Goal: Task Accomplishment & Management: Complete application form

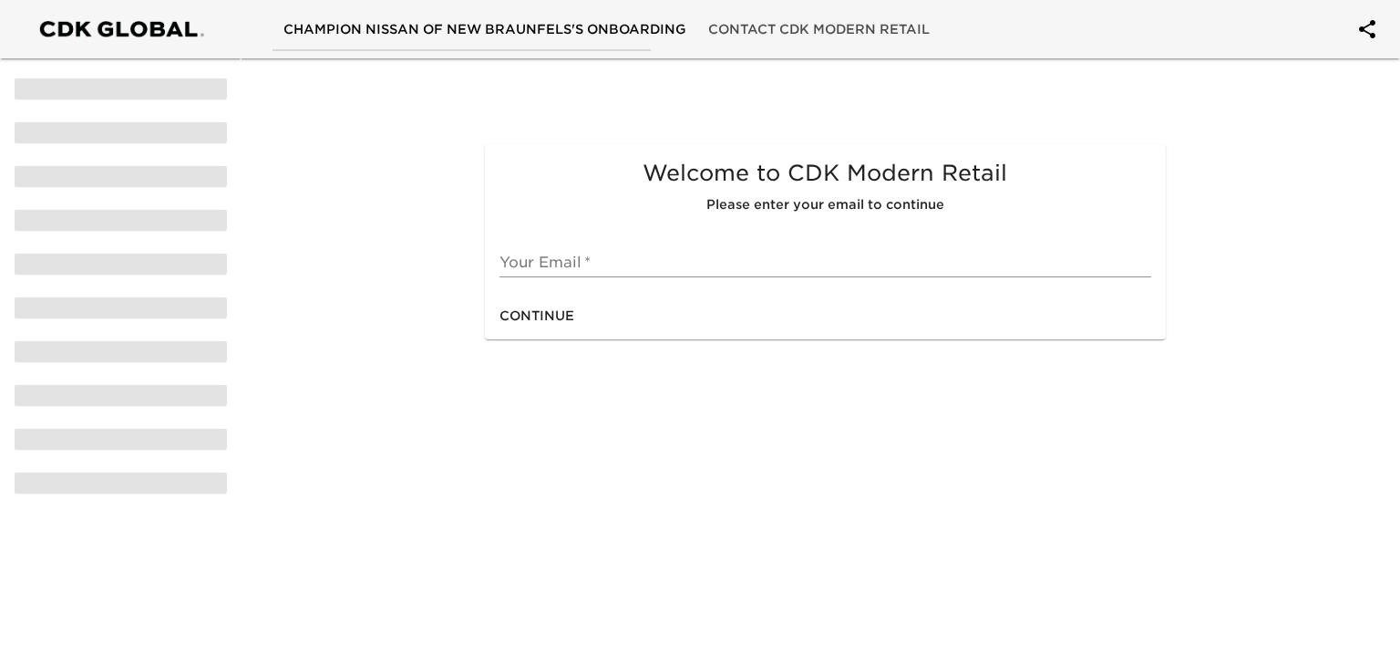
click at [594, 263] on input "text" at bounding box center [825, 262] width 651 height 29
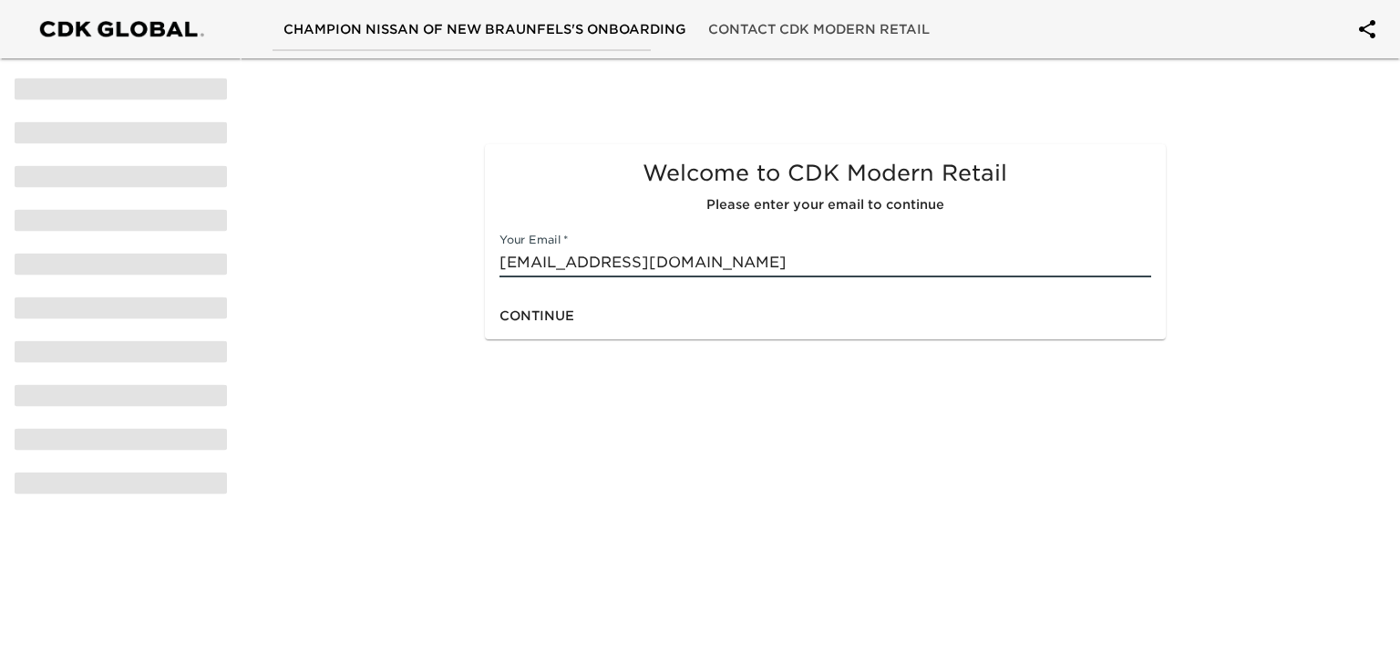
type input "[EMAIL_ADDRESS][DOMAIN_NAME]"
click button "Continue" at bounding box center [536, 316] width 89 height 34
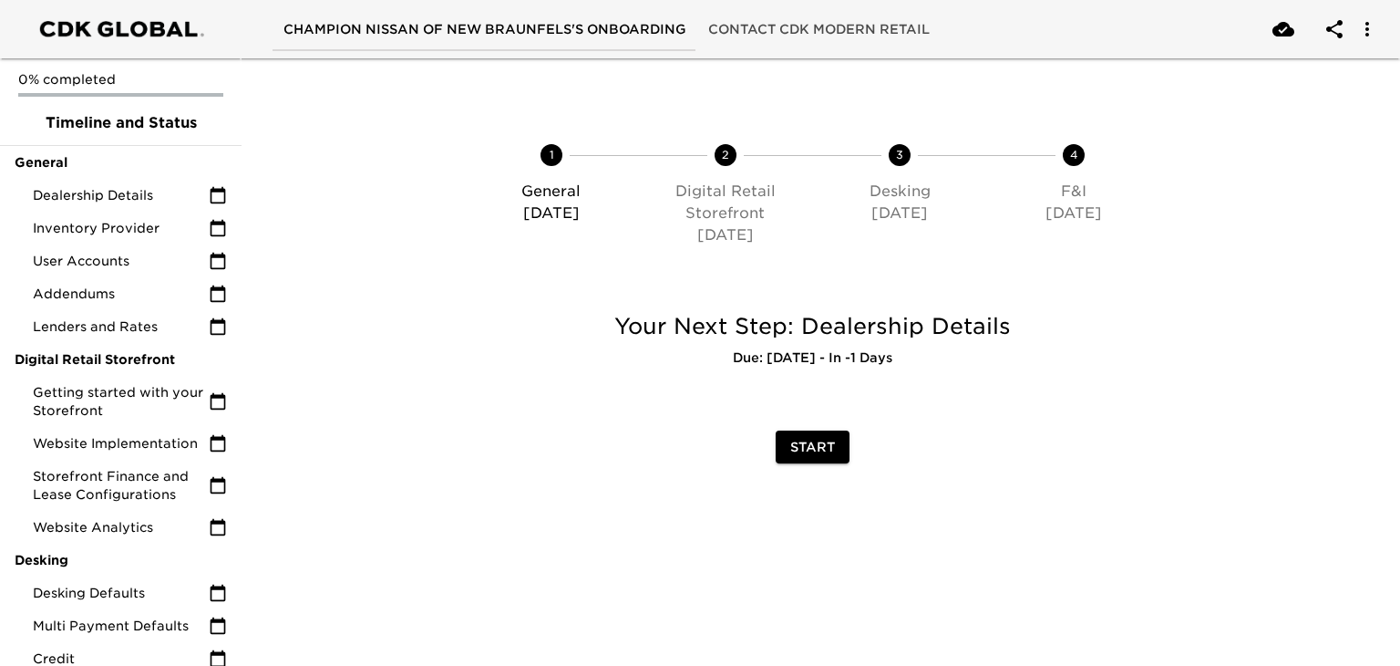
click at [806, 449] on span "Start" at bounding box center [812, 447] width 45 height 23
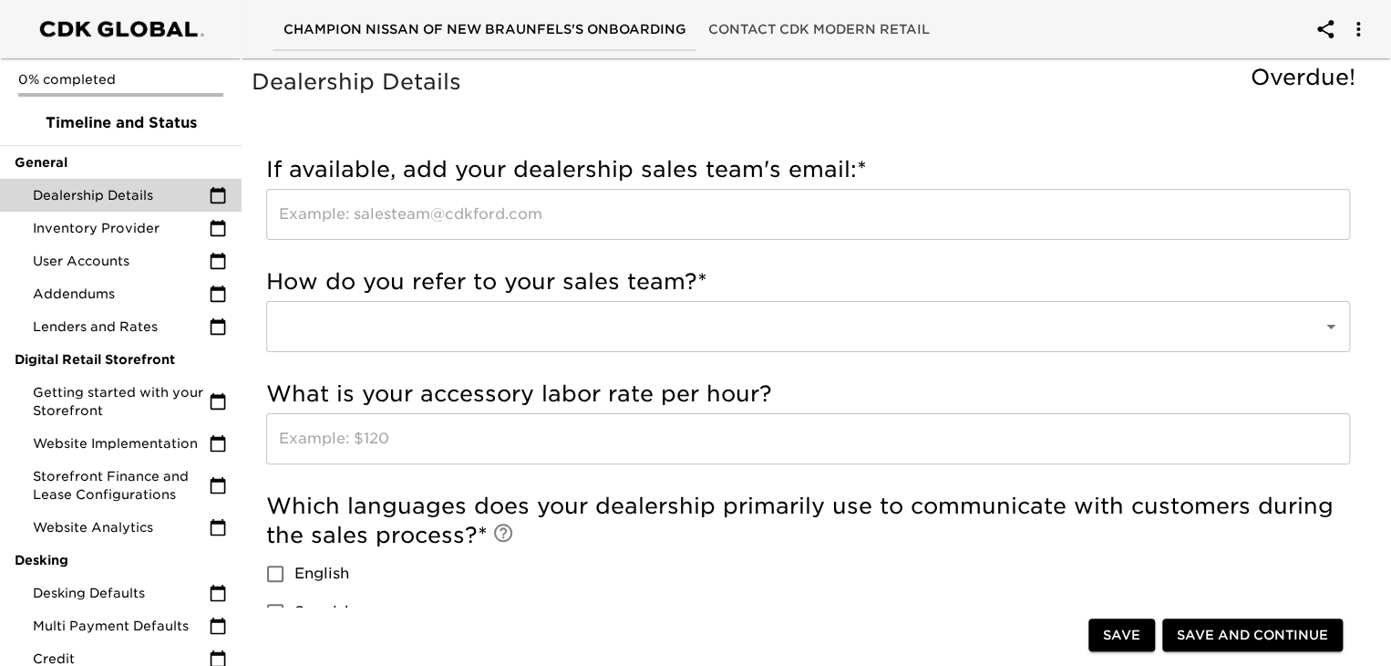
click at [423, 208] on input "text" at bounding box center [808, 214] width 1084 height 51
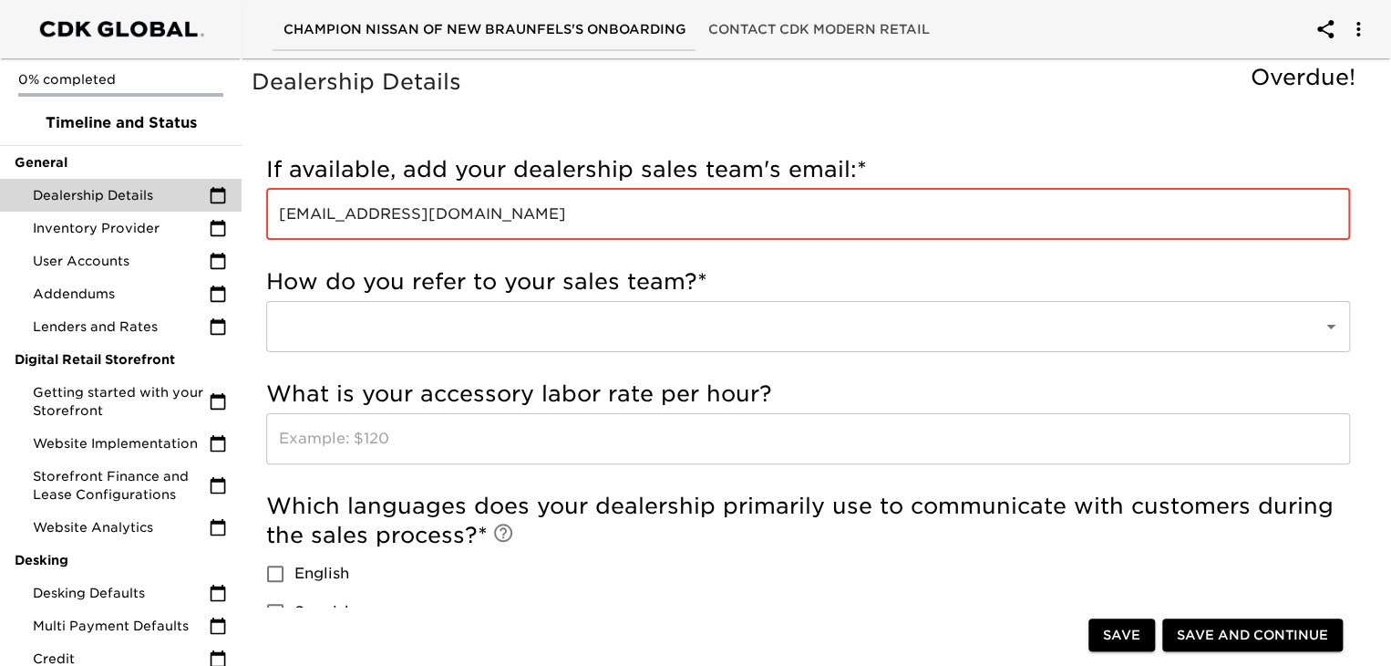
type input "[EMAIL_ADDRESS][DOMAIN_NAME]"
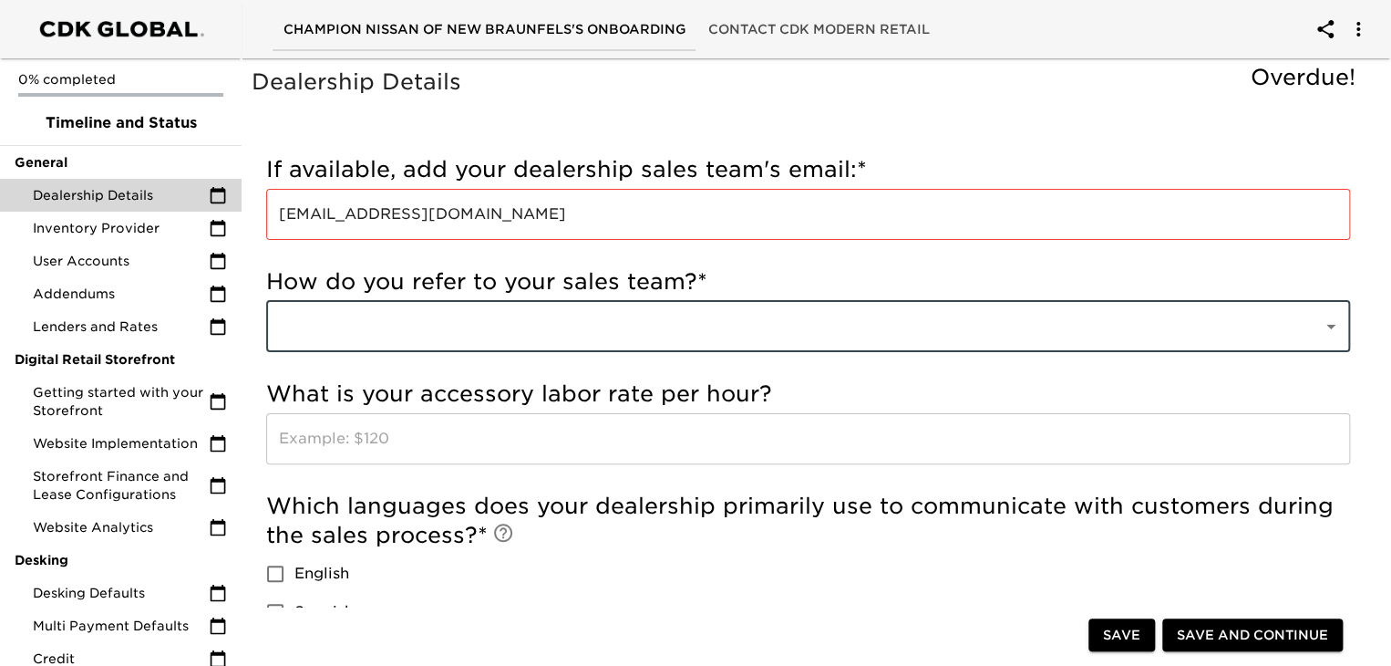
click at [1313, 315] on div at bounding box center [1318, 327] width 47 height 26
click at [1328, 329] on icon "Open" at bounding box center [1331, 326] width 22 height 22
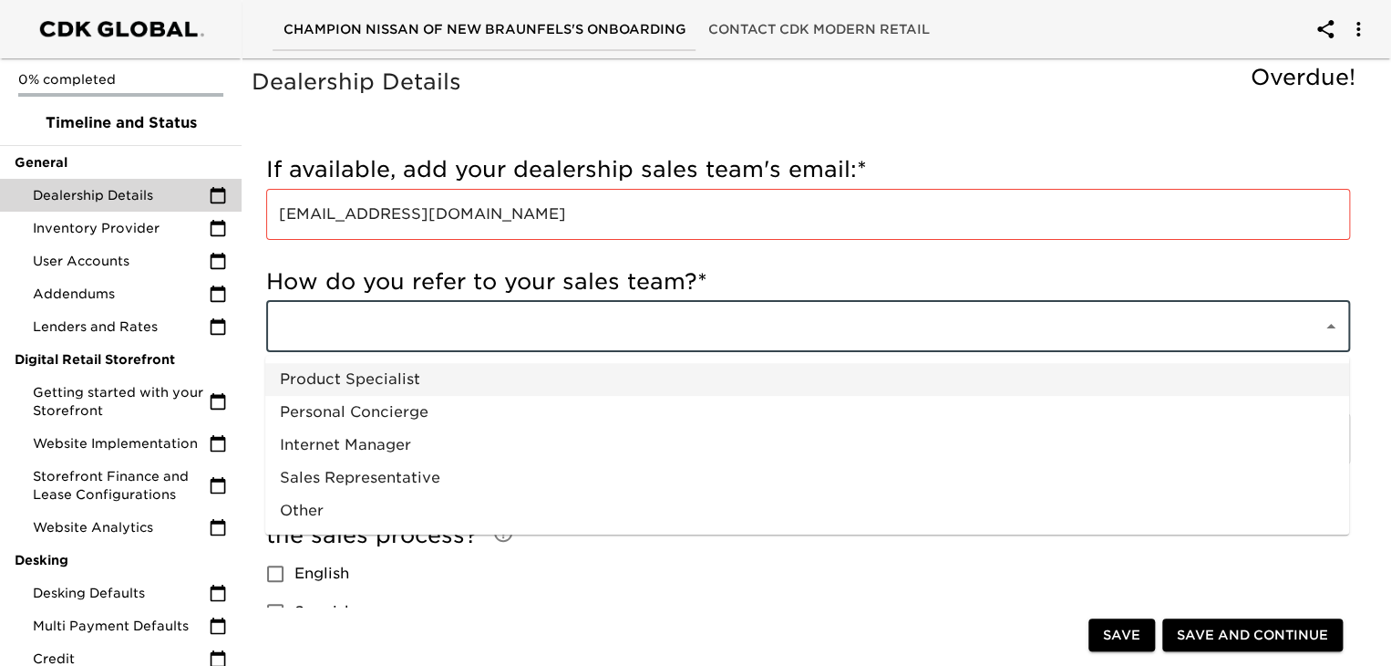
click at [1057, 369] on li "Product Specialist" at bounding box center [807, 379] width 1084 height 33
type input "Product Specialist"
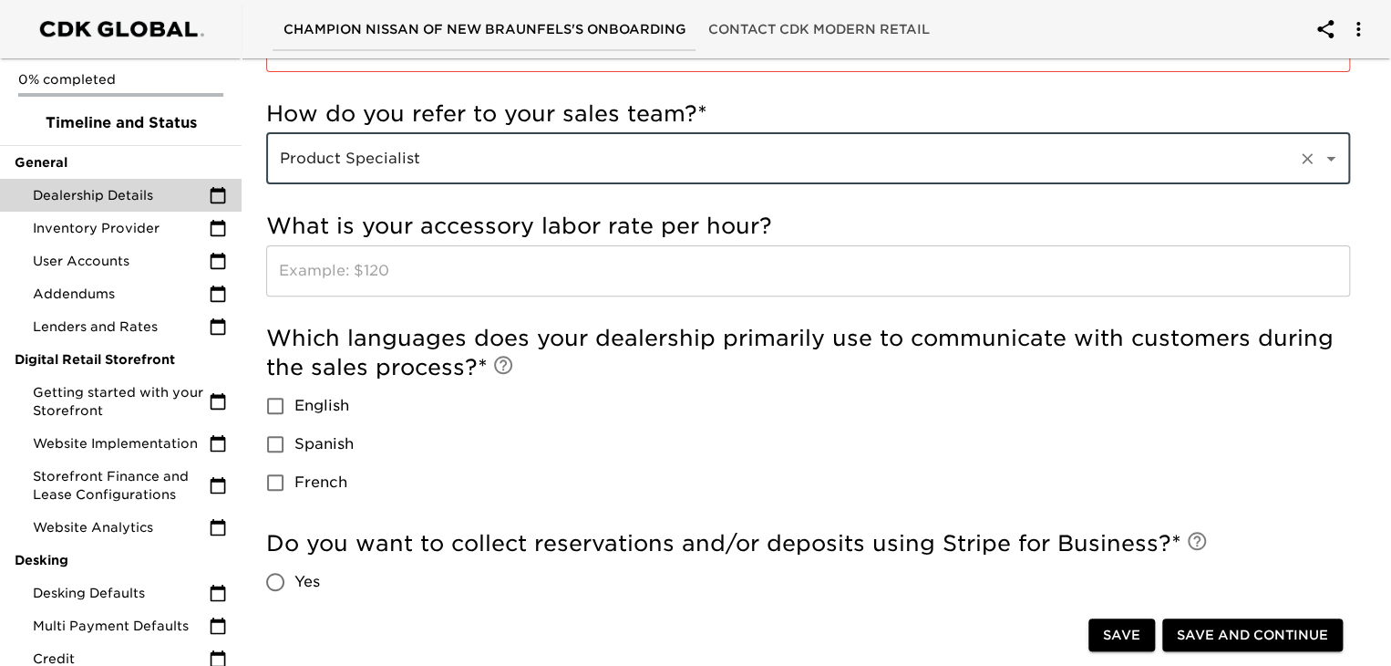
scroll to position [164, 0]
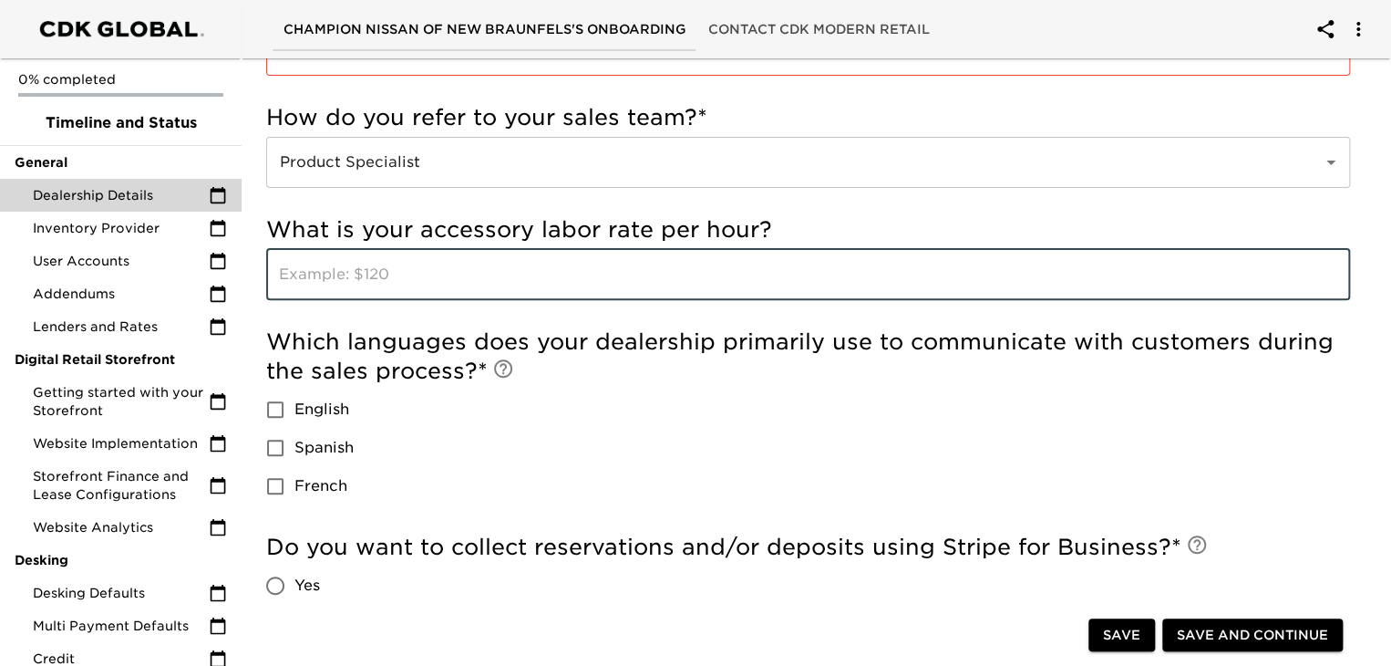
click at [883, 278] on input "text" at bounding box center [808, 274] width 1084 height 51
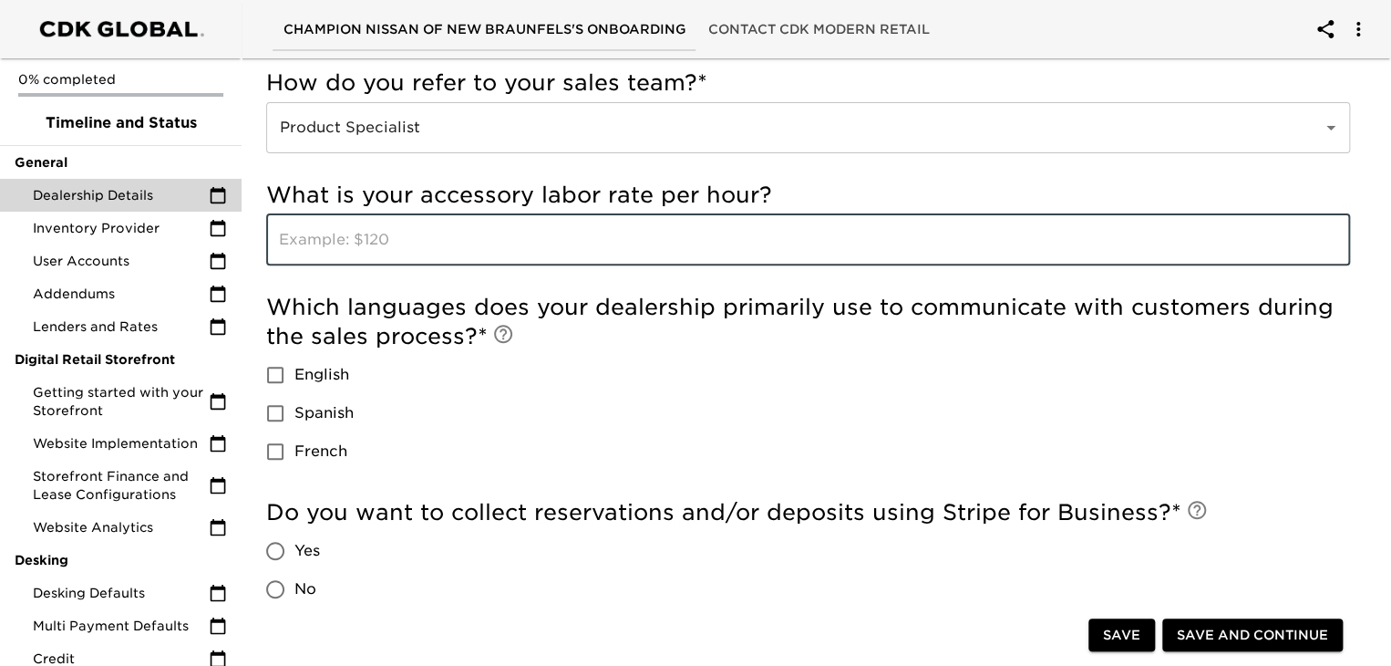
scroll to position [208, 0]
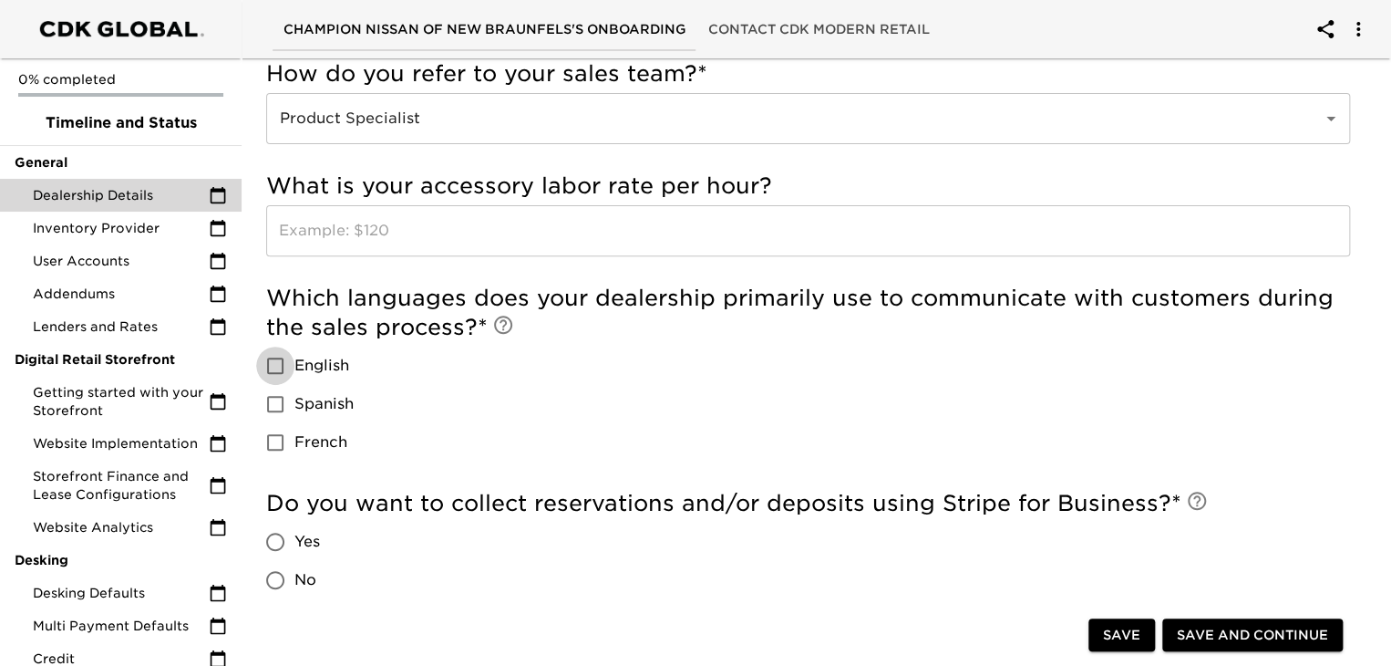
click at [277, 367] on input "English" at bounding box center [275, 365] width 38 height 38
checkbox input "true"
click at [269, 415] on input "Spanish" at bounding box center [275, 404] width 38 height 38
checkbox input "true"
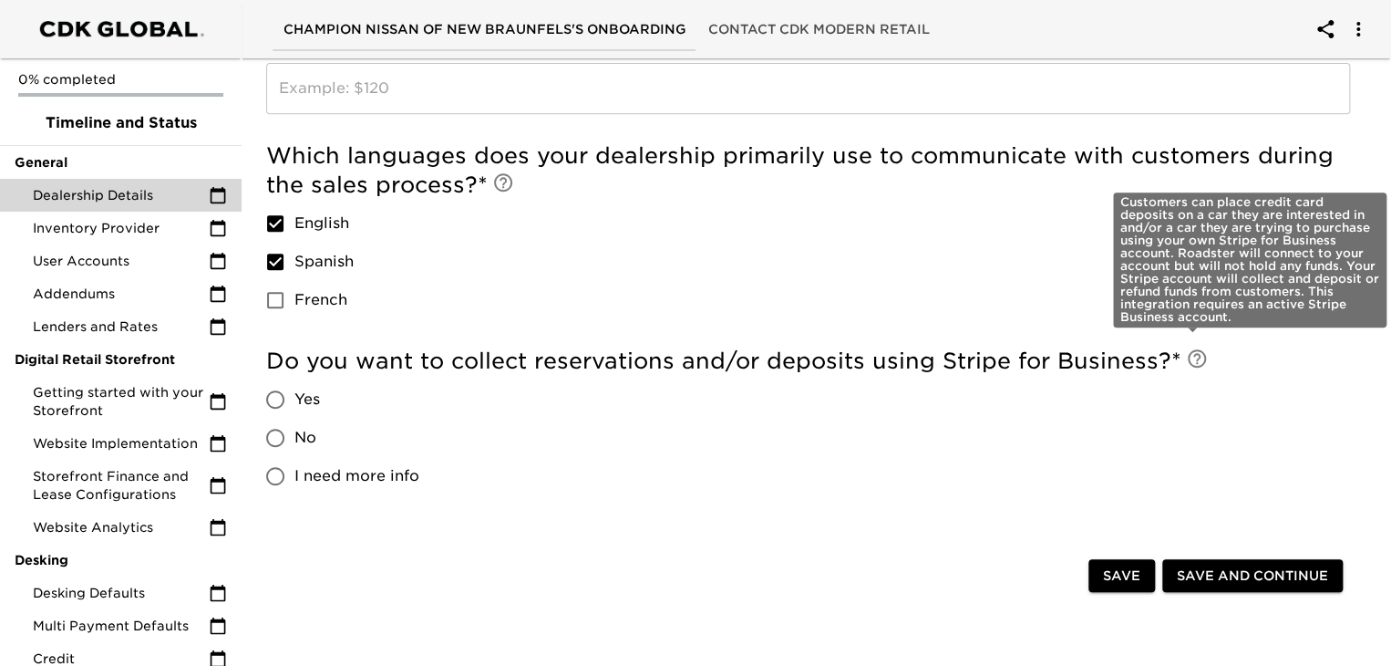
click at [1186, 349] on icon at bounding box center [1197, 358] width 22 height 22
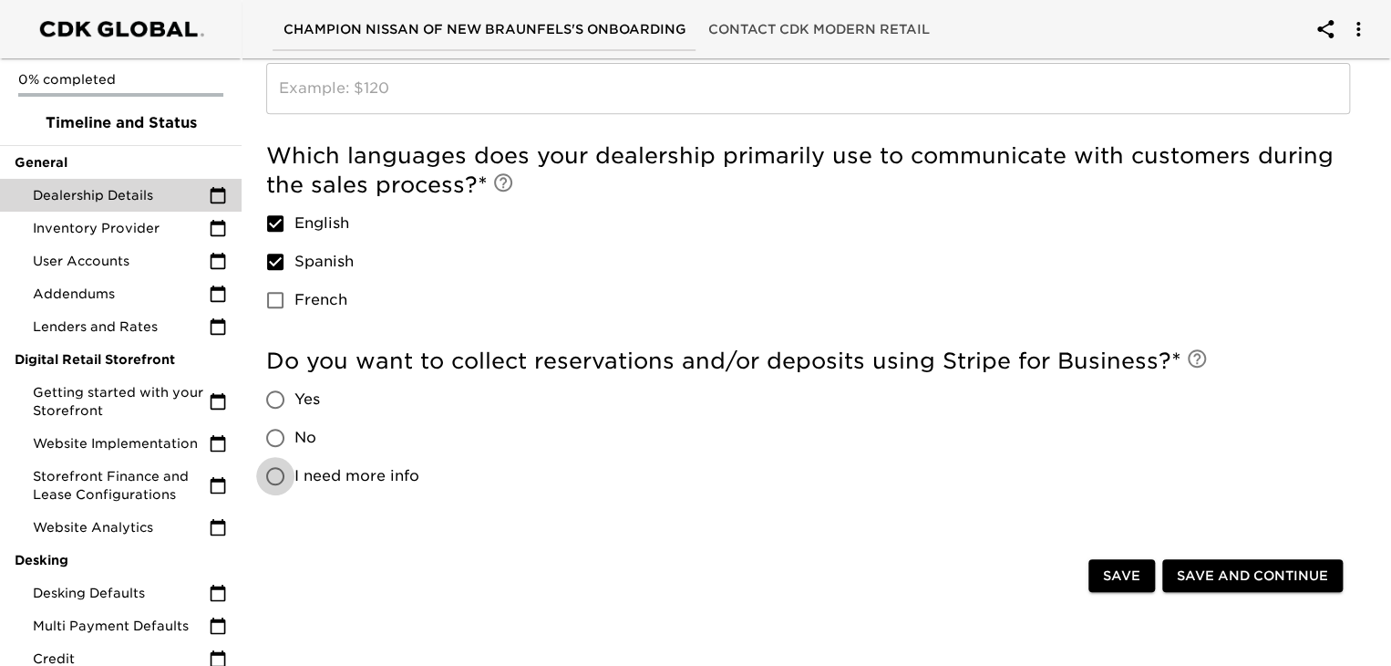
click at [276, 479] on input "I need more info" at bounding box center [275, 476] width 38 height 38
radio input "true"
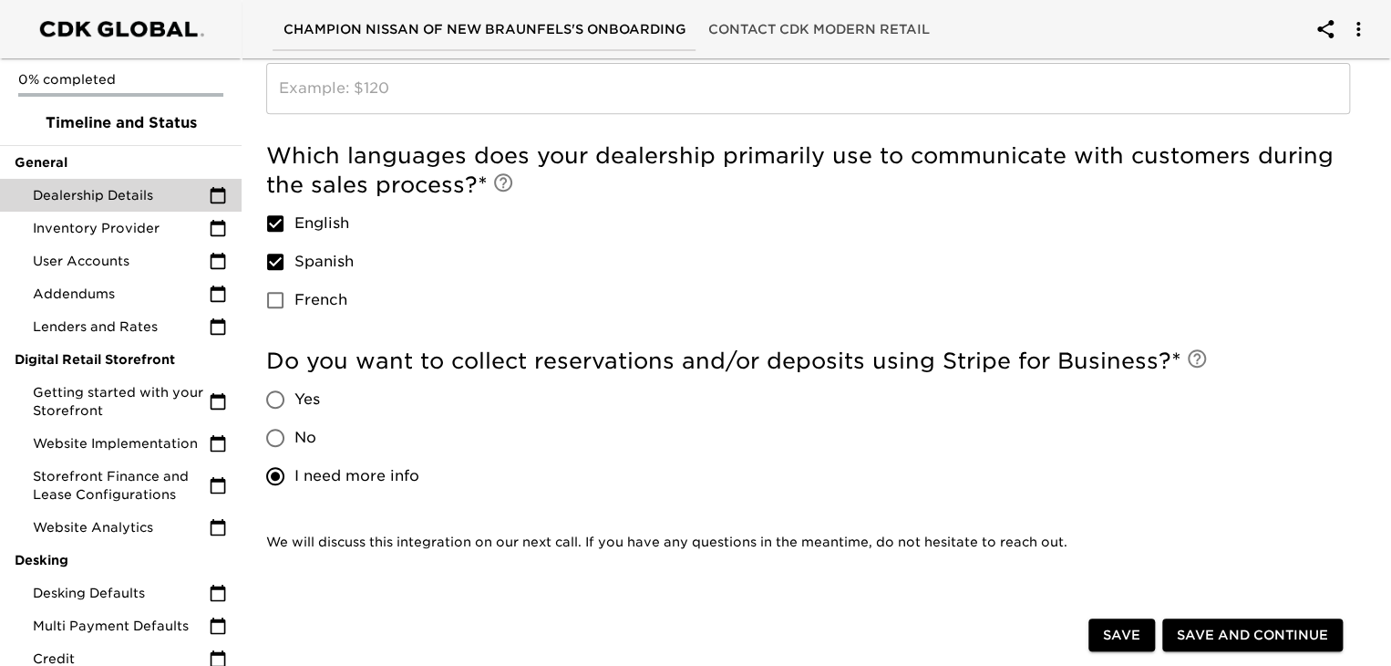
scroll to position [463, 0]
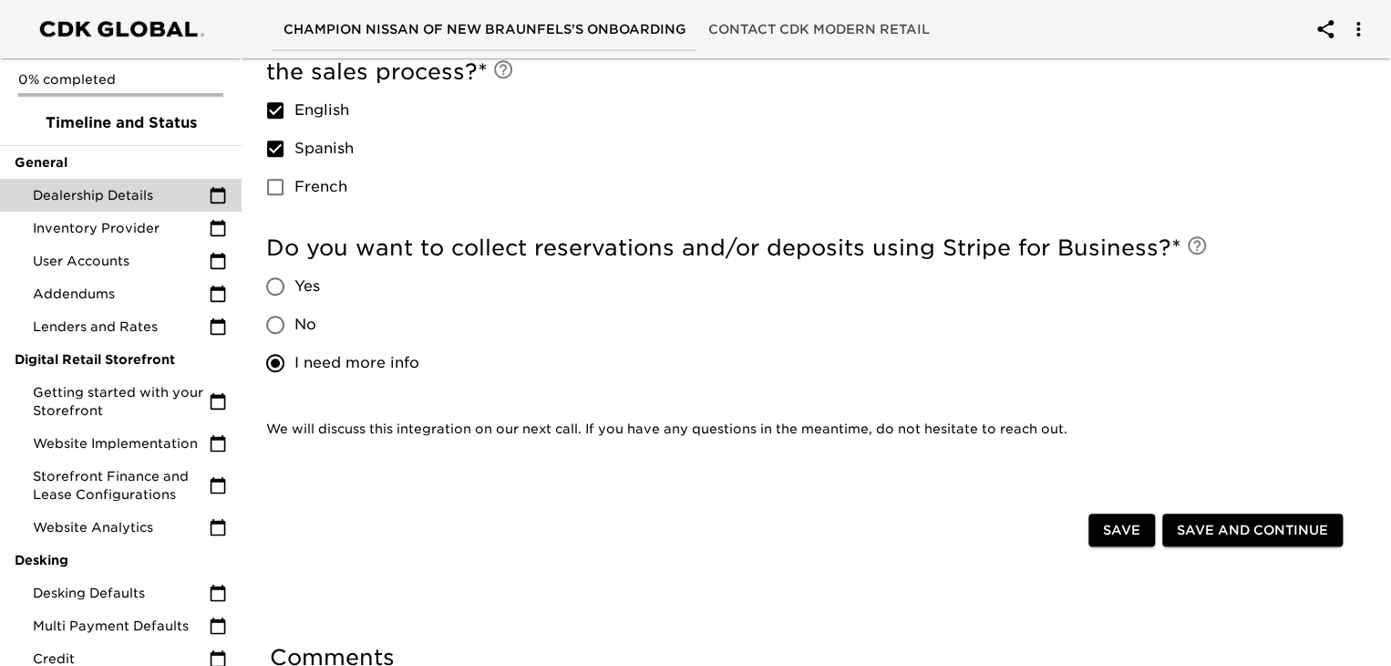
click at [1225, 530] on span "Save and Continue" at bounding box center [1252, 530] width 151 height 23
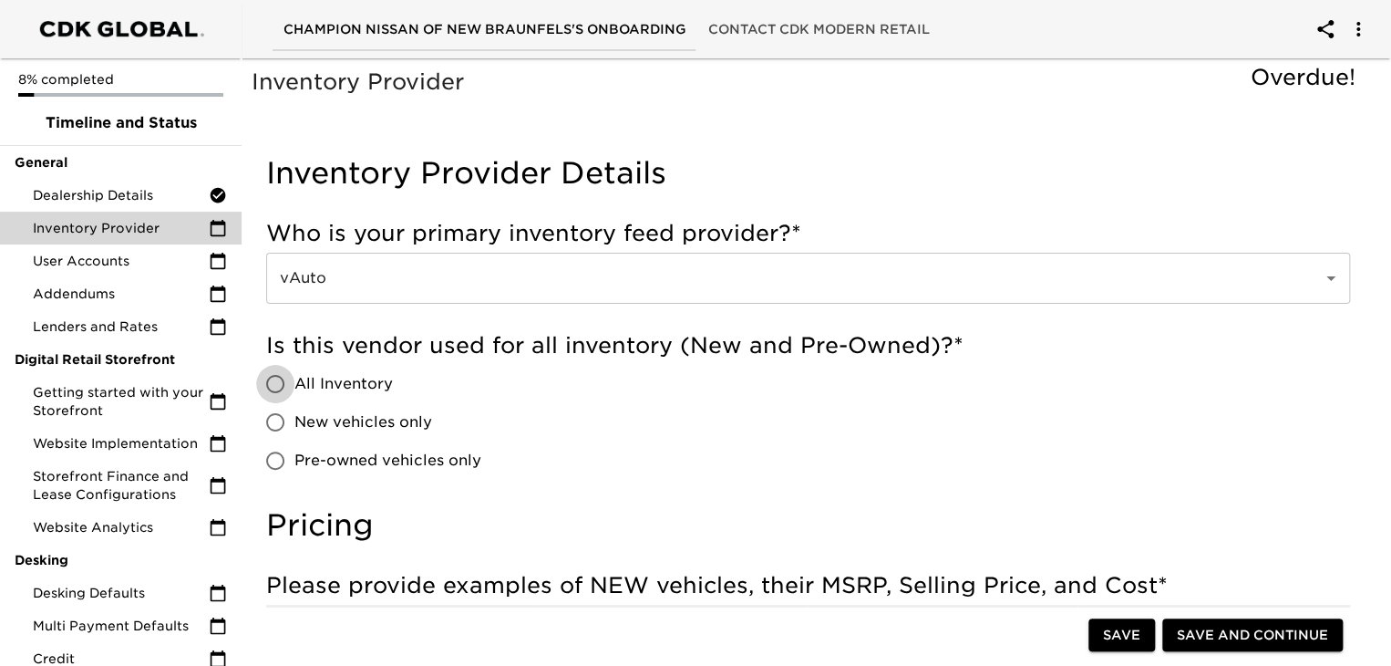
click at [273, 381] on input "All Inventory" at bounding box center [275, 384] width 38 height 38
radio input "true"
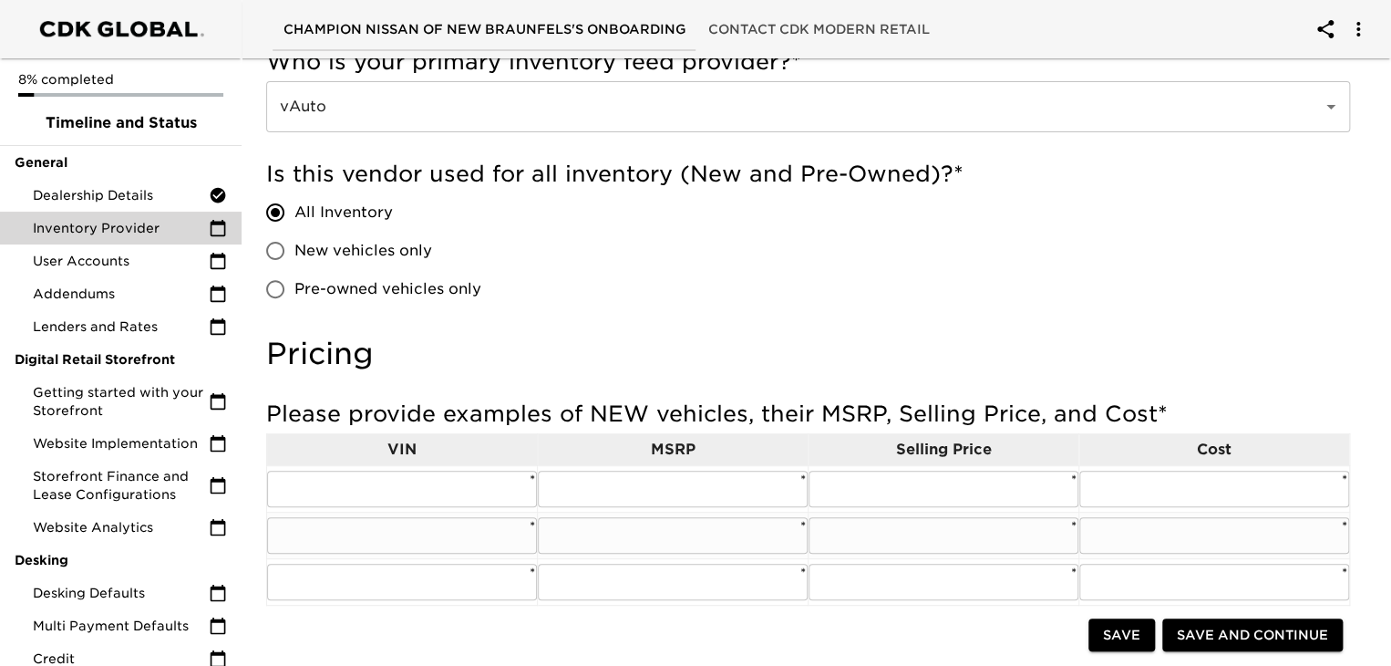
scroll to position [179, 0]
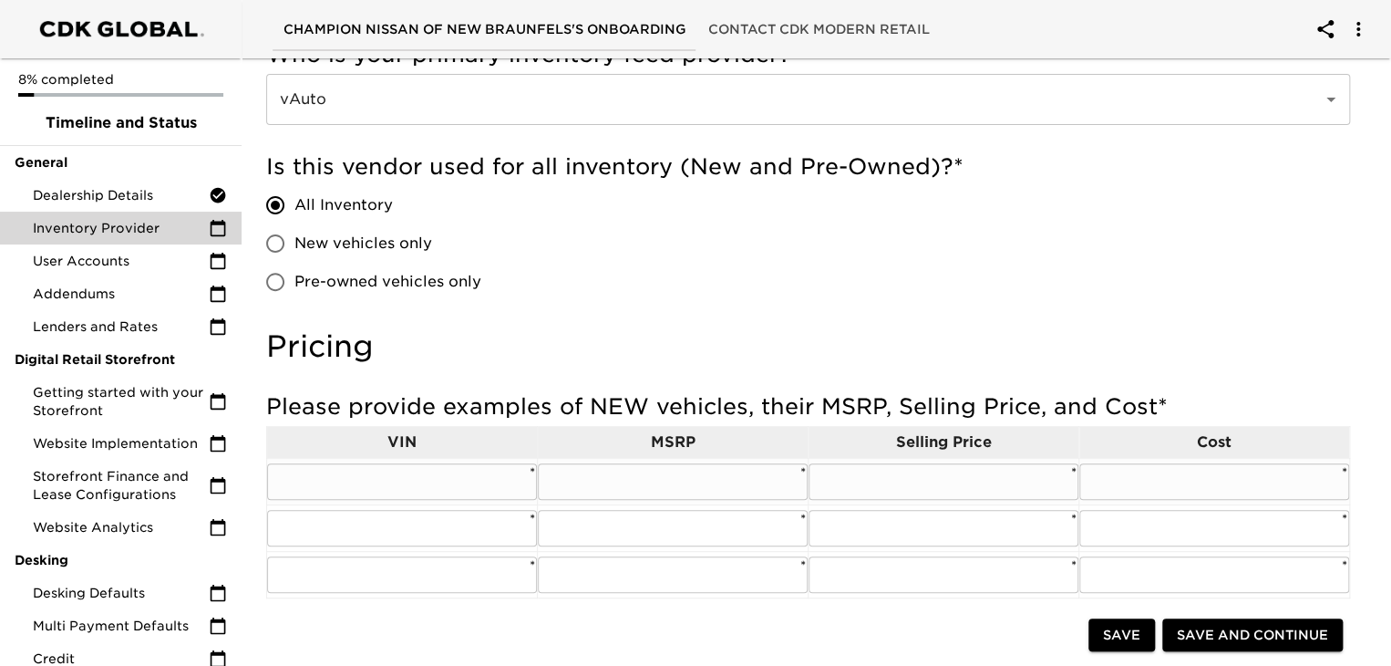
click at [387, 468] on input "text" at bounding box center [402, 481] width 270 height 36
paste input "[US_VEHICLE_IDENTIFICATION_NUMBER]"
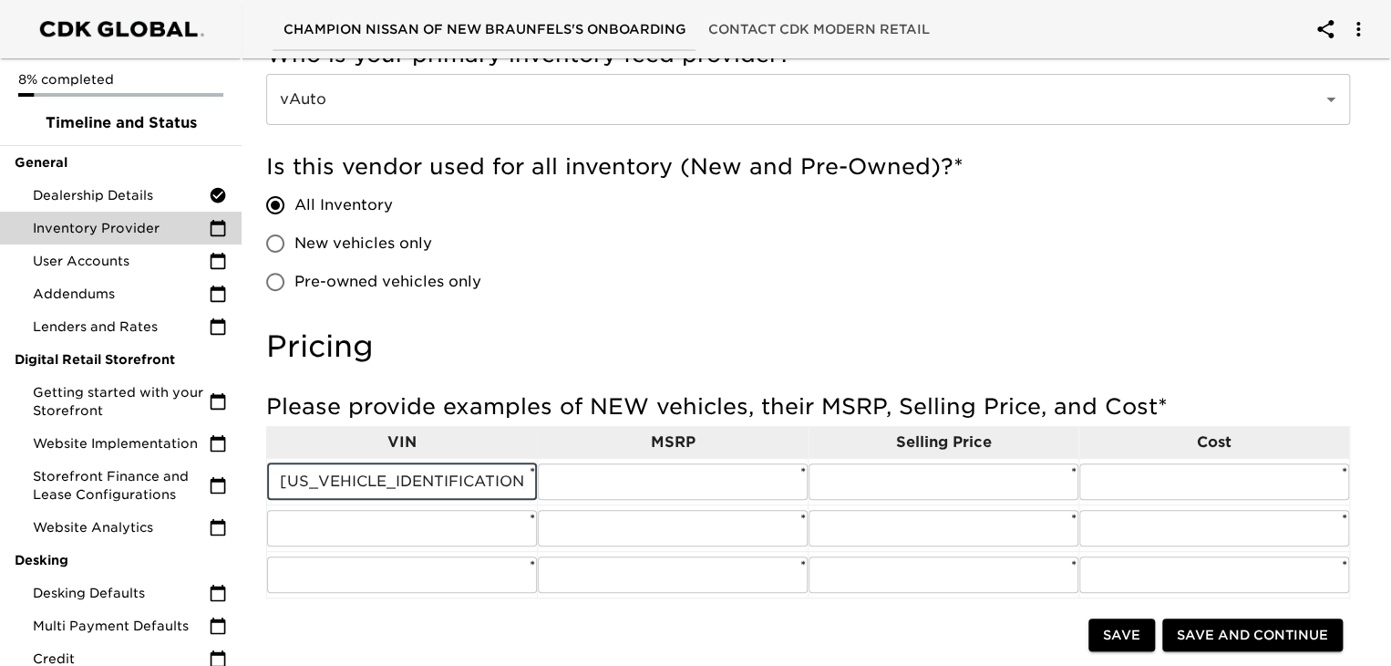
type input "[US_VEHICLE_IDENTIFICATION_NUMBER]"
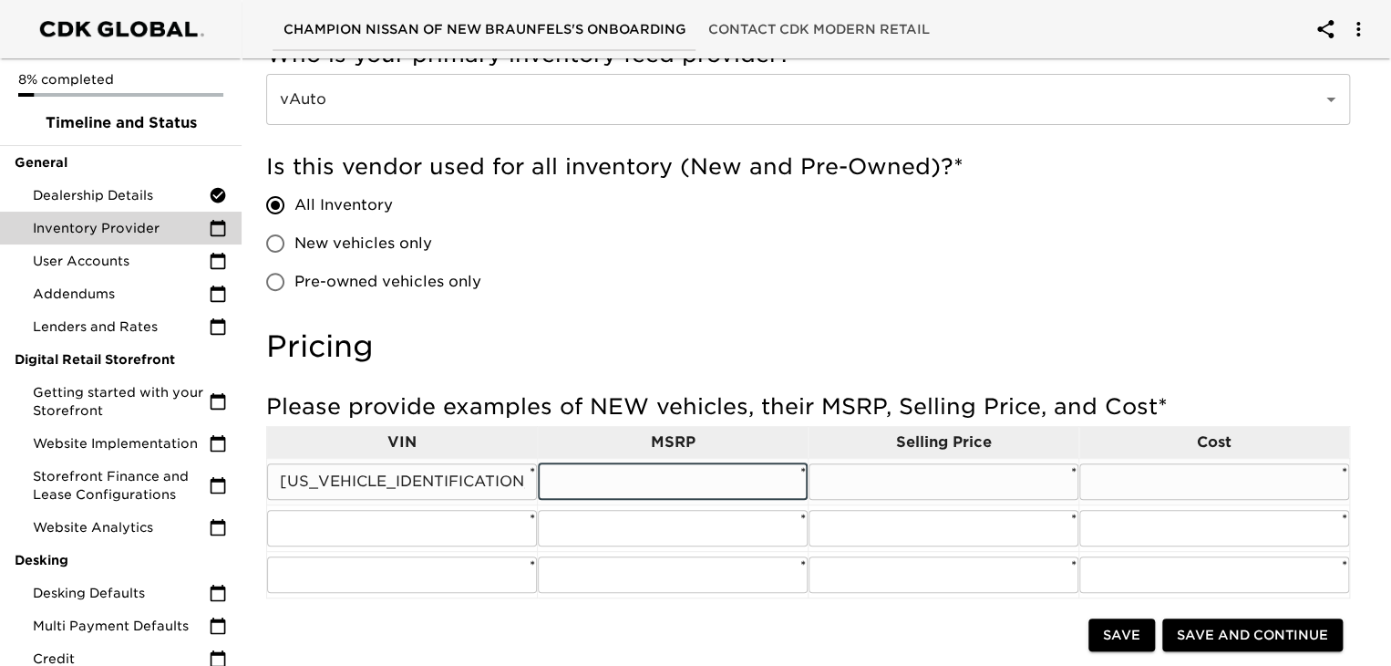
click at [666, 486] on input "text" at bounding box center [673, 481] width 270 height 36
type input "31435"
click at [930, 483] on input "text" at bounding box center [944, 481] width 270 height 36
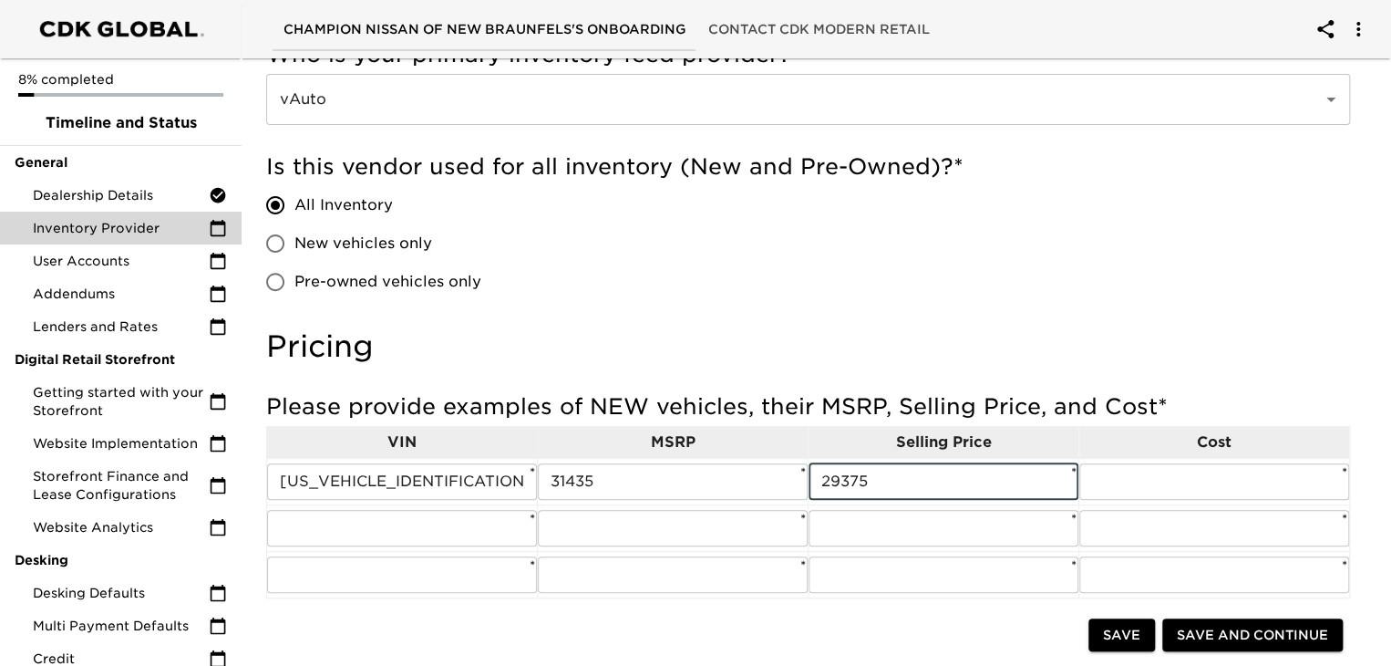
type input "29375"
click at [1182, 479] on input "text" at bounding box center [1215, 481] width 270 height 36
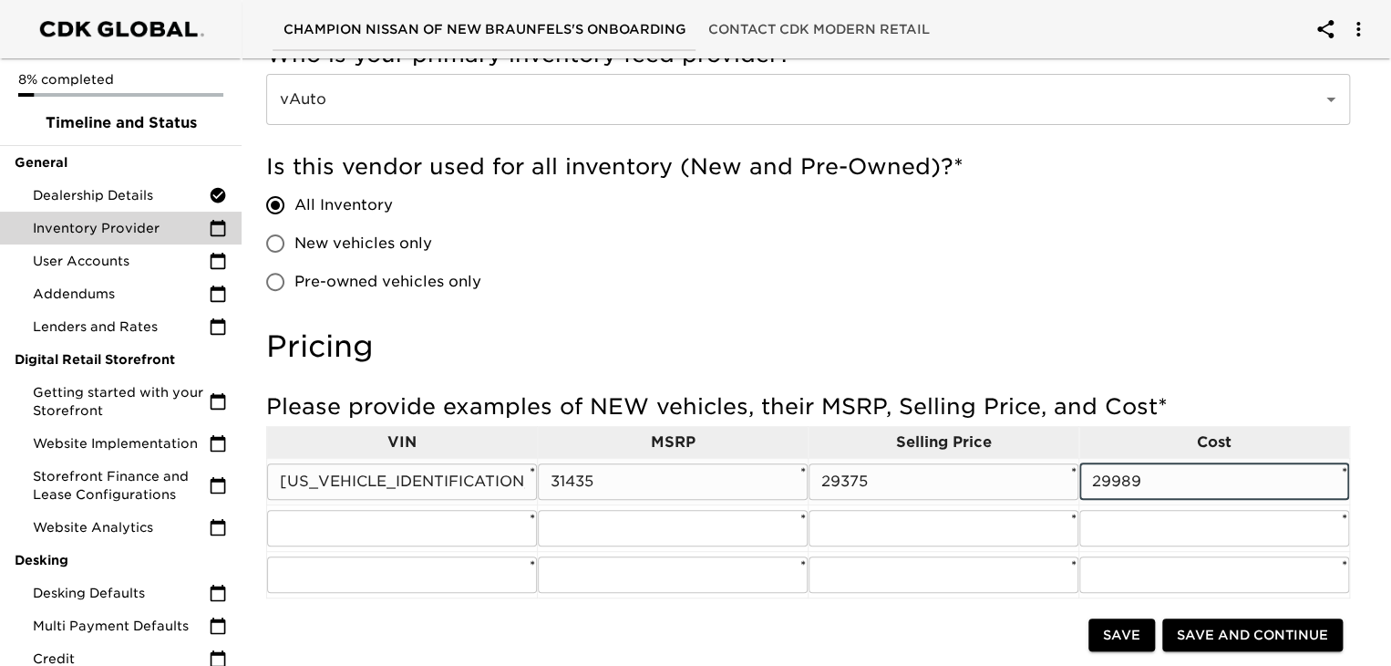
type input "29989"
click at [1012, 308] on div "Is this vendor used for all inventory (New and Pre-Owned)? * All Inventory New …" at bounding box center [808, 231] width 1084 height 176
click at [390, 525] on input "text" at bounding box center [402, 528] width 270 height 36
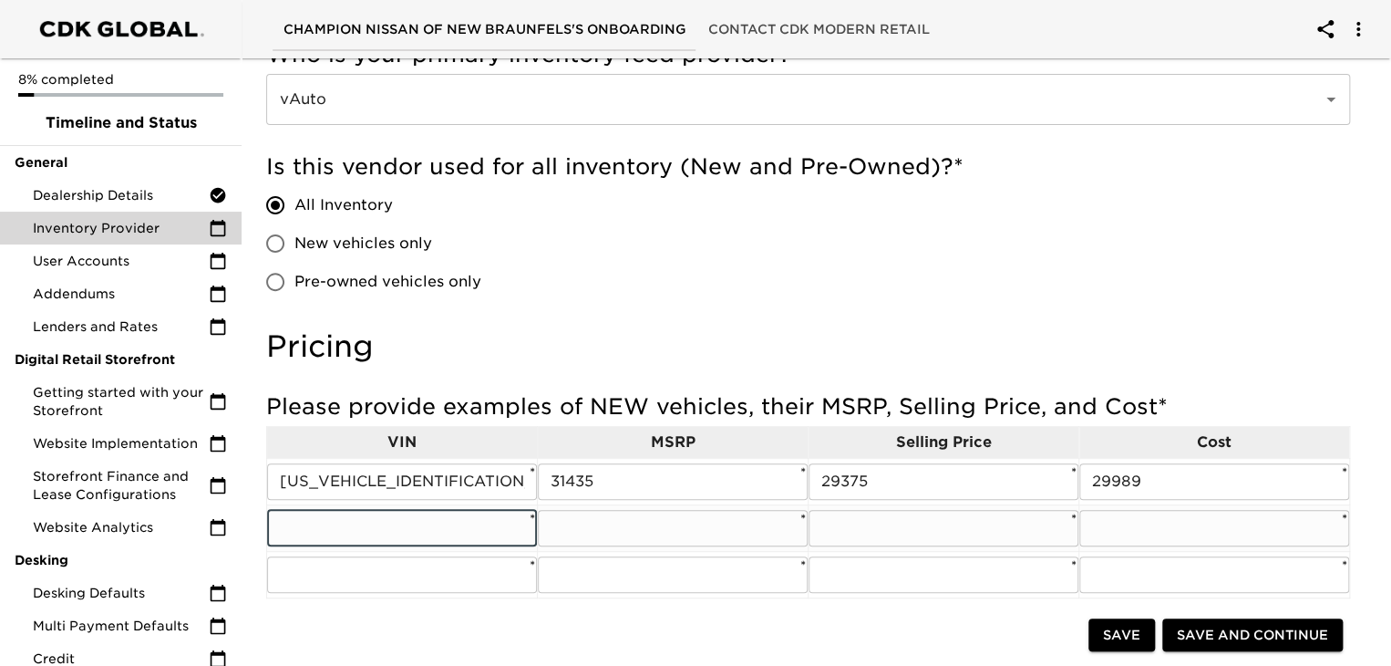
paste input "[US_VEHICLE_IDENTIFICATION_NUMBER]"
type input "[US_VEHICLE_IDENTIFICATION_NUMBER]"
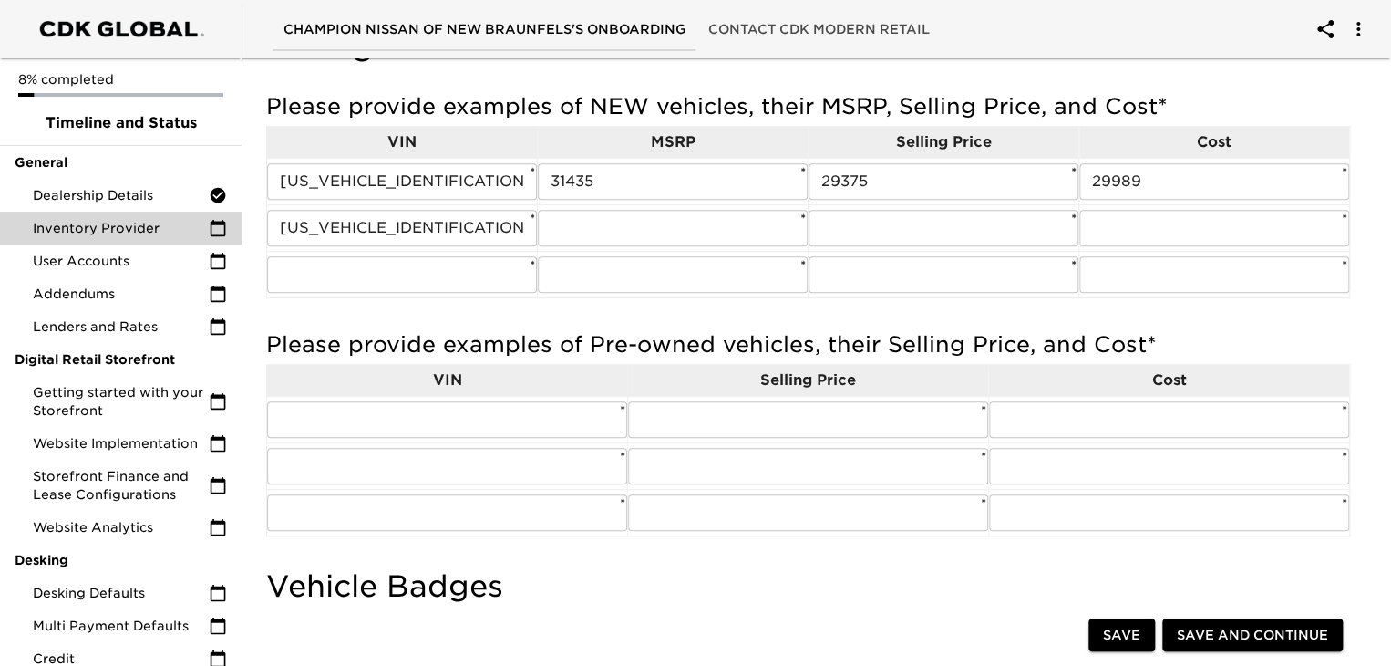
scroll to position [480, 0]
click at [467, 227] on input "[US_VEHICLE_IDENTIFICATION_NUMBER]" at bounding box center [402, 227] width 270 height 36
click at [418, 282] on input "text" at bounding box center [402, 273] width 270 height 36
click at [465, 231] on input "[US_VEHICLE_IDENTIFICATION_NUMBER]" at bounding box center [402, 227] width 270 height 36
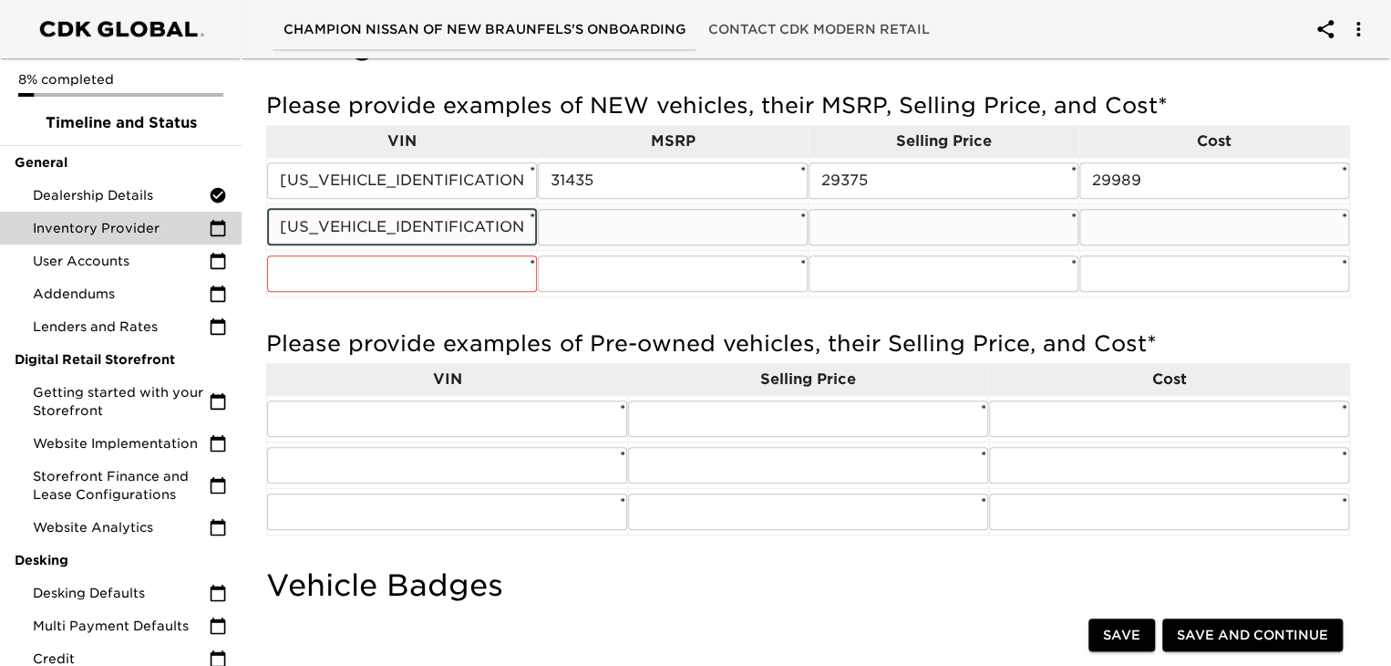
click at [465, 231] on input "[US_VEHICLE_IDENTIFICATION_NUMBER]" at bounding box center [402, 227] width 270 height 36
paste input "[US_VEHICLE_IDENTIFICATION_NUMBER]"
type input "[US_VEHICLE_IDENTIFICATION_NUMBER]"
click at [356, 227] on input "[US_VEHICLE_IDENTIFICATION_NUMBER]" at bounding box center [402, 227] width 270 height 36
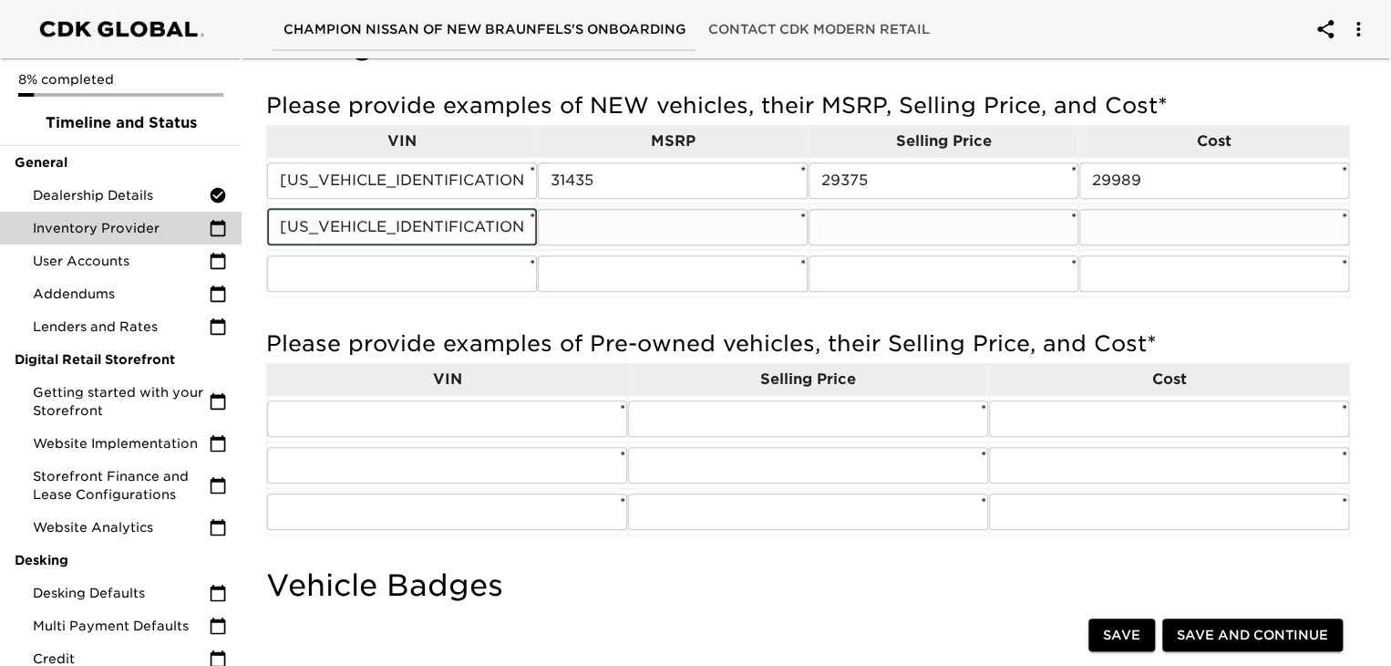
paste input "EA7S9002119"
type input "[US_VEHICLE_IDENTIFICATION_NUMBER]"
click at [346, 219] on input "[US_VEHICLE_IDENTIFICATION_NUMBER]" at bounding box center [402, 227] width 270 height 36
paste input "[US_VEHICLE_IDENTIFICATION_NUMBER]"
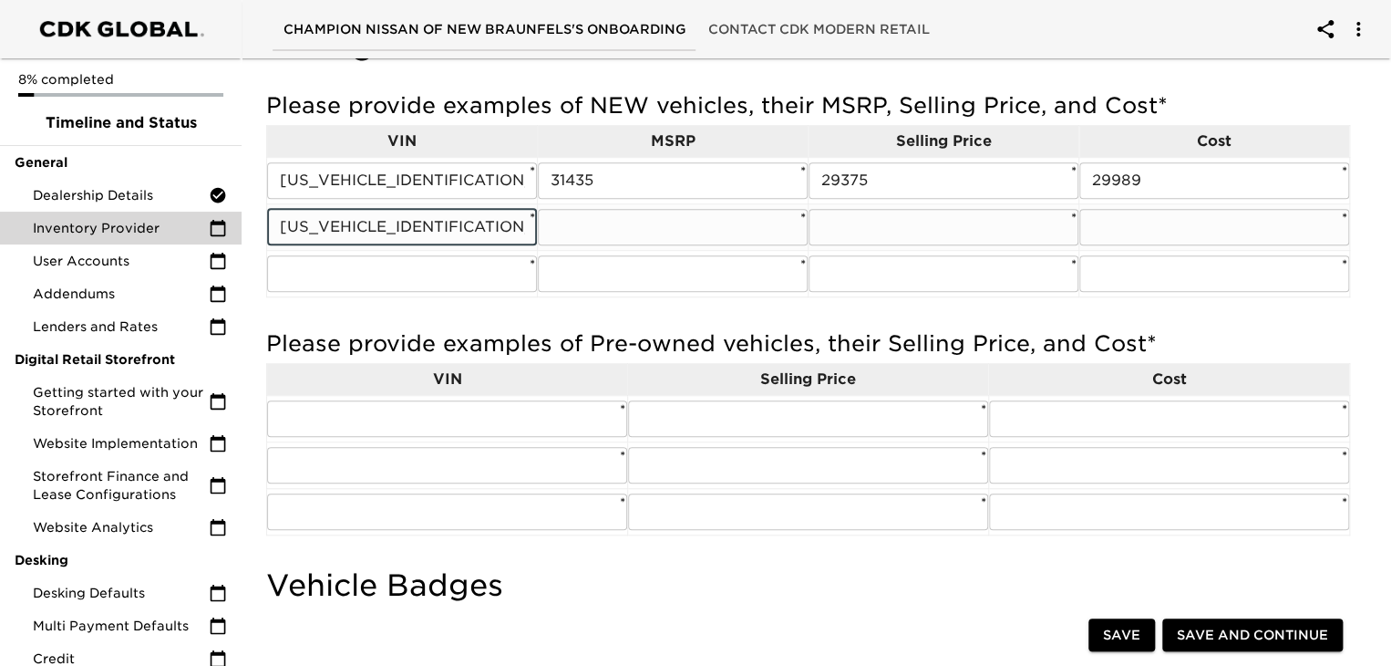
click at [346, 219] on input "[US_VEHICLE_IDENTIFICATION_NUMBER]" at bounding box center [402, 227] width 270 height 36
type input "[US_VEHICLE_IDENTIFICATION_NUMBER]"
click at [562, 217] on input "text" at bounding box center [673, 227] width 270 height 36
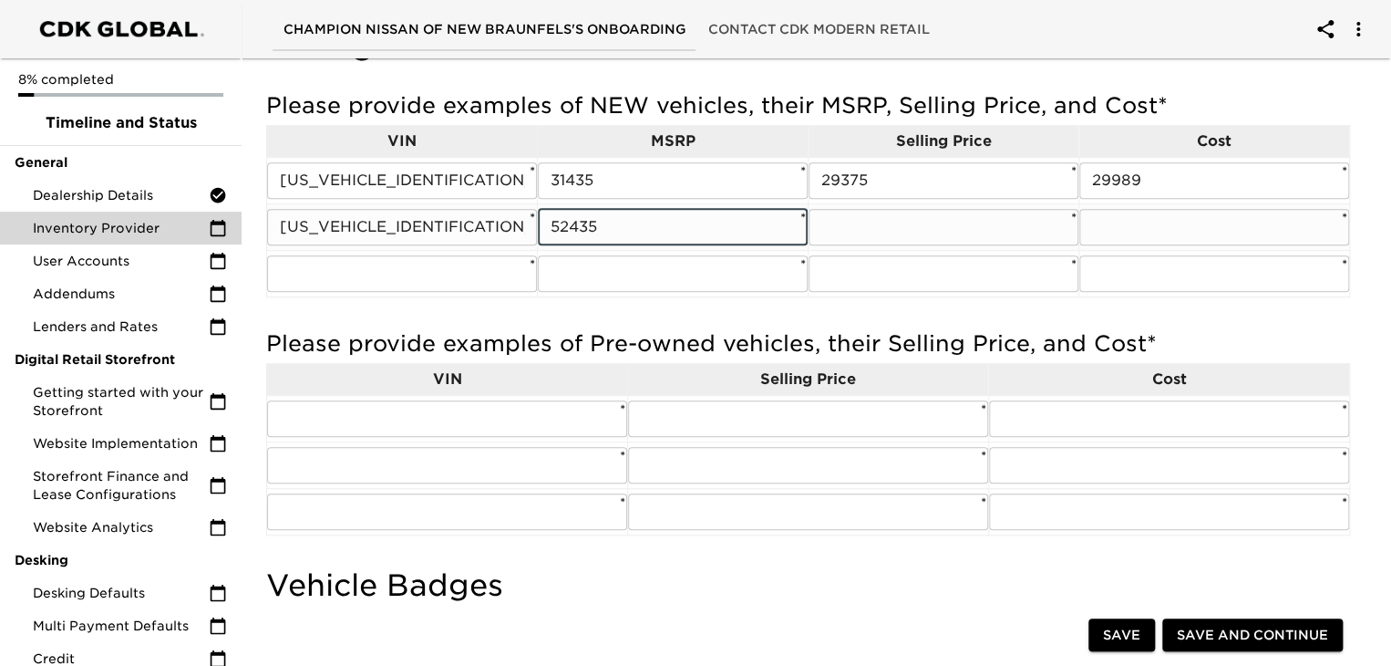
type input "52435"
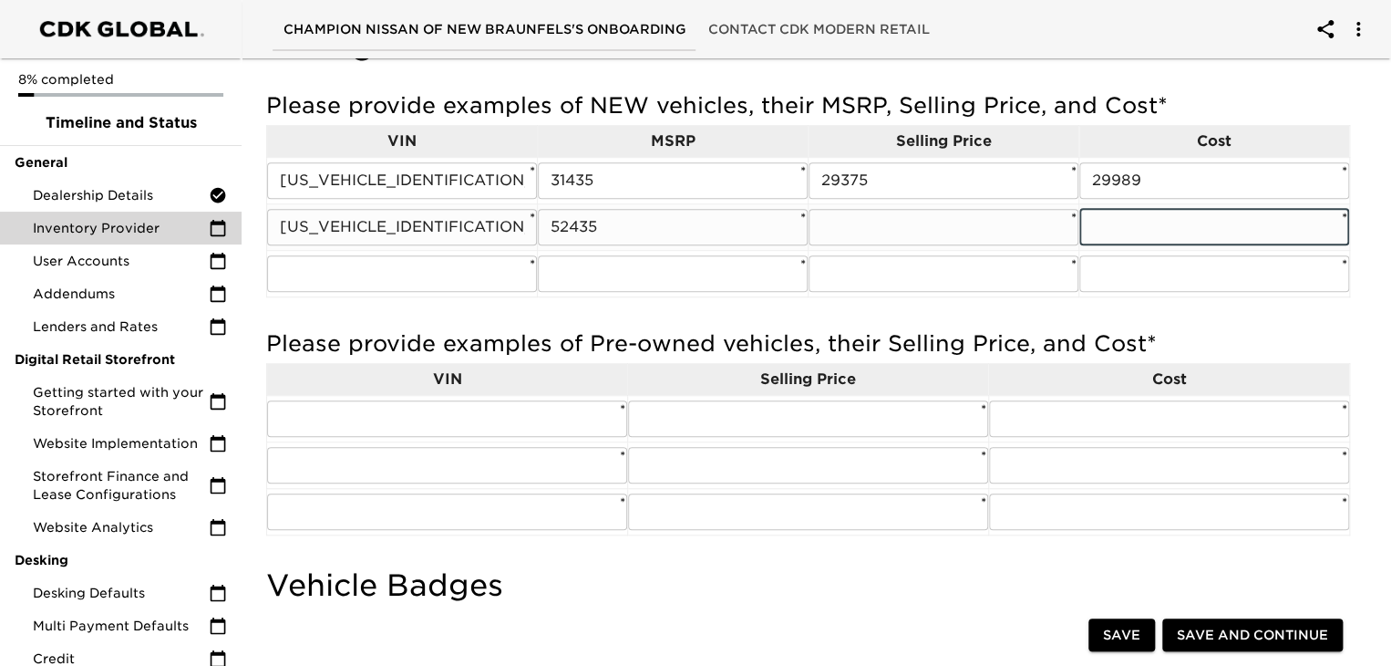
click at [1120, 222] on input "text" at bounding box center [1215, 227] width 270 height 36
click at [1171, 232] on input "text" at bounding box center [1215, 227] width 270 height 36
type input "50657"
click at [818, 228] on input "text" at bounding box center [944, 227] width 270 height 36
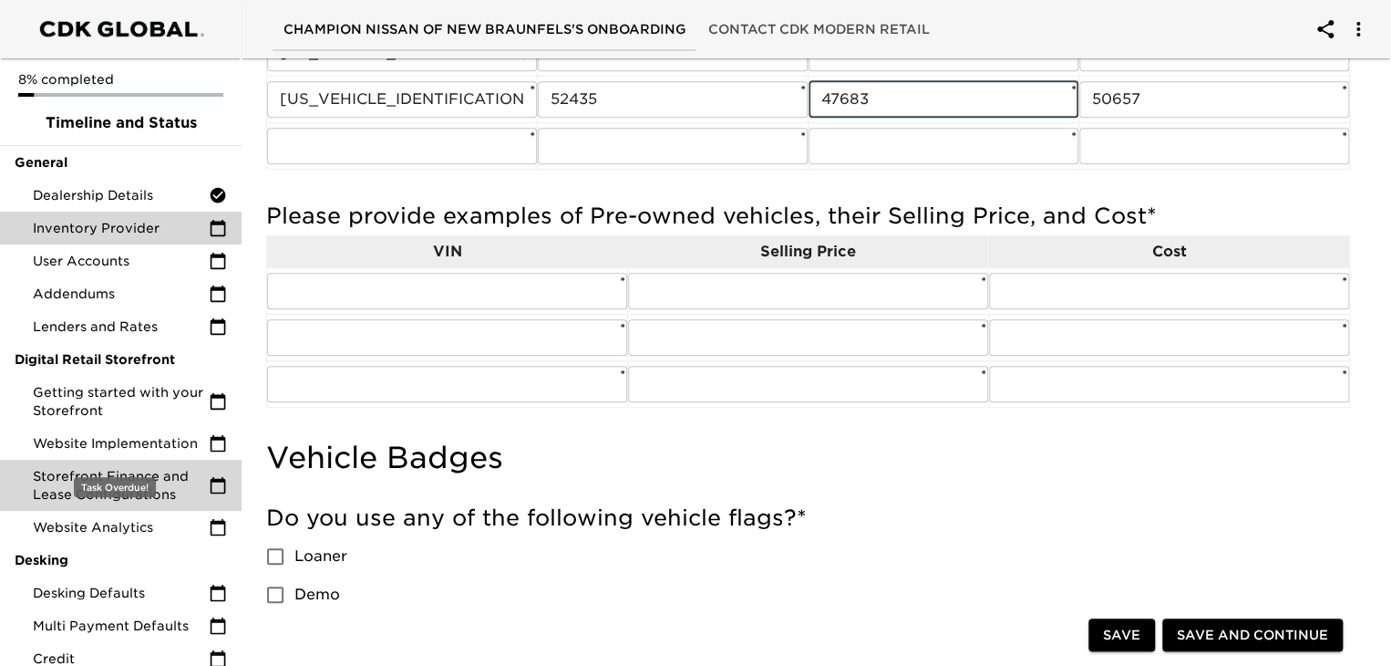
scroll to position [82, 0]
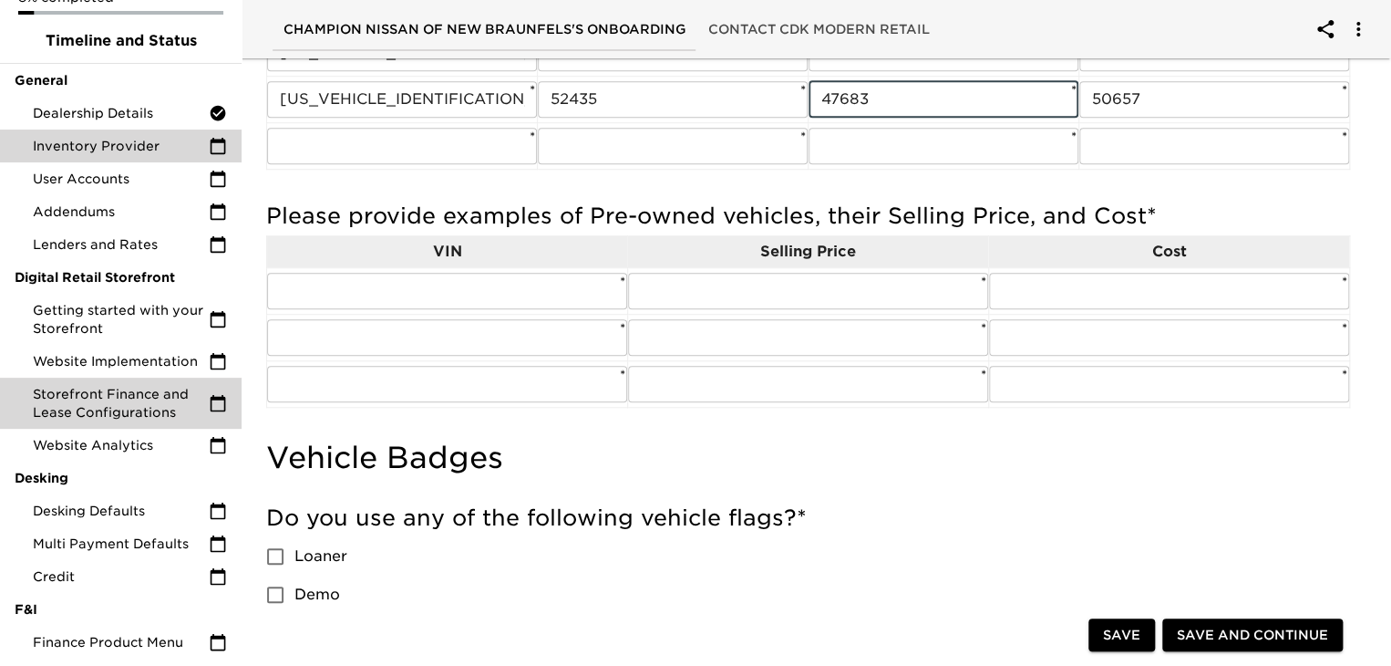
type input "47683"
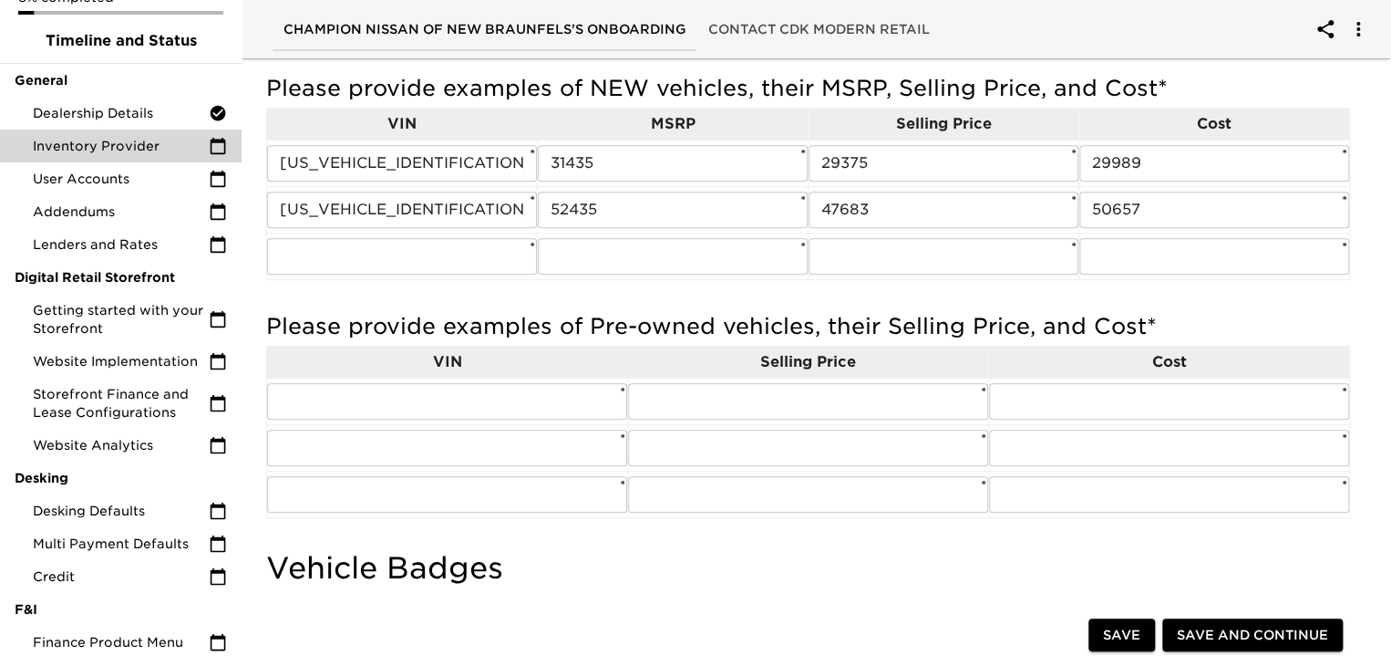
scroll to position [498, 0]
click at [377, 254] on input "text" at bounding box center [402, 255] width 270 height 36
paste input "[US_VEHICLE_IDENTIFICATION_NUMBER]"
type input "[US_VEHICLE_IDENTIFICATION_NUMBER]"
click at [597, 262] on input "text" at bounding box center [673, 255] width 270 height 36
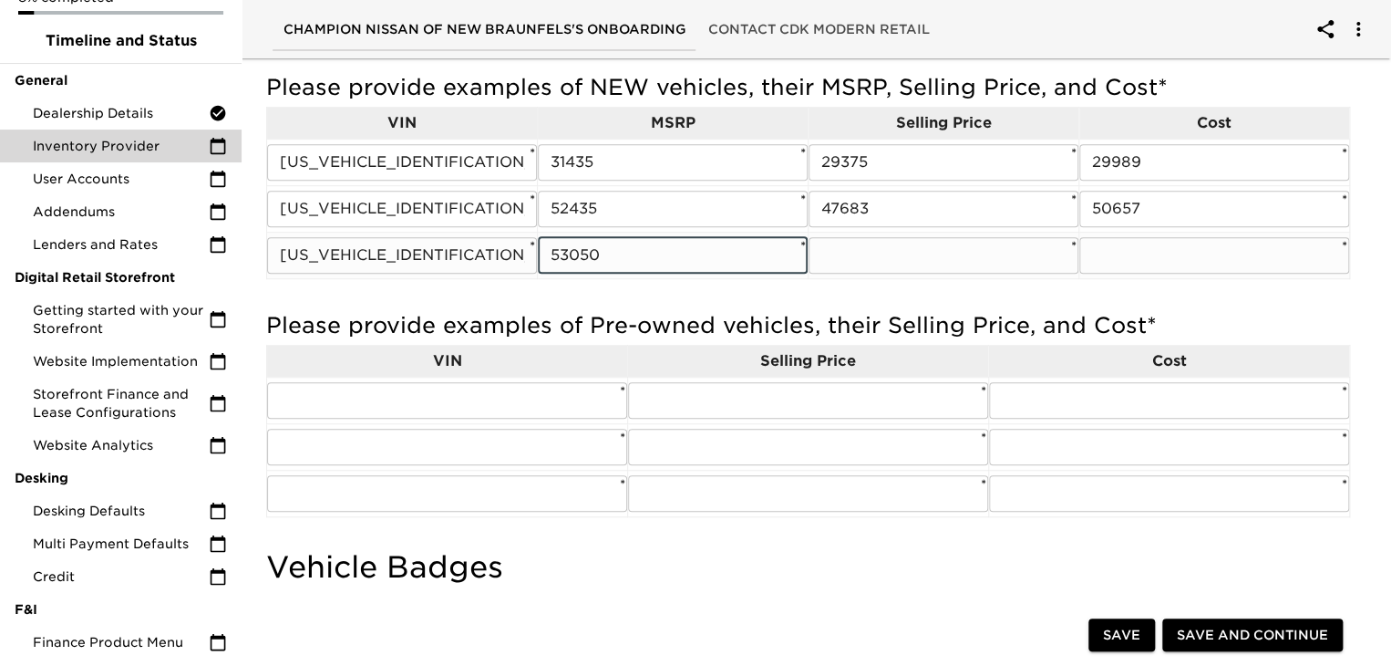
type input "53050"
click at [863, 262] on input "text" at bounding box center [944, 255] width 270 height 36
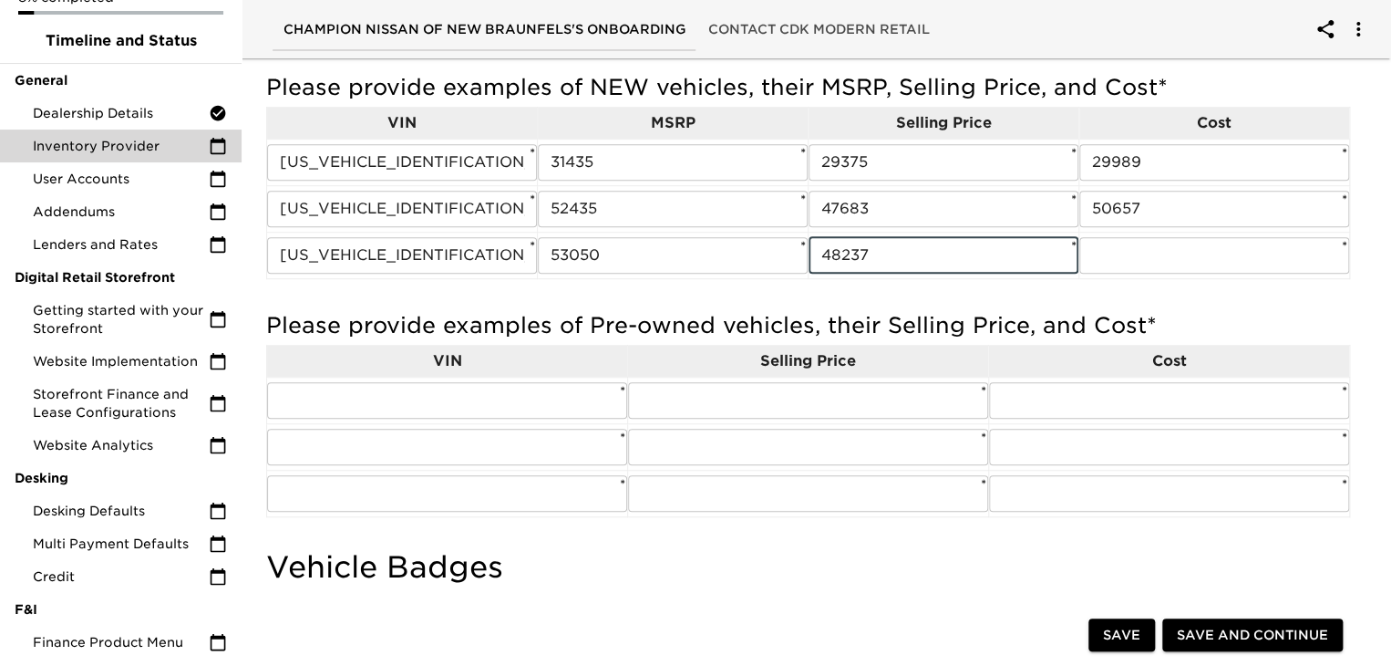
type input "48237"
click at [1214, 260] on input "text" at bounding box center [1215, 255] width 270 height 36
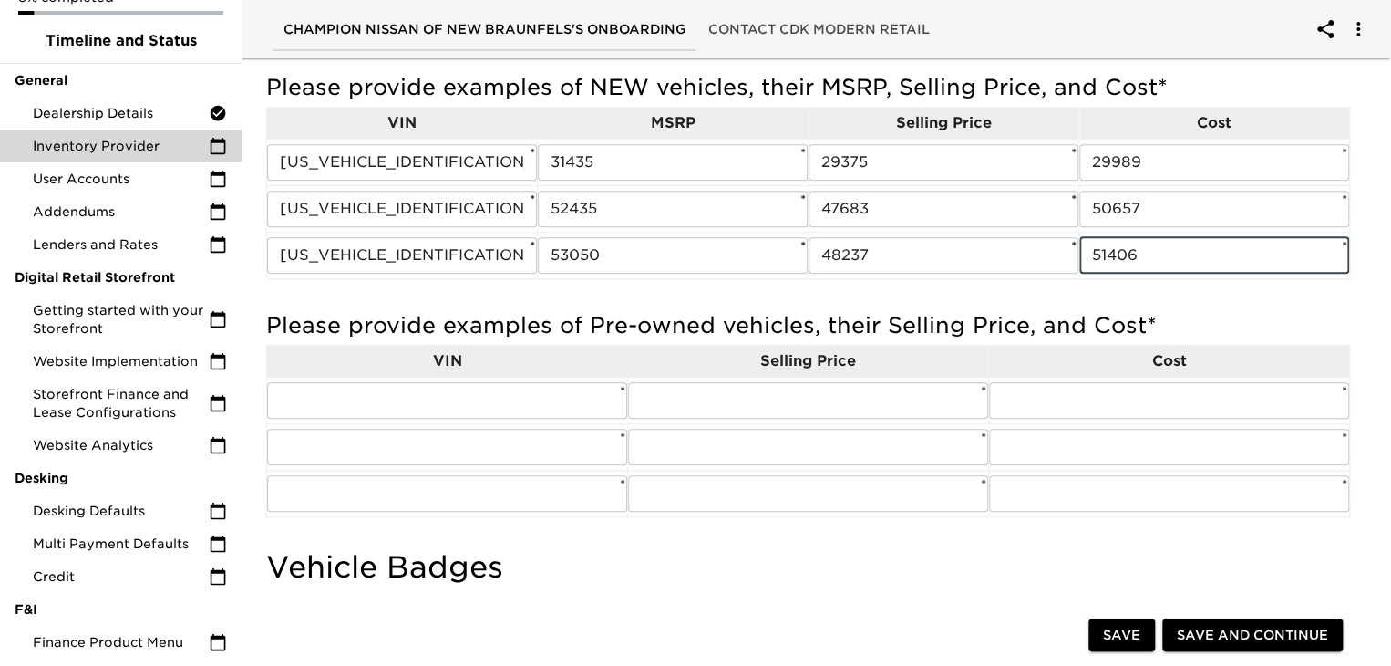
type input "51406"
click at [883, 287] on div "Please provide examples of NEW vehicles, their MSRP, Selling Price, and Cost * …" at bounding box center [808, 183] width 1084 height 238
click at [436, 397] on input "text" at bounding box center [447, 400] width 360 height 36
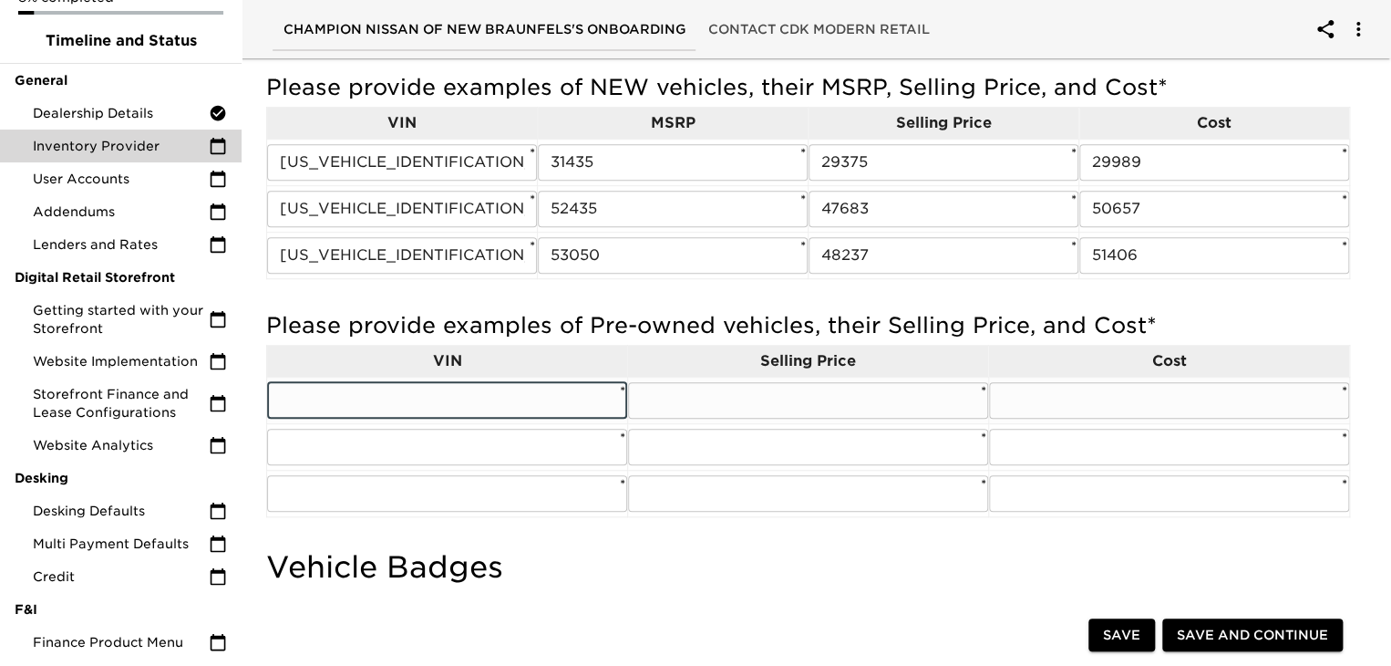
paste input "[US_VEHICLE_IDENTIFICATION_NUMBER]"
type input "[US_VEHICLE_IDENTIFICATION_NUMBER]"
click at [722, 387] on input "text" at bounding box center [808, 400] width 360 height 36
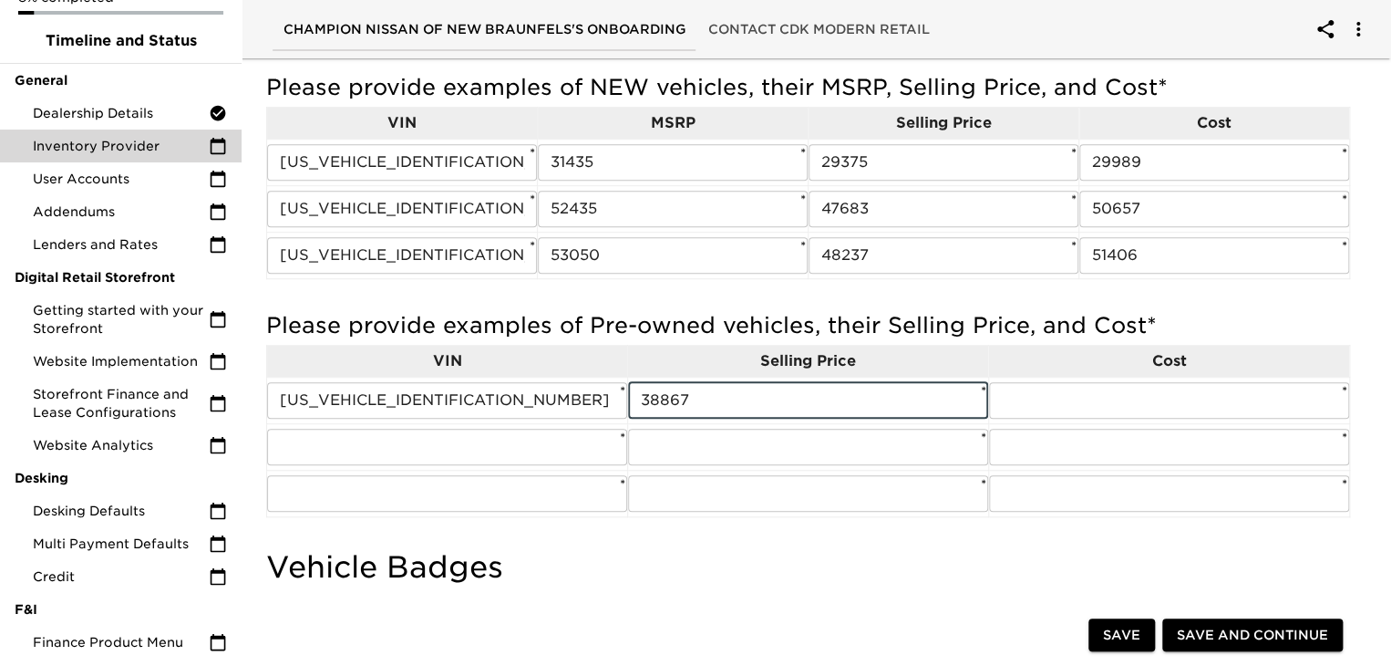
type input "38867"
click at [1120, 404] on input "text" at bounding box center [1169, 400] width 360 height 36
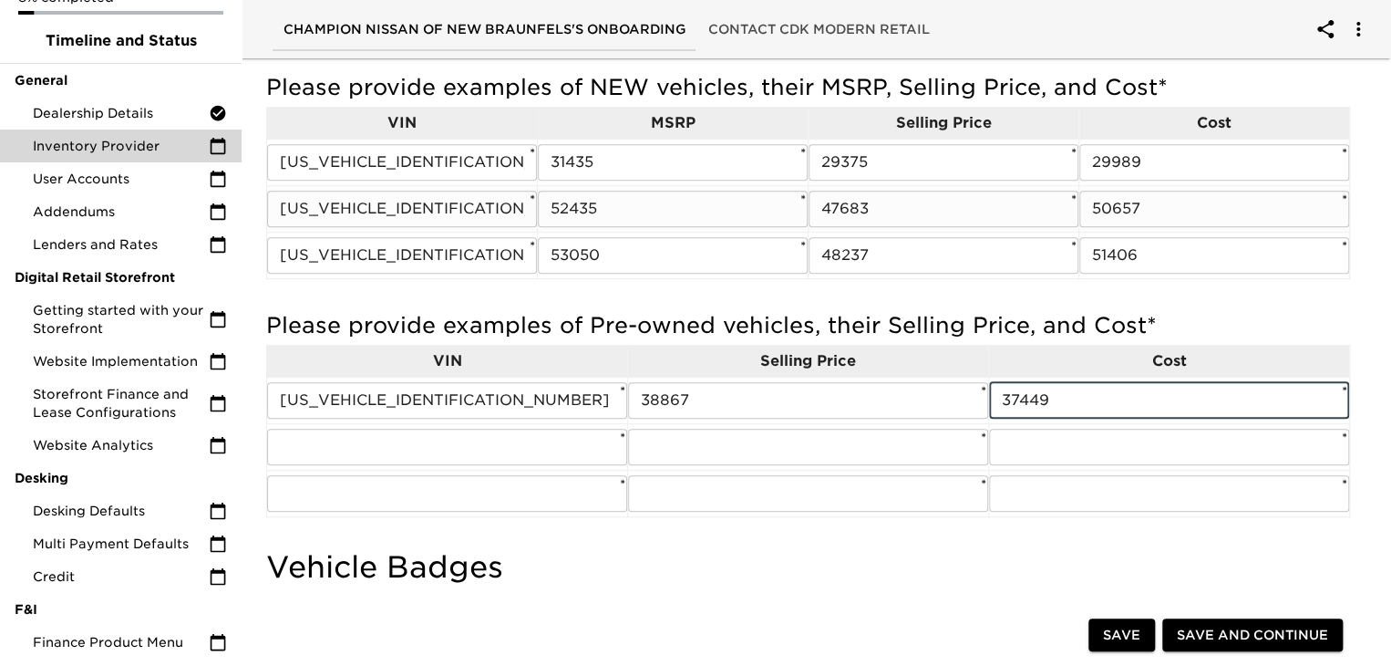
type input "37449"
click at [278, 226] on td "[US_VEHICLE_IDENTIFICATION_NUMBER] ​ *" at bounding box center [402, 208] width 271 height 46
click at [383, 445] on input "text" at bounding box center [447, 447] width 360 height 36
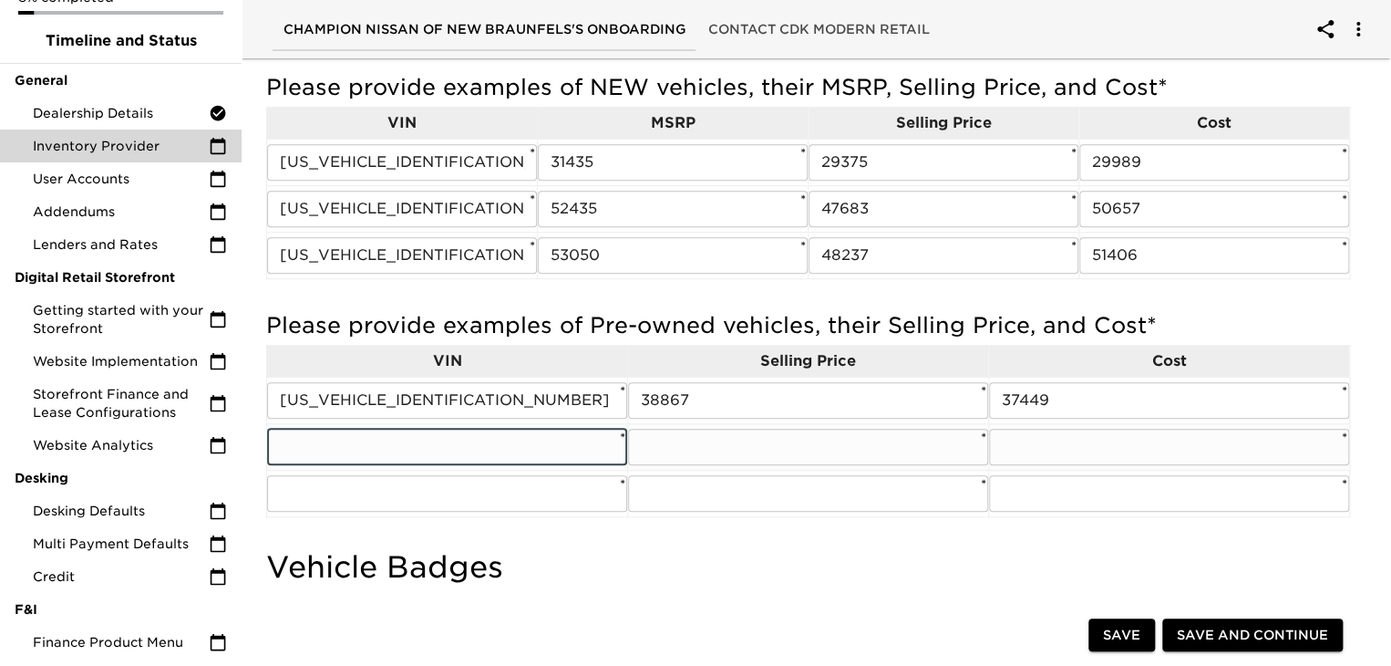
paste input "[US_VEHICLE_IDENTIFICATION_NUMBER]"
type input "[US_VEHICLE_IDENTIFICATION_NUMBER]"
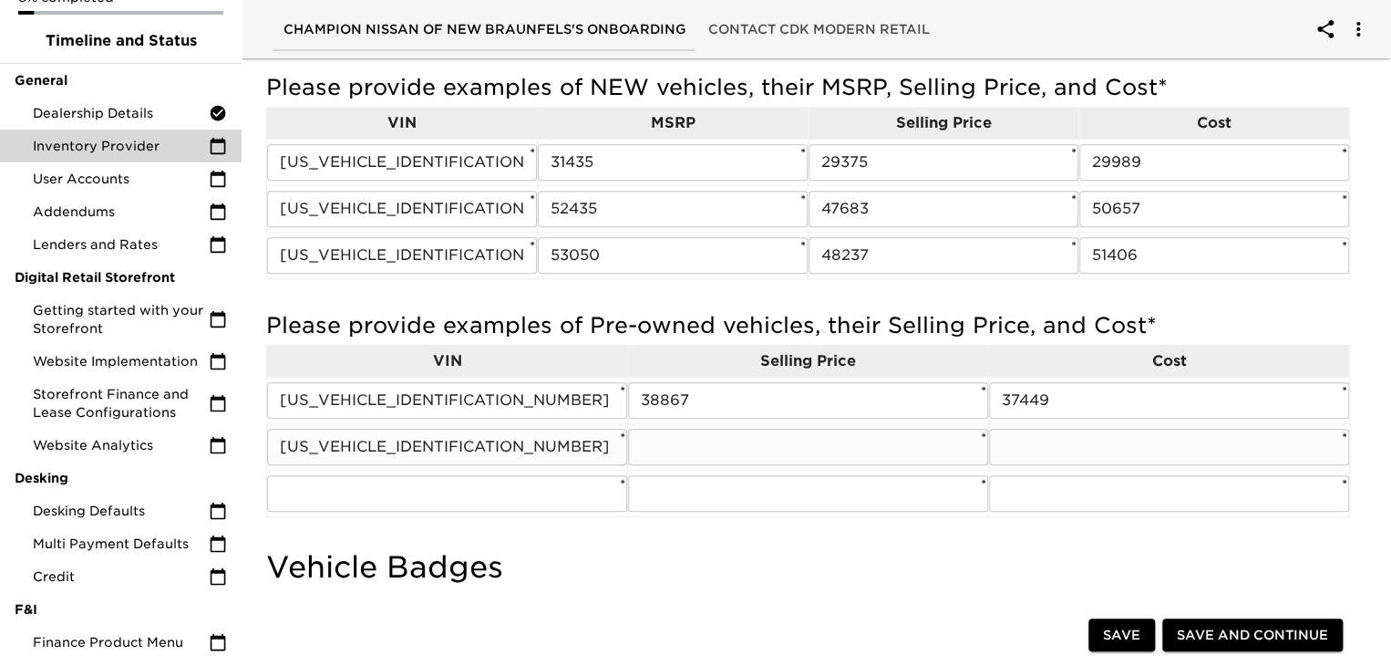
click at [678, 447] on input "text" at bounding box center [808, 447] width 360 height 36
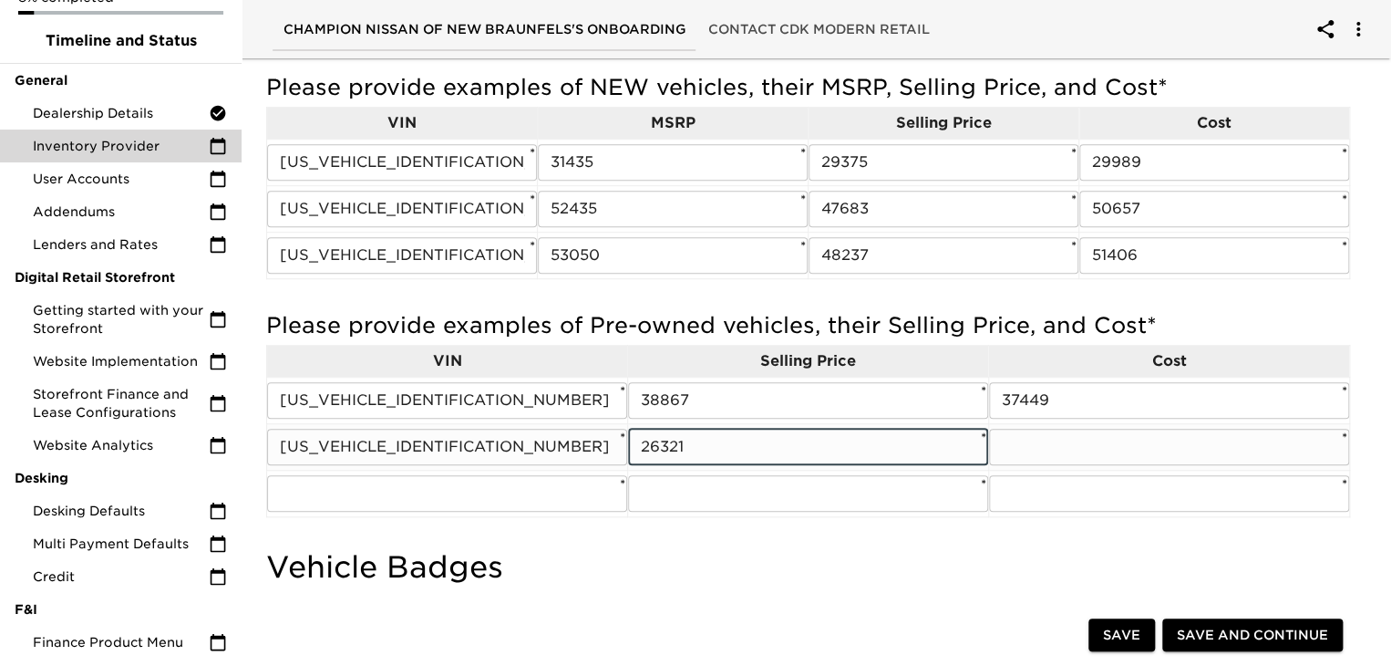
type input "26321"
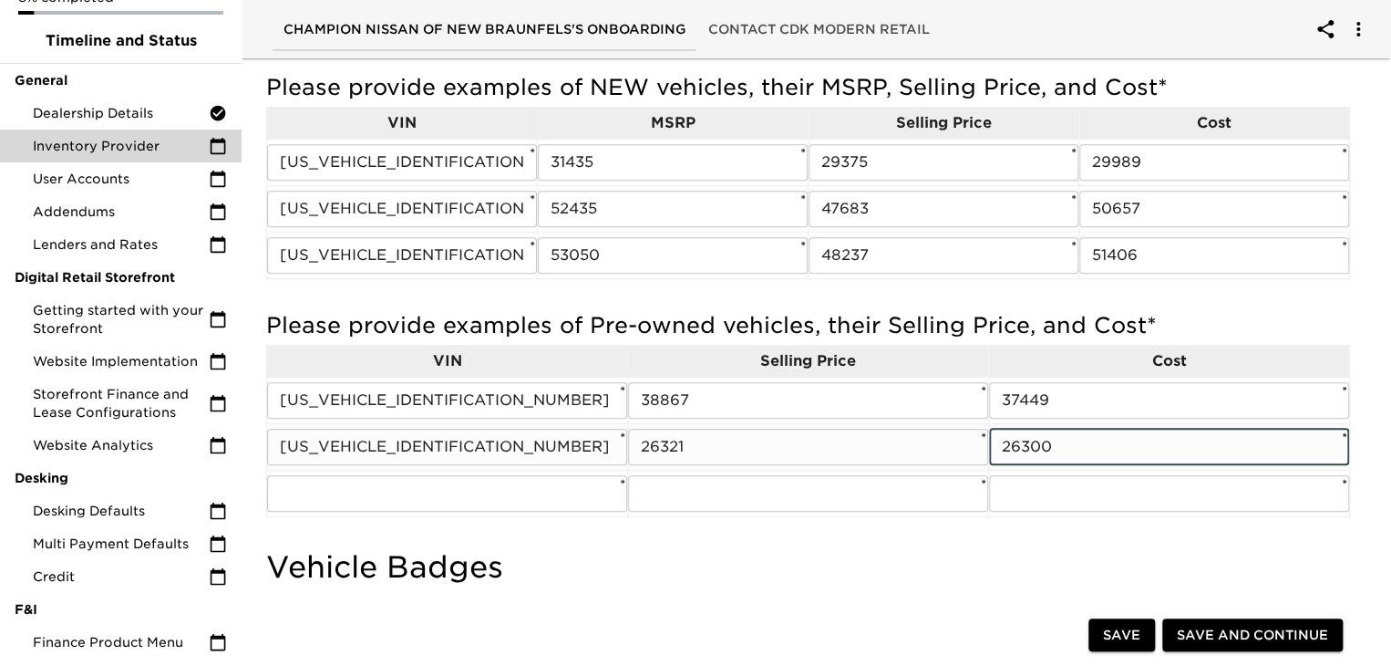
type input "26300"
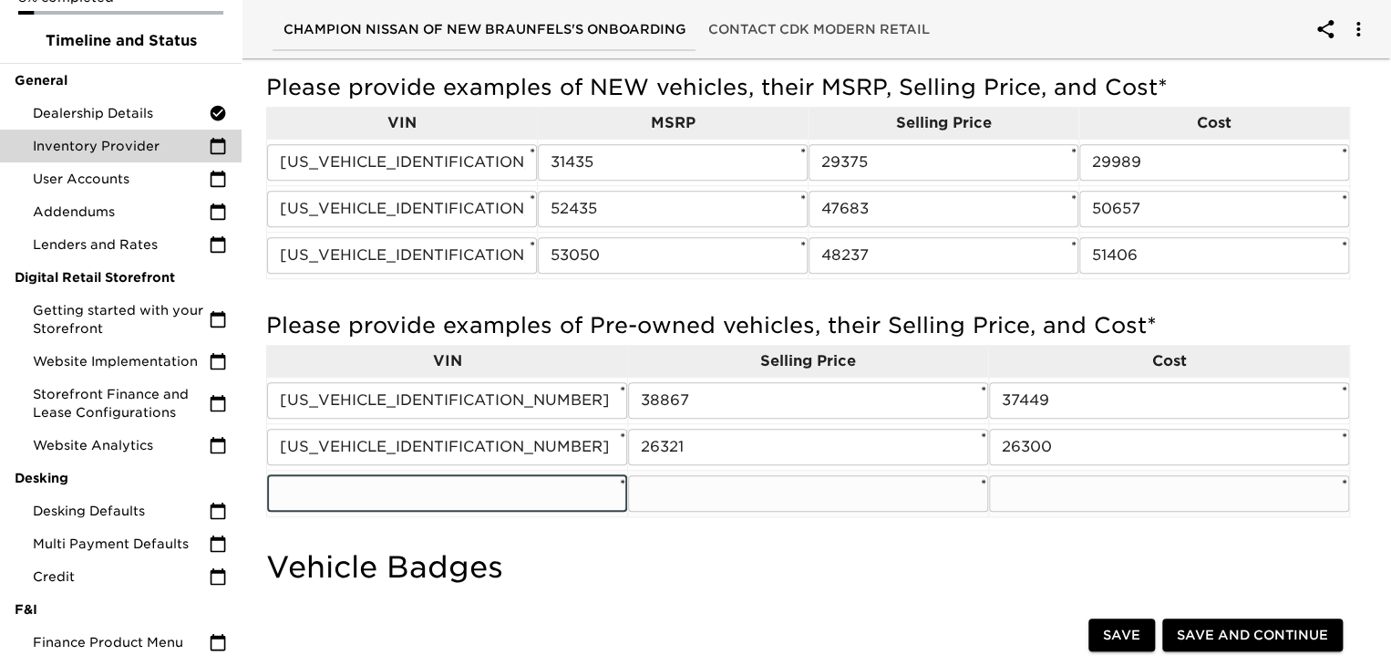
click at [432, 479] on input "text" at bounding box center [447, 493] width 360 height 36
paste input "[US_VEHICLE_IDENTIFICATION_NUMBER]"
type input "[US_VEHICLE_IDENTIFICATION_NUMBER]"
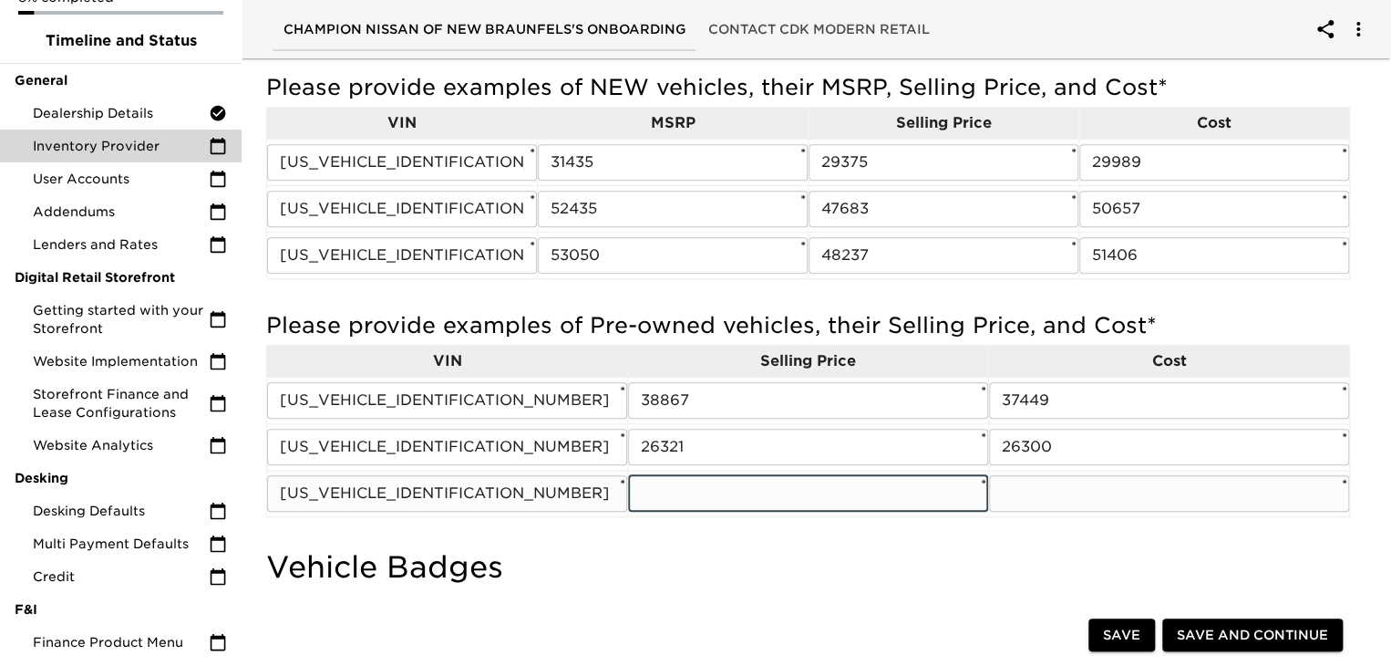
click at [713, 483] on input "text" at bounding box center [808, 493] width 360 height 36
type input "43932"
click at [1032, 501] on input "text" at bounding box center [1169, 493] width 360 height 36
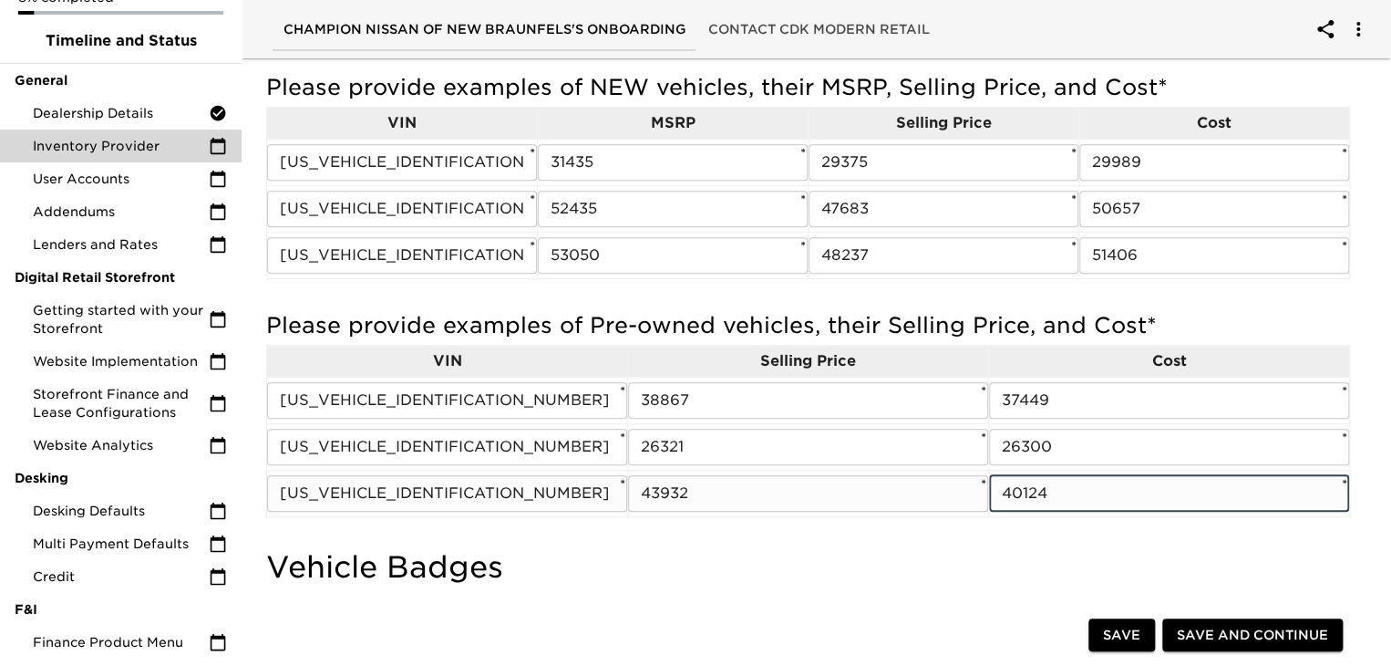
scroll to position [869, 0]
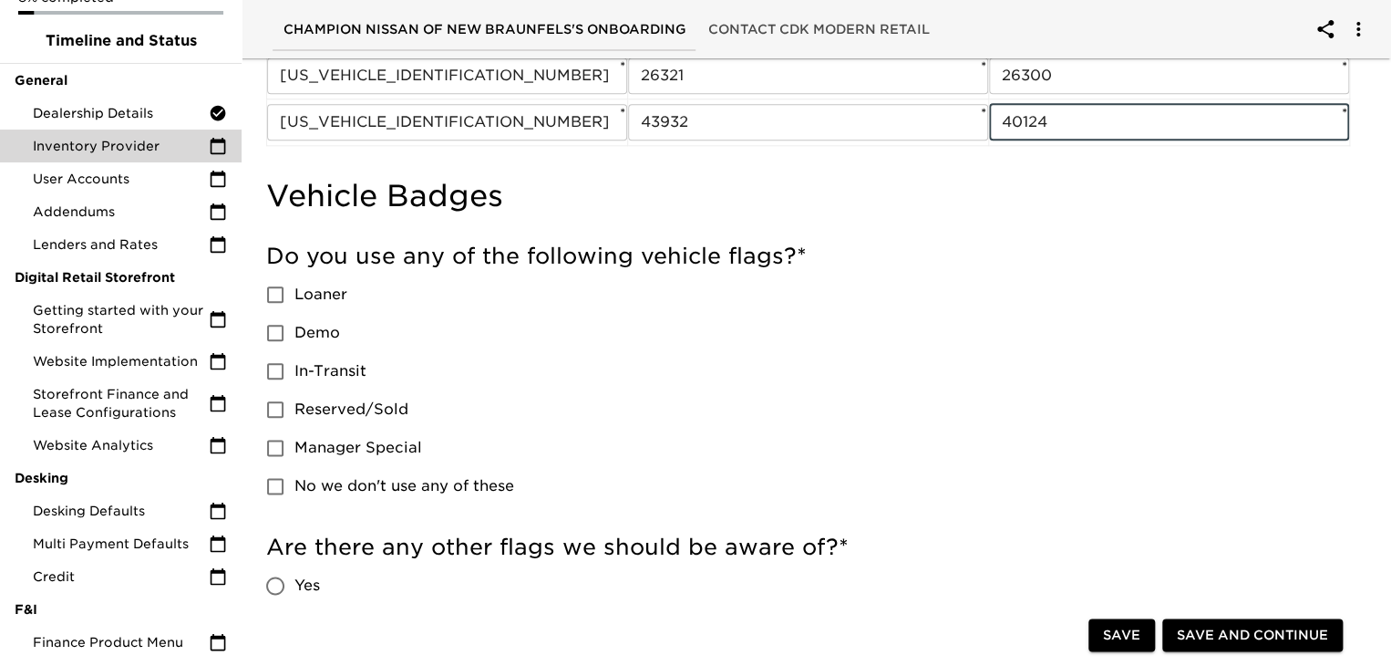
type input "40124"
click at [274, 439] on input "Manager Special" at bounding box center [275, 448] width 38 height 38
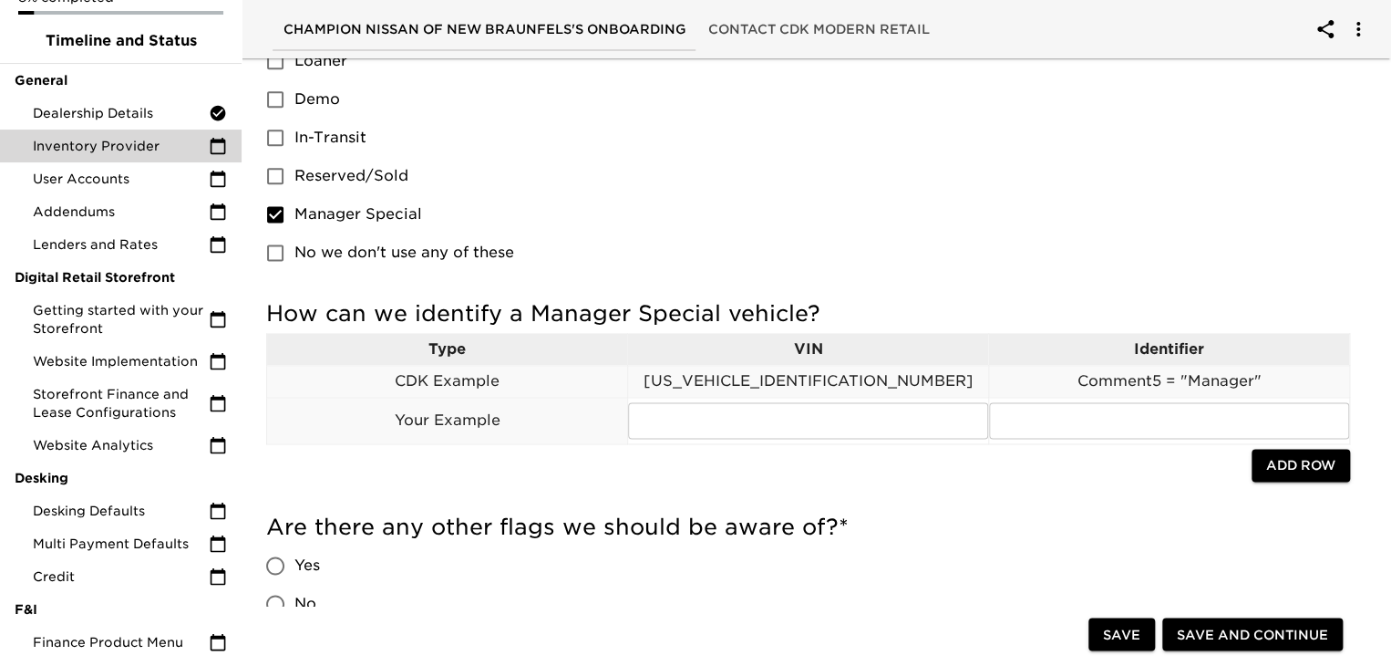
scroll to position [1104, 0]
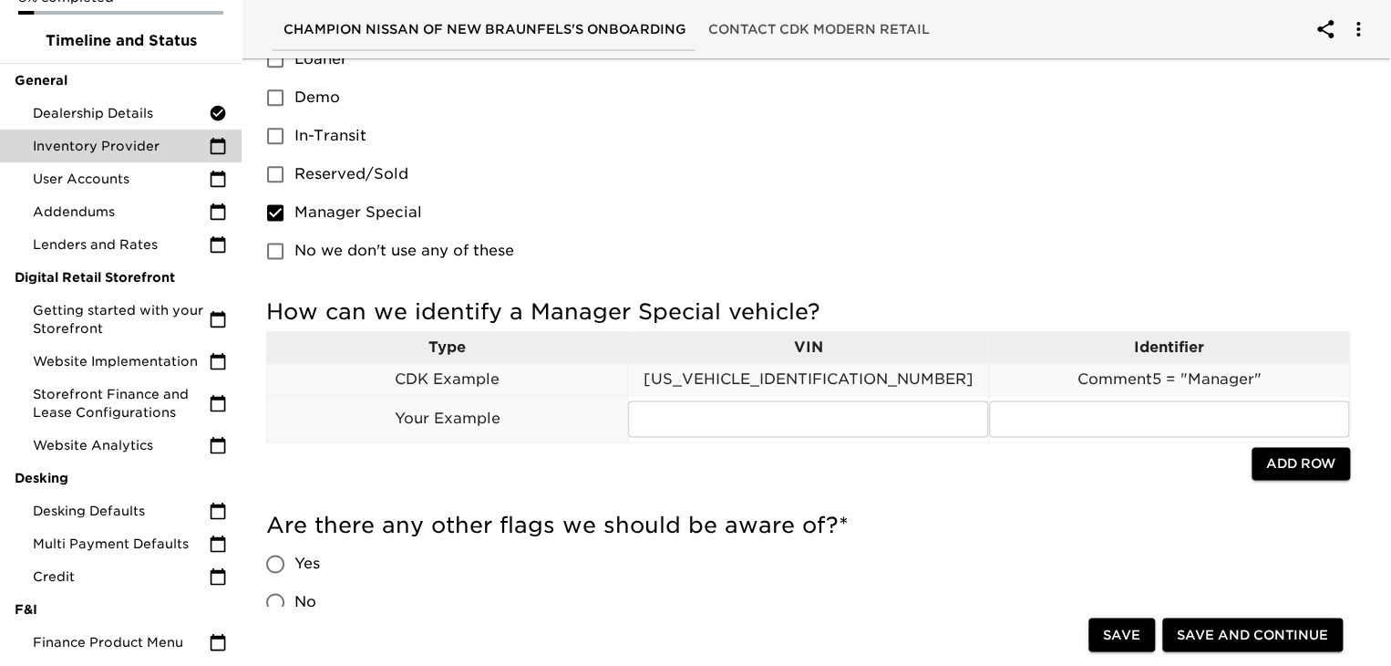
click at [280, 211] on input "Manager Special" at bounding box center [275, 212] width 38 height 38
checkbox input "false"
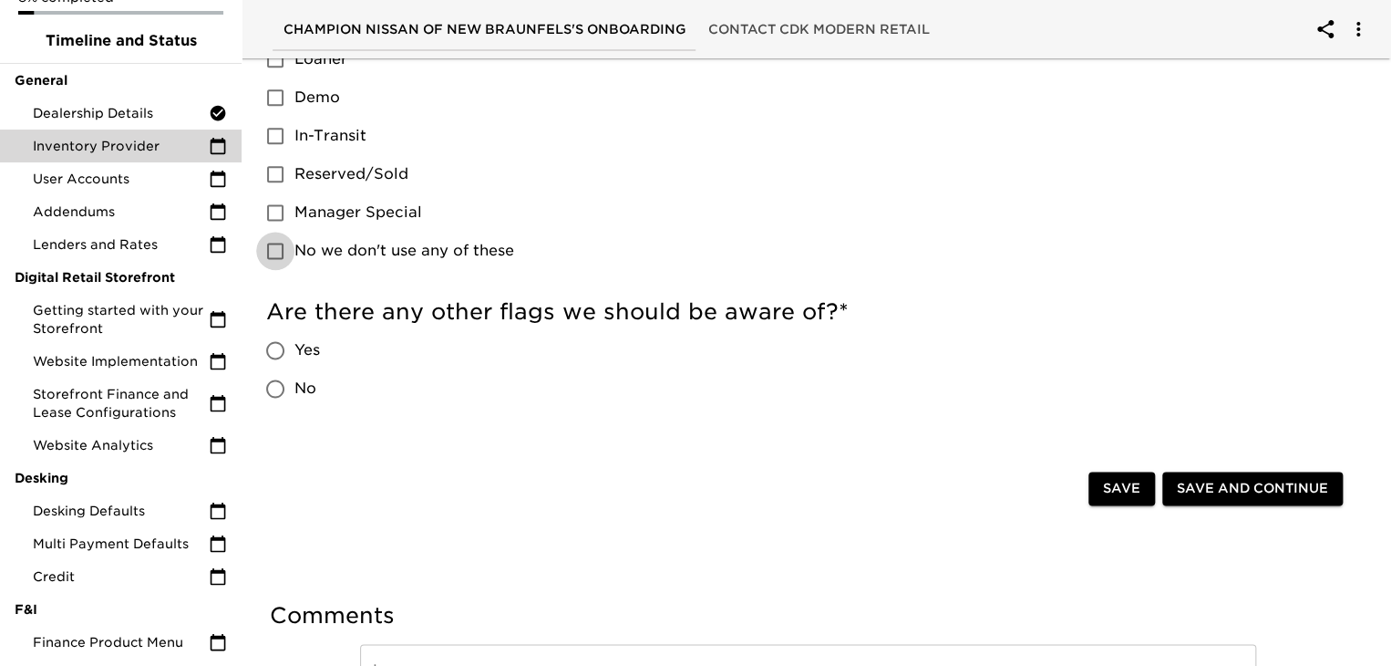
click at [271, 242] on input "No we don't use any of these" at bounding box center [275, 251] width 38 height 38
checkbox input "true"
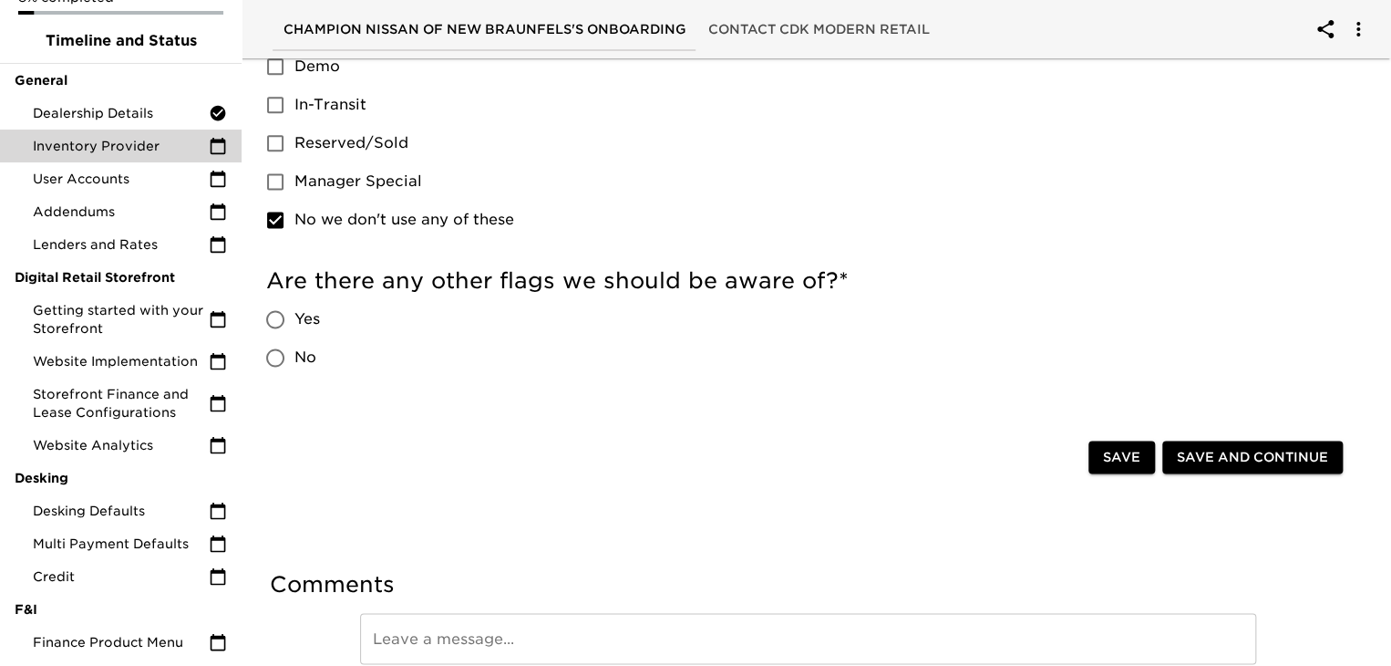
click at [277, 368] on input "No" at bounding box center [275, 357] width 38 height 38
radio input "true"
click at [1199, 451] on span "Save and Continue" at bounding box center [1252, 457] width 151 height 23
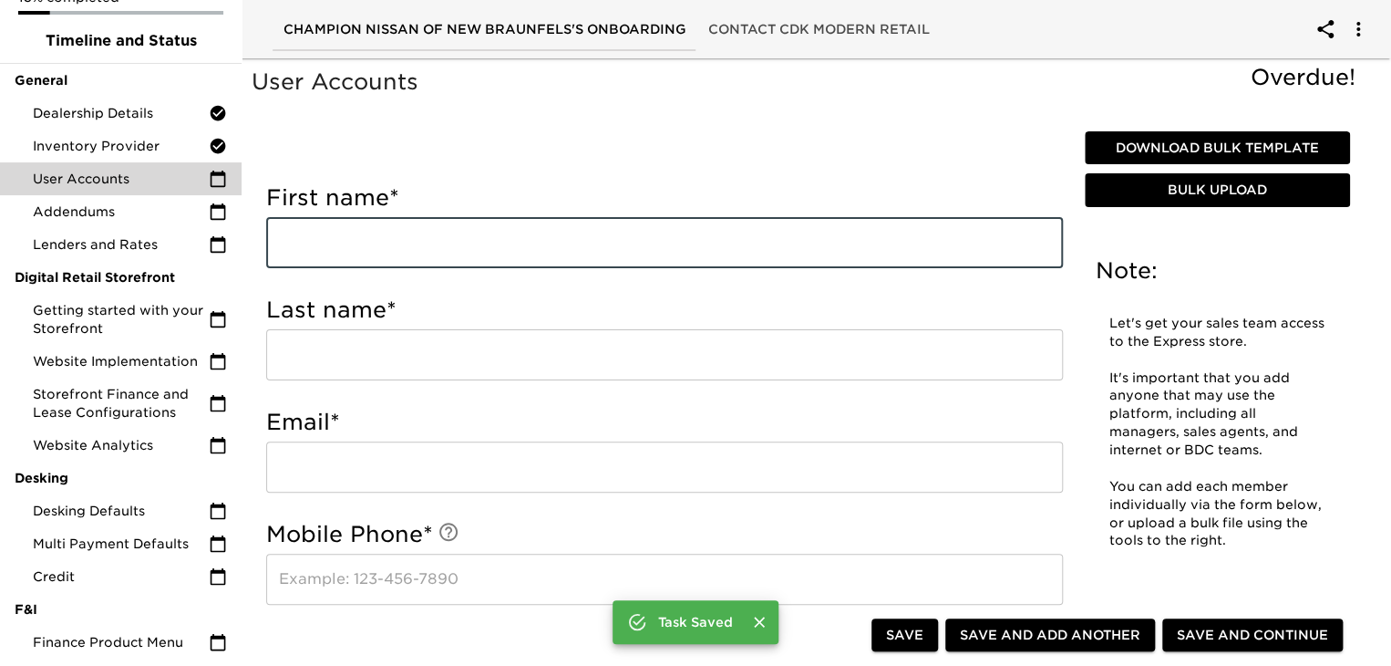
click at [390, 220] on input "text" at bounding box center [664, 242] width 797 height 51
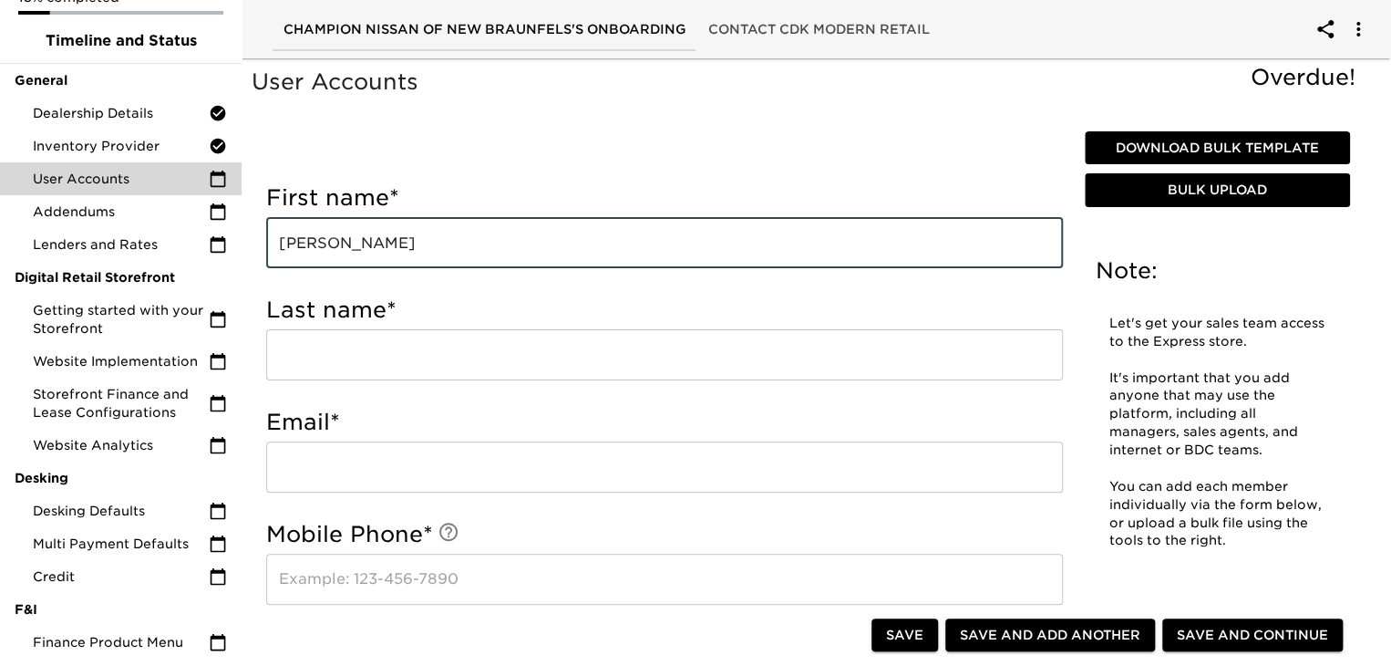
type input "[PERSON_NAME]"
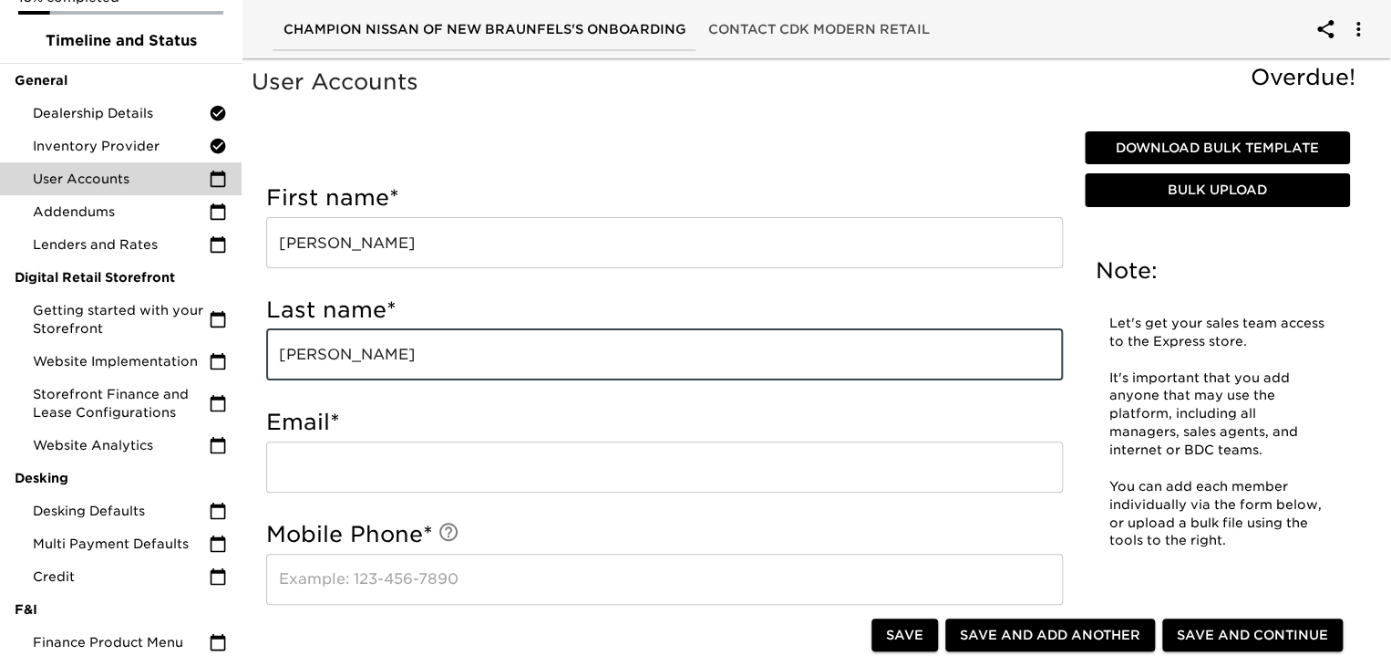
type input "[PERSON_NAME]"
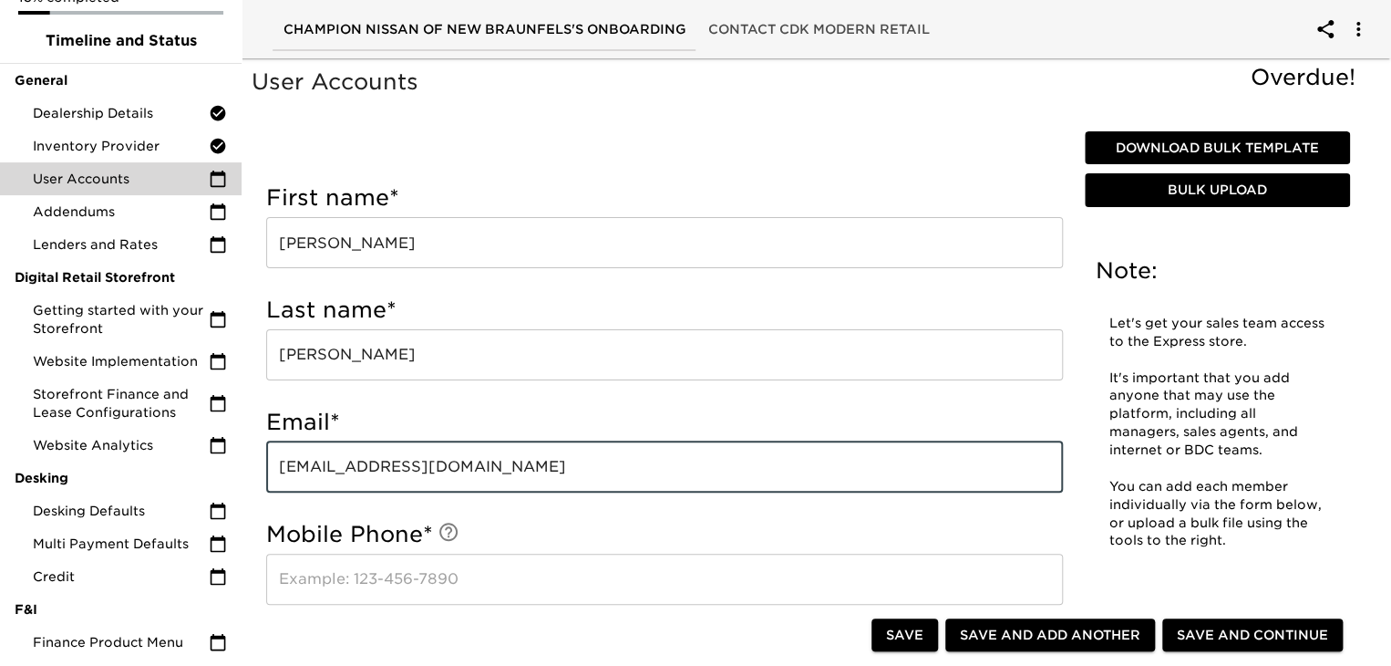
type input "[EMAIL_ADDRESS][DOMAIN_NAME]"
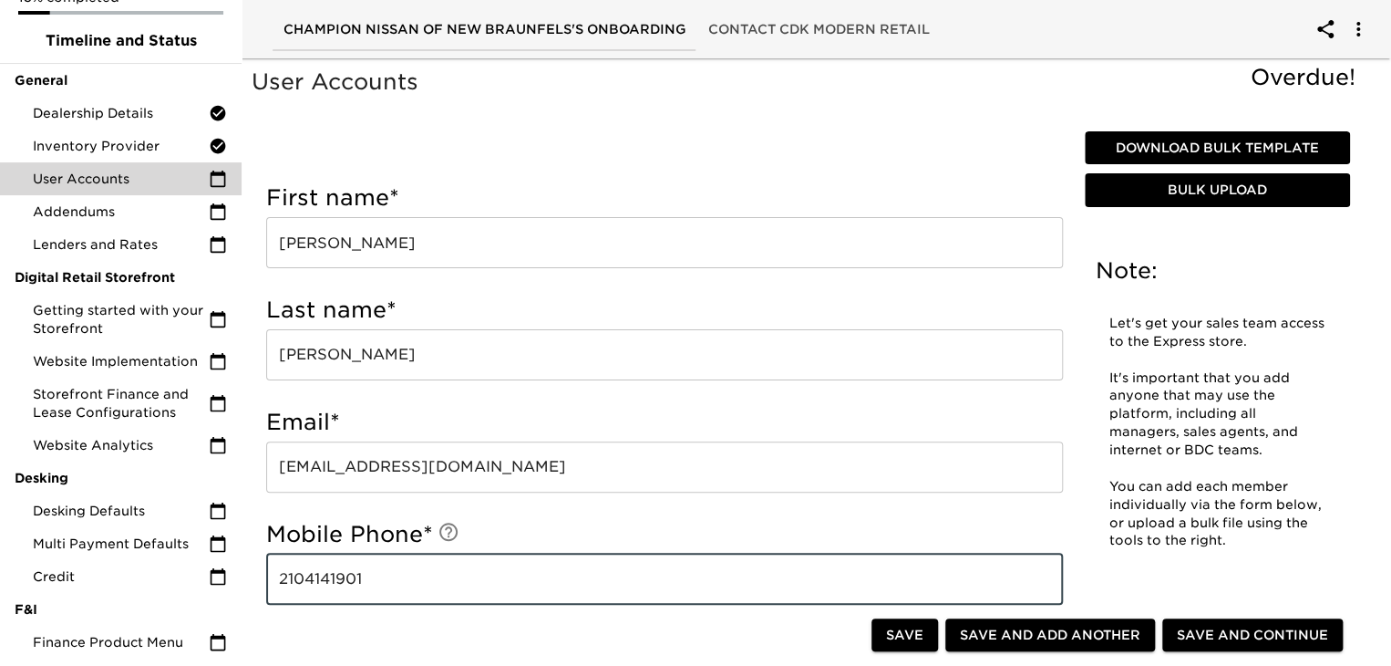
type input "2104141901"
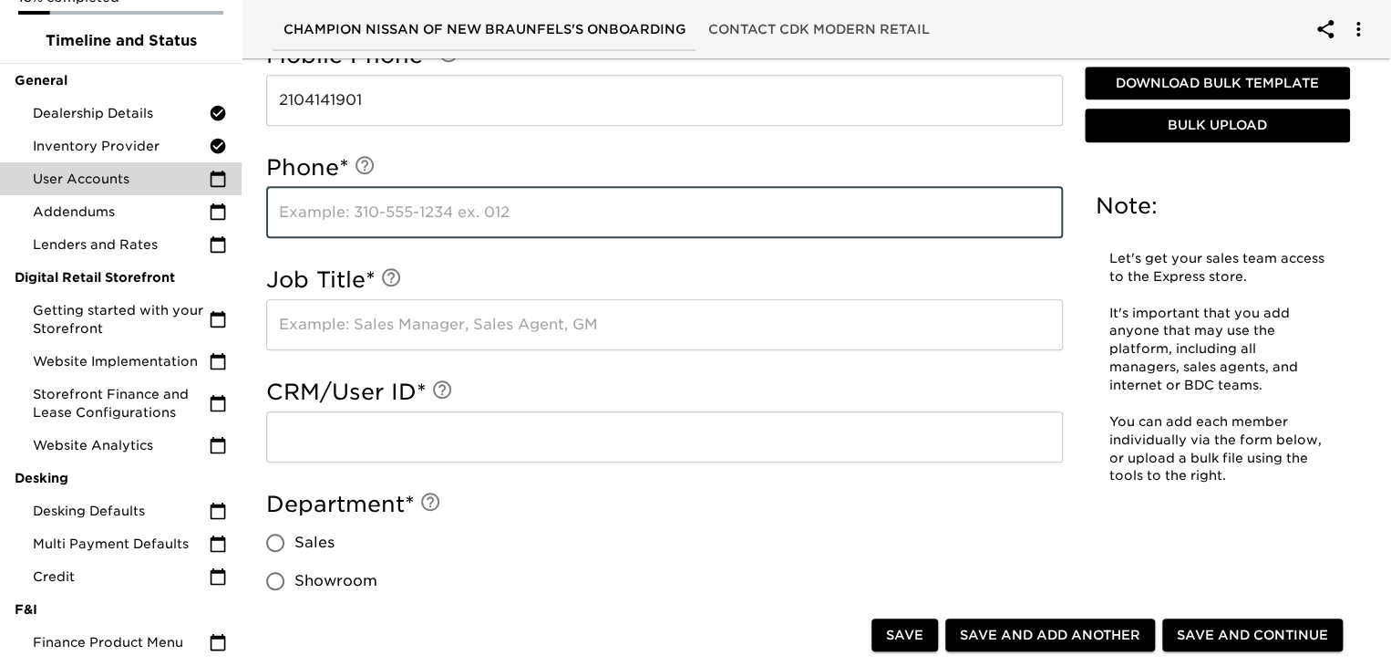
scroll to position [584, 0]
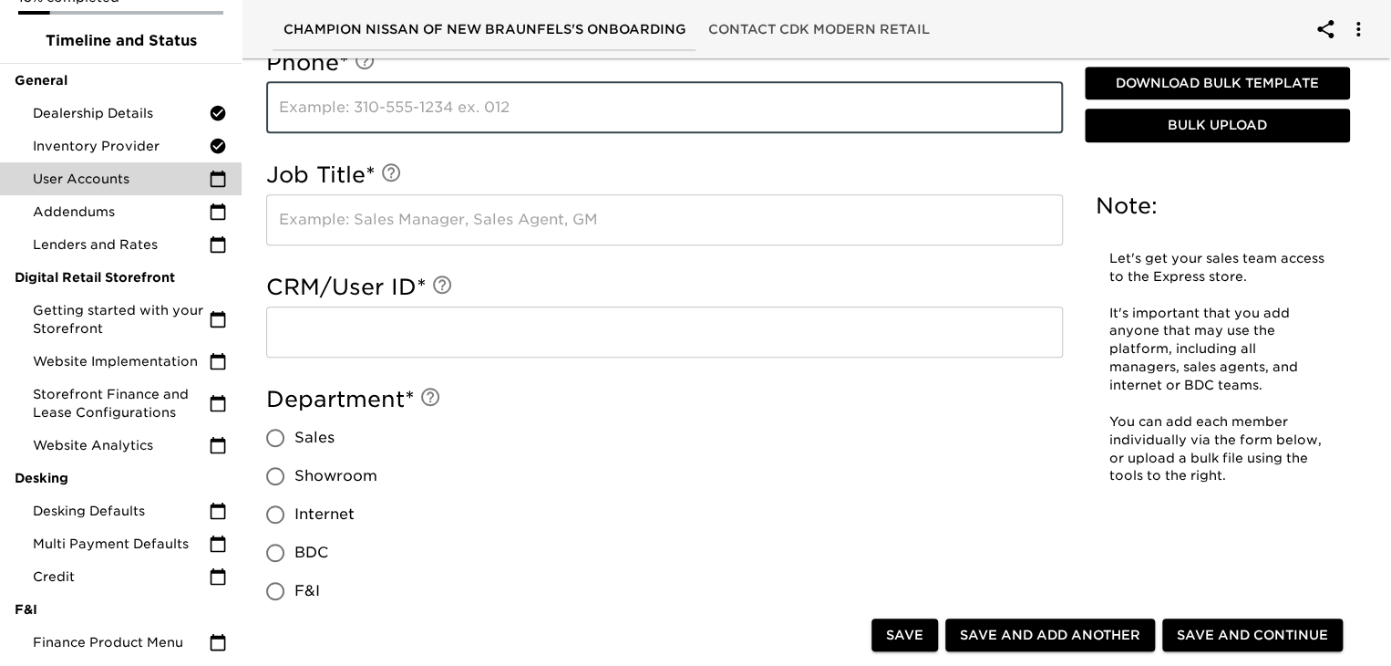
click at [566, 214] on input "text" at bounding box center [664, 219] width 797 height 51
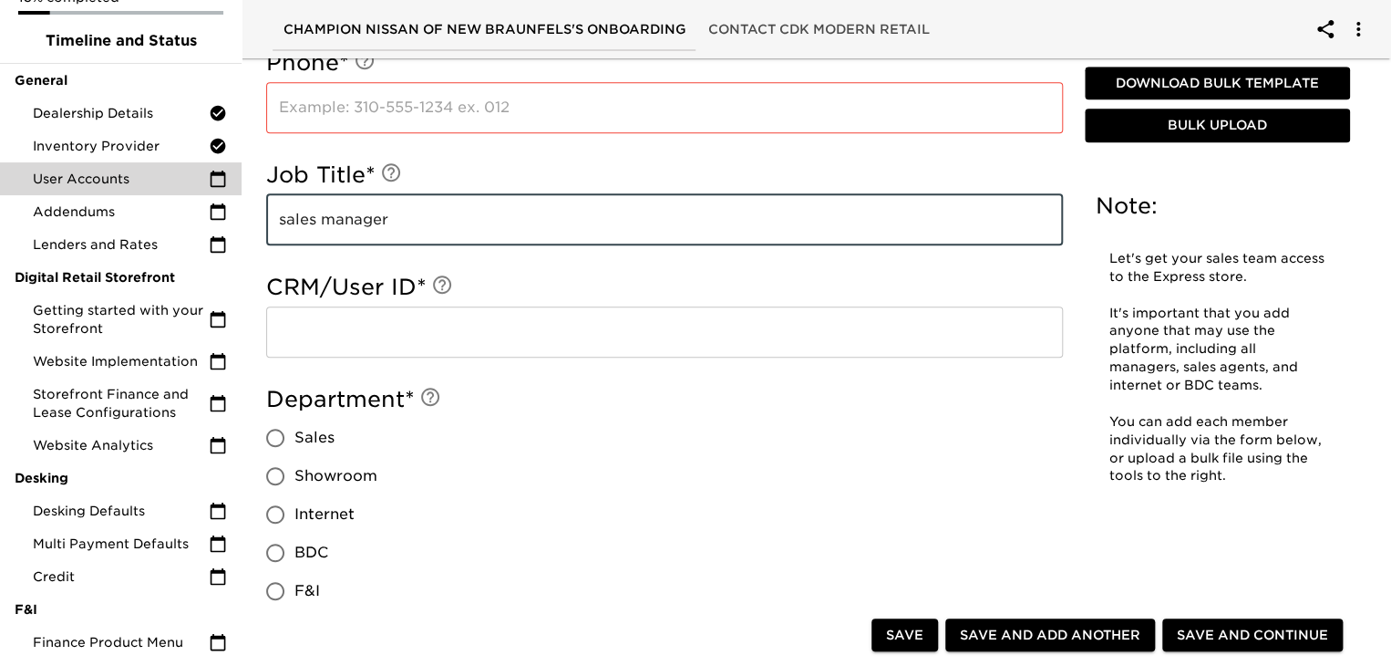
type input "sales manager"
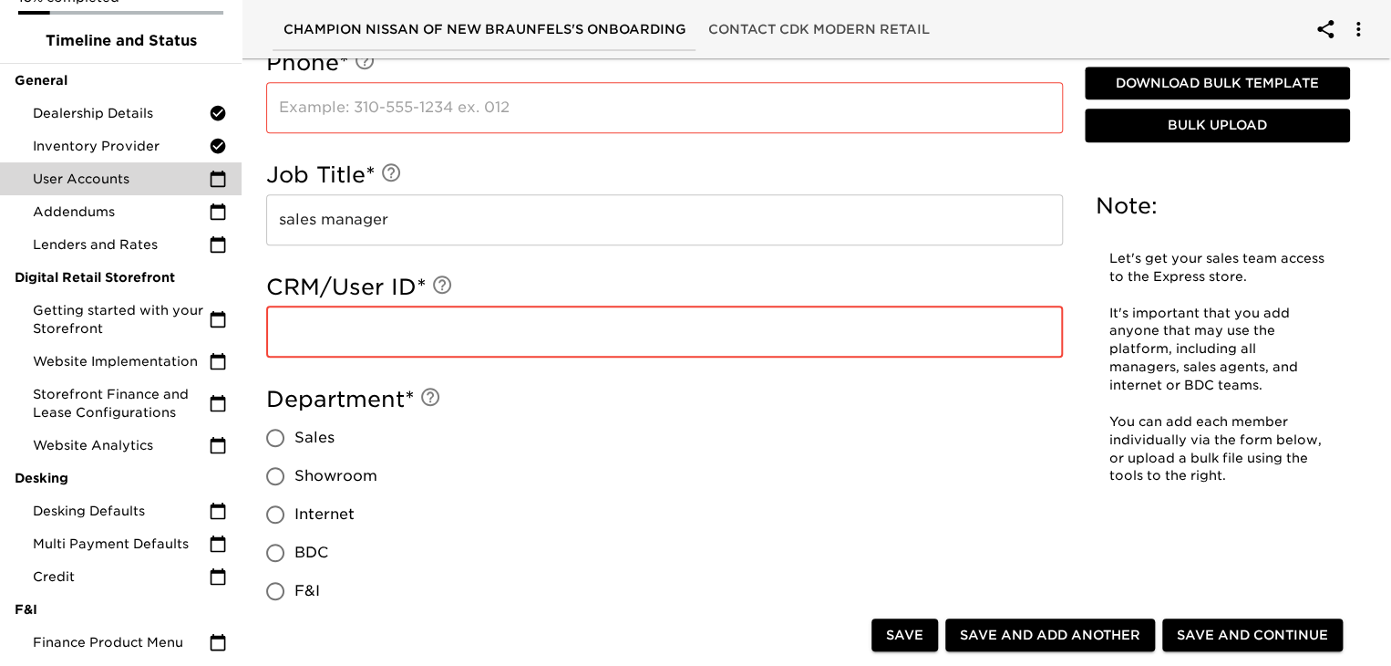
paste input "2691324"
type input "2691324"
click at [405, 437] on div "Department * Sales Showroom Internet BDC F&I Leadership" at bounding box center [664, 516] width 797 height 263
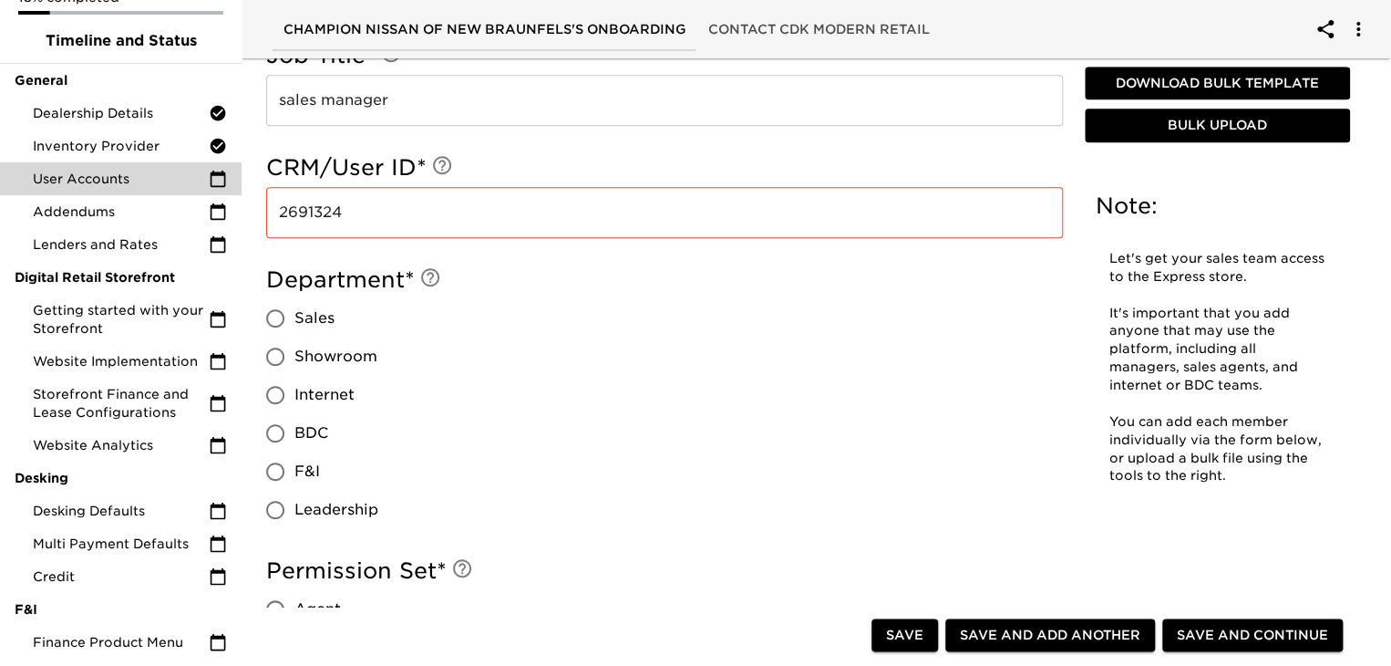
scroll to position [704, 0]
click at [284, 519] on input "Leadership" at bounding box center [275, 509] width 38 height 38
radio input "true"
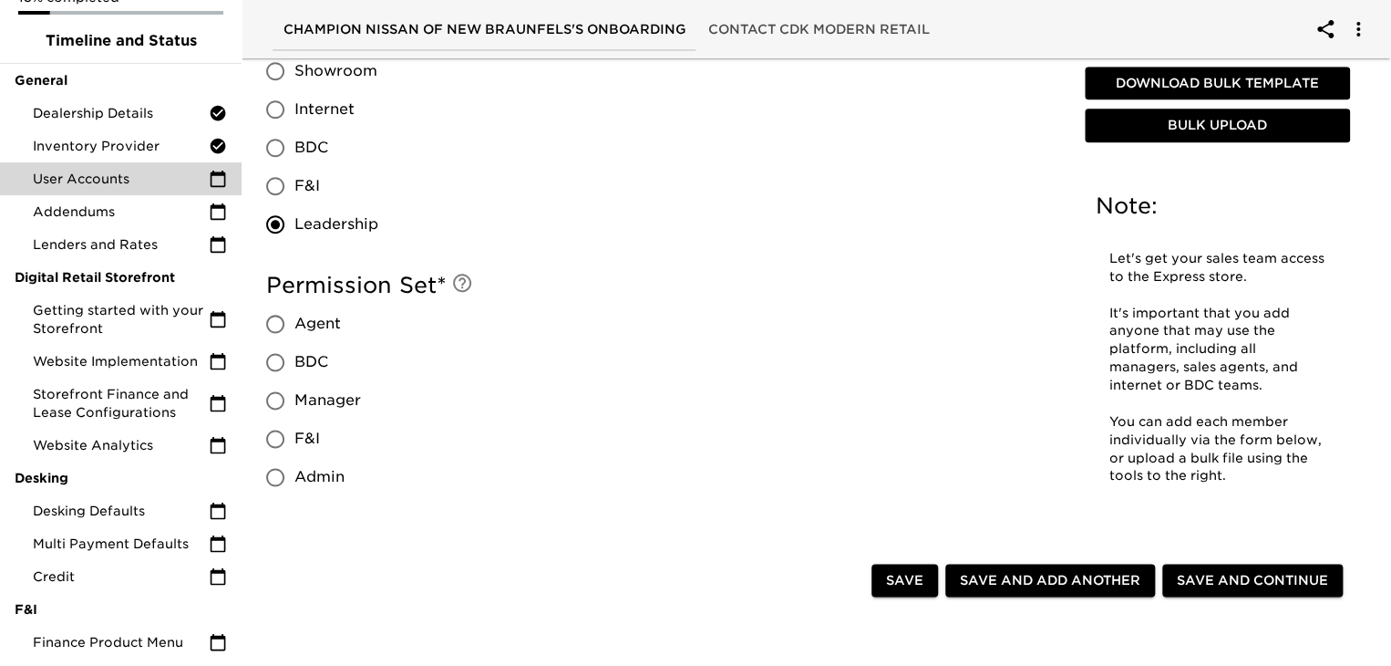
scroll to position [1006, 0]
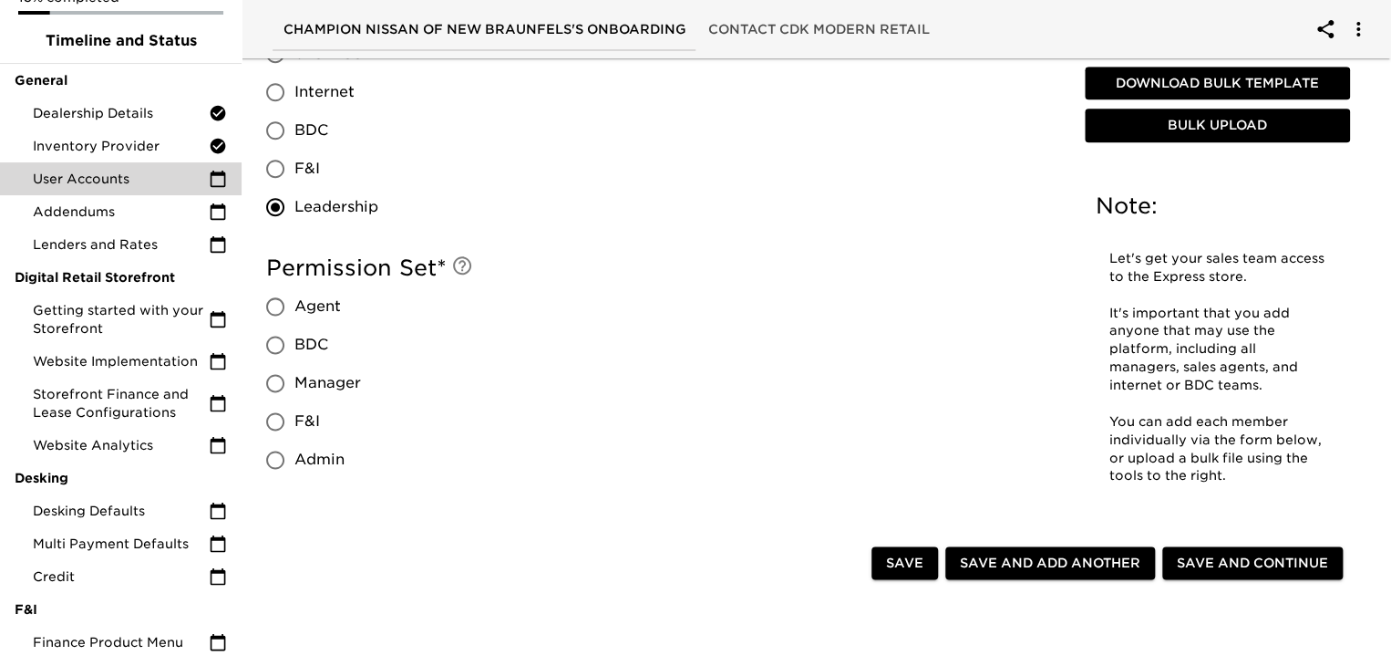
click at [270, 382] on input "Manager" at bounding box center [275, 383] width 38 height 38
radio input "true"
click at [281, 453] on input "Admin" at bounding box center [275, 459] width 38 height 38
radio input "true"
click at [1076, 563] on span "Save and Add Another" at bounding box center [1050, 563] width 181 height 23
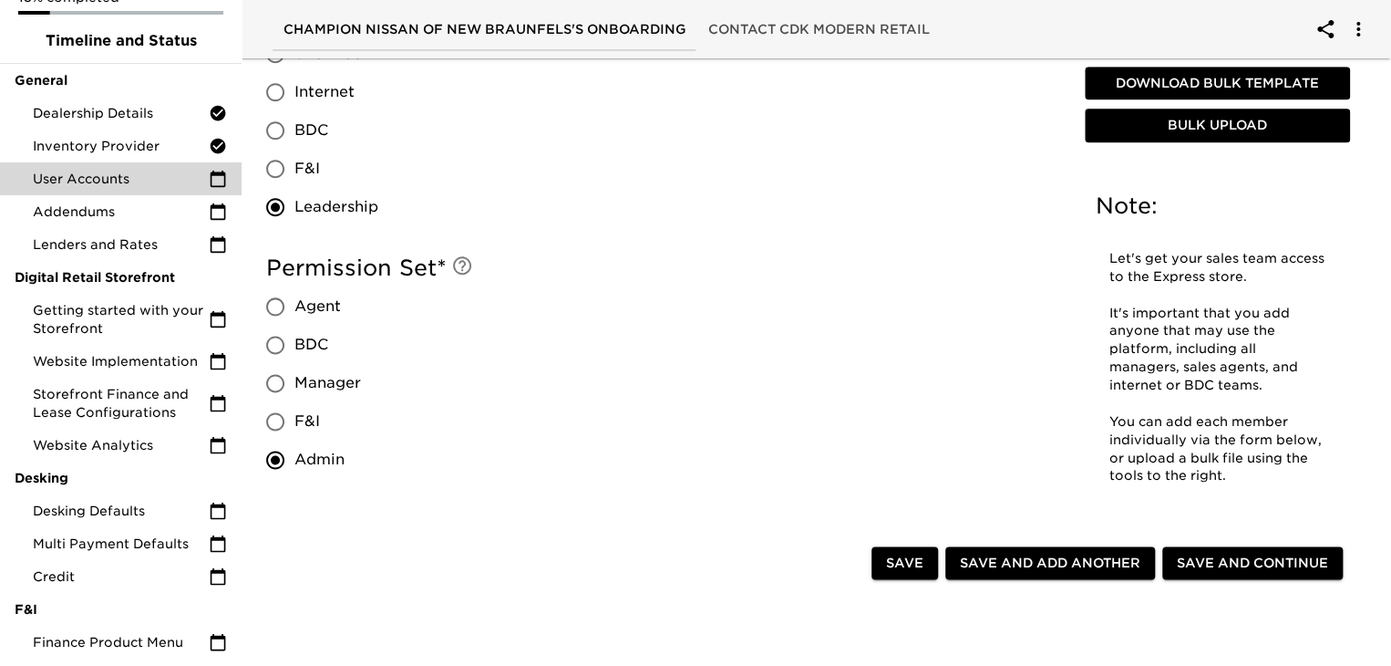
radio input "false"
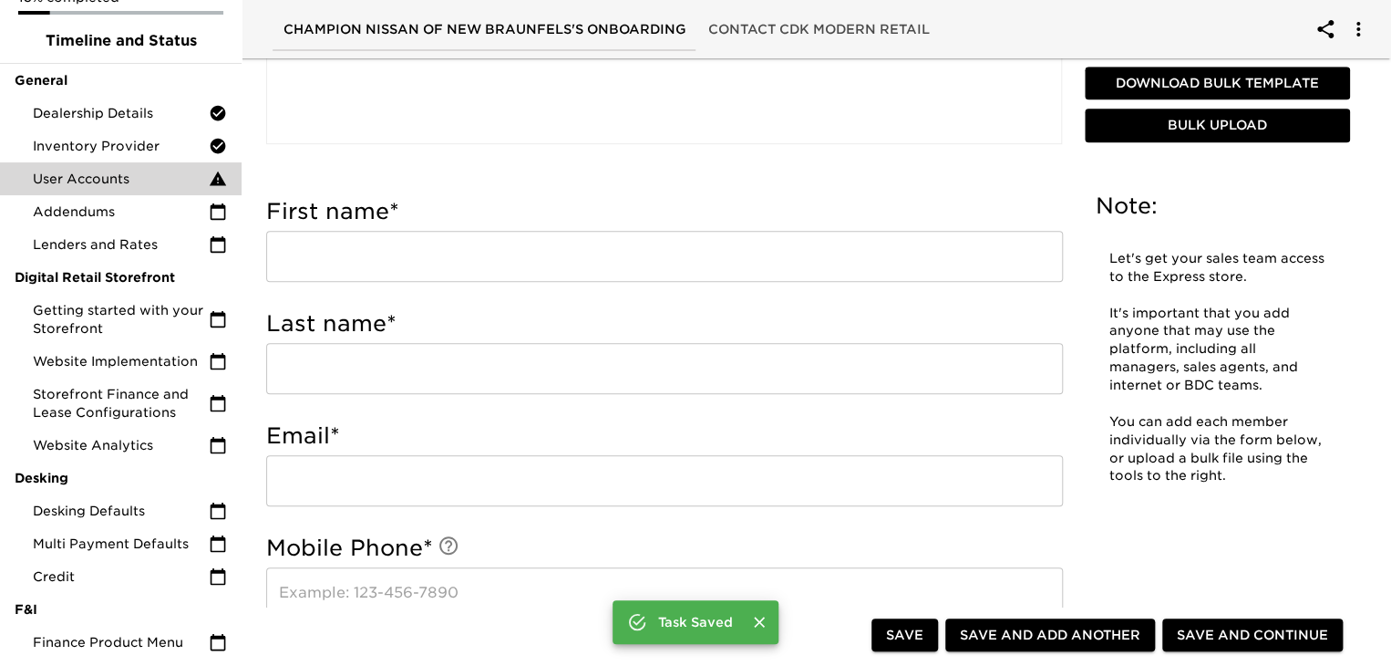
scroll to position [476, 0]
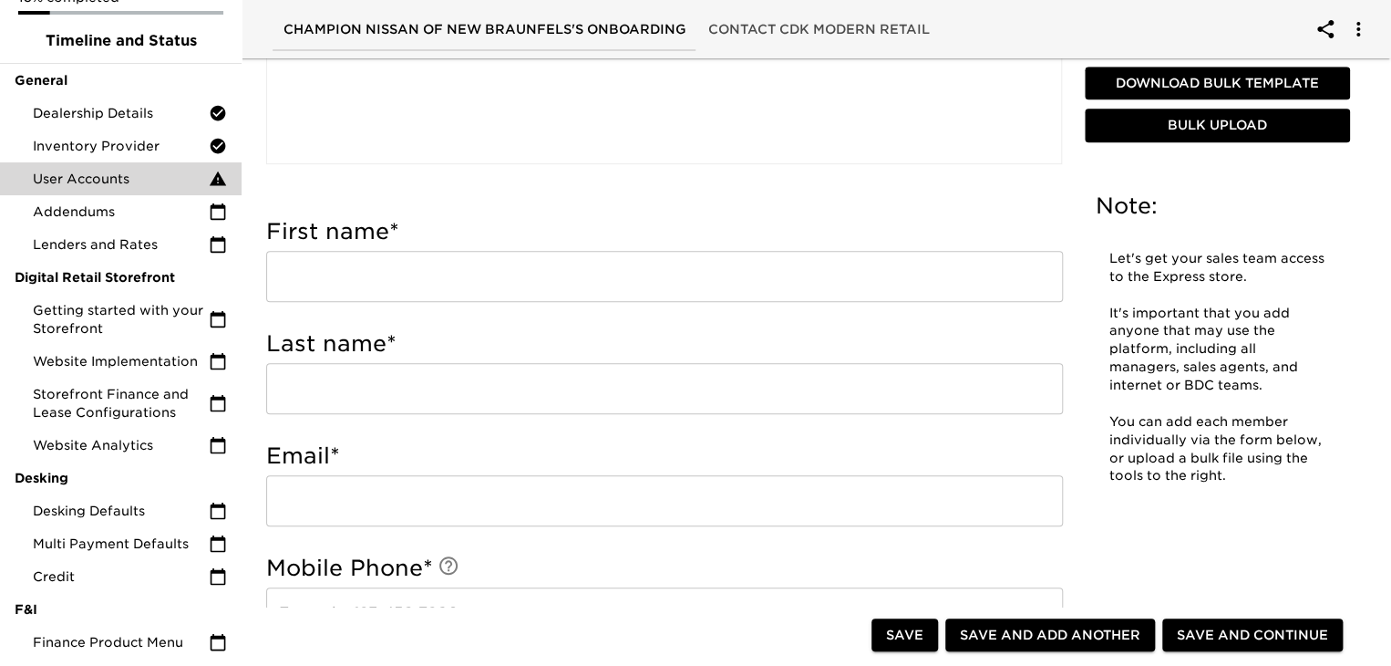
click at [402, 267] on input "text" at bounding box center [664, 276] width 797 height 51
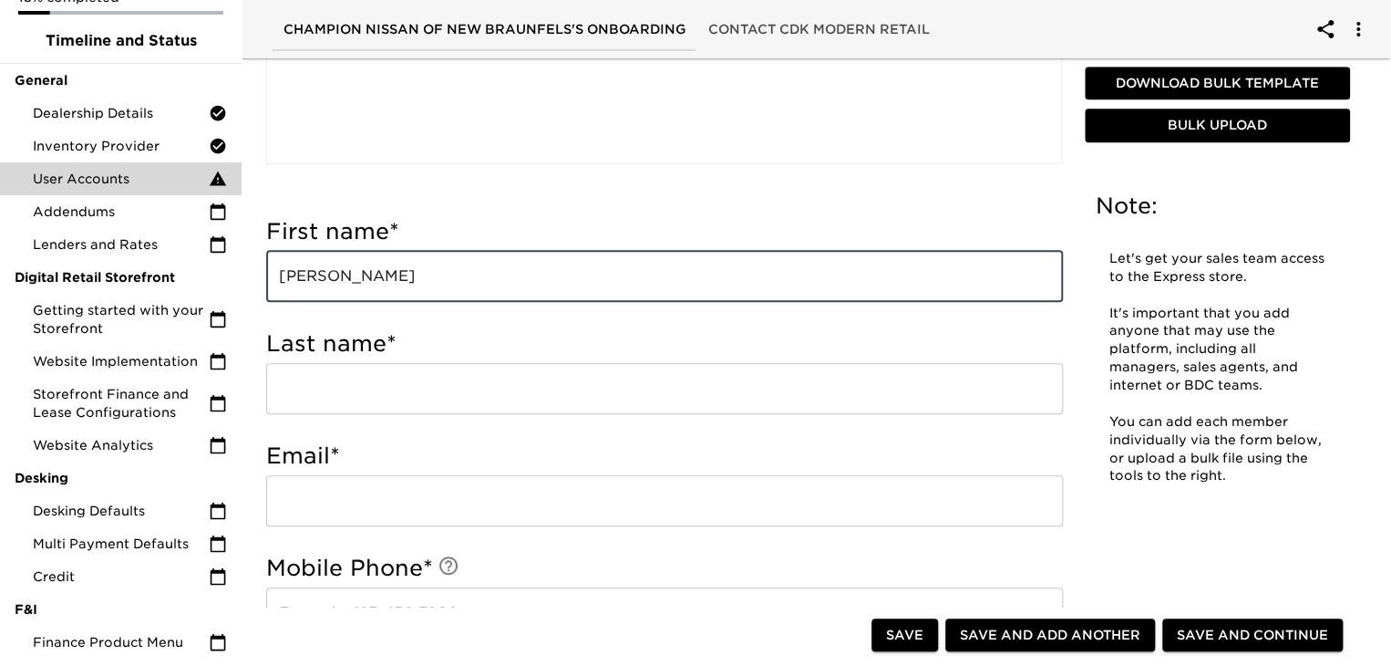
type input "[PERSON_NAME]"
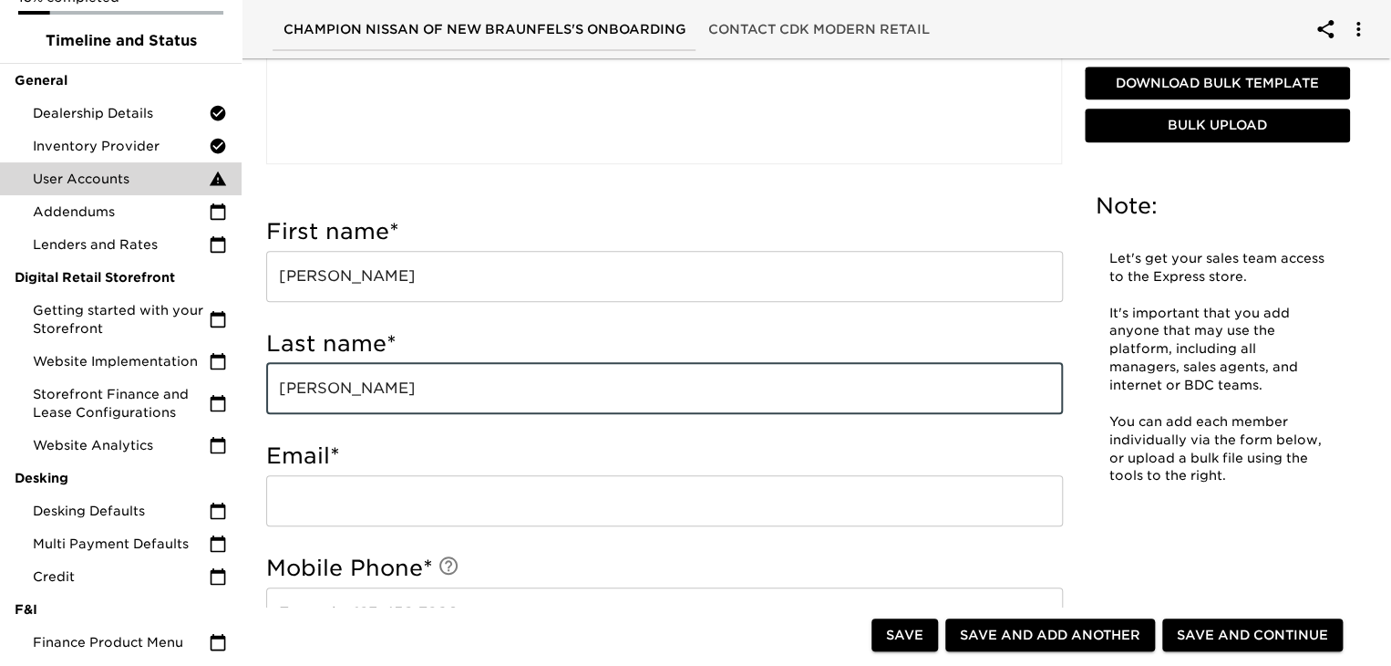
type input "[PERSON_NAME]"
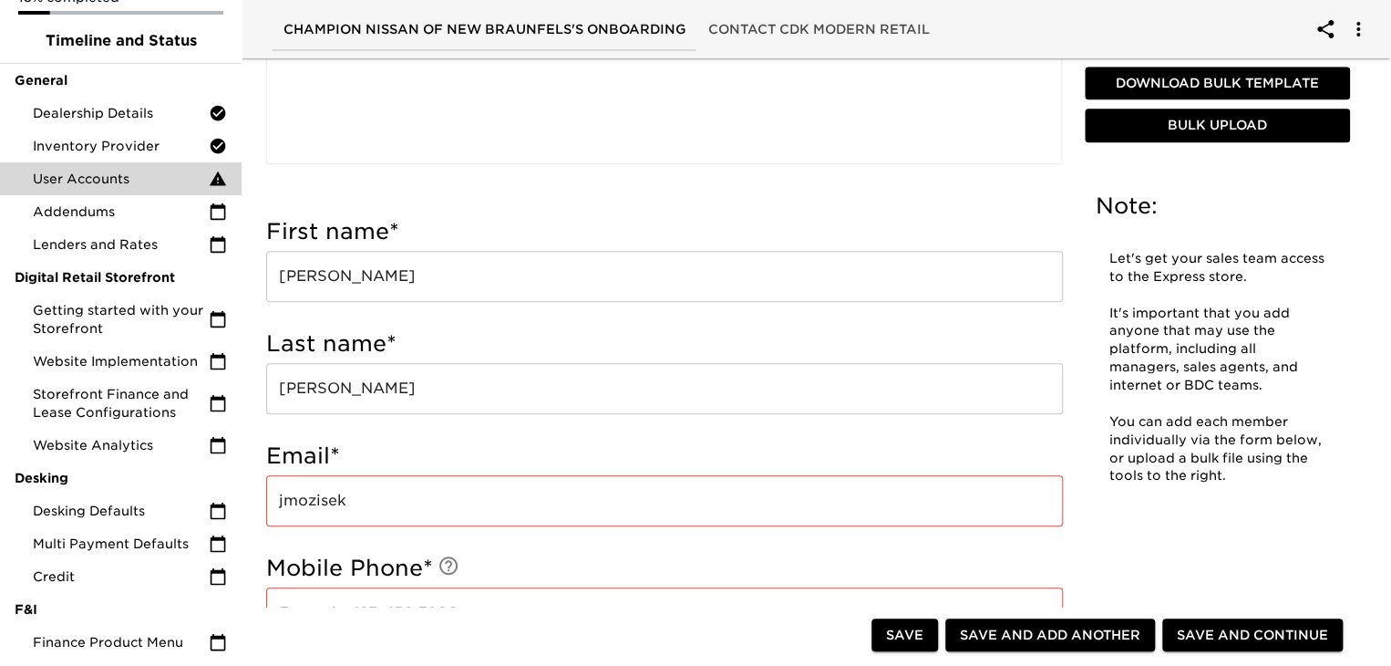
click at [416, 470] on div "Email * jmozisek ​" at bounding box center [664, 483] width 797 height 85
click at [412, 491] on input "jmozisek" at bounding box center [664, 500] width 797 height 51
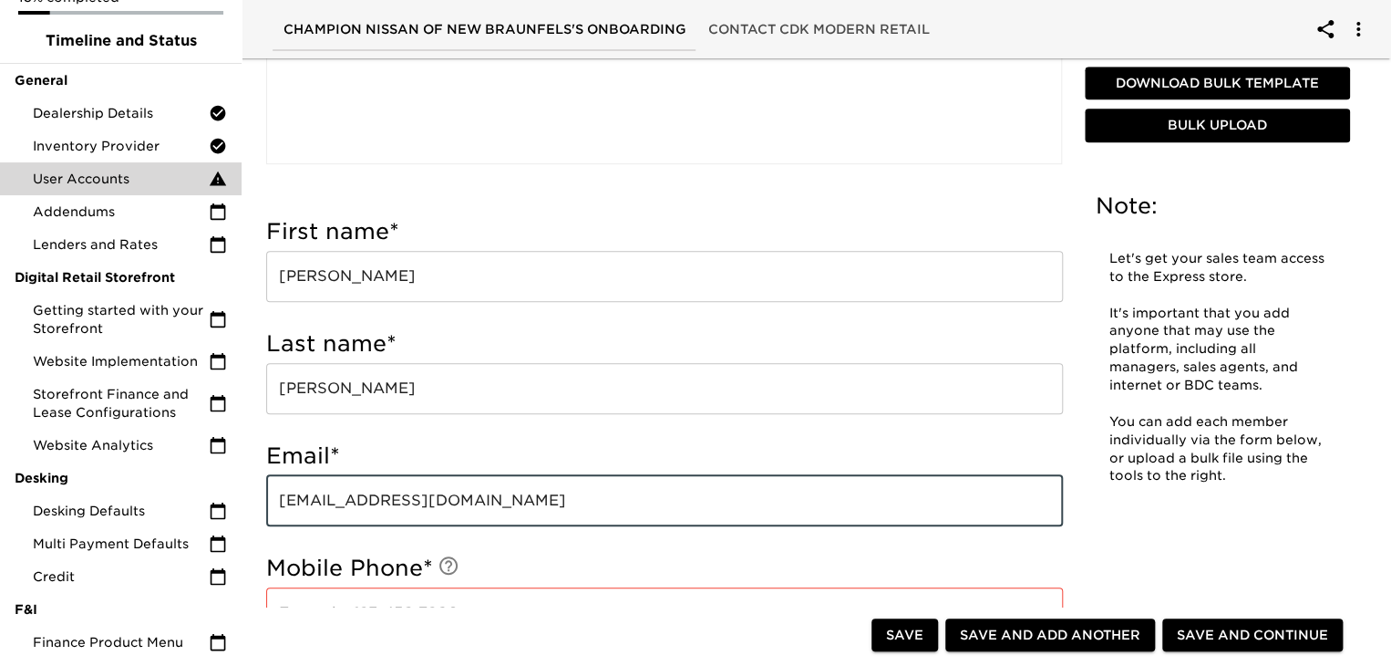
type input "[EMAIL_ADDRESS][DOMAIN_NAME]"
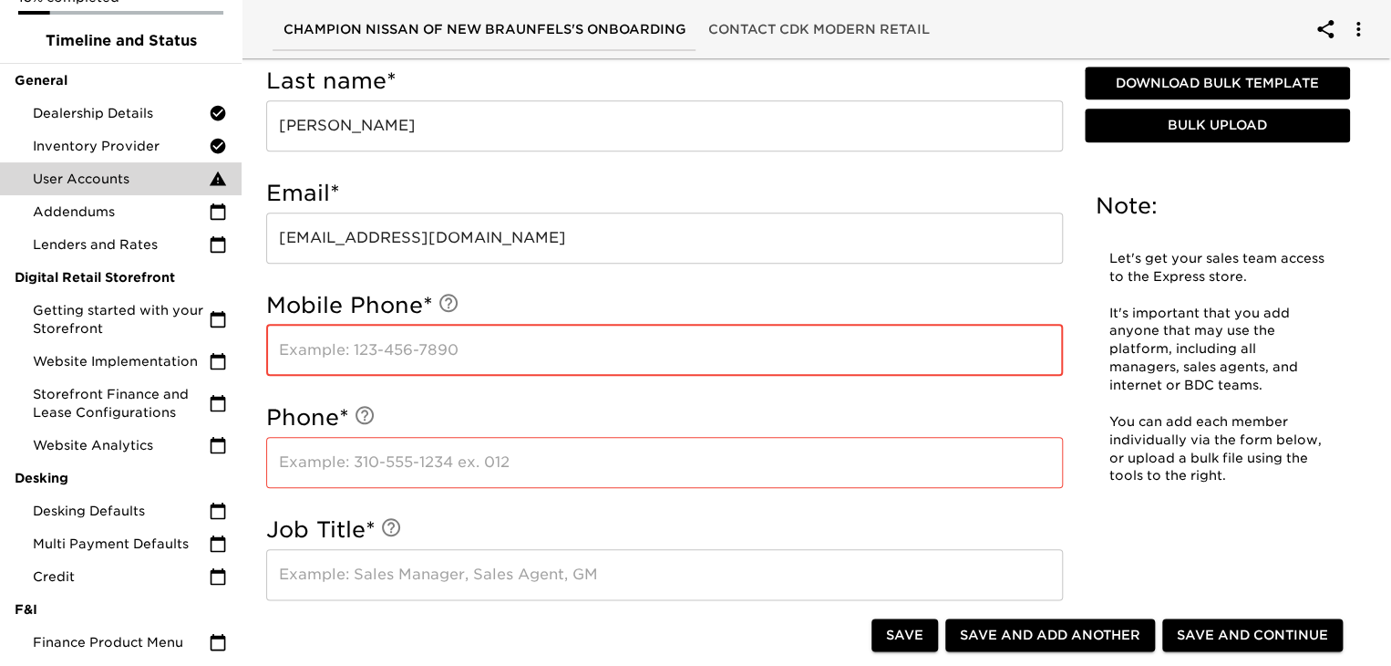
scroll to position [777, 0]
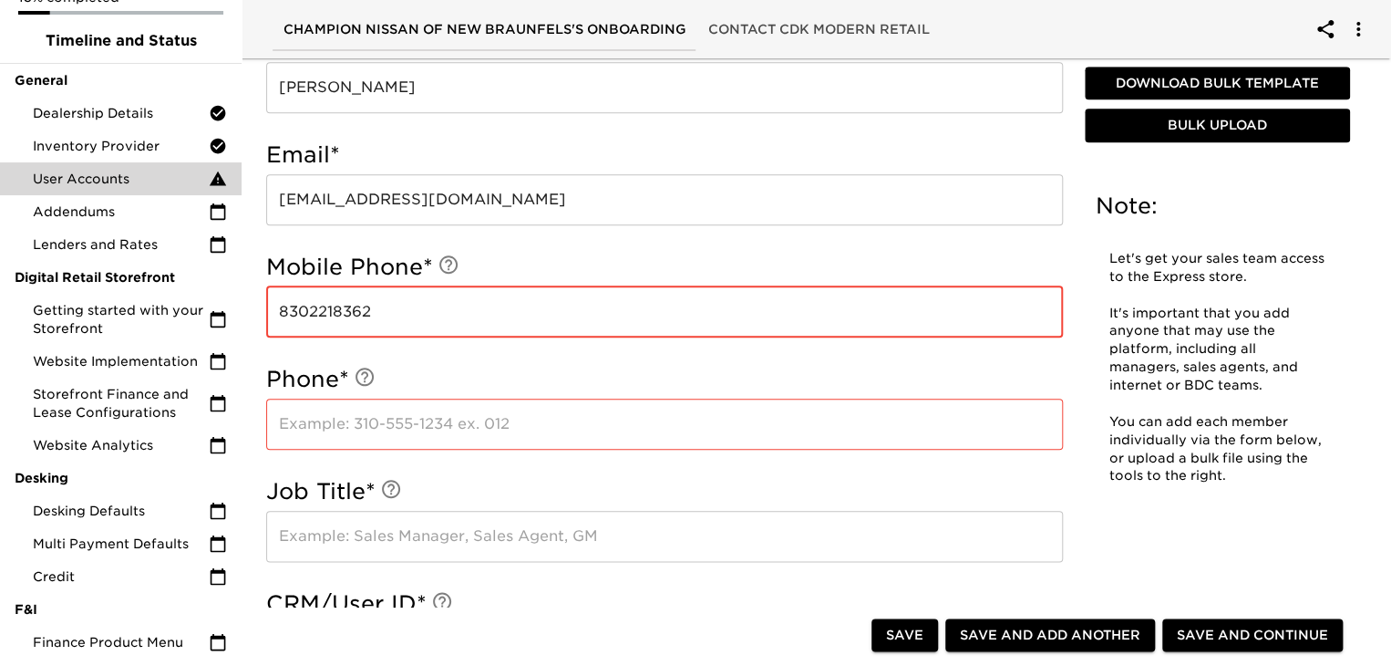
type input "8302218362"
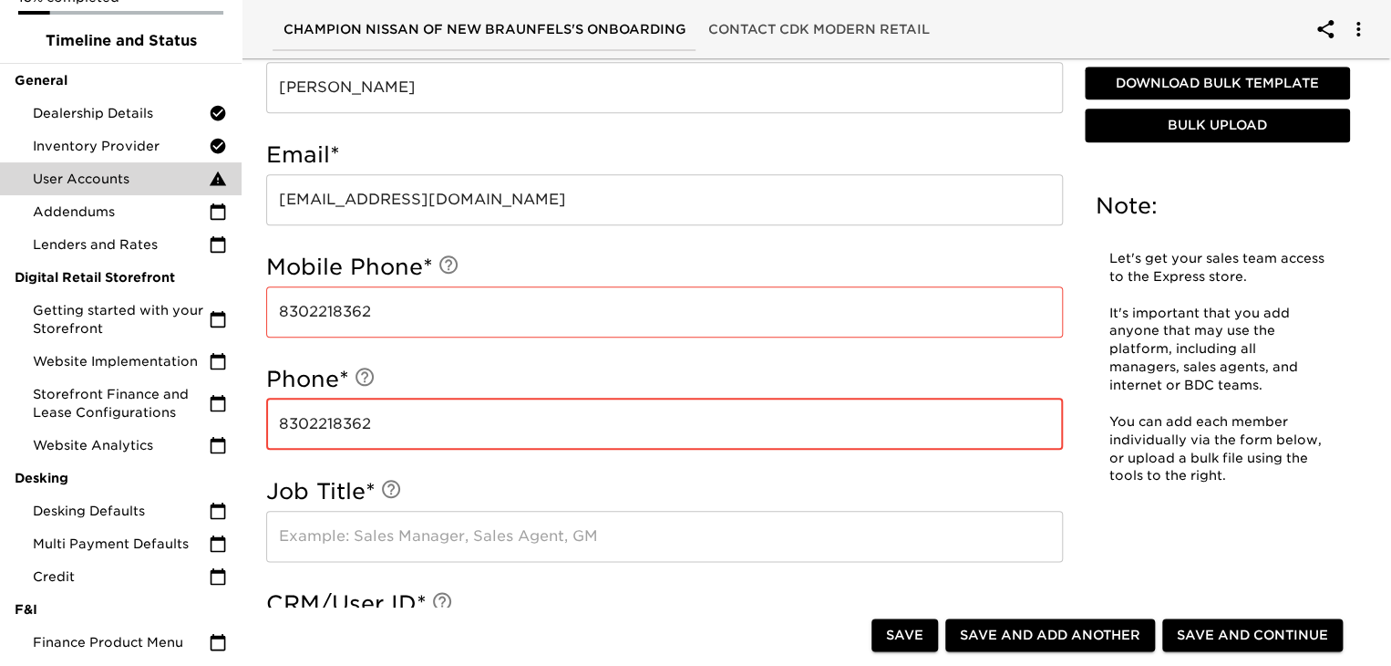
type input "8302218362"
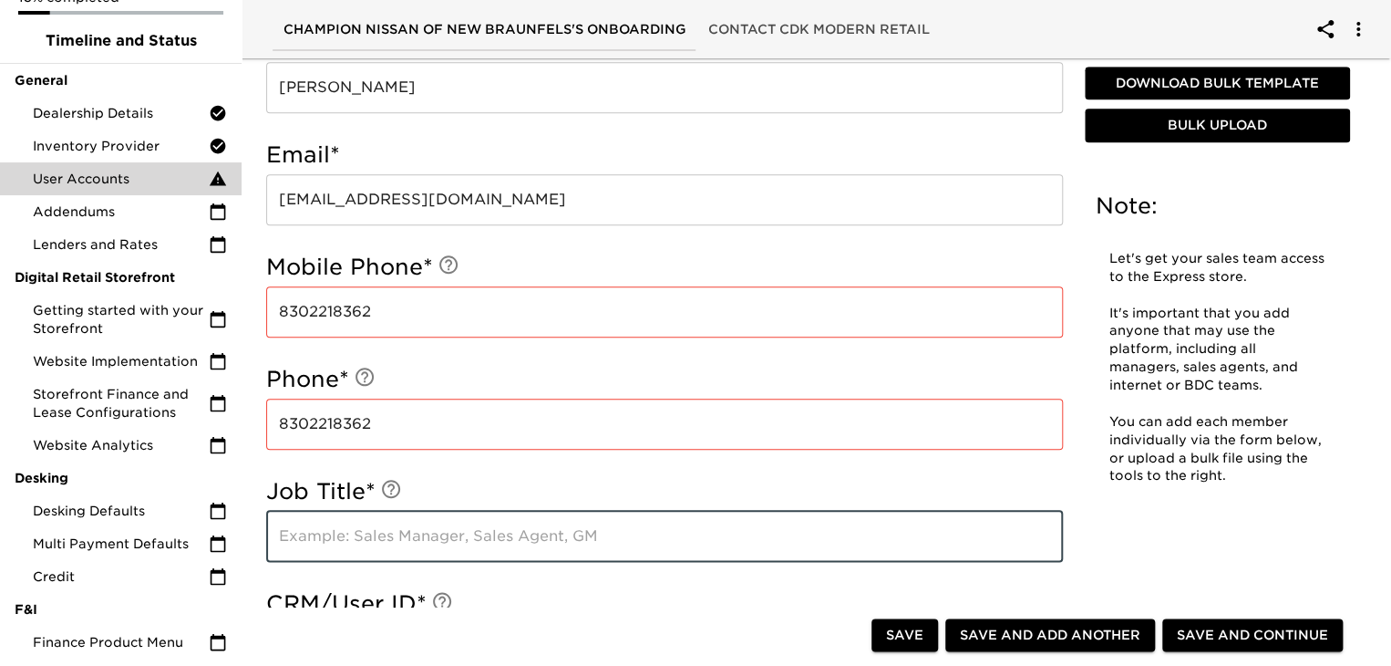
type input "s"
type input "Sales Manager"
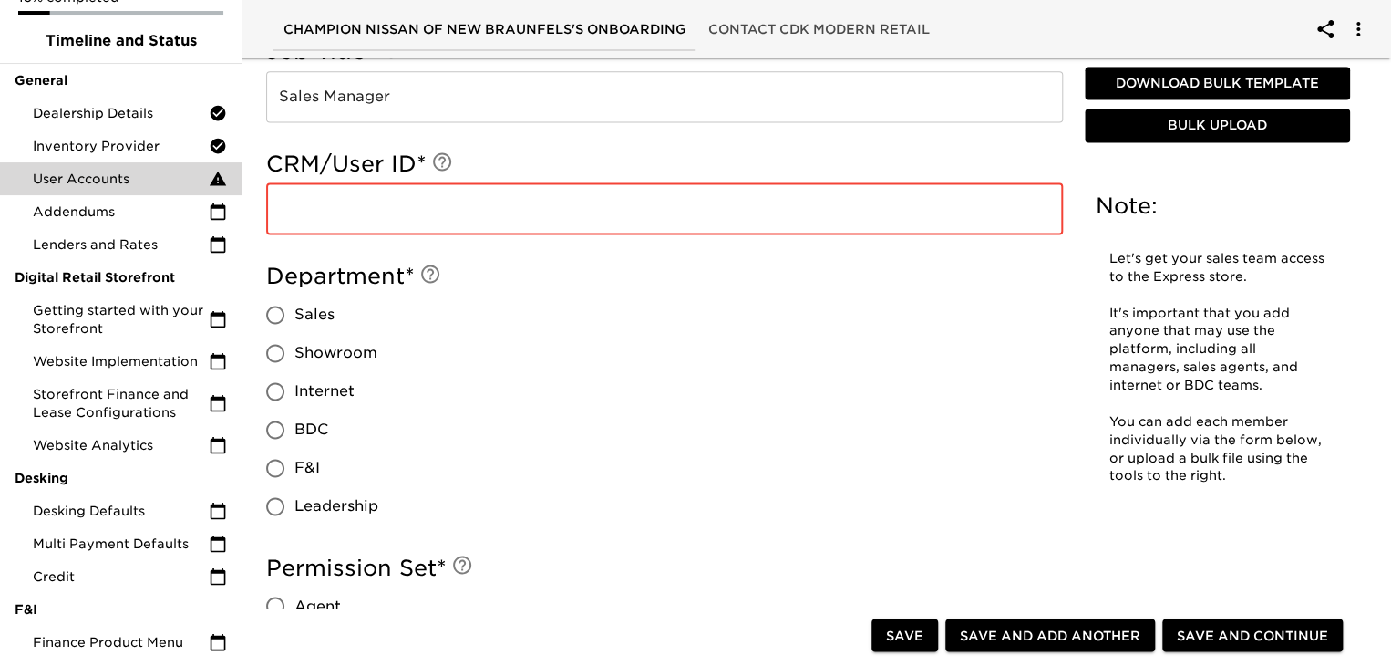
scroll to position [1226, 0]
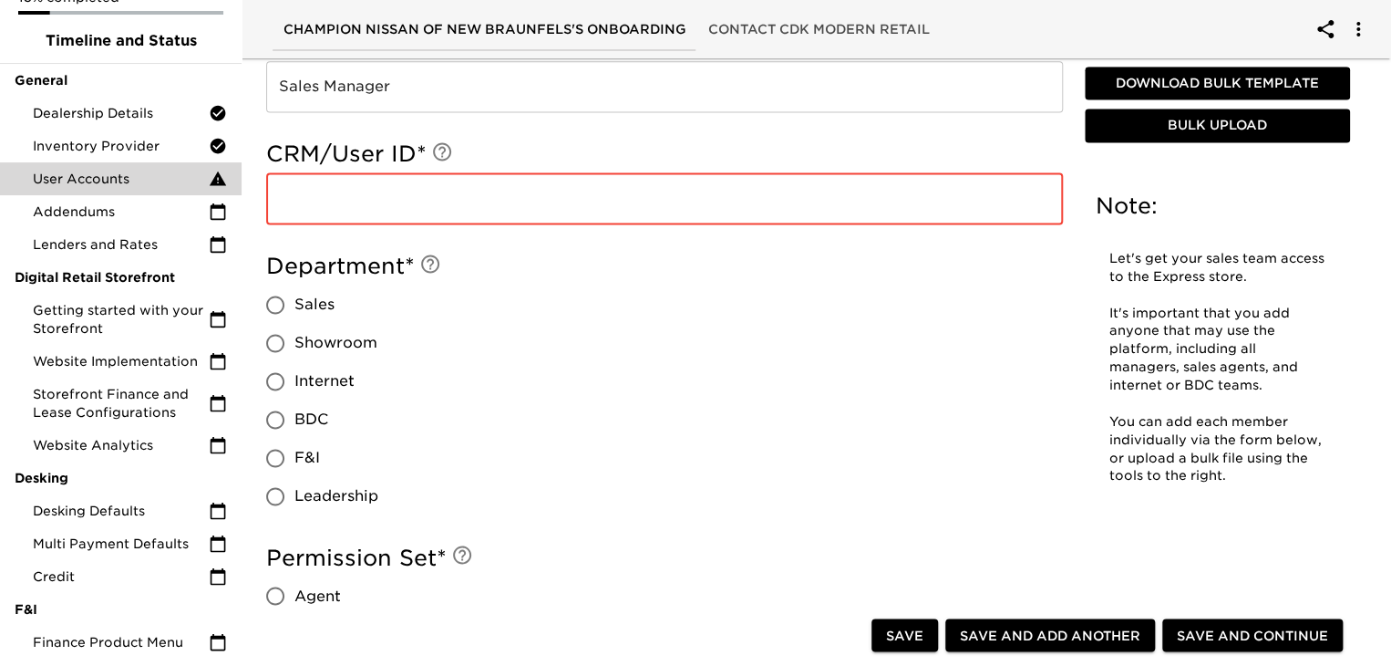
paste input "3541556"
type input "3541556"
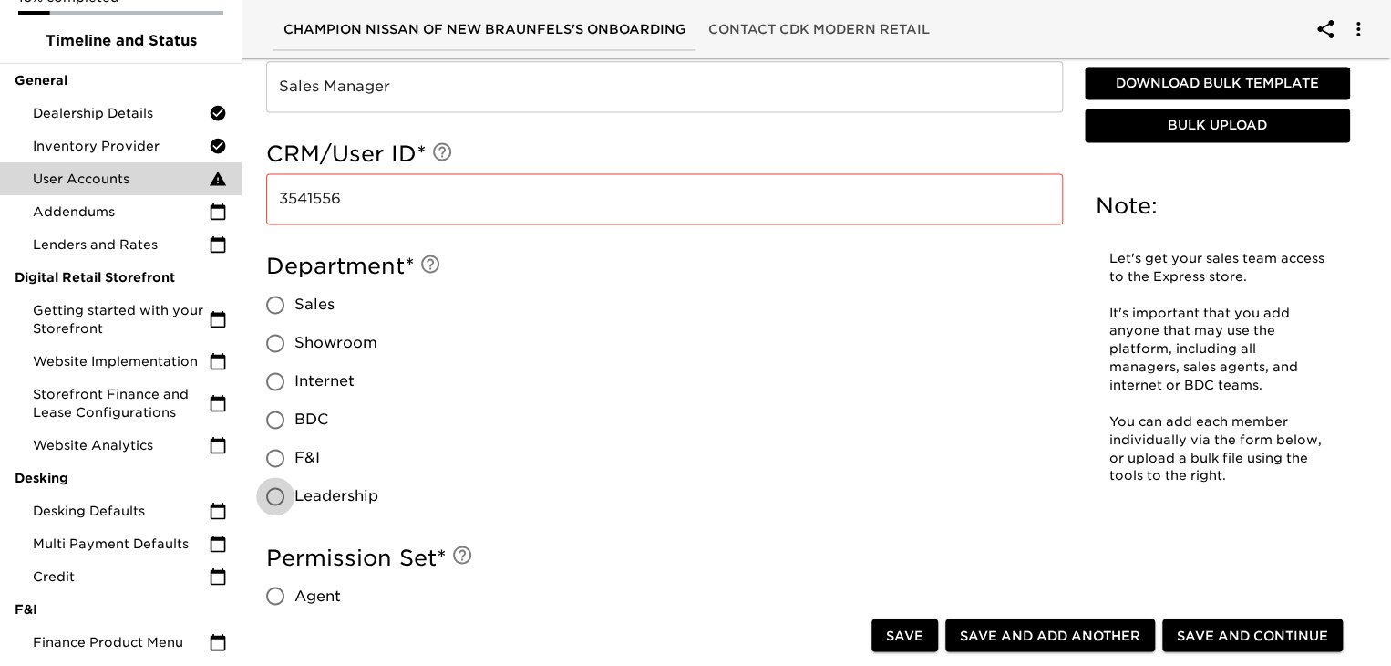
click at [277, 490] on input "Leadership" at bounding box center [275, 496] width 38 height 38
radio input "true"
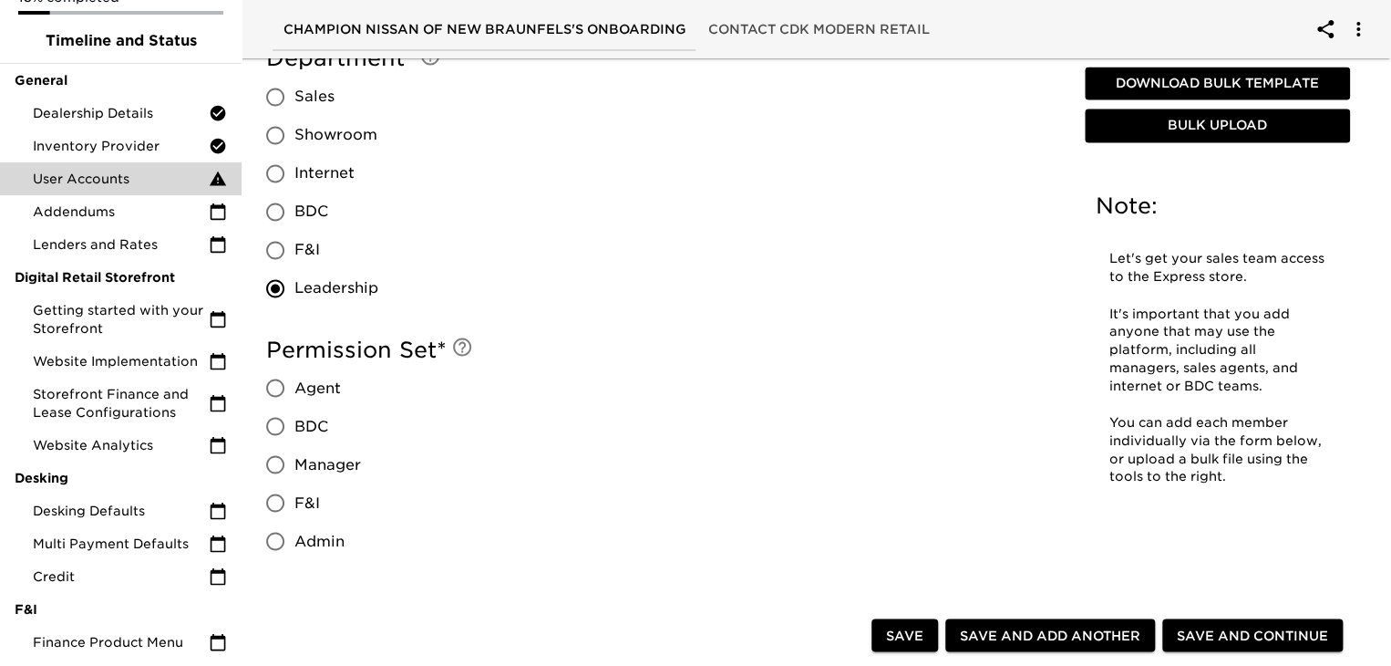
scroll to position [1449, 0]
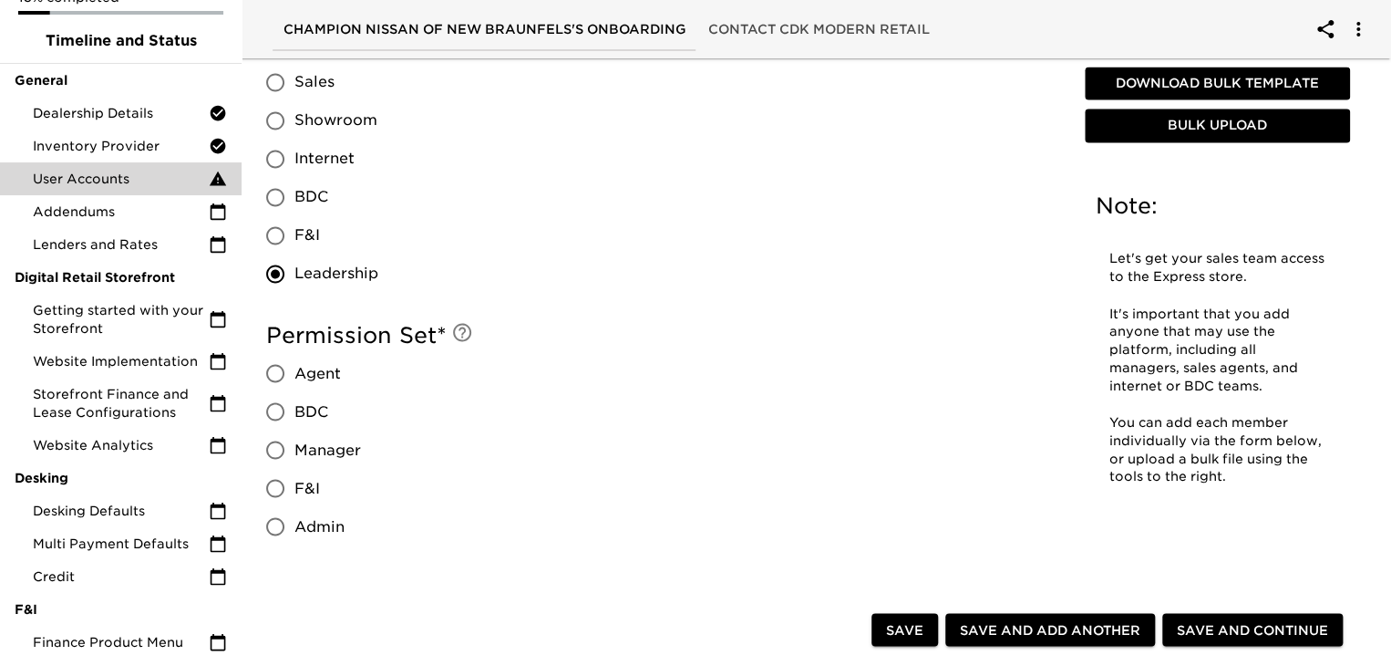
click at [284, 520] on input "Admin" at bounding box center [275, 526] width 38 height 38
radio input "true"
click at [1204, 621] on span "Save and Continue" at bounding box center [1252, 629] width 151 height 23
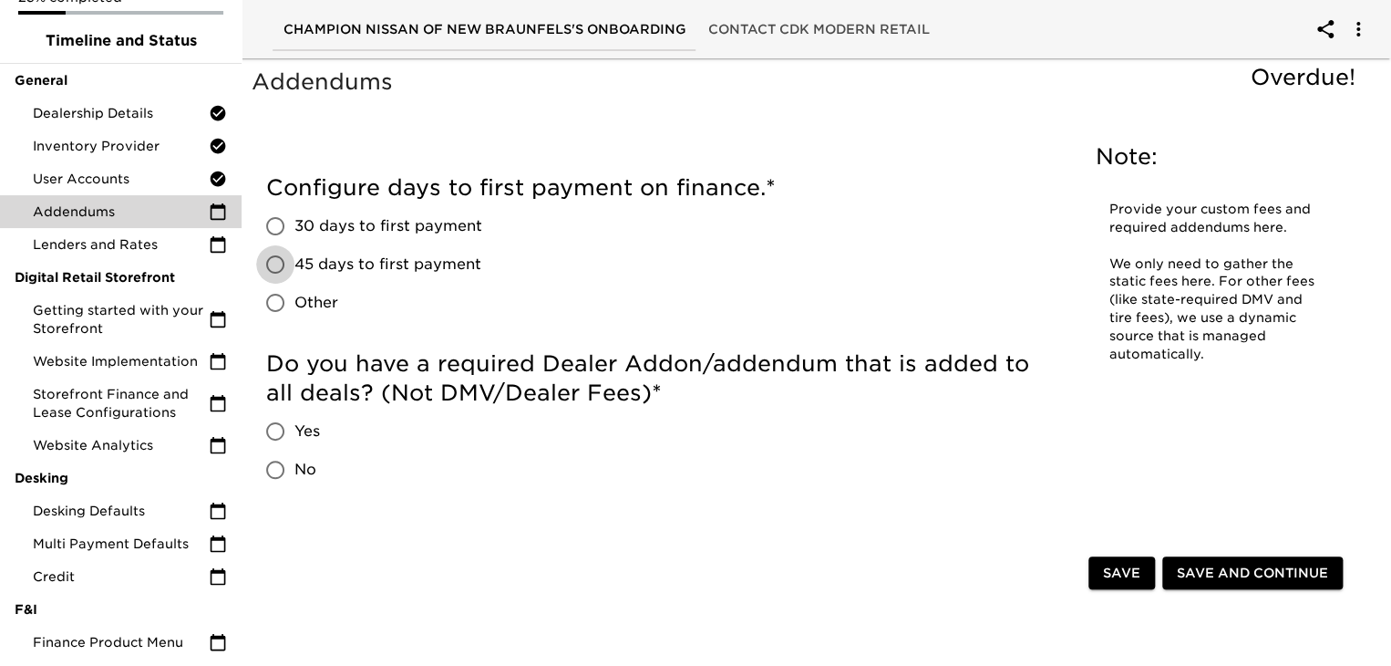
click at [281, 253] on input "45 days to first payment" at bounding box center [275, 264] width 38 height 38
radio input "true"
click at [274, 437] on input "Yes" at bounding box center [275, 431] width 38 height 38
radio input "true"
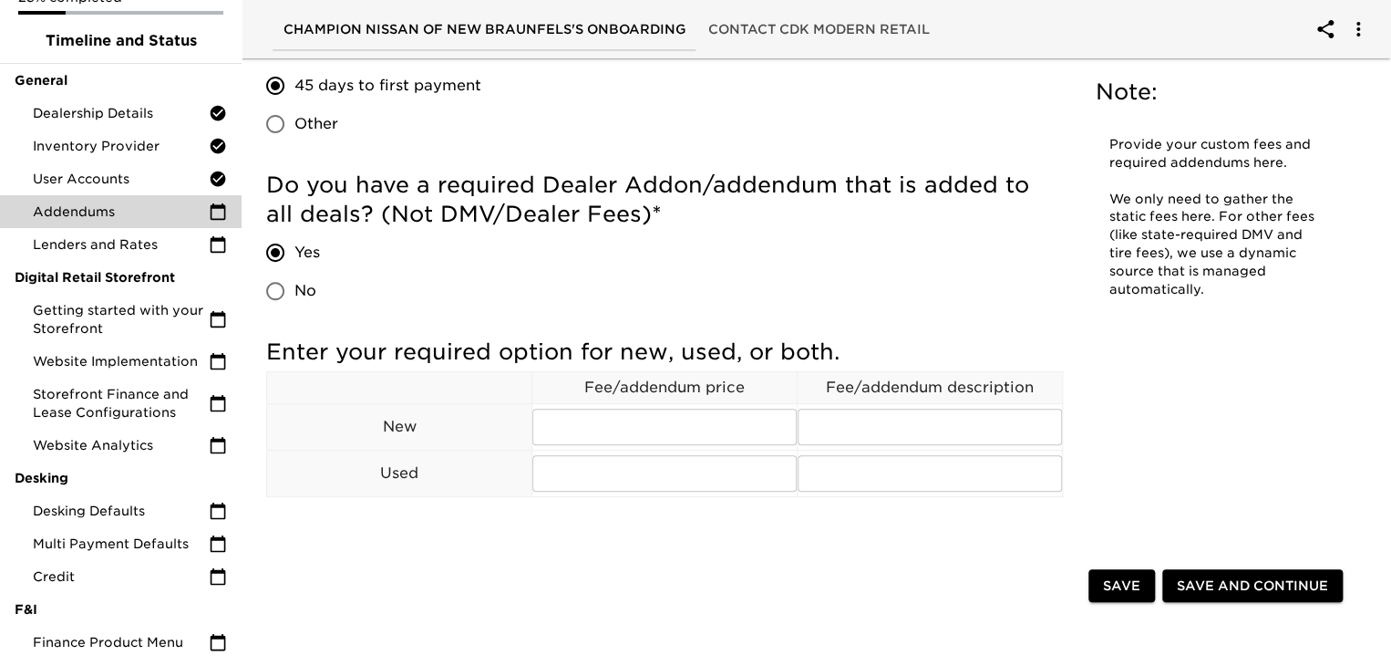
scroll to position [182, 0]
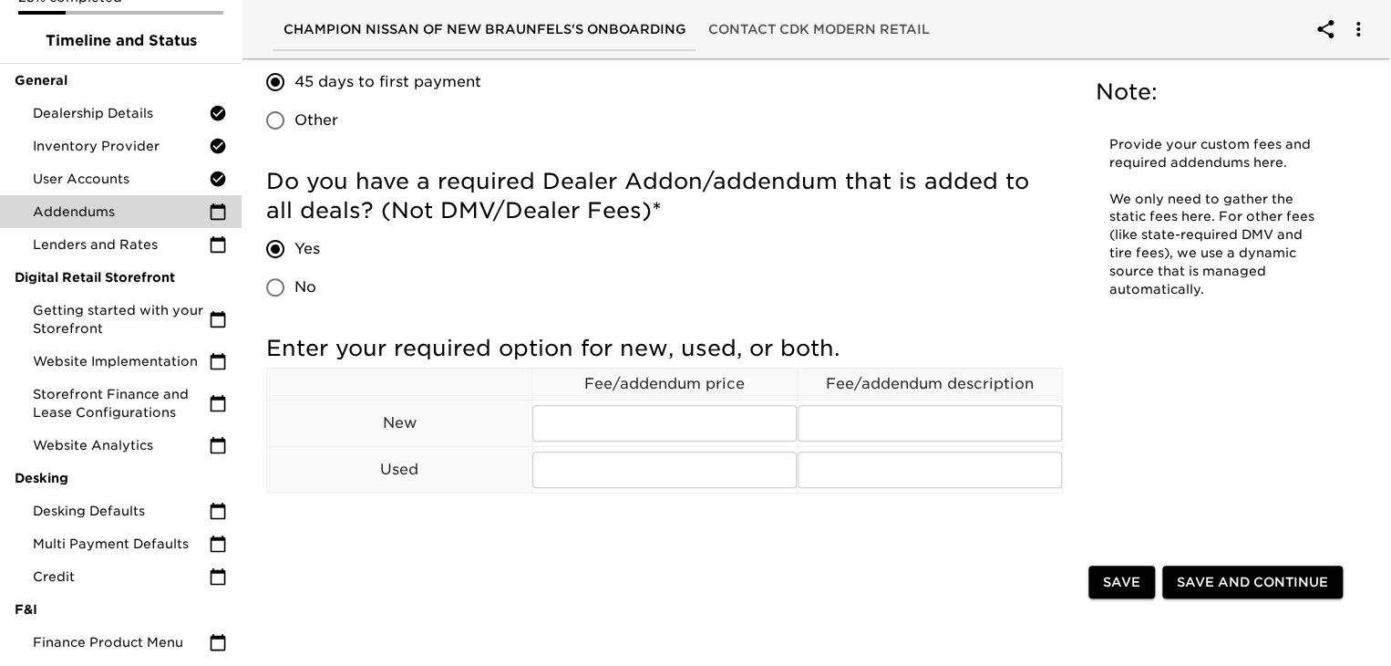
click at [393, 167] on h5 "Do you have a required Dealer Addon/addendum that is added to all deals? (Not D…" at bounding box center [664, 196] width 797 height 58
click at [290, 283] on input "No" at bounding box center [275, 287] width 38 height 38
radio input "true"
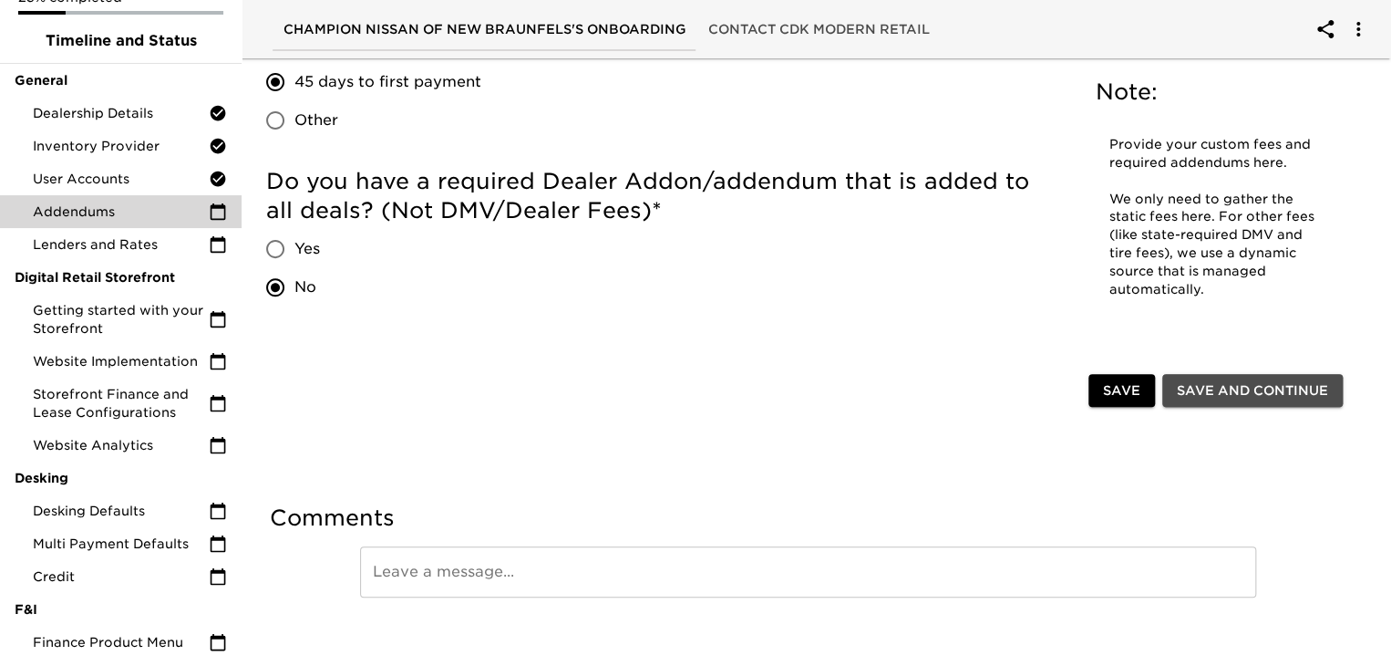
click at [1247, 384] on span "Save and Continue" at bounding box center [1252, 390] width 151 height 23
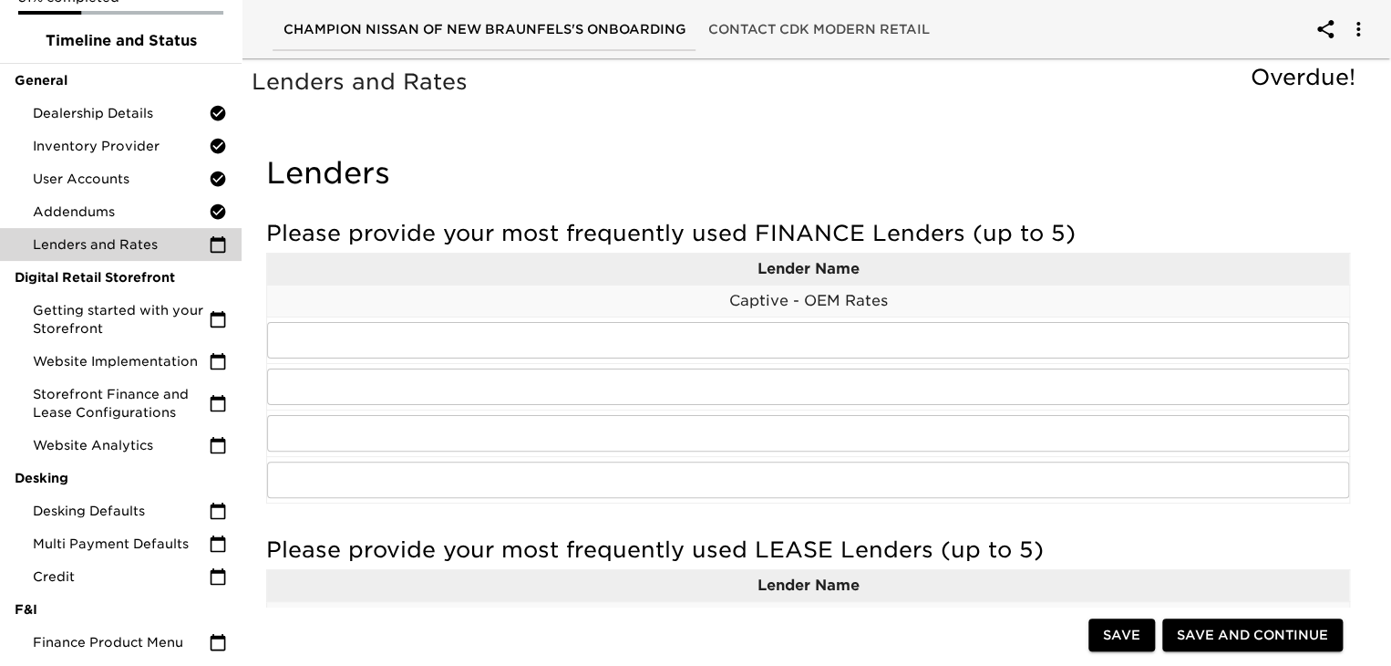
click at [727, 304] on p "Captive - OEM Rates" at bounding box center [808, 301] width 1082 height 22
click at [729, 344] on input "text" at bounding box center [808, 340] width 1082 height 36
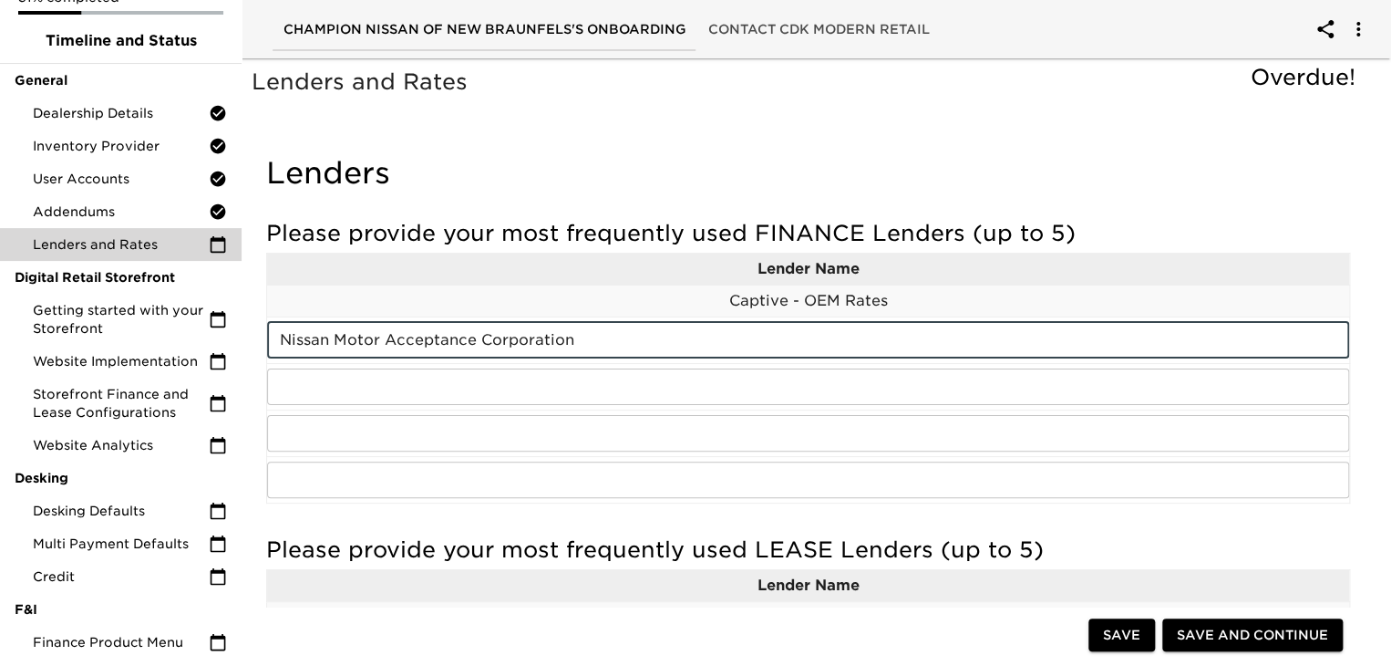
type input "Nissan Motor Acceptance Corporation"
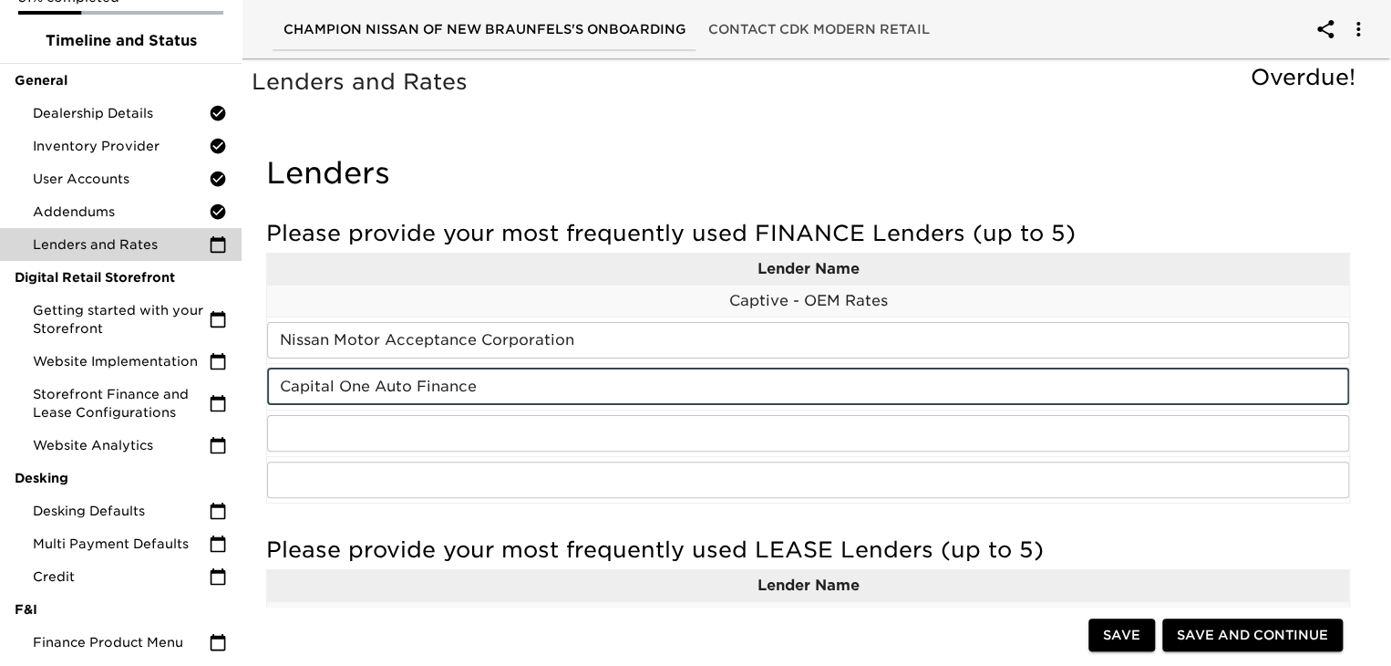
type input "Capital One Auto Finance"
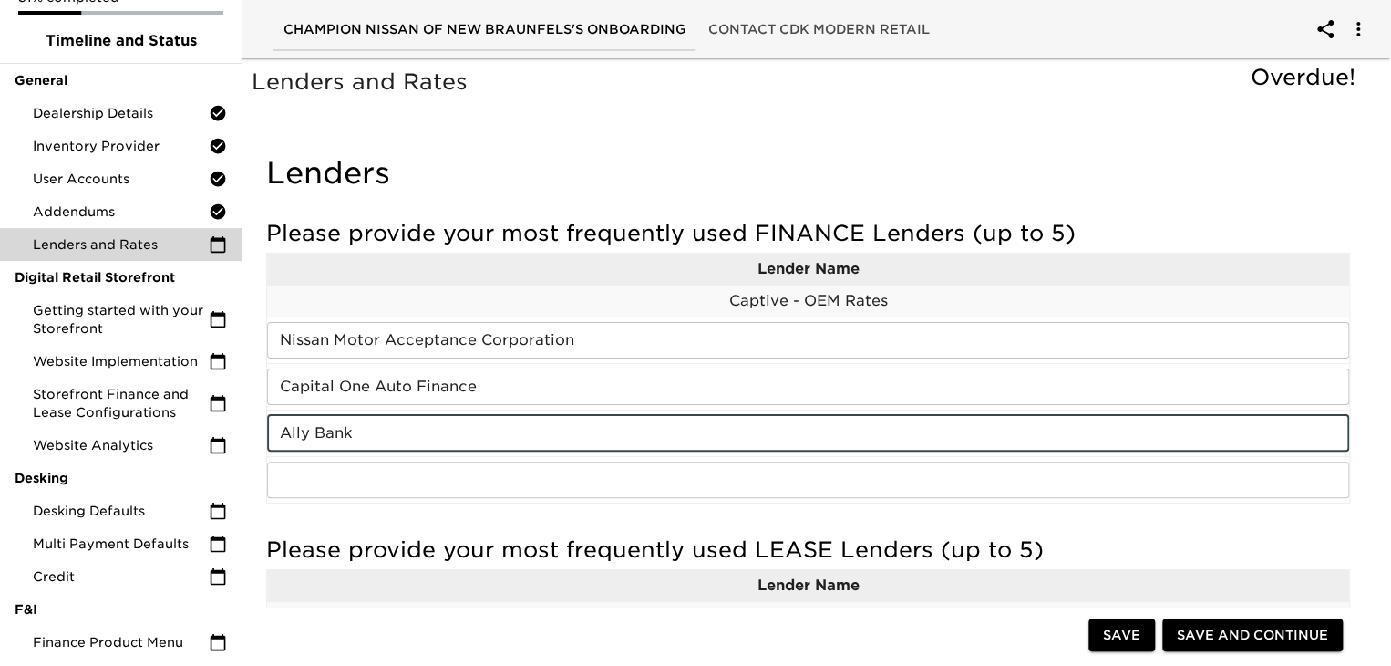
type input "Ally Bank"
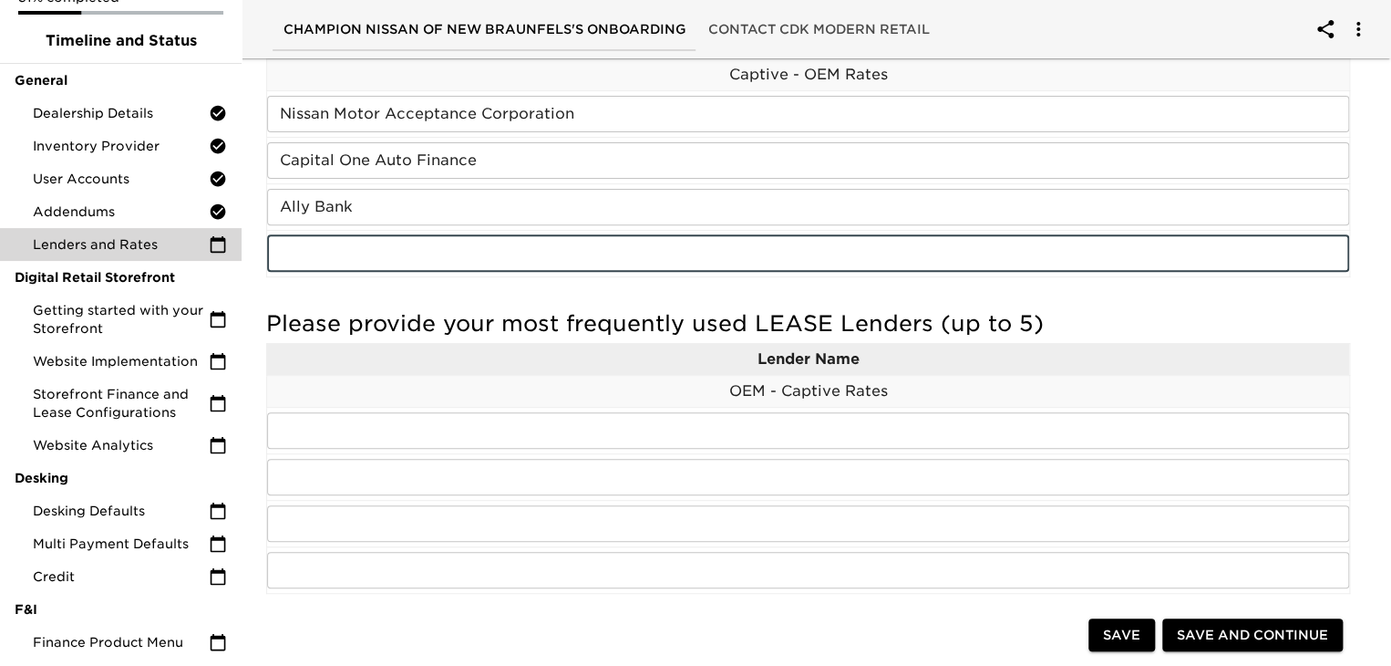
scroll to position [280, 0]
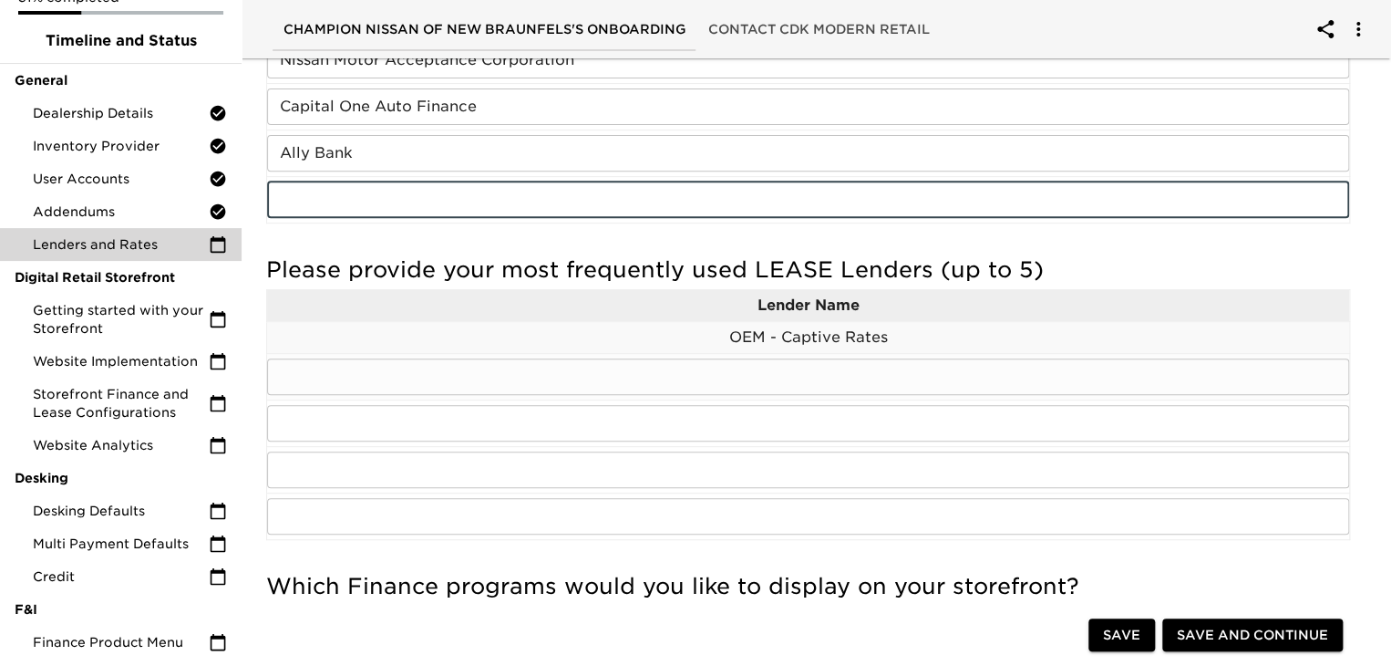
click at [782, 373] on input "text" at bounding box center [808, 376] width 1082 height 36
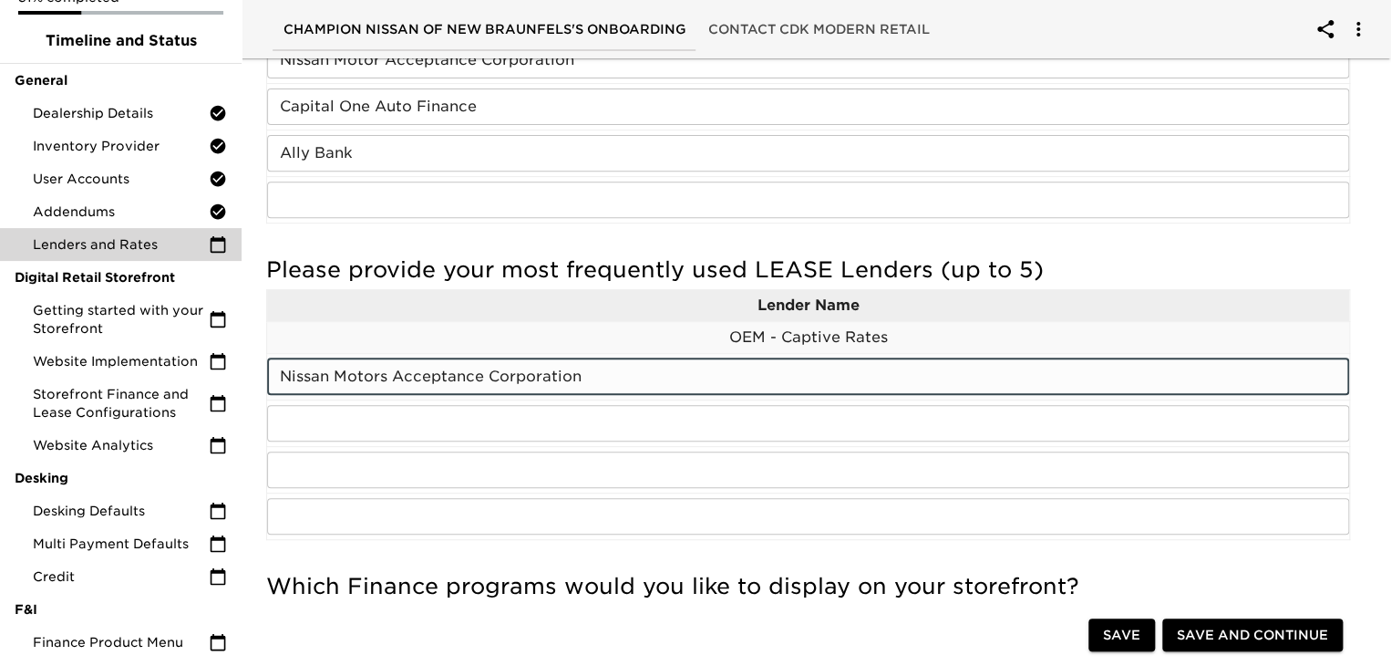
type input "Nissan Motors Acceptance Corporation"
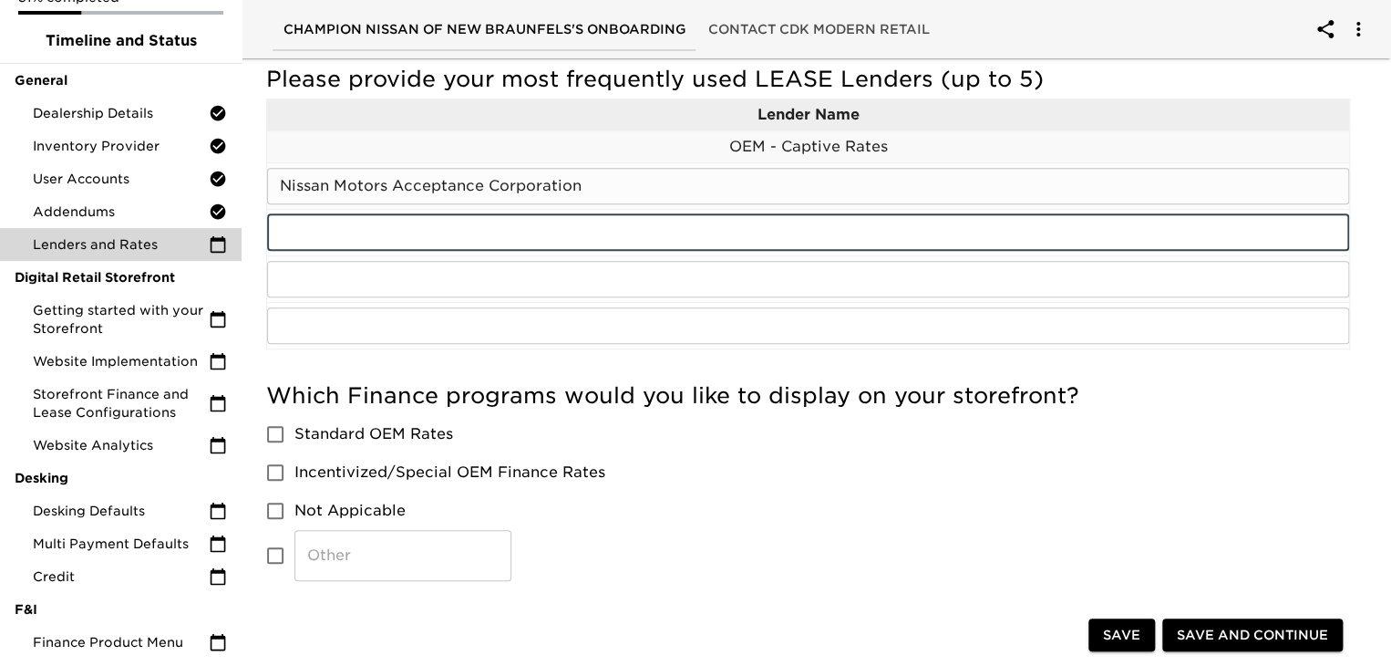
scroll to position [448, 0]
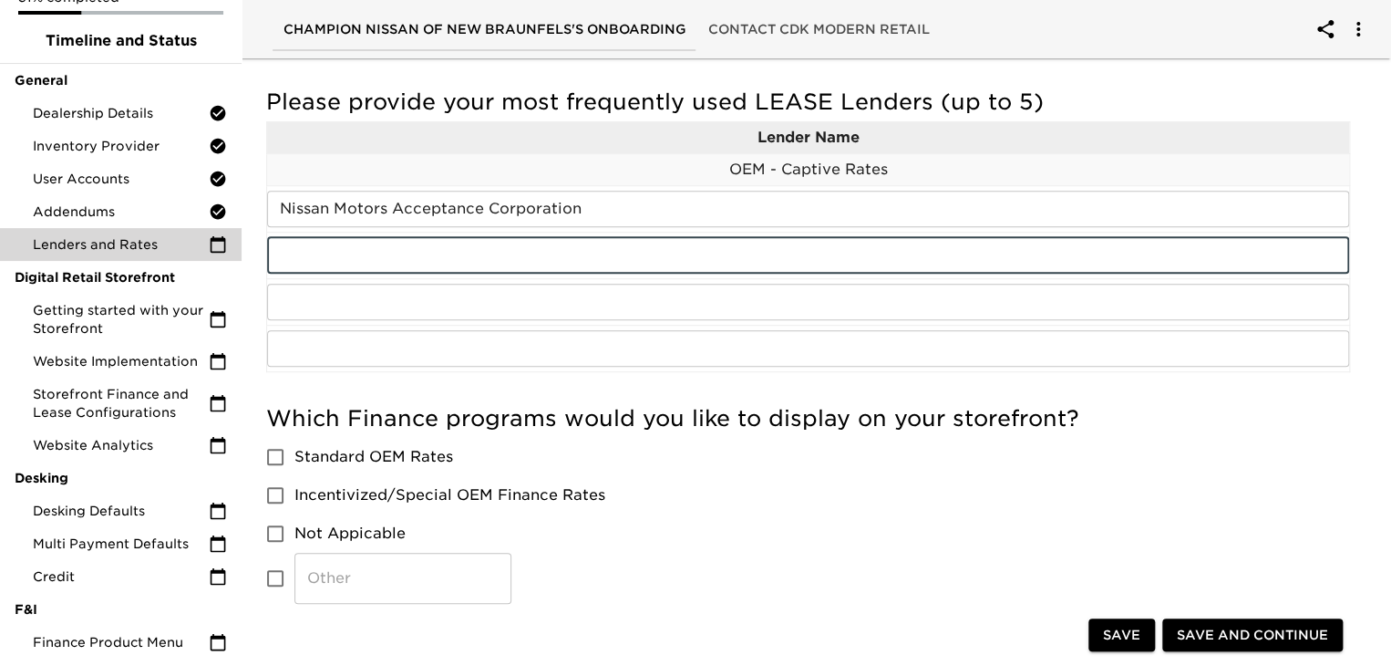
click at [276, 459] on input "Standard OEM Rates" at bounding box center [275, 457] width 38 height 38
checkbox input "true"
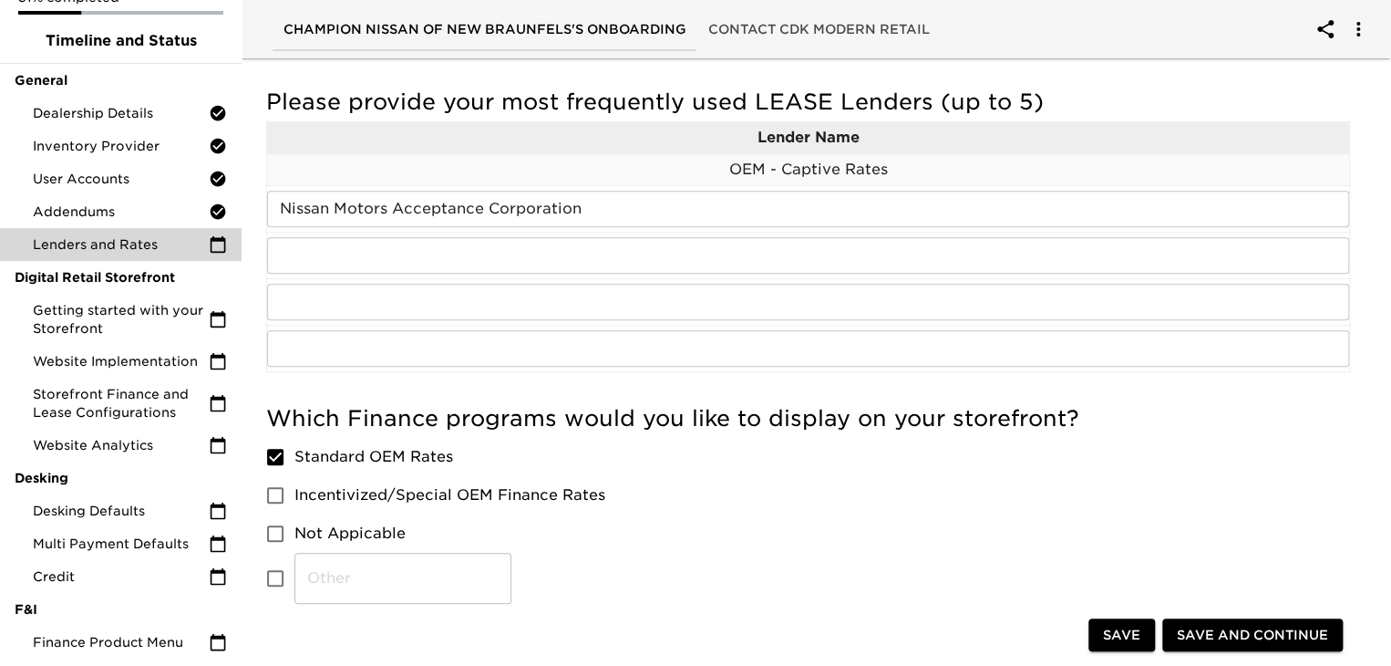
click at [276, 493] on input "Incentivized/Special OEM Finance Rates" at bounding box center [275, 495] width 38 height 38
checkbox input "true"
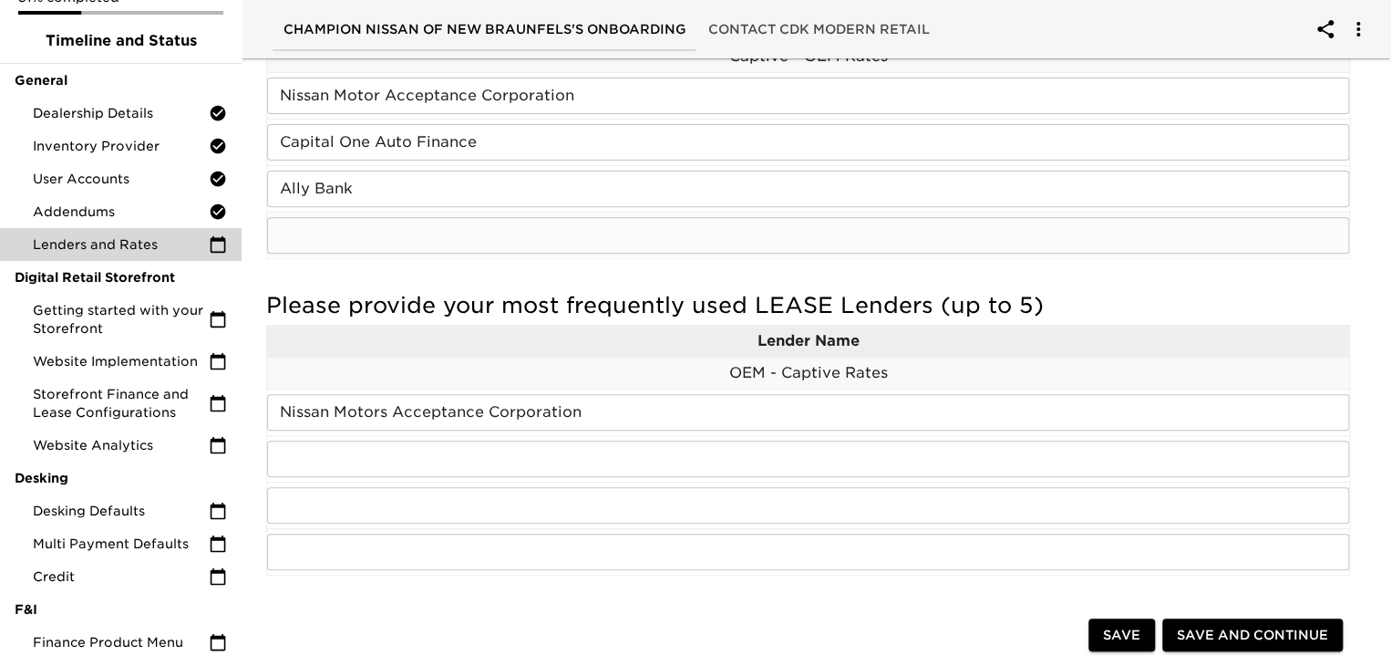
scroll to position [240, 0]
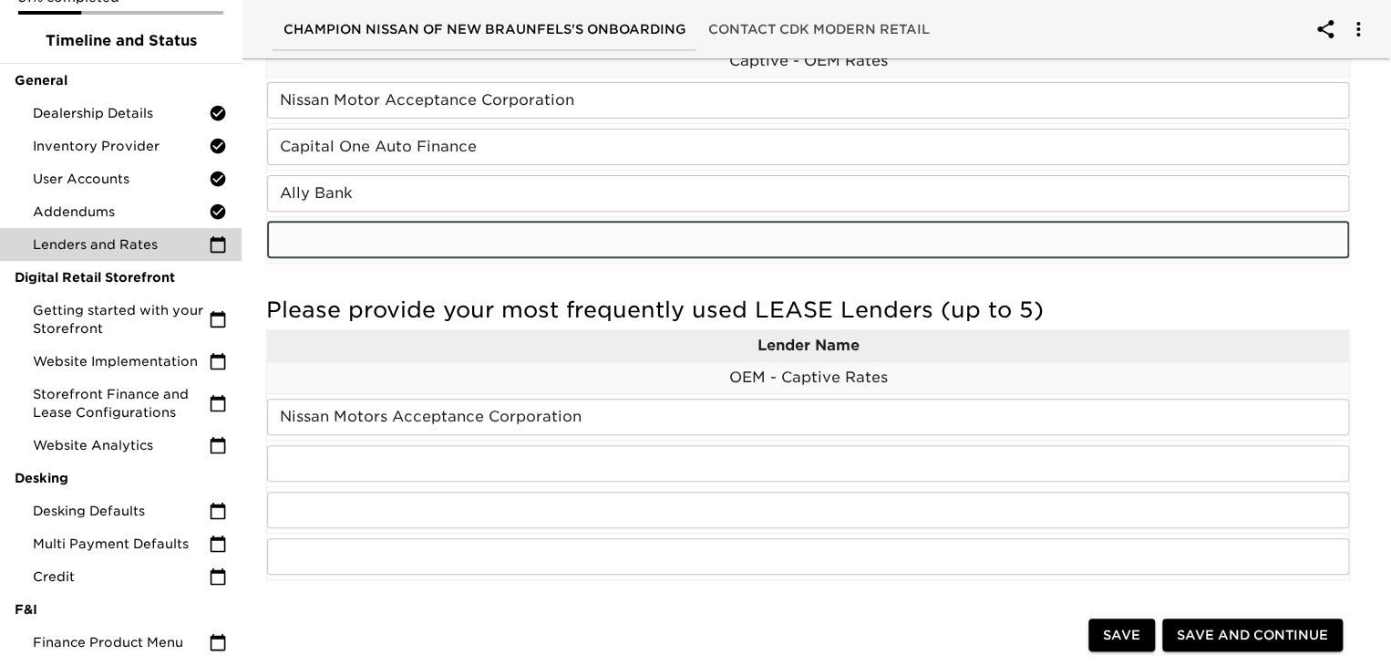
click at [522, 234] on input "text" at bounding box center [808, 240] width 1082 height 36
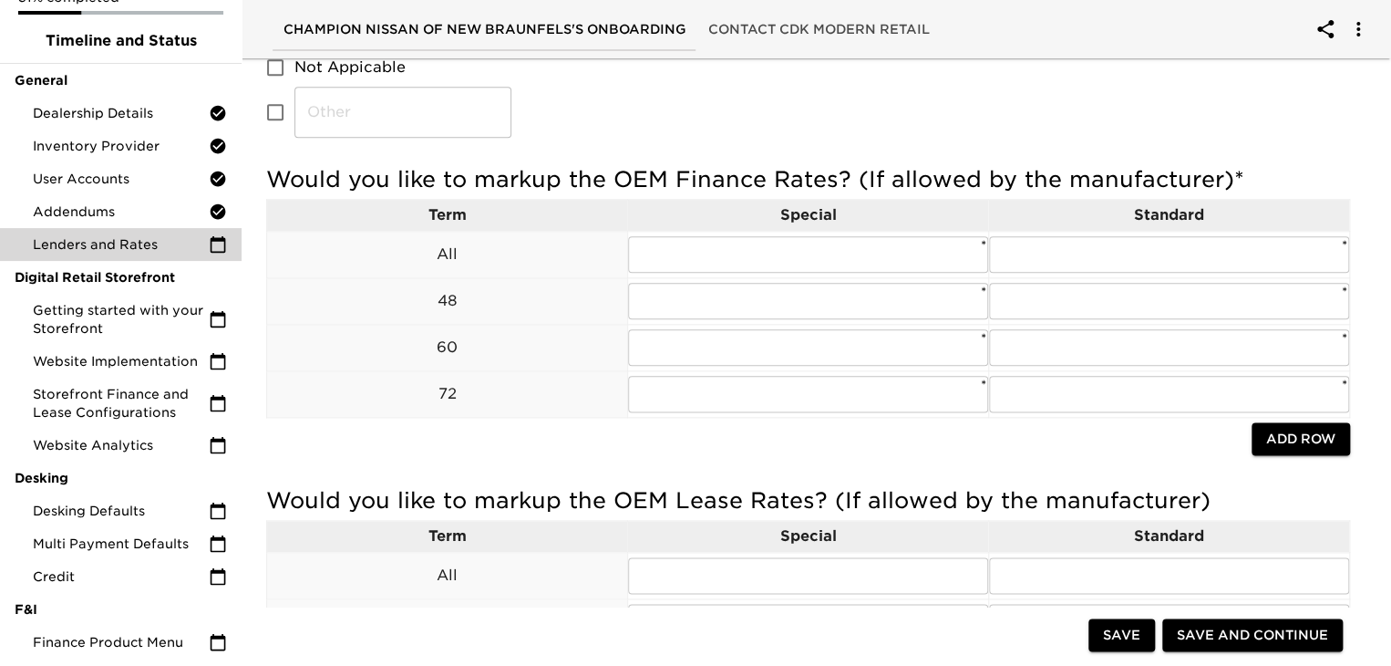
scroll to position [918, 0]
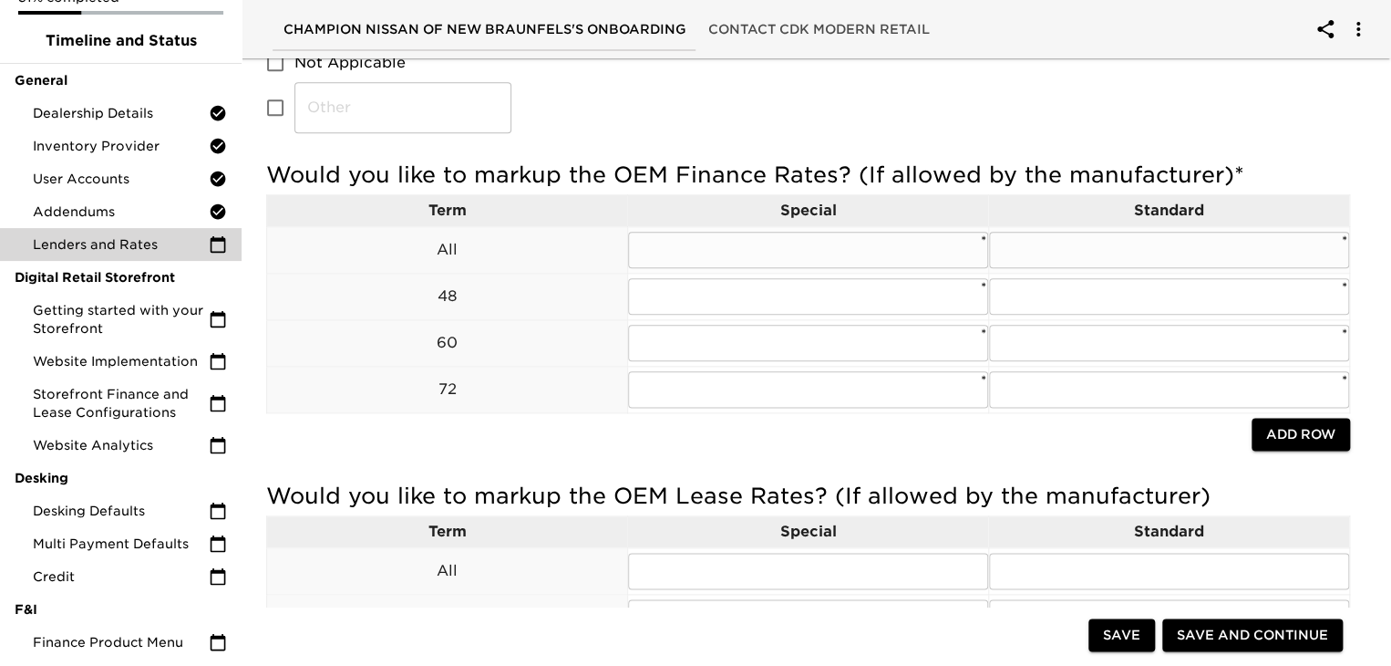
type input "[PERSON_NAME] Fargo"
click at [876, 251] on input "text" at bounding box center [808, 250] width 360 height 36
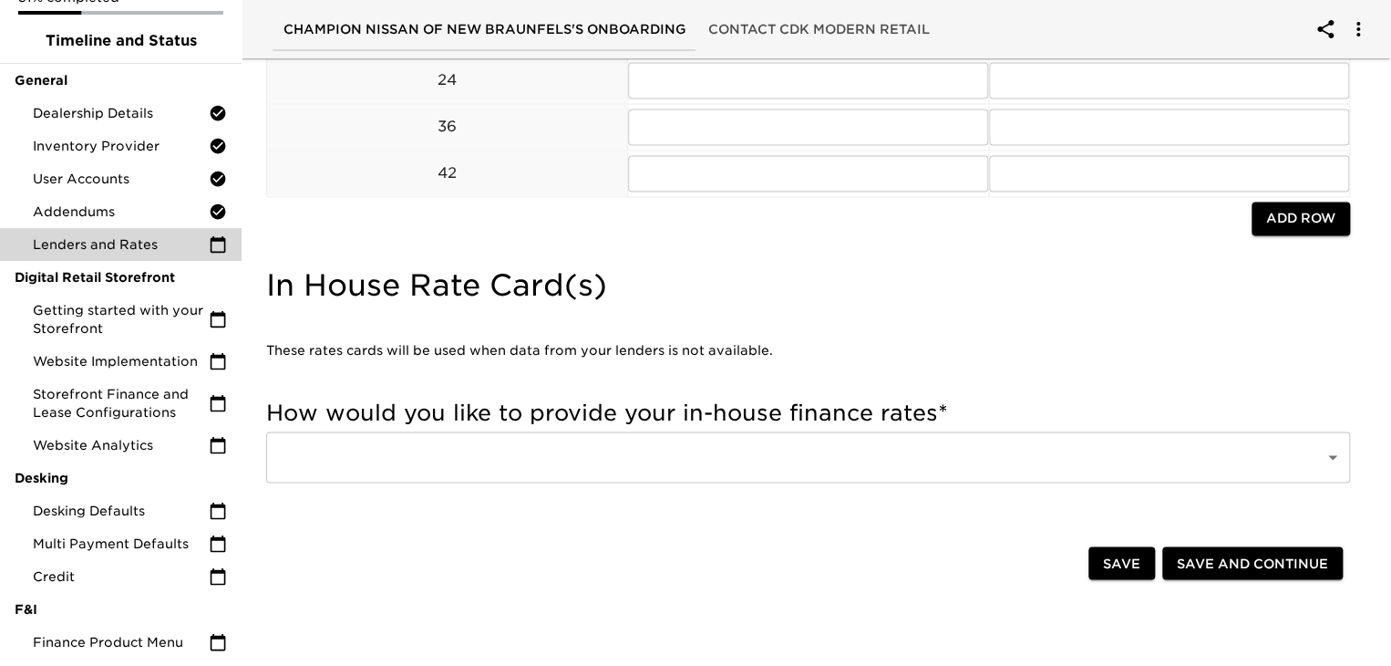
scroll to position [1455, 0]
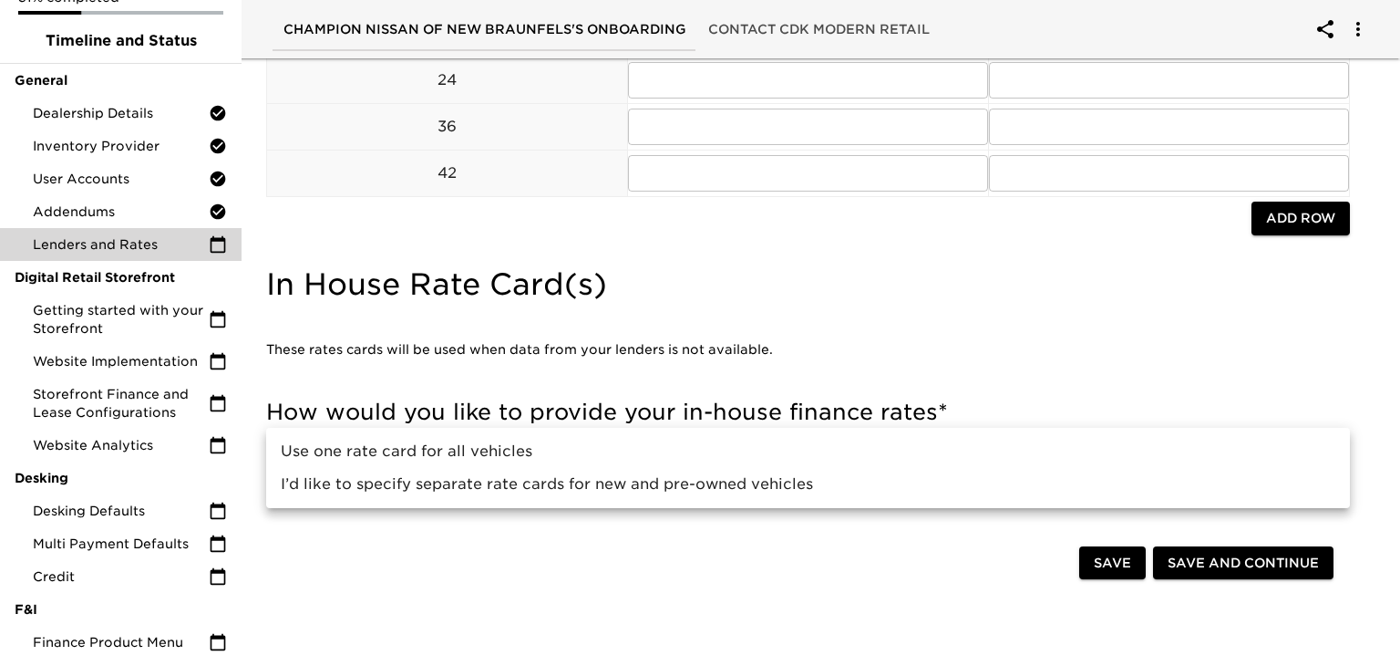
click at [708, 449] on li "Use one rate card for all vehicles" at bounding box center [808, 451] width 1084 height 33
type input "Use one rate card for all vehicles"
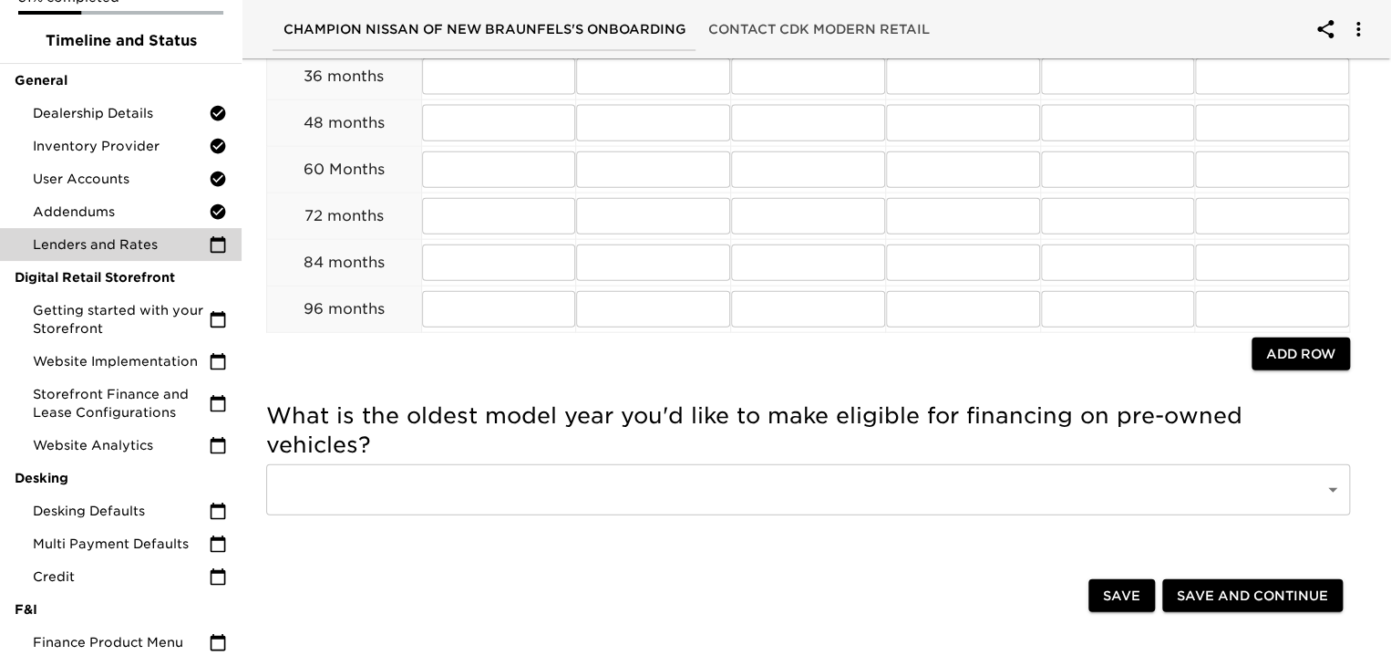
scroll to position [2049, 0]
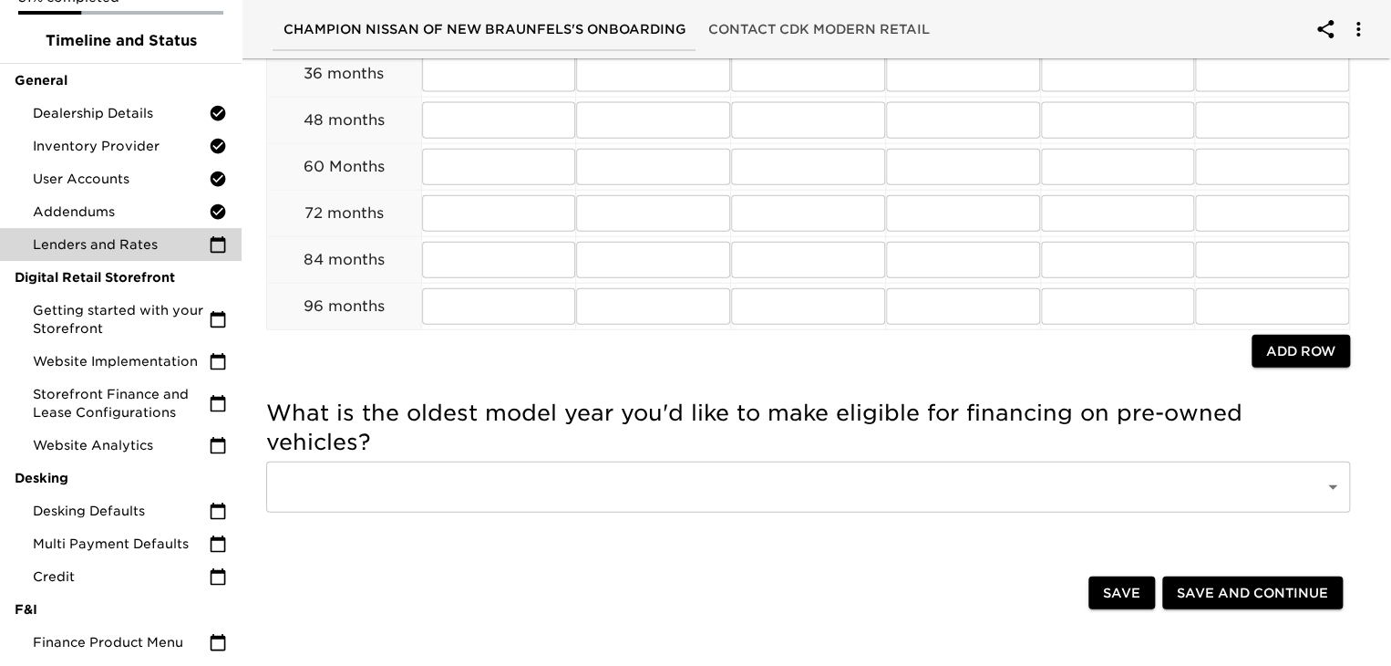
click at [1264, 588] on span "Save and Continue" at bounding box center [1252, 593] width 151 height 23
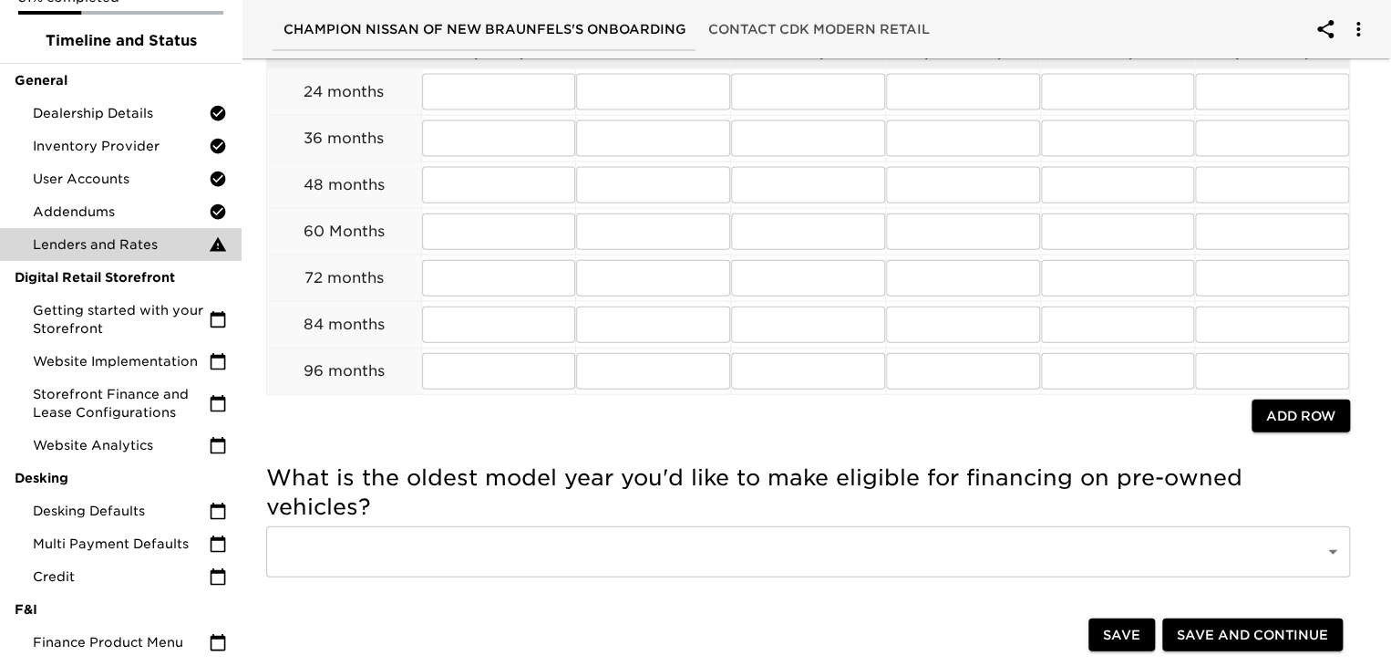
scroll to position [2108, 0]
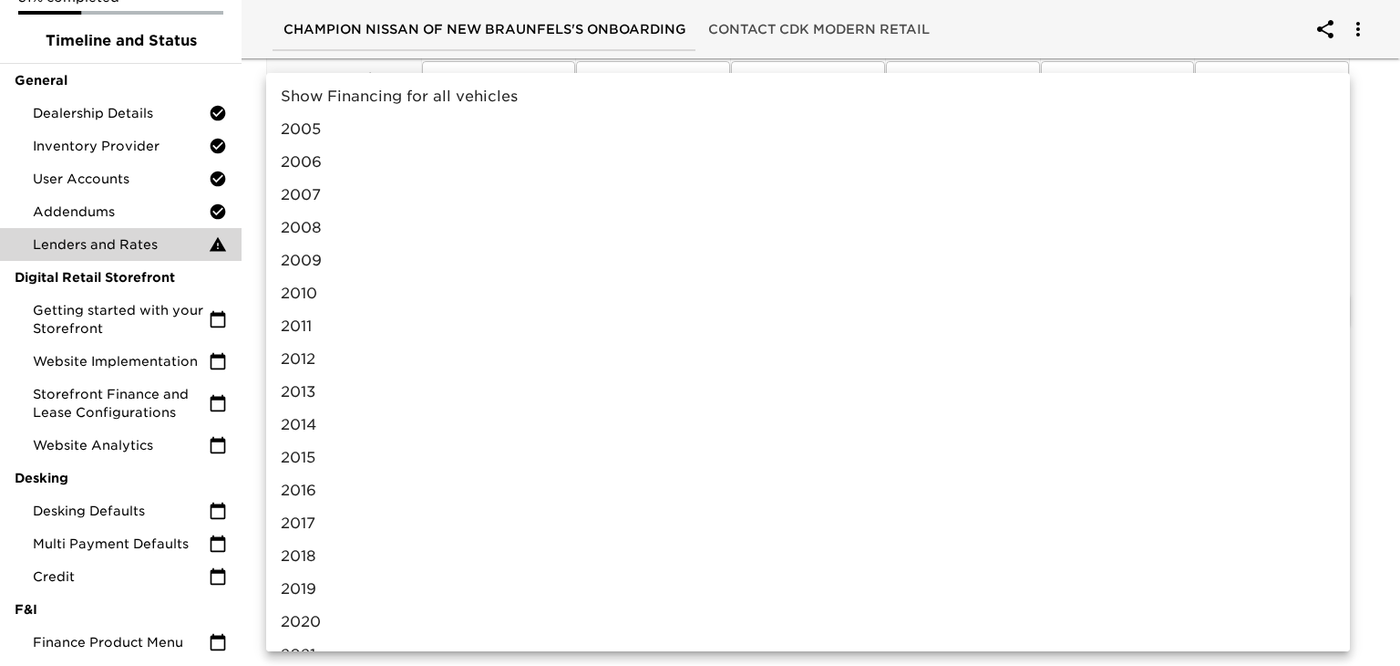
click at [490, 492] on li "2016" at bounding box center [808, 490] width 1084 height 33
type input "2016"
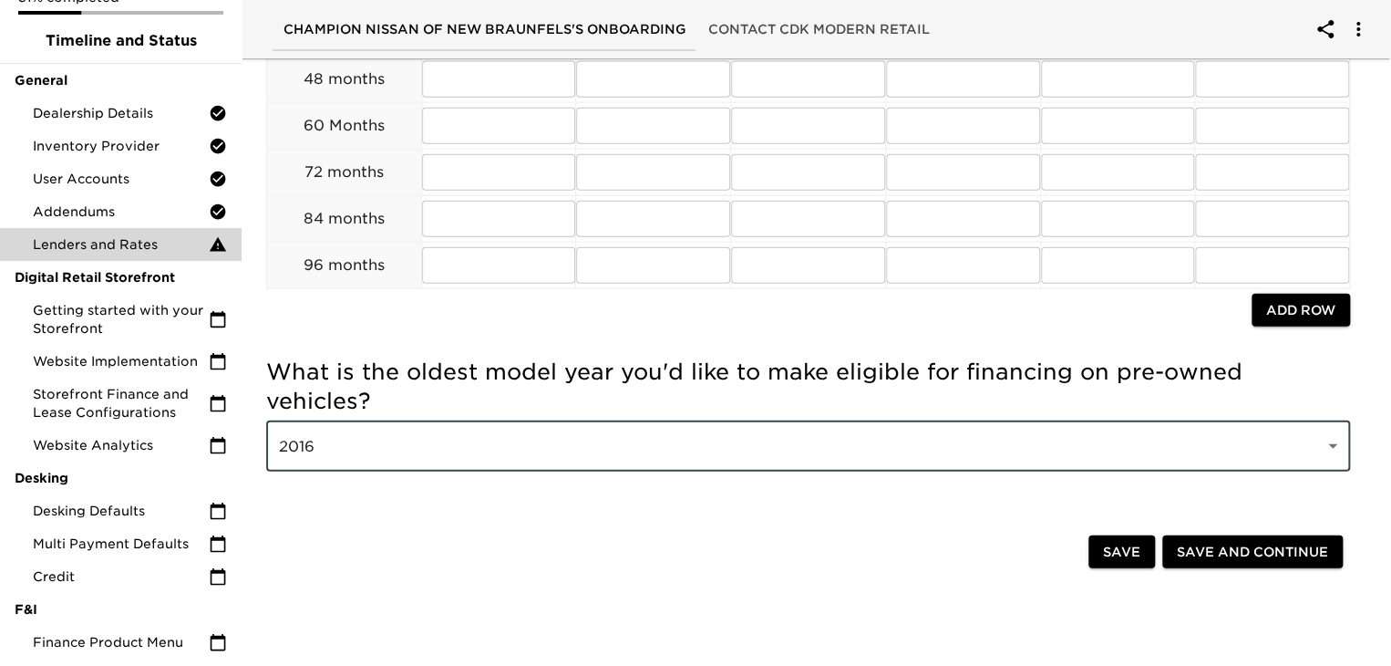
click at [1200, 541] on span "Save and Continue" at bounding box center [1252, 552] width 151 height 23
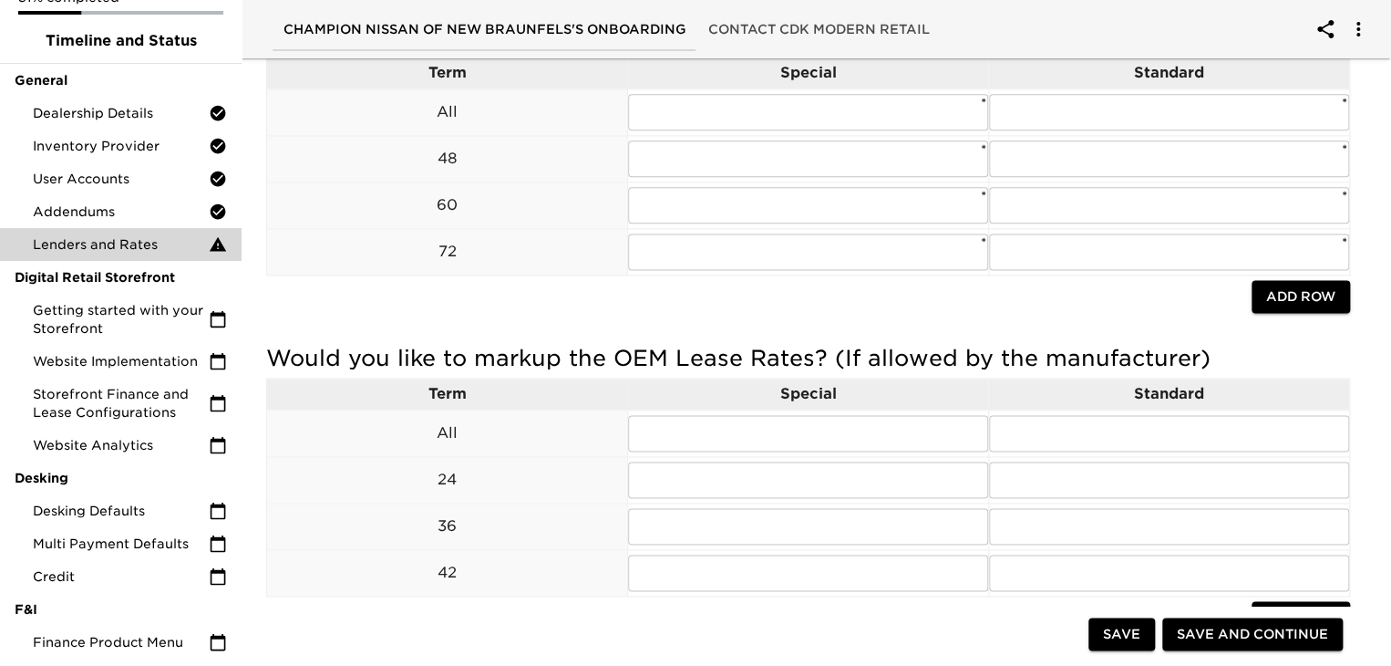
scroll to position [868, 0]
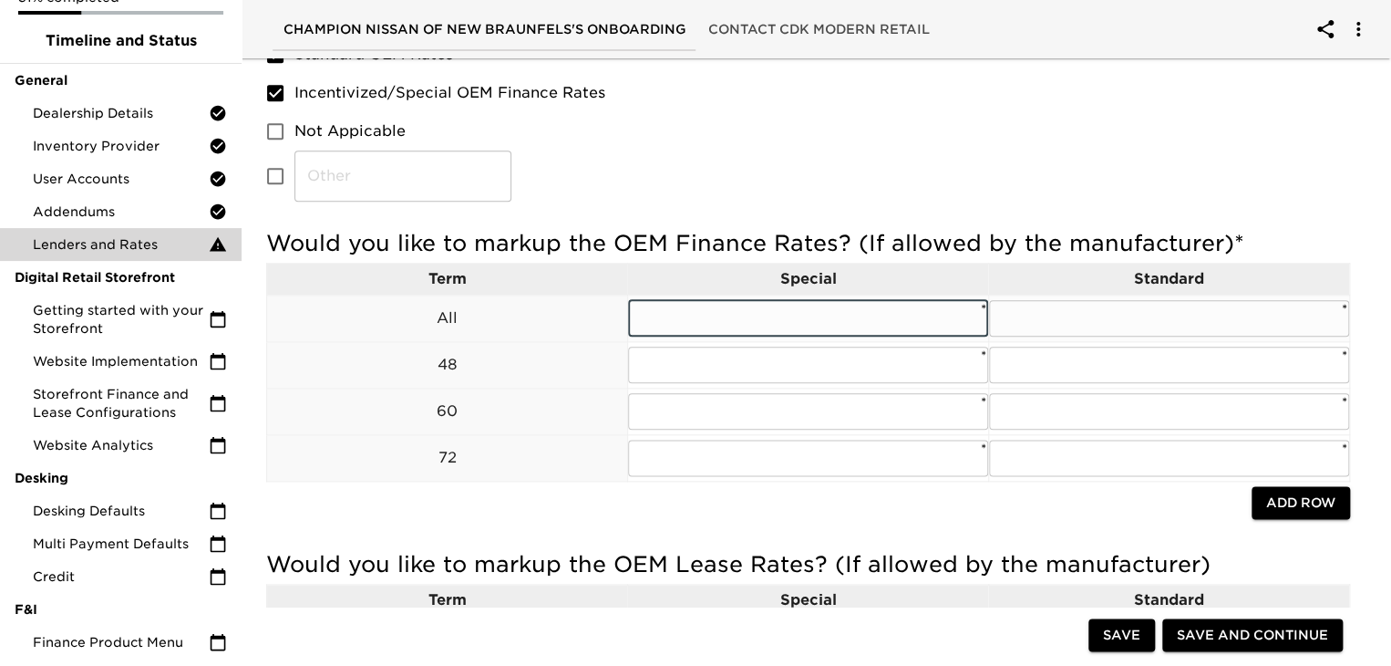
click at [846, 324] on input "text" at bounding box center [808, 318] width 360 height 36
type input "0"
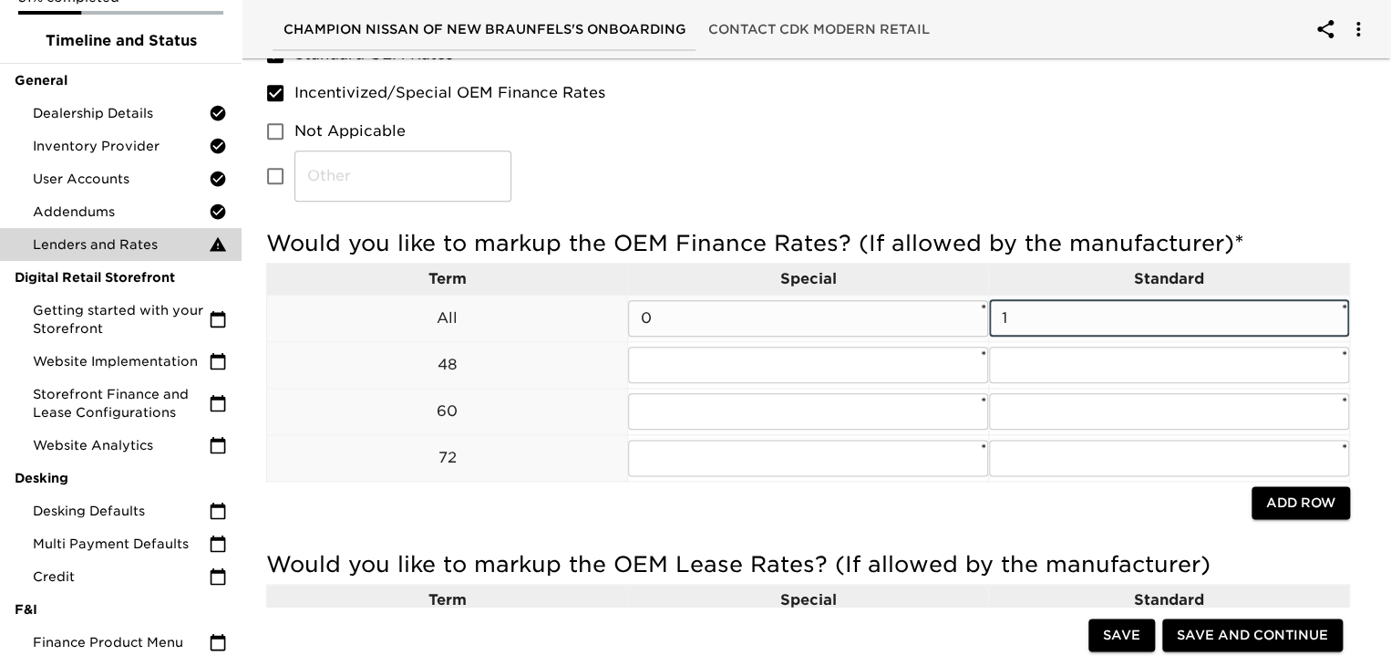
type input "1"
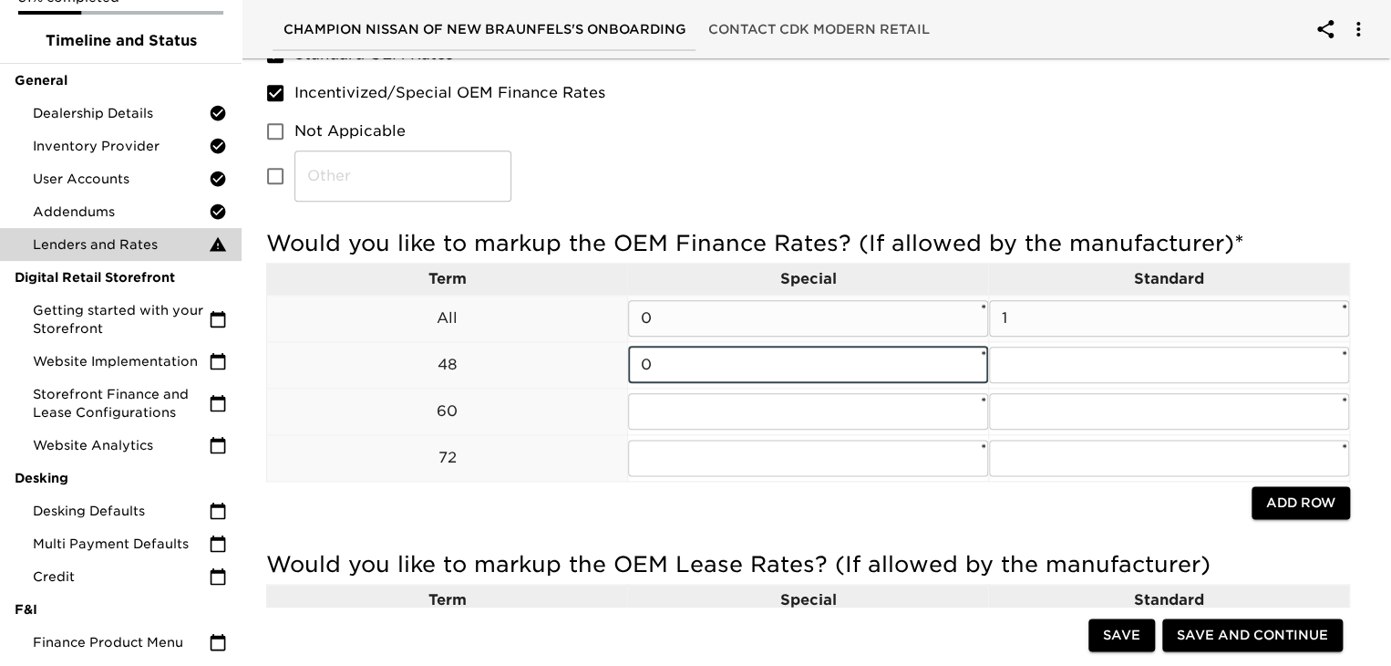
type input "0"
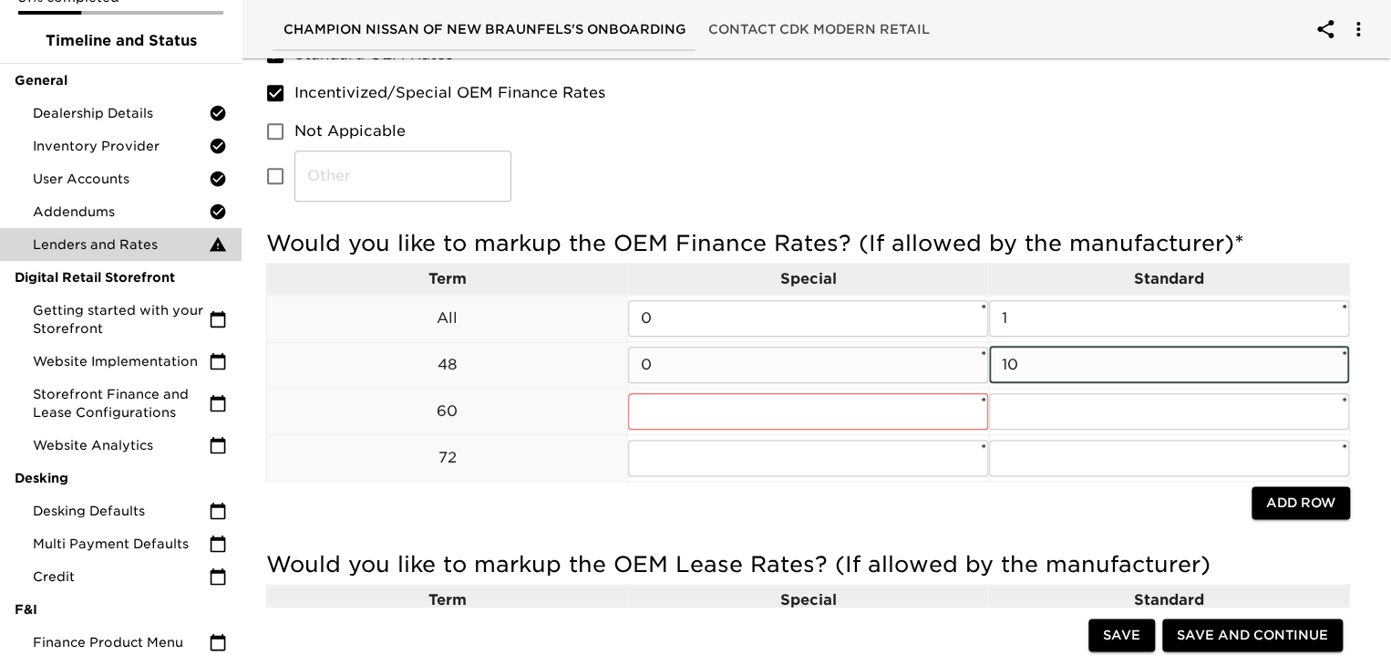
click at [1253, 372] on input "10" at bounding box center [1169, 364] width 360 height 36
type input "1"
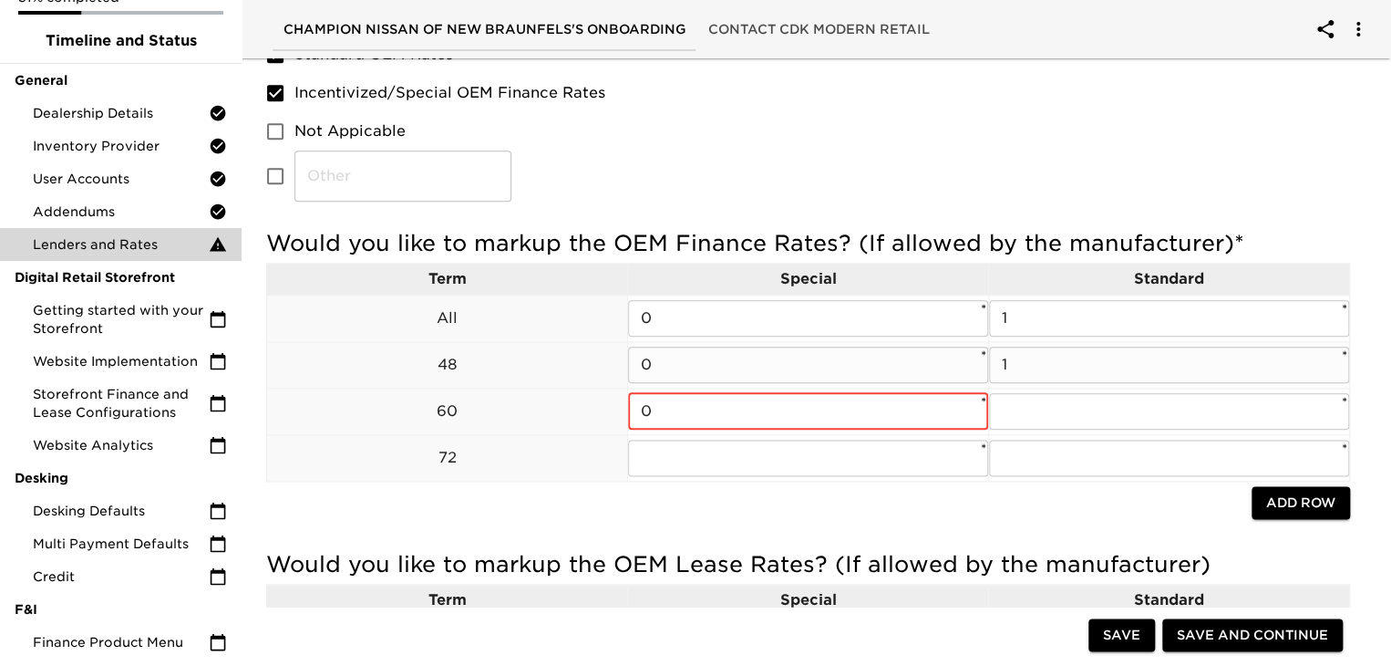
type input "0"
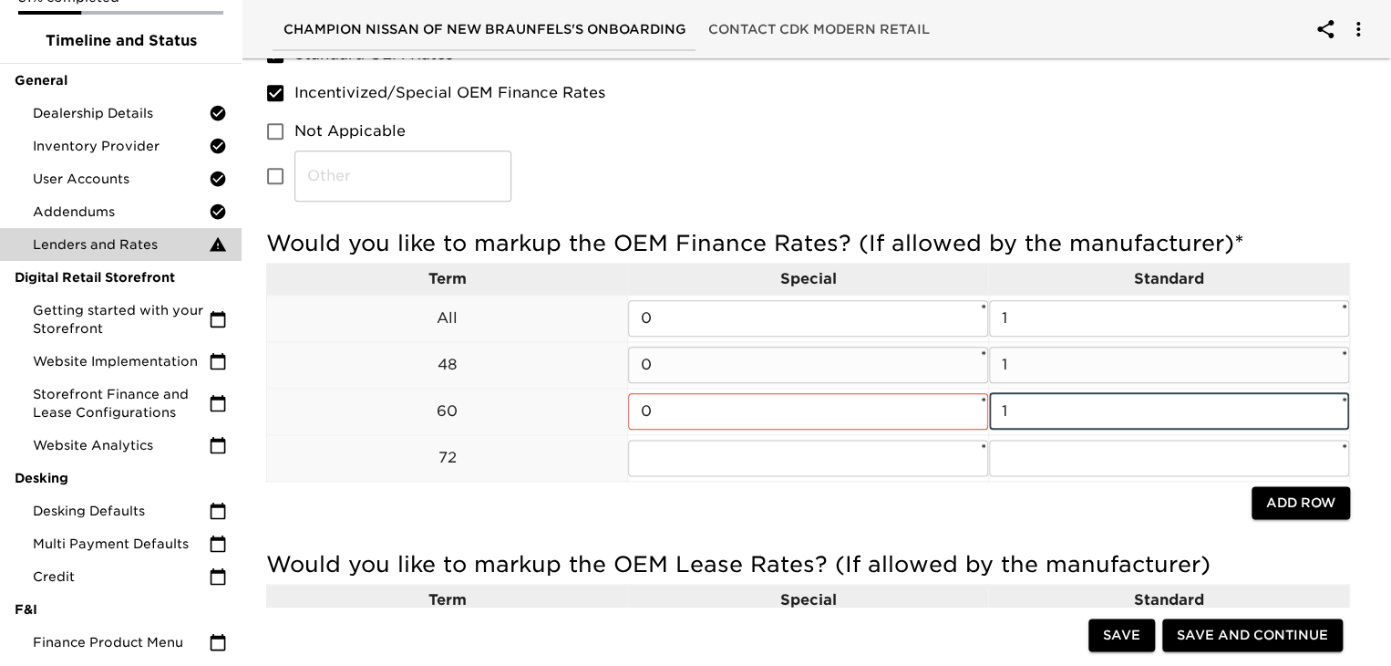
type input "1"
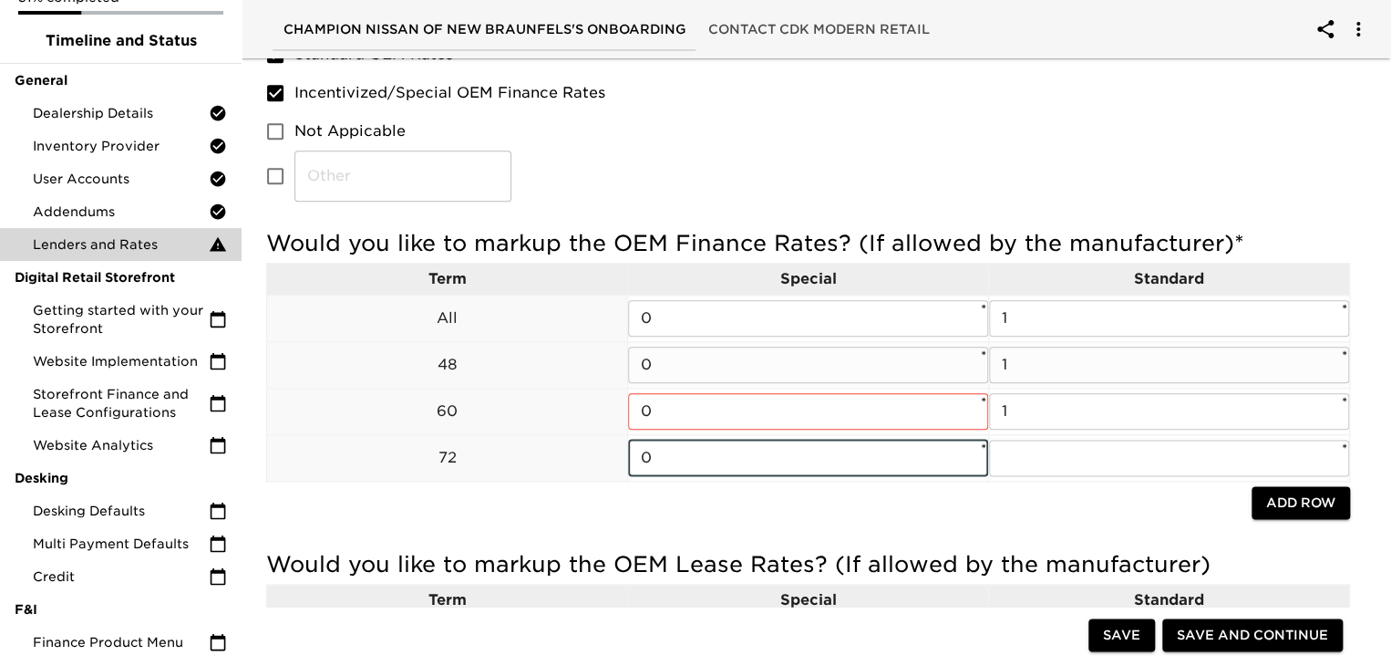
type input "0"
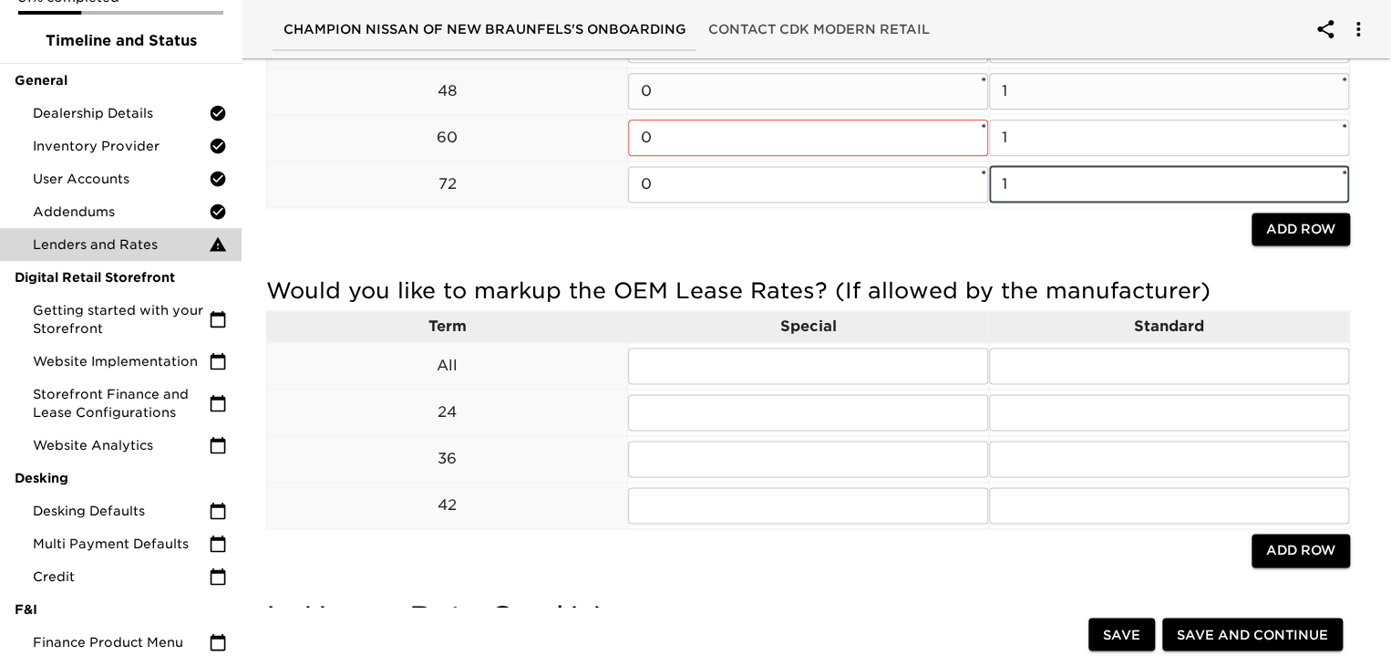
scroll to position [1163, 0]
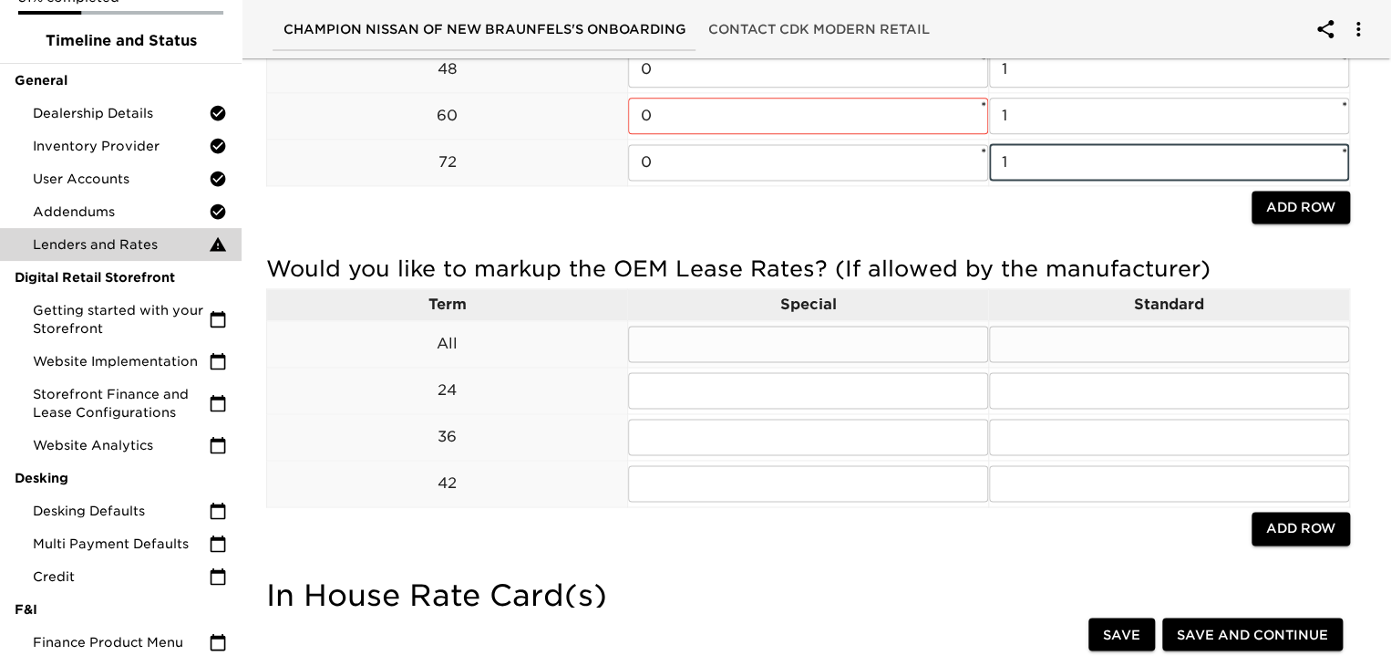
type input "1"
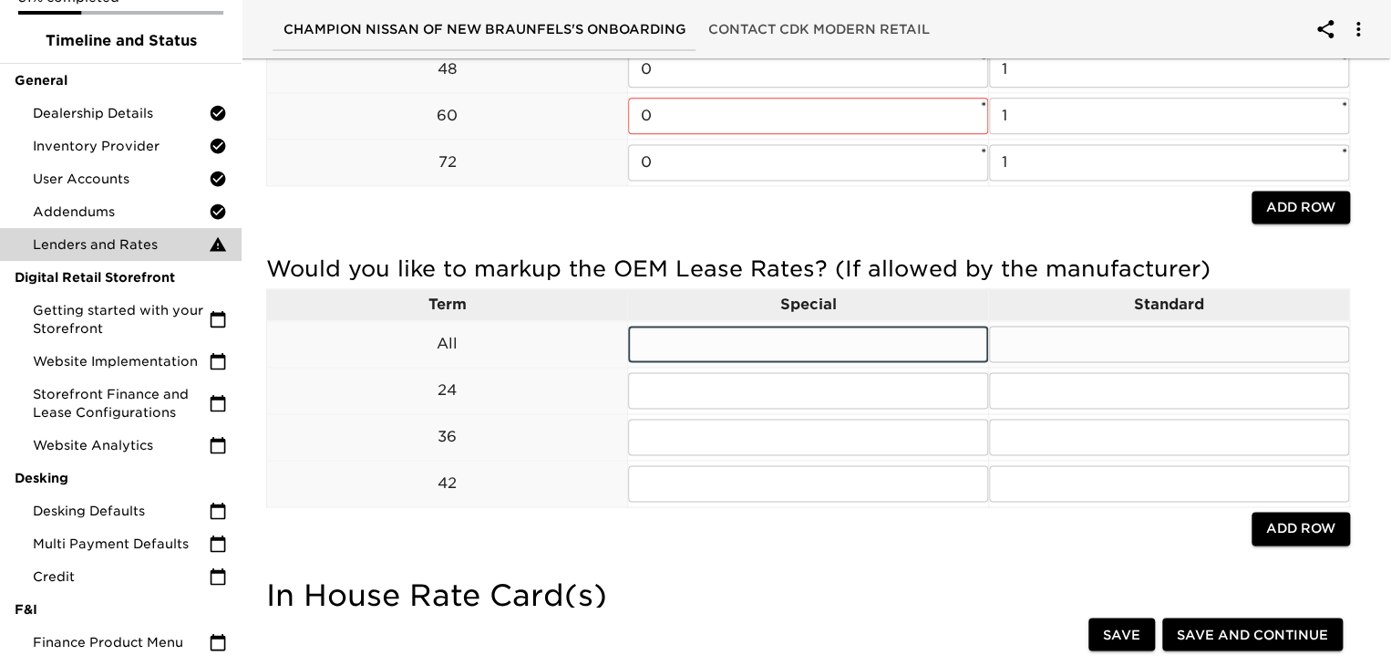
click at [764, 331] on input "text" at bounding box center [808, 343] width 360 height 36
type input "0"
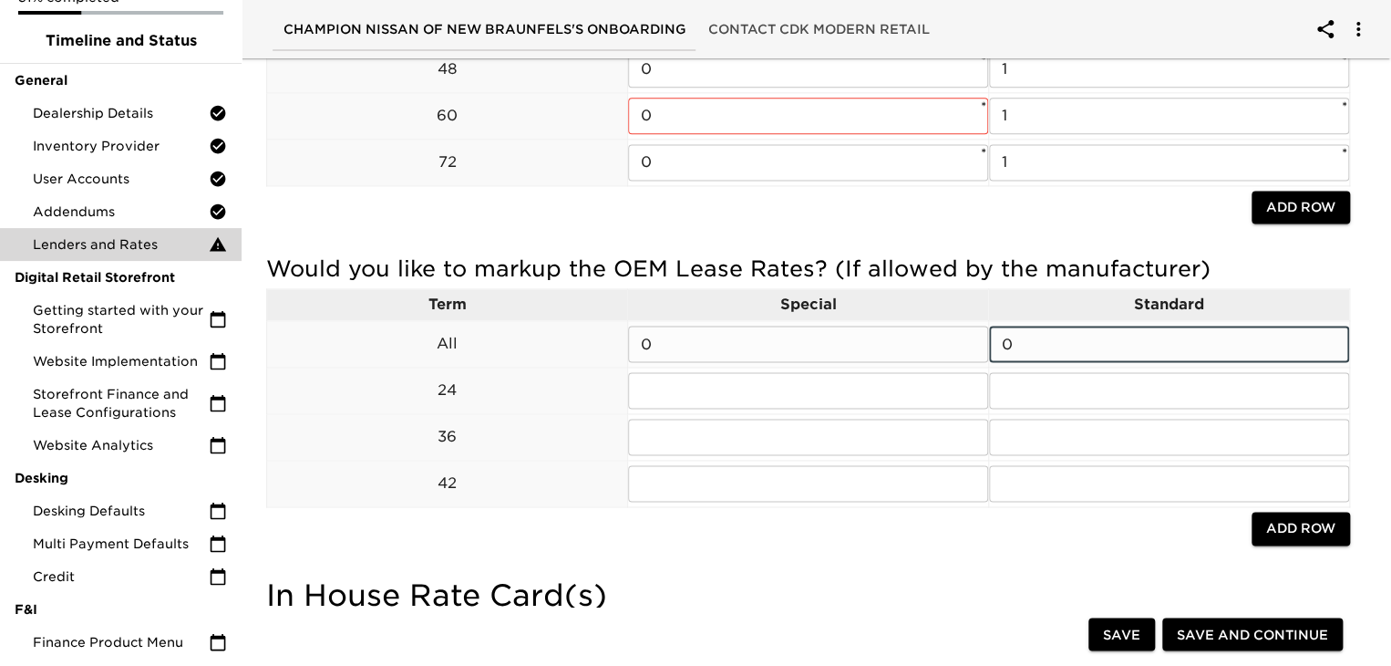
type input "0"
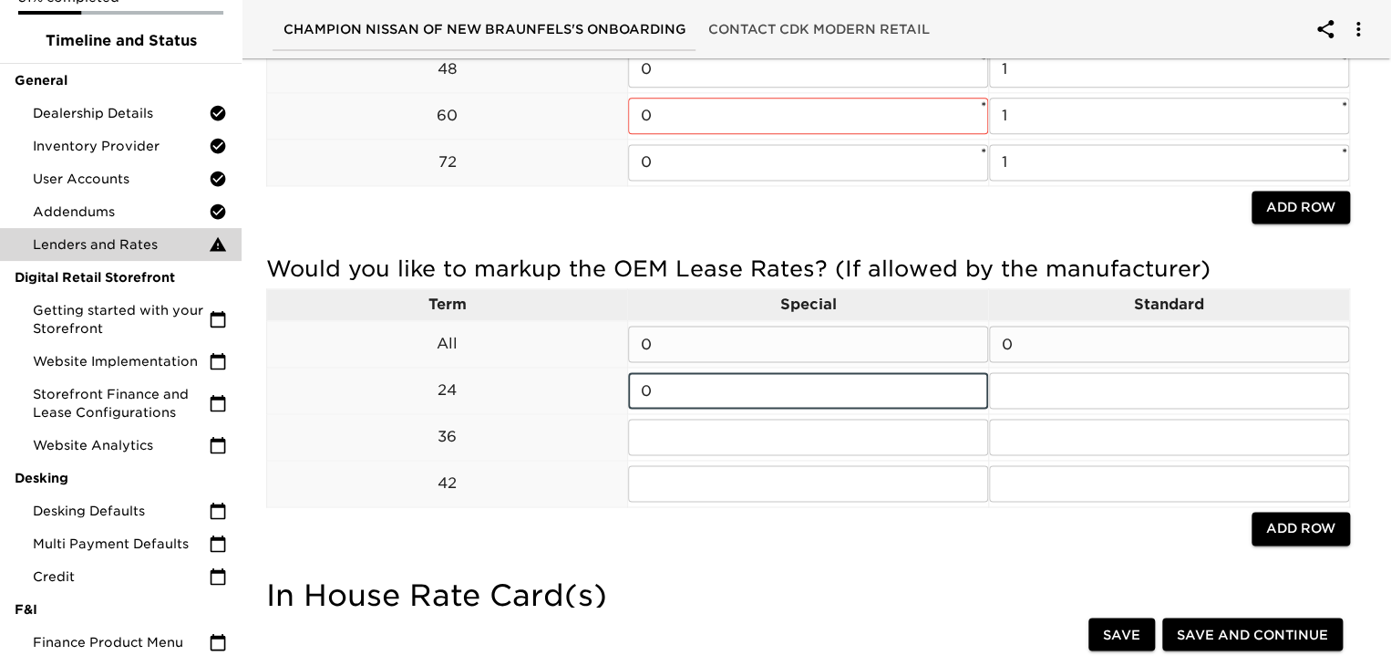
type input "0"
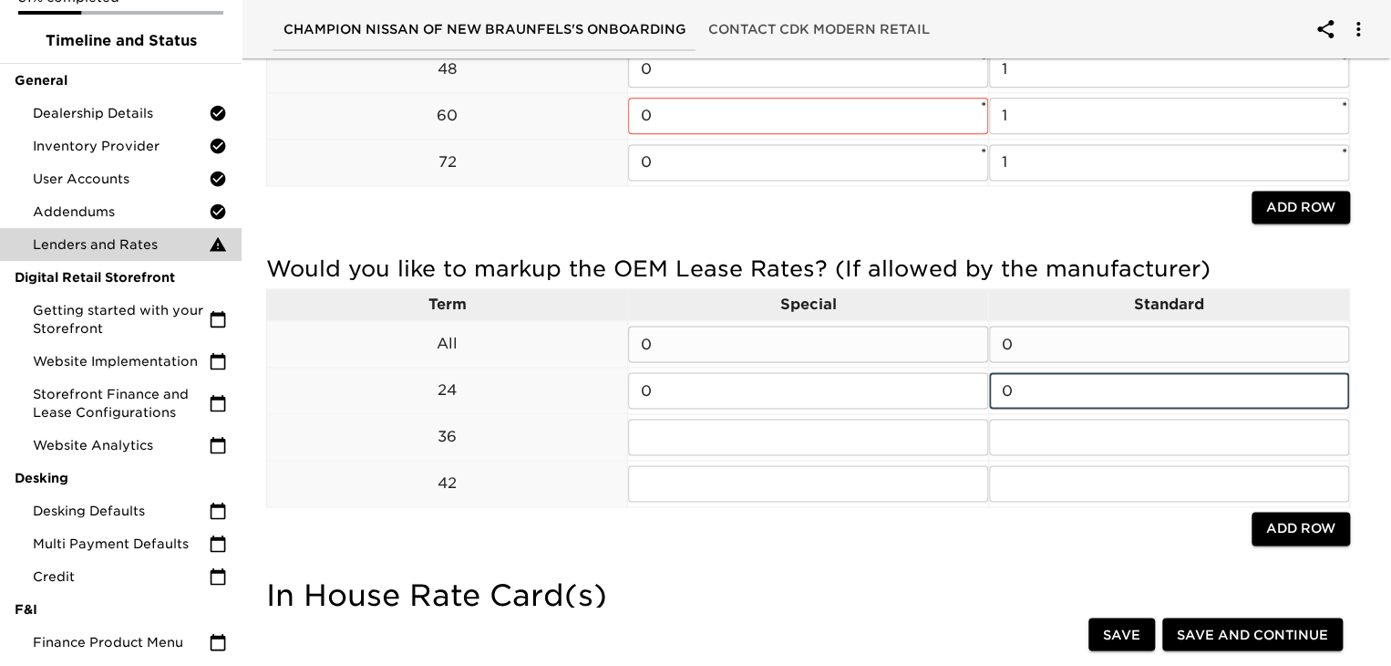
type input "0"
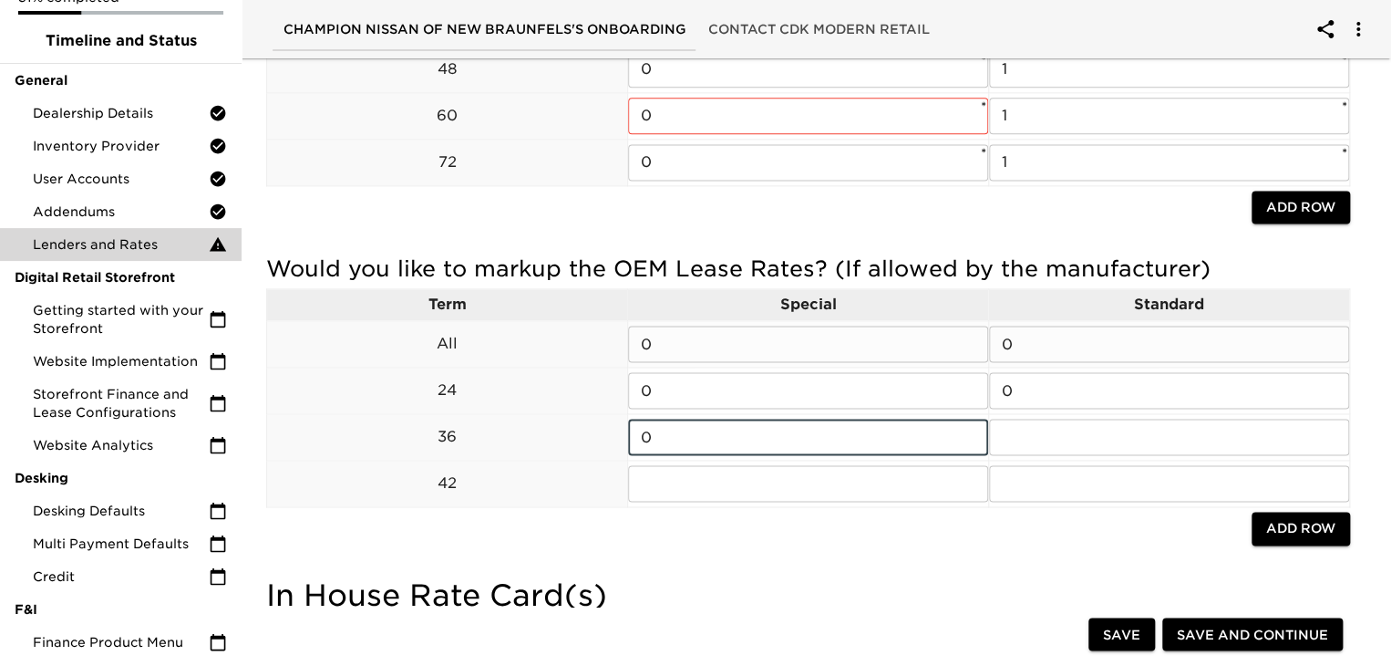
type input "0"
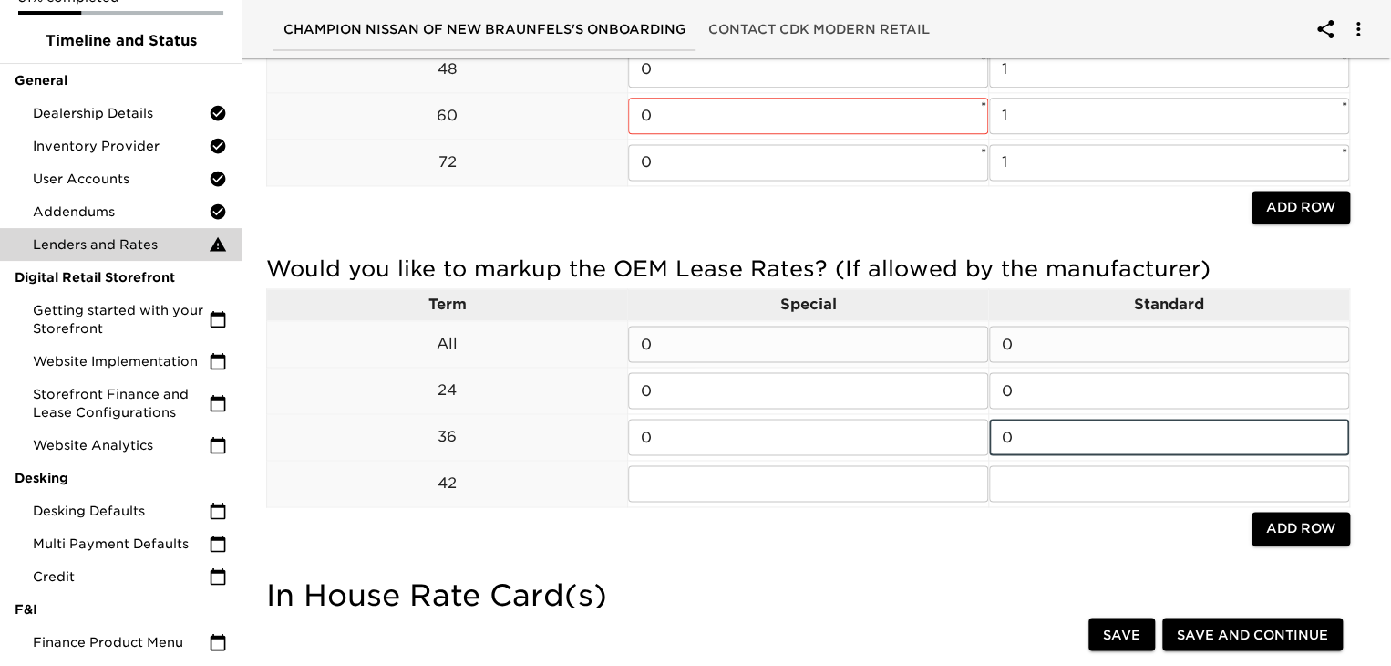
type input "0"
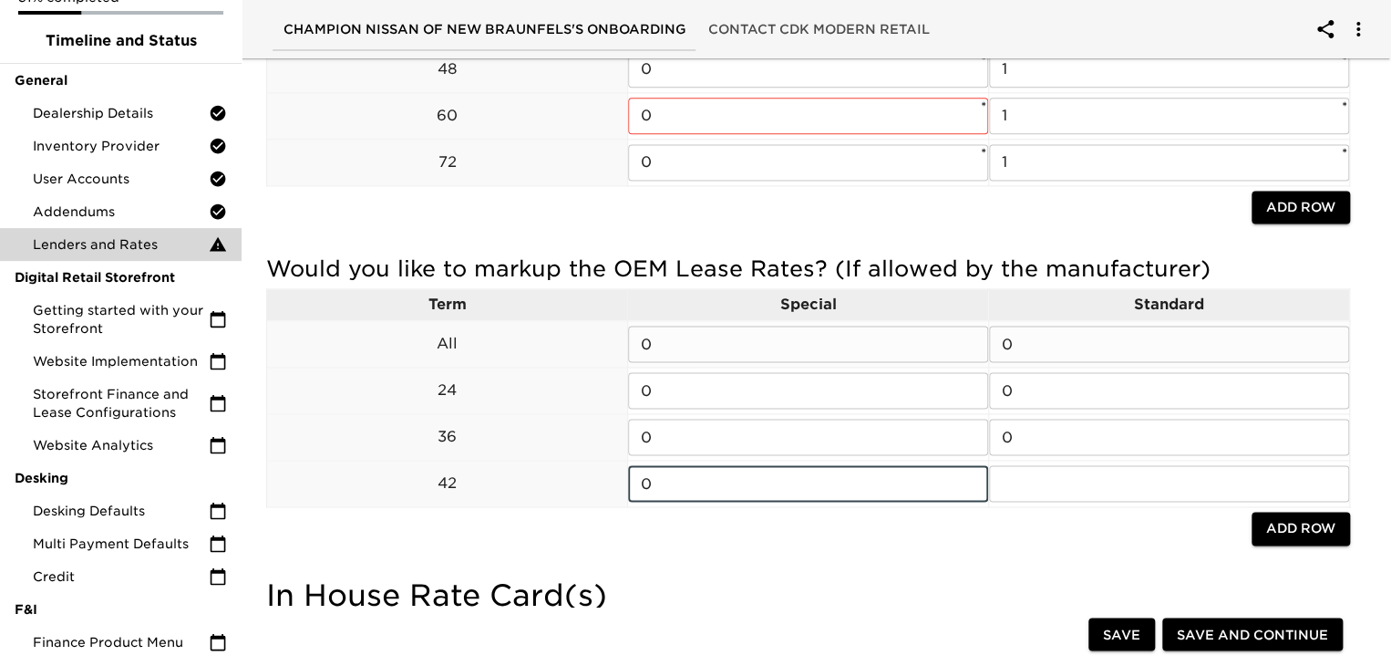
type input "0"
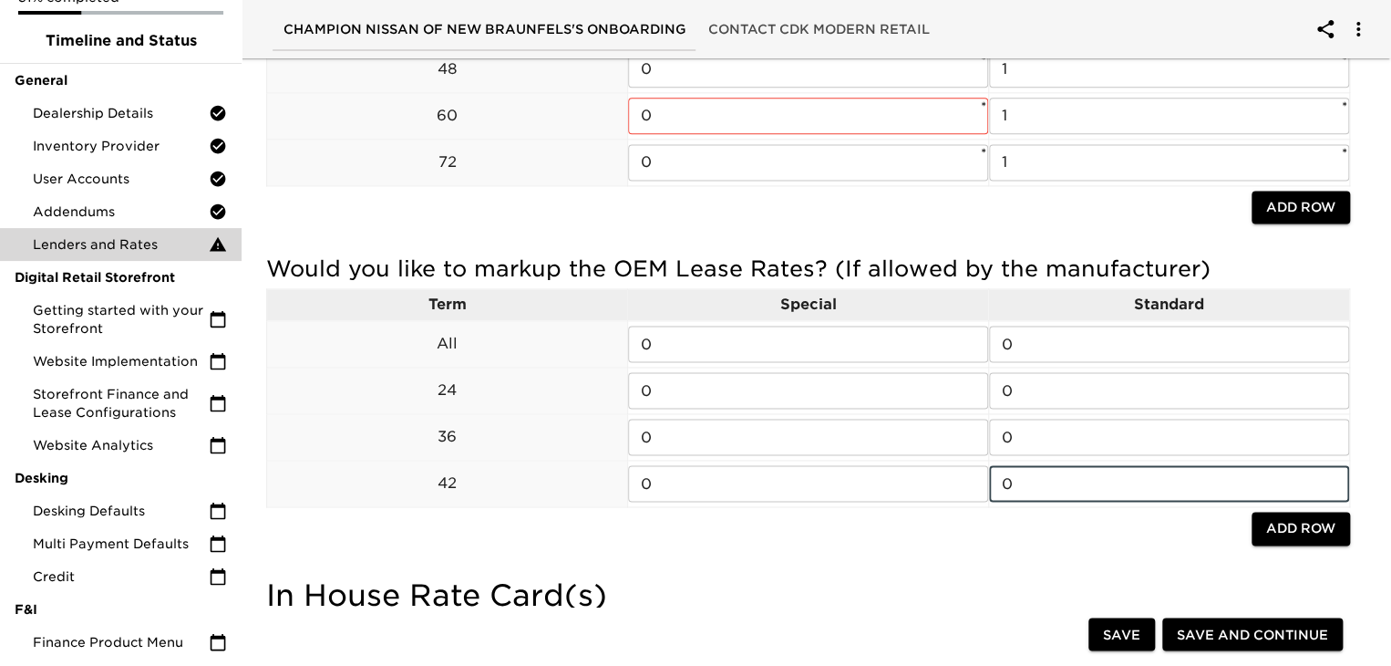
type input "0"
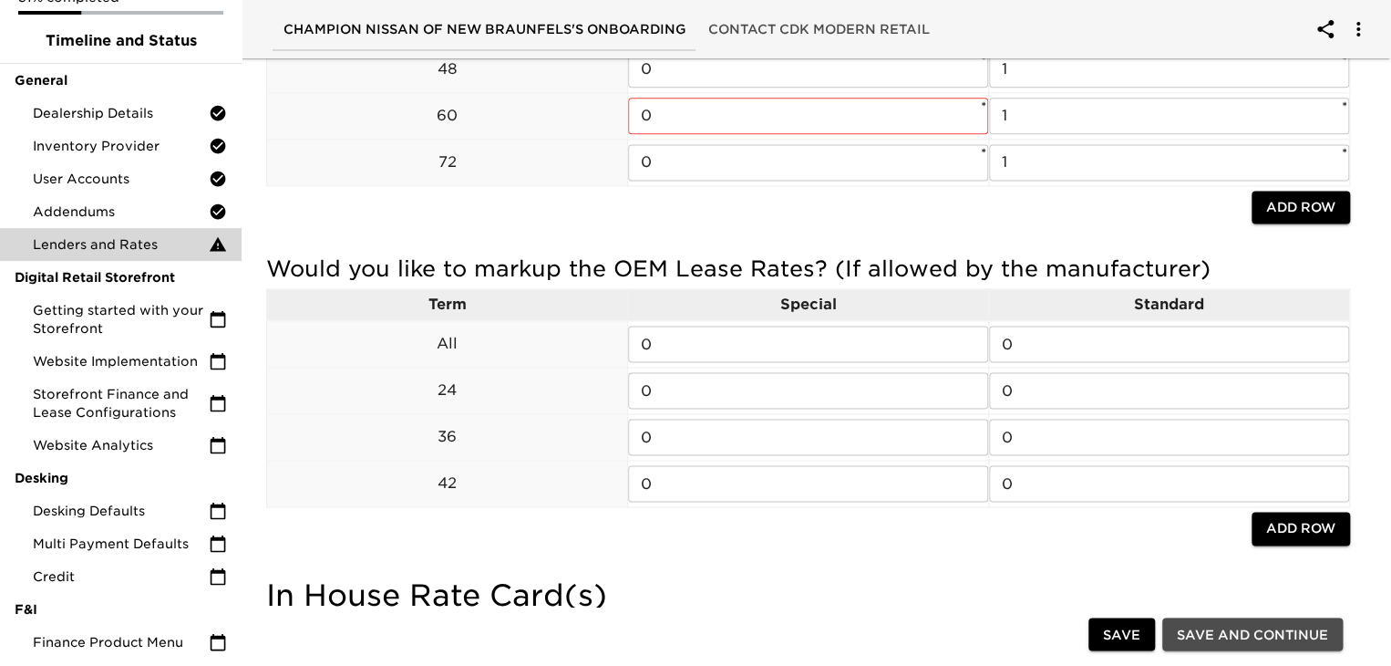
click at [1222, 625] on span "Save and Continue" at bounding box center [1252, 635] width 151 height 23
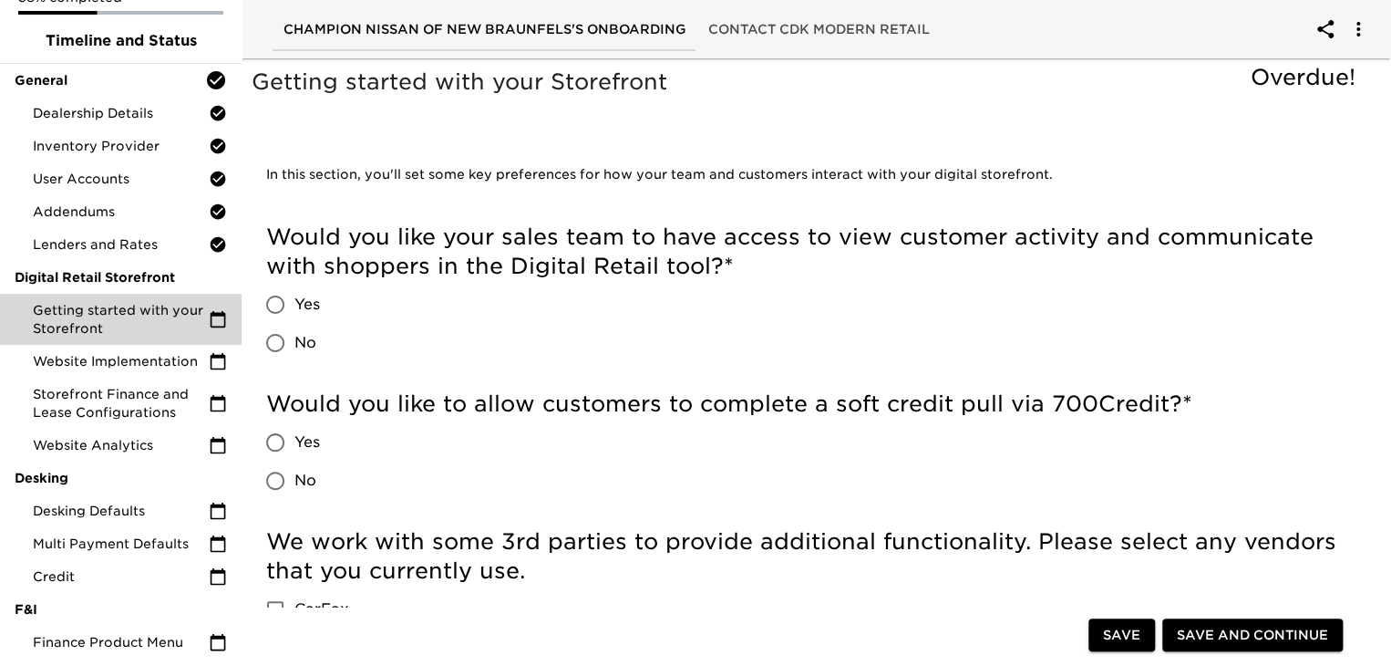
click at [542, 273] on h5 "Would you like your sales team to have access to view customer activity and com…" at bounding box center [808, 251] width 1084 height 58
click at [773, 248] on h5 "Would you like your sales team to have access to view customer activity and com…" at bounding box center [808, 251] width 1084 height 58
click at [282, 307] on input "Yes" at bounding box center [275, 304] width 38 height 38
radio input "true"
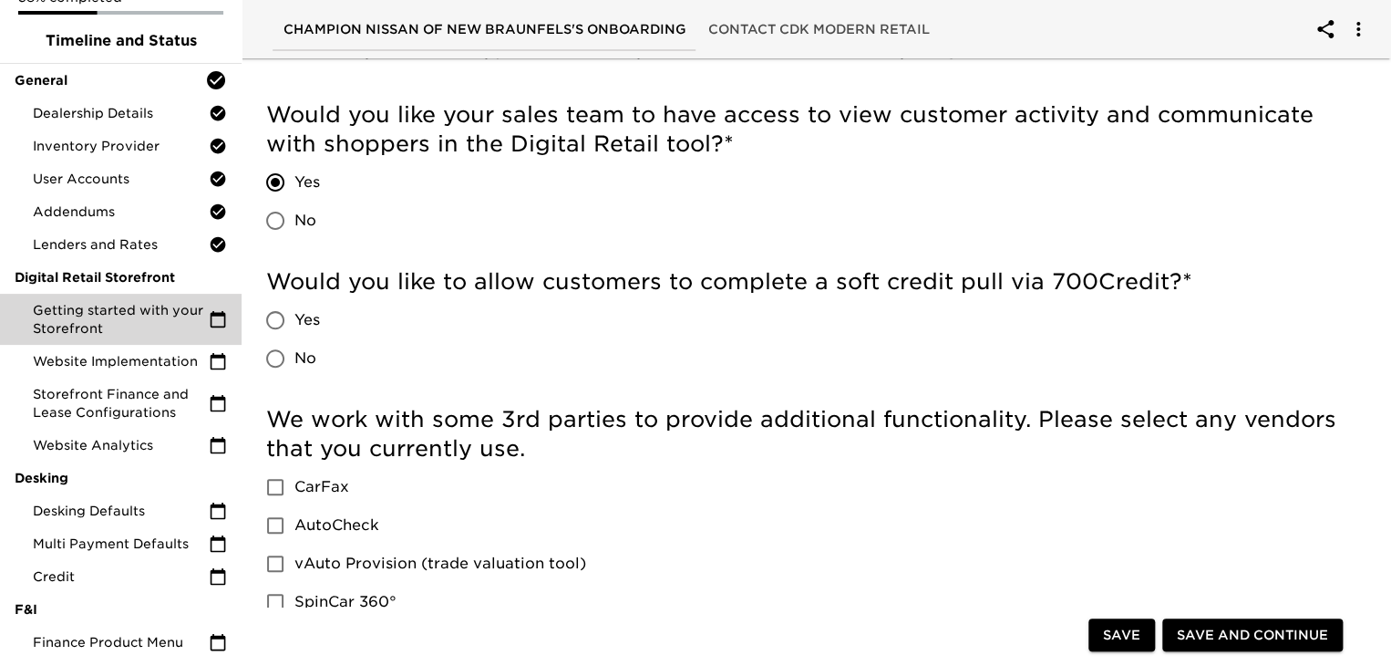
scroll to position [124, 0]
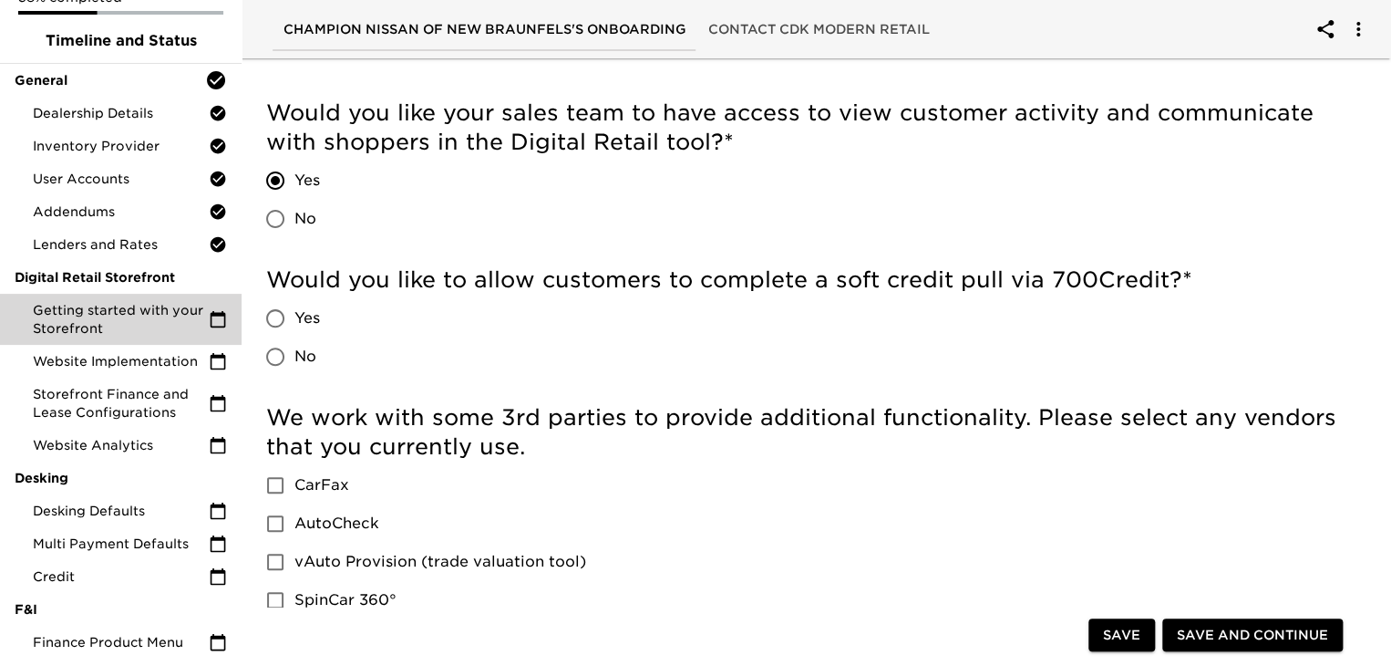
click at [304, 309] on span "Yes" at bounding box center [307, 318] width 26 height 22
click at [294, 309] on input "Yes" at bounding box center [275, 318] width 38 height 38
radio input "true"
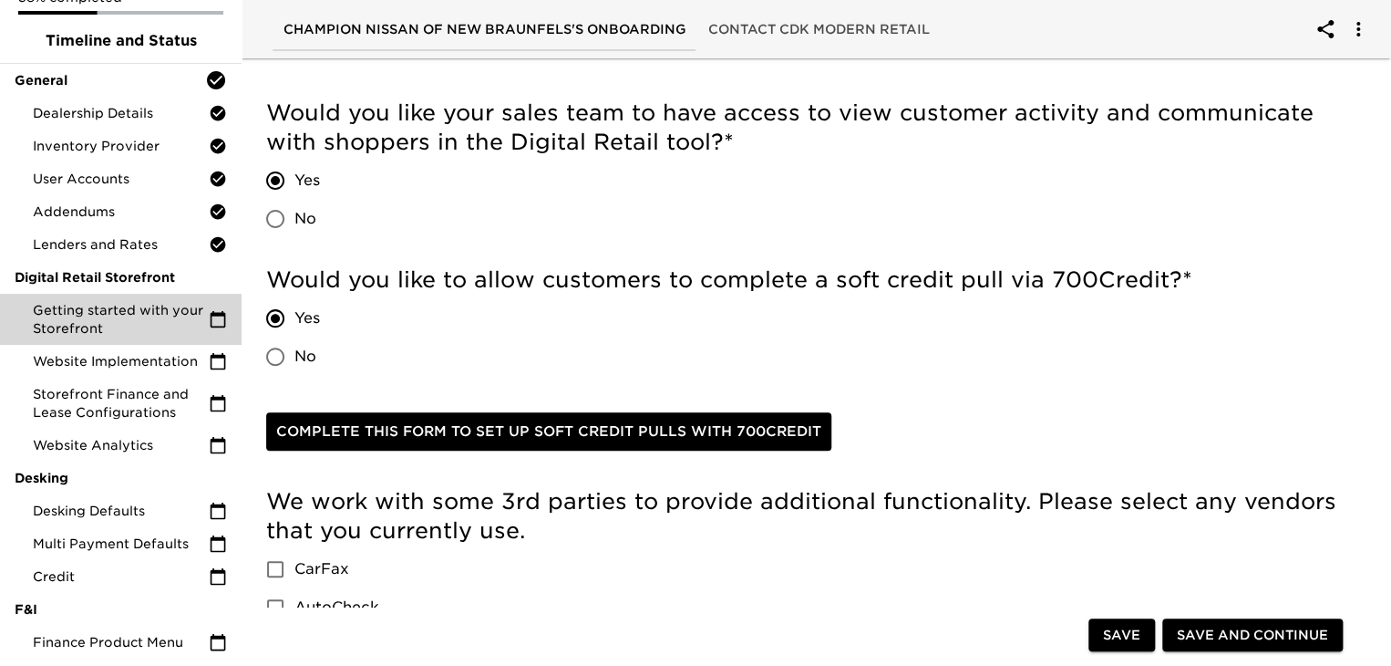
scroll to position [255, 0]
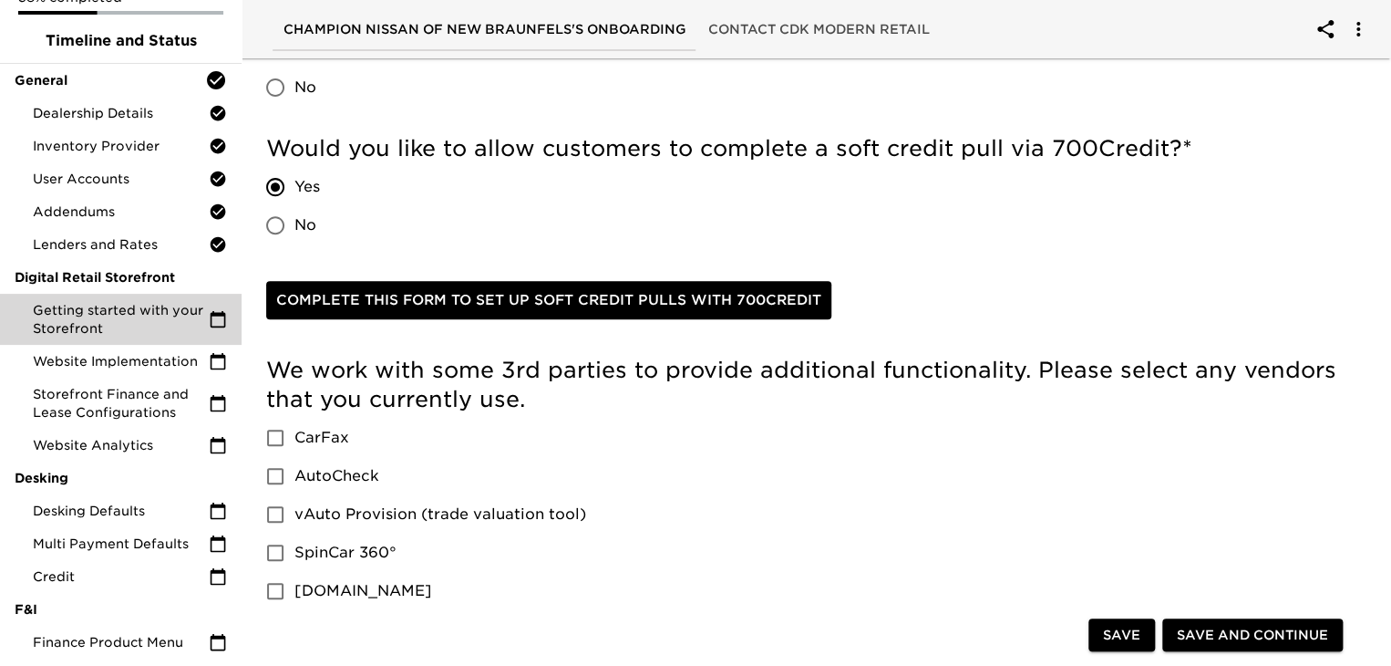
click at [244, 220] on div "Getting started with your Storefront Overdue! In this section, you'll set some …" at bounding box center [808, 630] width 1157 height 1637
click at [274, 227] on input "No" at bounding box center [275, 225] width 38 height 38
radio input "true"
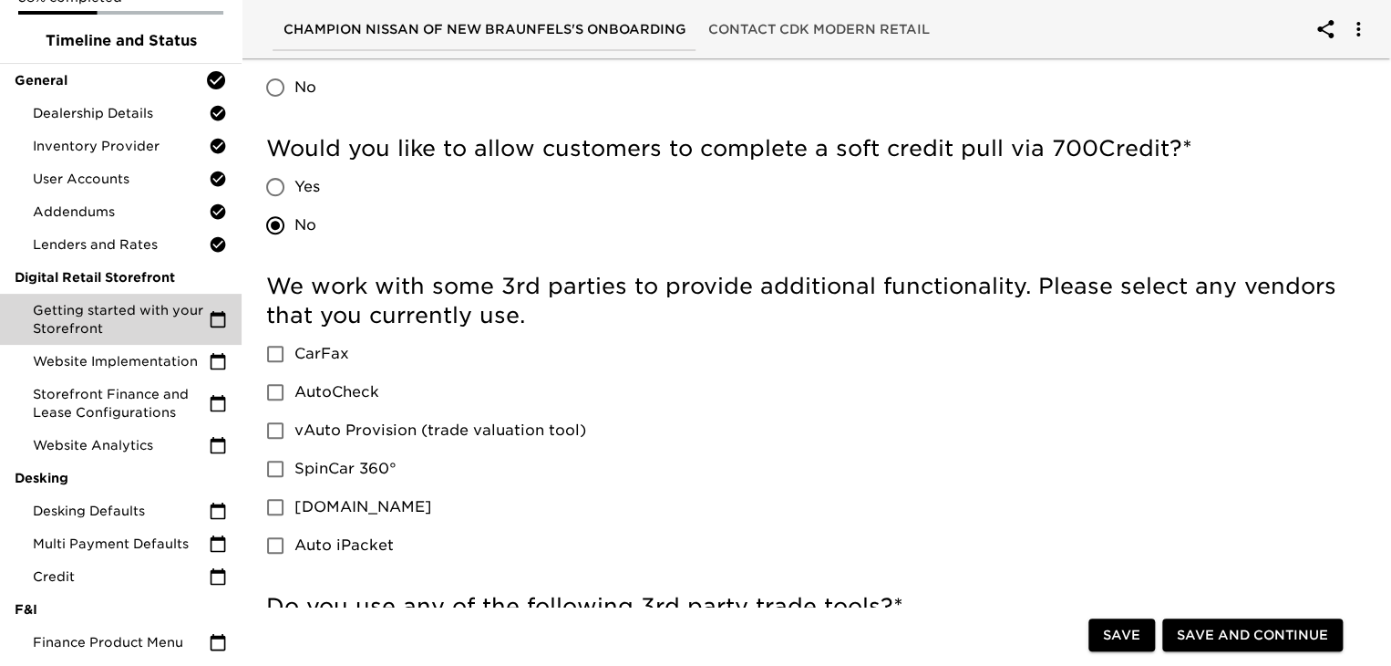
click at [291, 187] on input "Yes" at bounding box center [275, 187] width 38 height 38
radio input "true"
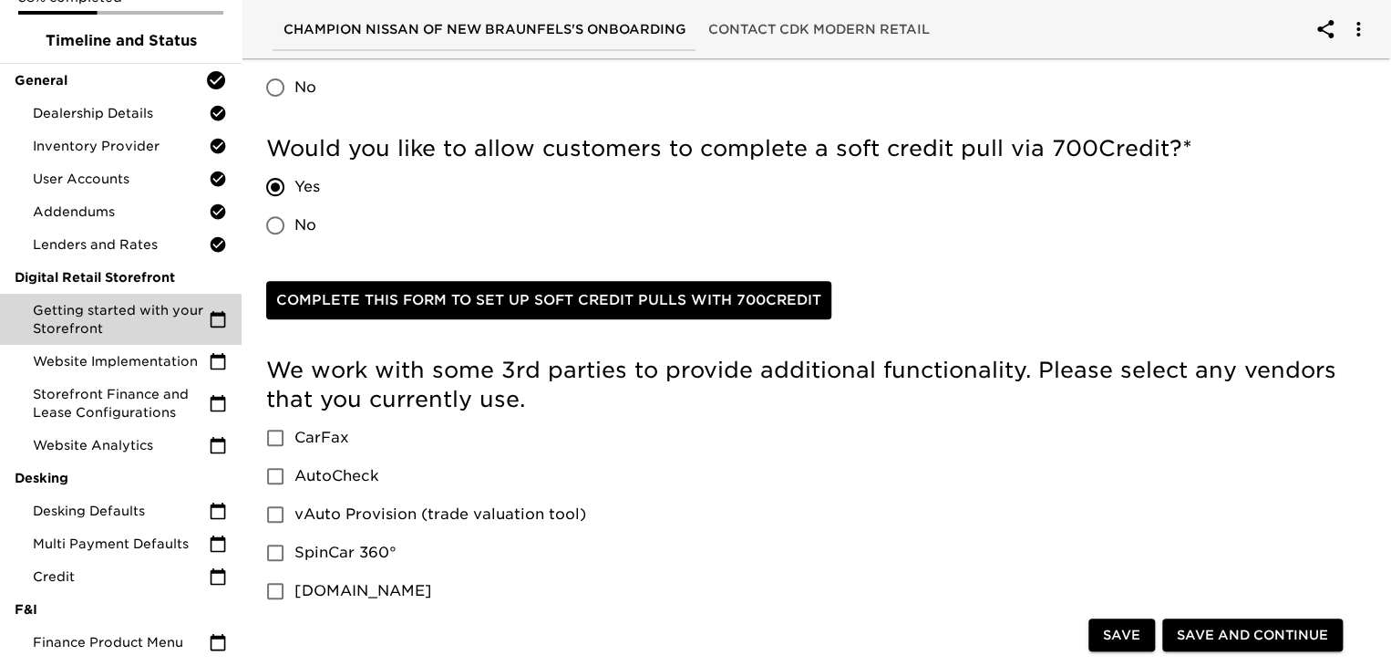
click at [451, 293] on span "Complete this form to set up soft credit pulls with 700Credit" at bounding box center [548, 300] width 545 height 24
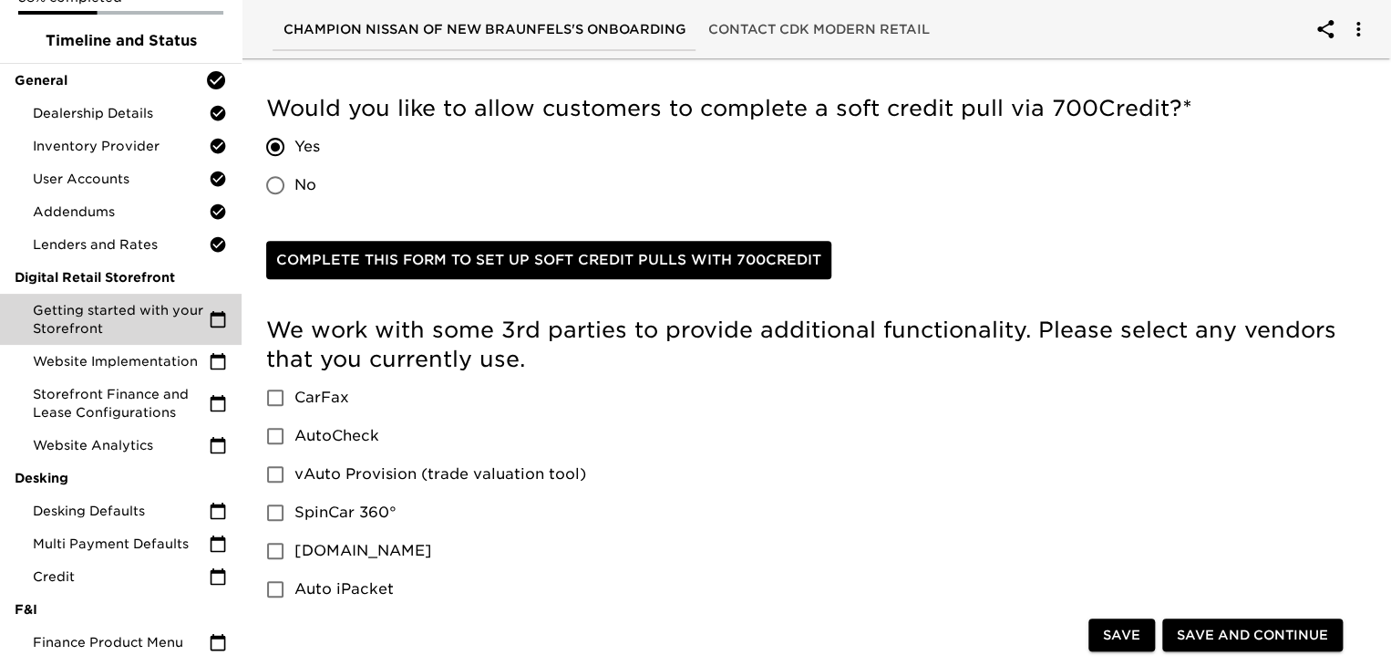
click at [511, 403] on label "CarFax" at bounding box center [421, 397] width 330 height 38
click at [294, 403] on input "CarFax" at bounding box center [275, 397] width 38 height 38
checkbox input "true"
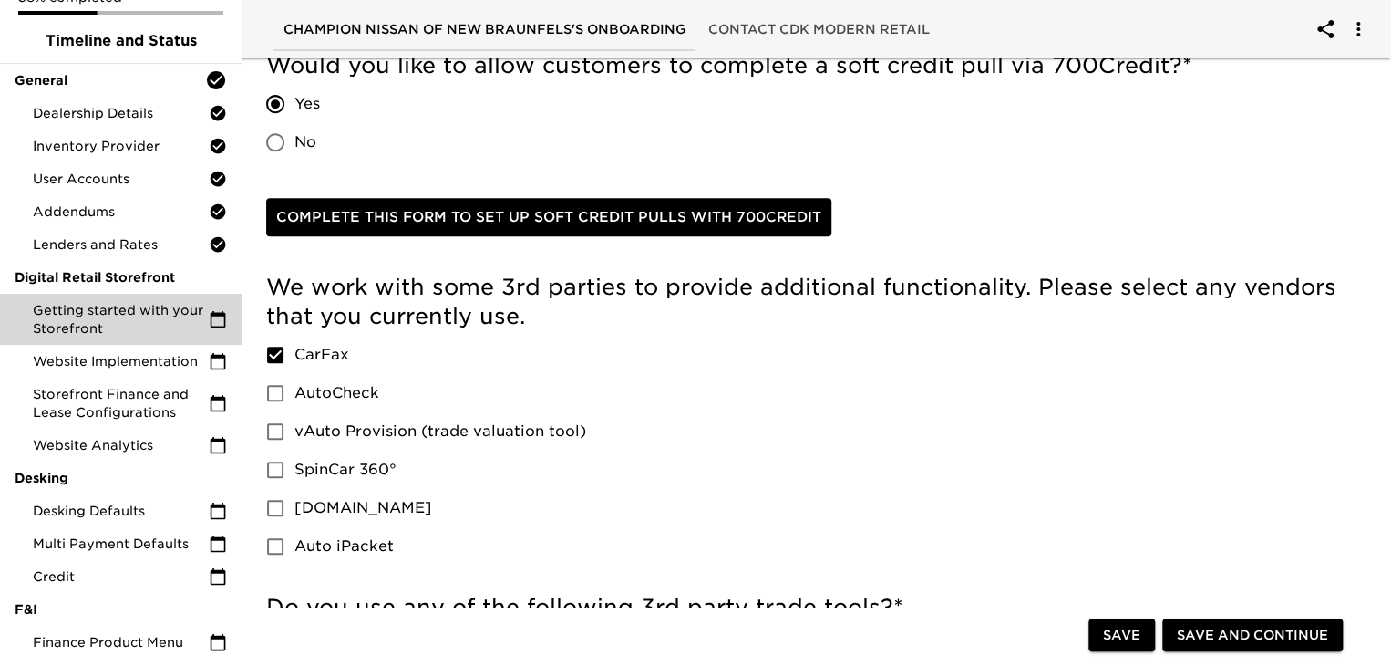
scroll to position [416, 0]
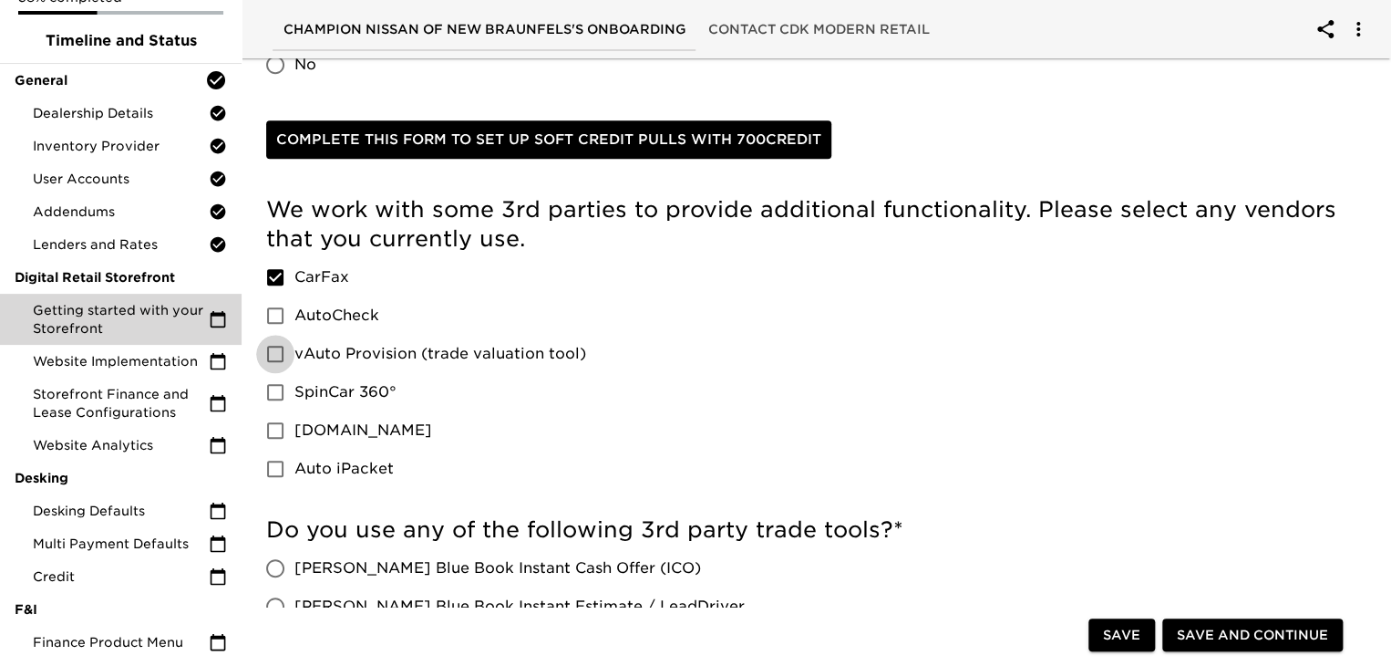
click at [274, 358] on input "vAuto Provision (trade valuation tool)" at bounding box center [275, 354] width 38 height 38
checkbox input "true"
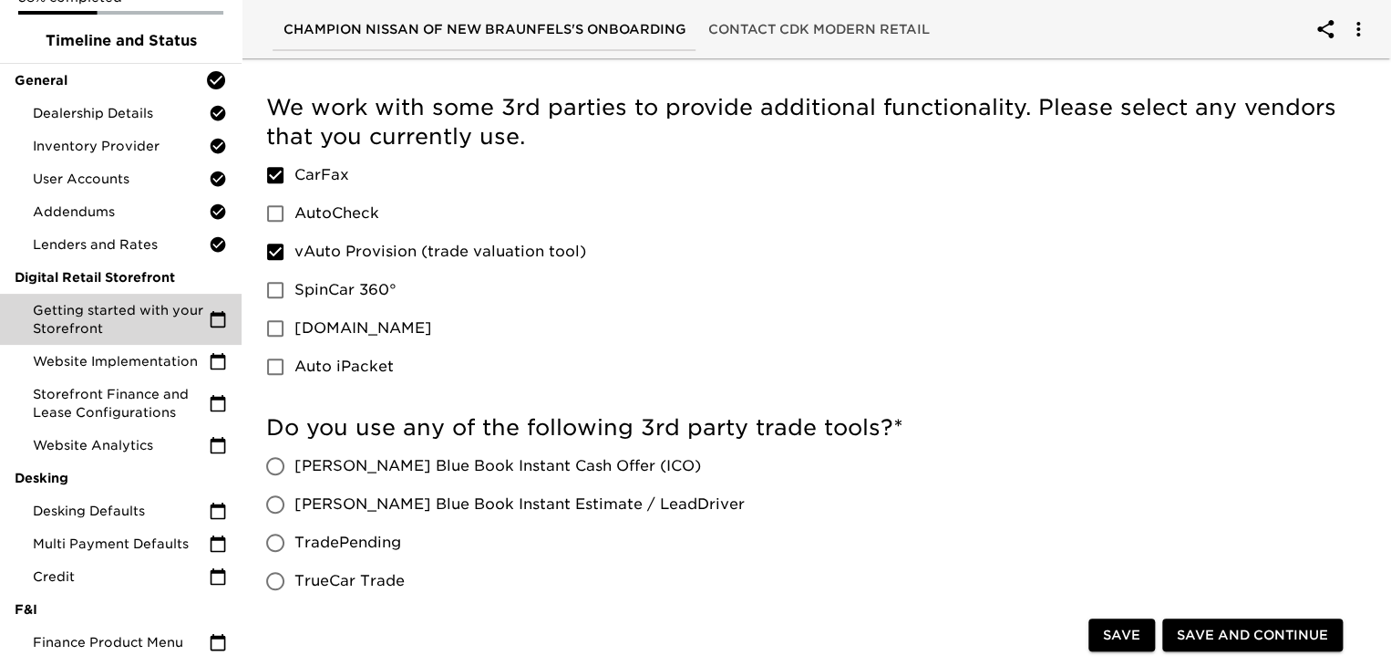
scroll to position [691, 0]
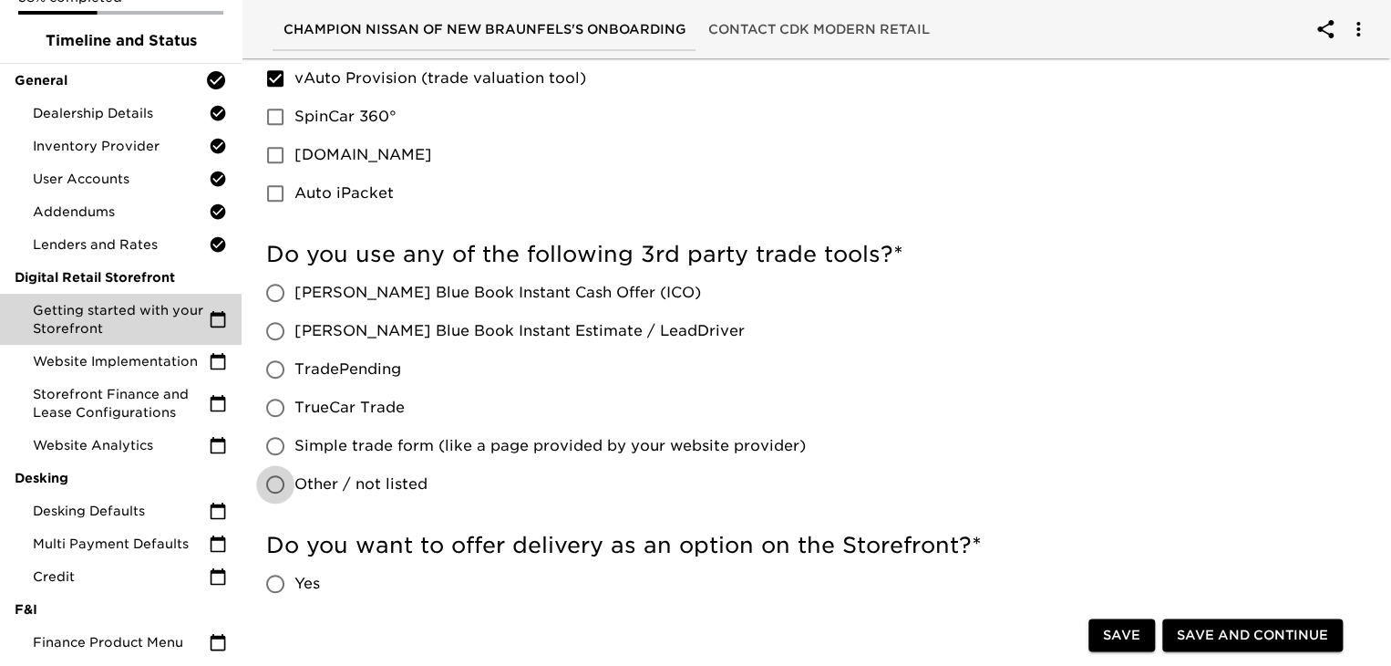
click at [275, 481] on input "Other / not listed" at bounding box center [275, 484] width 38 height 38
radio input "true"
click at [275, 481] on input "Other / not listed" at bounding box center [275, 484] width 38 height 38
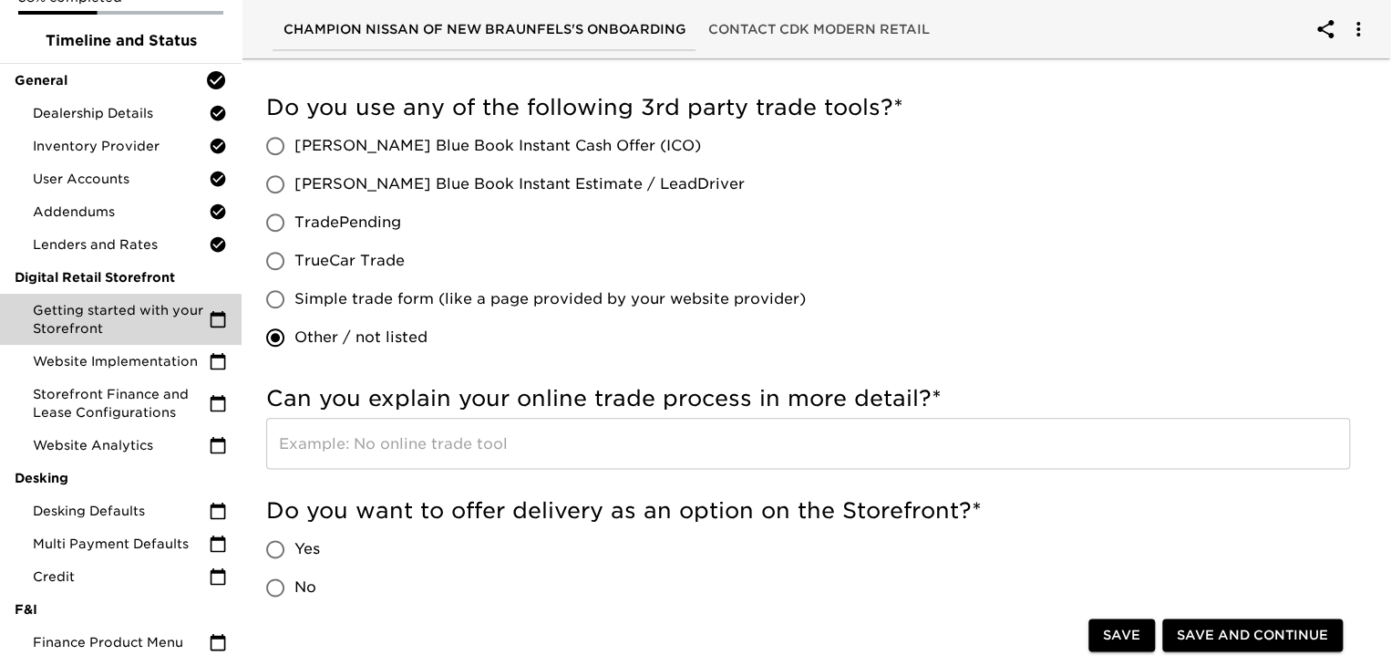
scroll to position [837, 0]
click at [589, 447] on input "text" at bounding box center [808, 443] width 1084 height 51
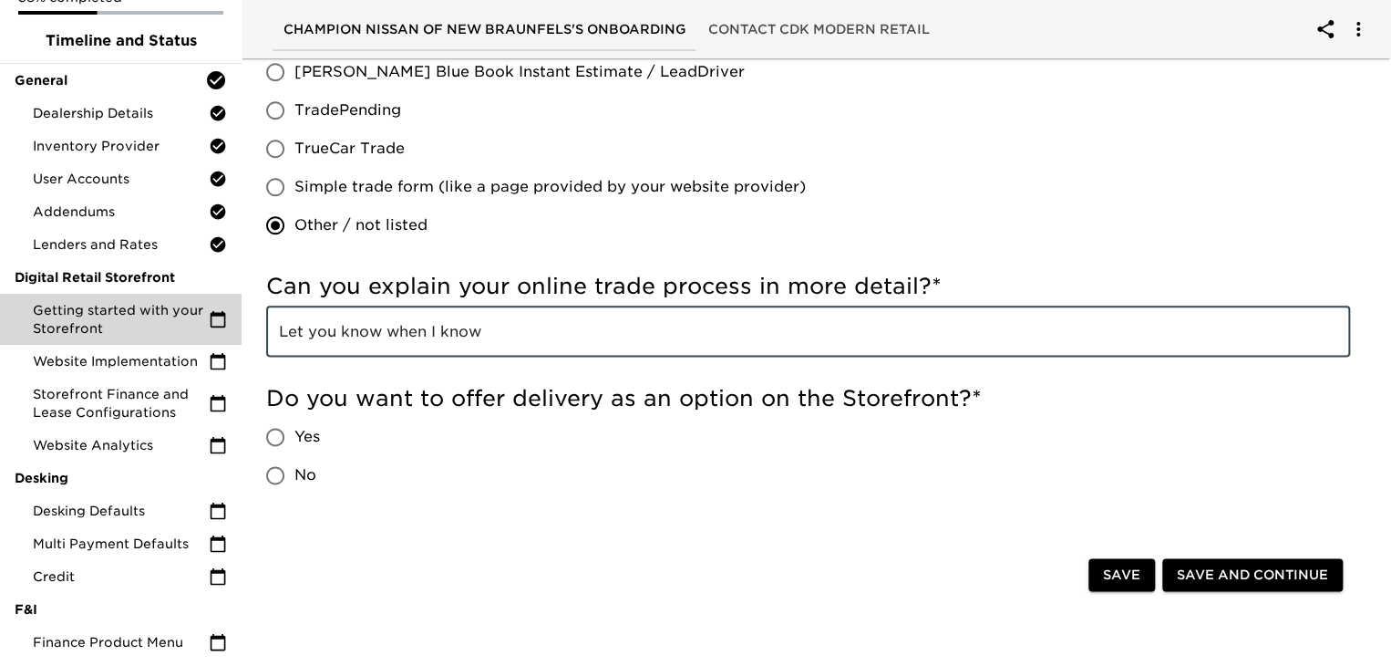
scroll to position [982, 0]
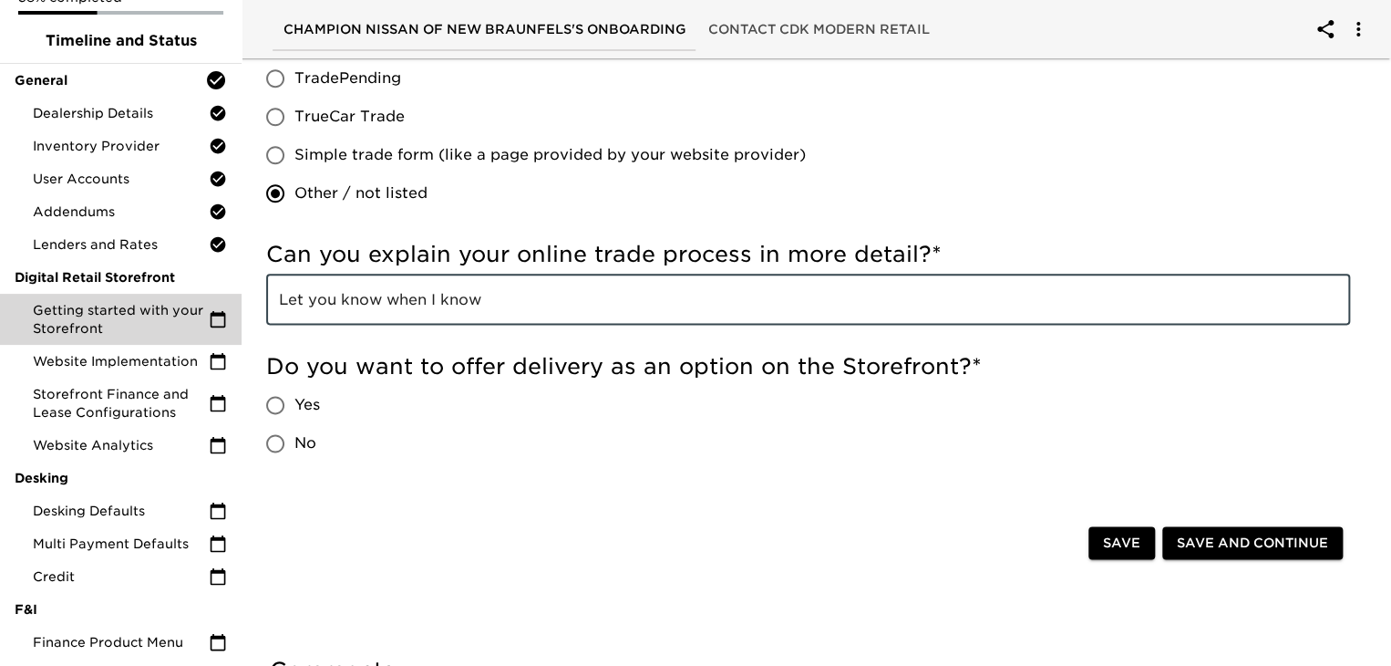
type input "Let you know when I know"
click at [294, 409] on span "Yes" at bounding box center [307, 405] width 26 height 22
click at [294, 409] on input "Yes" at bounding box center [275, 405] width 38 height 38
radio input "true"
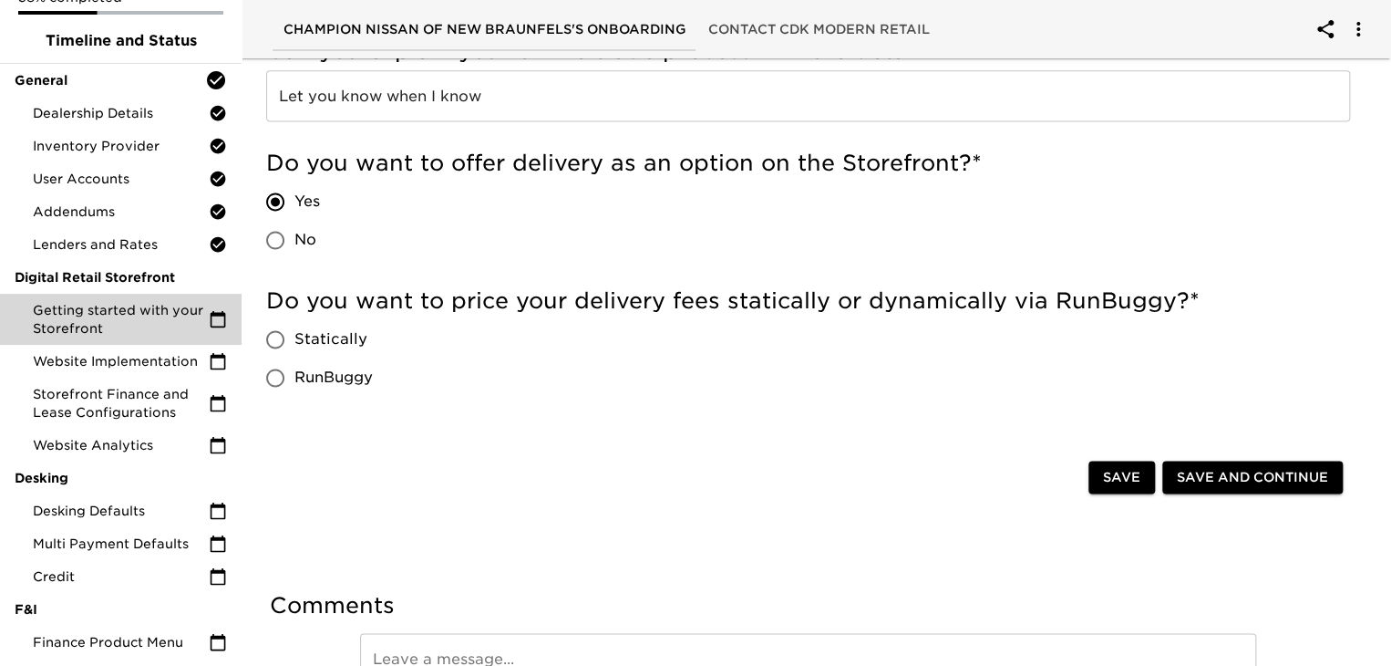
scroll to position [1186, 0]
click at [301, 334] on span "Statically" at bounding box center [330, 338] width 73 height 22
click at [294, 334] on input "Statically" at bounding box center [275, 338] width 38 height 38
radio input "true"
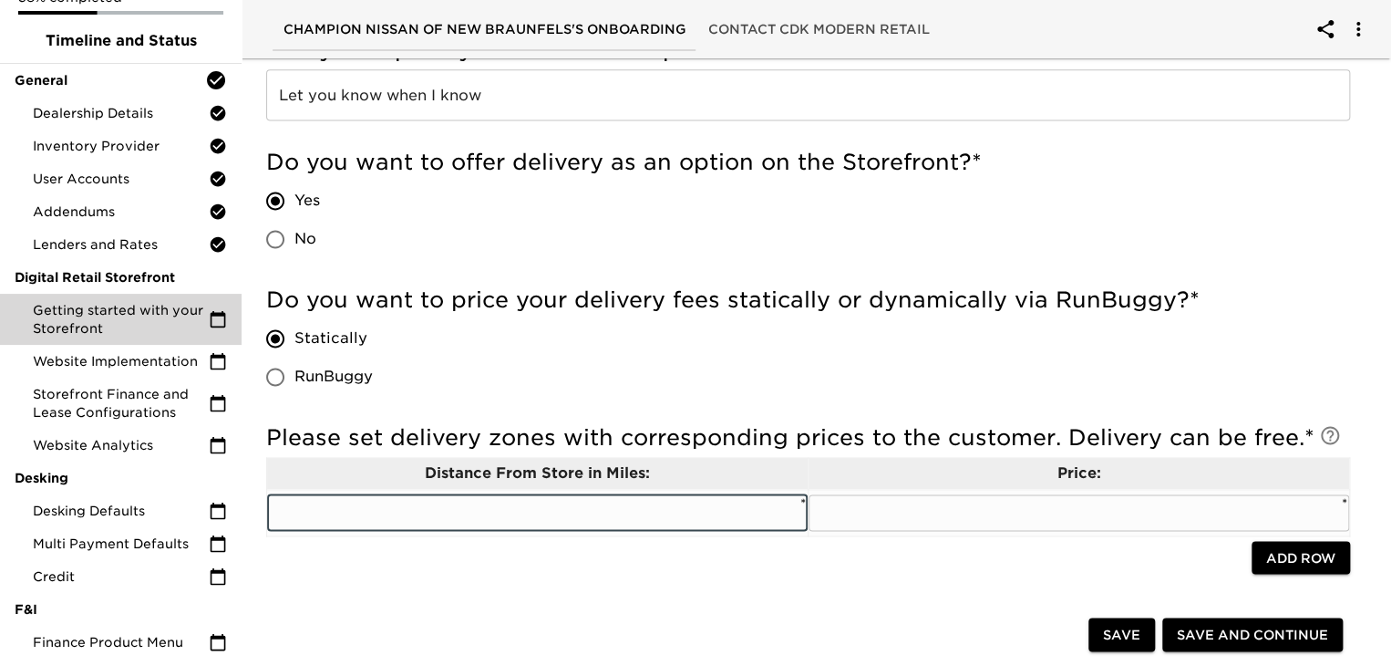
click at [597, 515] on input "text" at bounding box center [537, 512] width 541 height 36
type input "2"
type input "15"
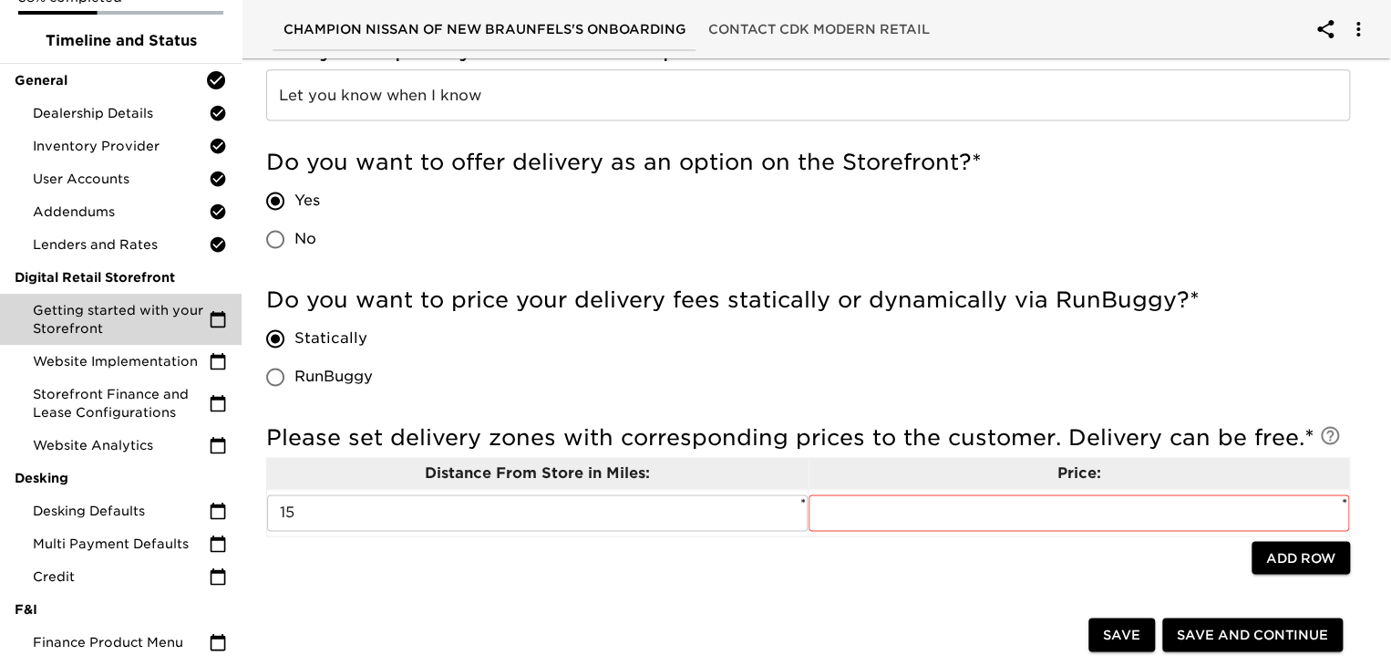
click at [374, 575] on div at bounding box center [759, 559] width 986 height 37
click at [1204, 430] on h5 "Please set delivery zones with corresponding prices to the customer. Delivery c…" at bounding box center [808, 437] width 1084 height 29
click at [965, 503] on input "text" at bounding box center [1079, 512] width 541 height 36
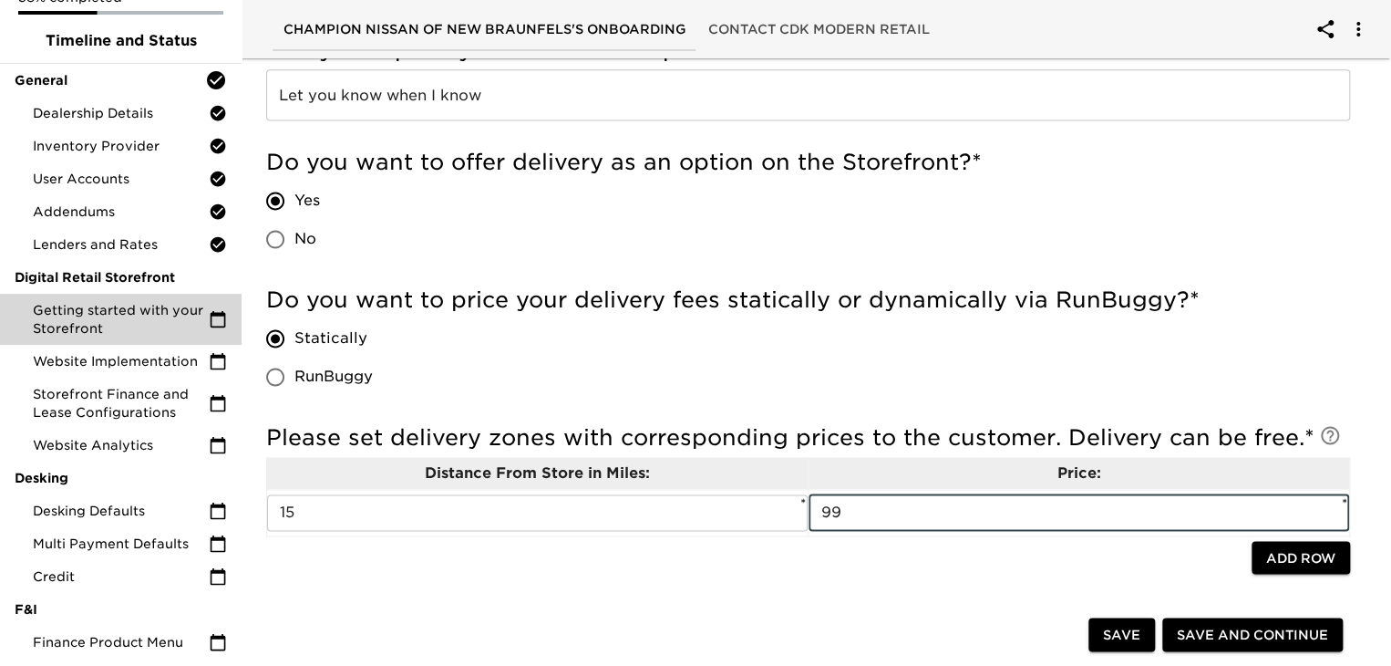
type input "99"
click at [864, 517] on input "99" at bounding box center [1079, 512] width 541 height 36
click at [1194, 647] on button "Save and Continue" at bounding box center [1252, 635] width 181 height 34
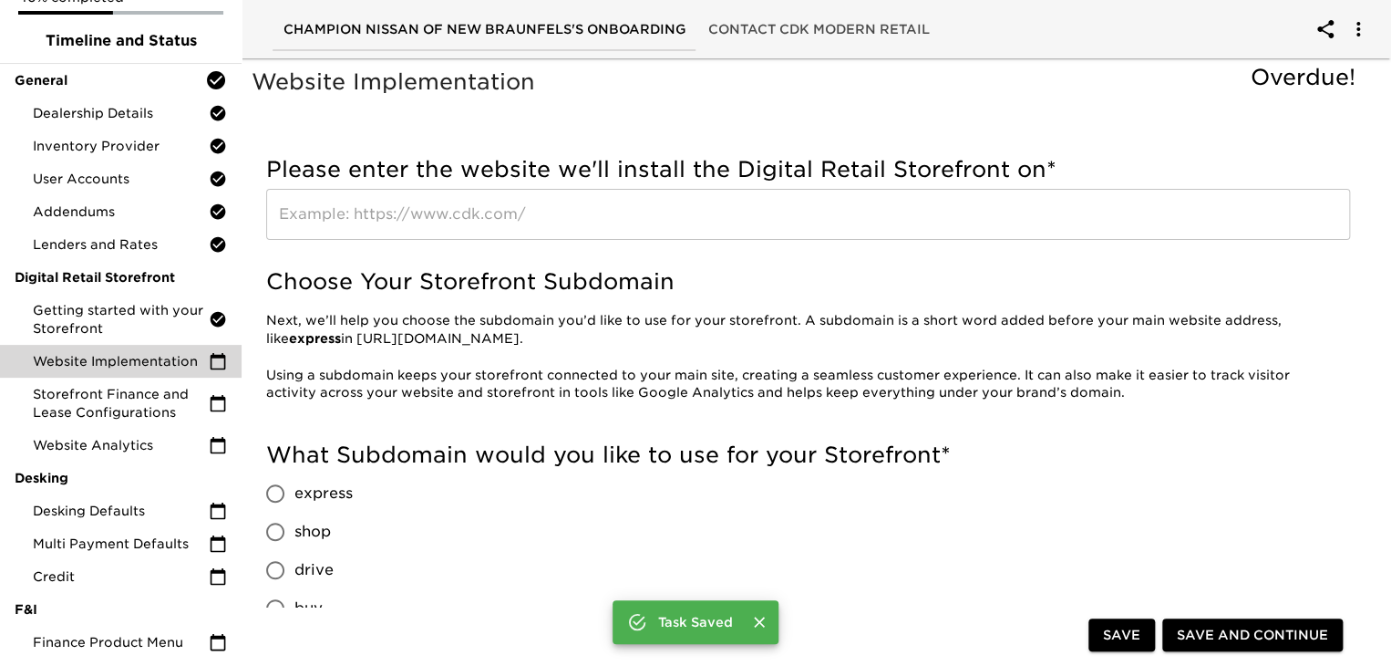
click at [459, 178] on h5 "Please enter the website we'll install the Digital Retail Storefront on *" at bounding box center [808, 169] width 1084 height 29
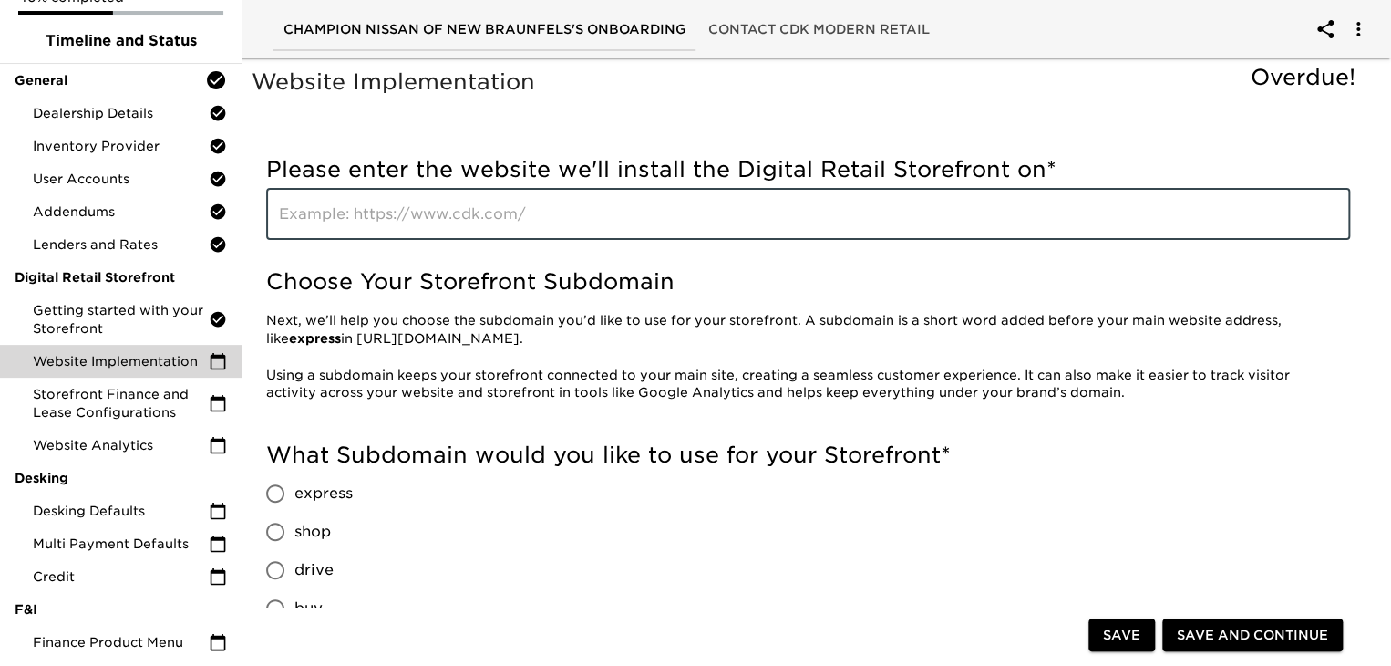
click at [510, 212] on input "text" at bounding box center [808, 214] width 1084 height 51
type input "h"
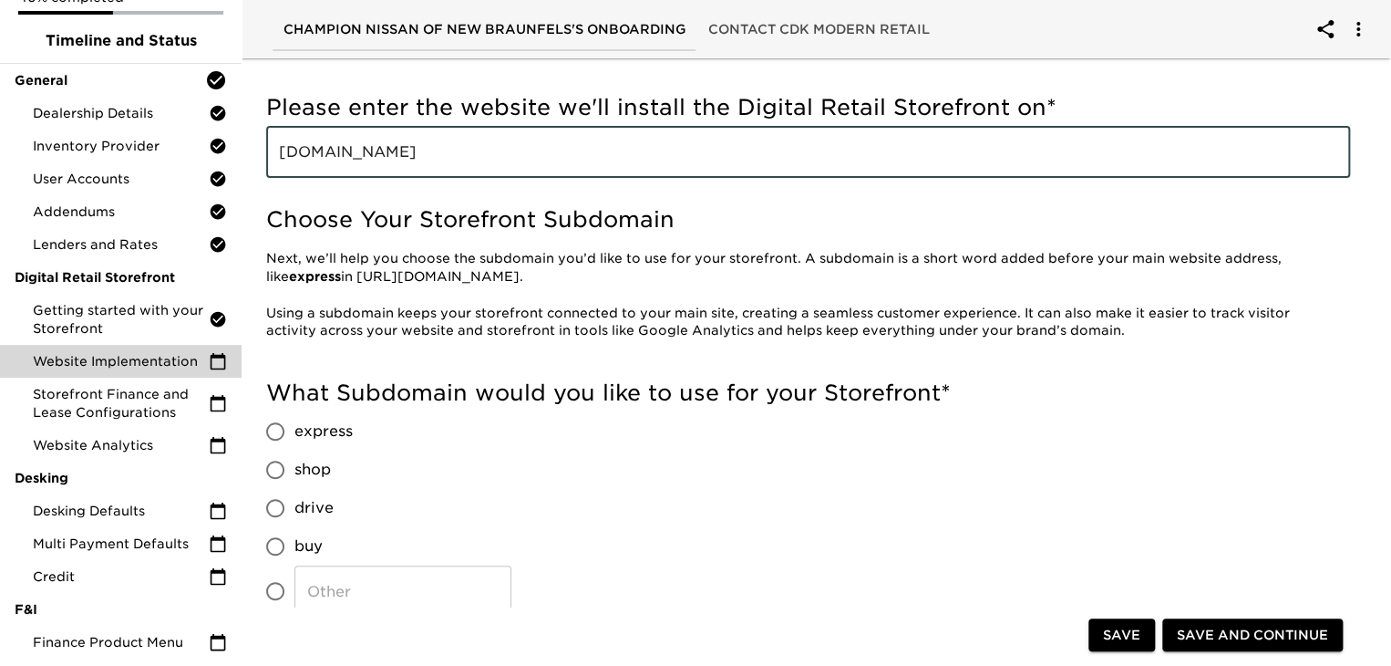
scroll to position [62, 0]
type input "[DOMAIN_NAME]"
click at [519, 287] on p at bounding box center [801, 295] width 1070 height 18
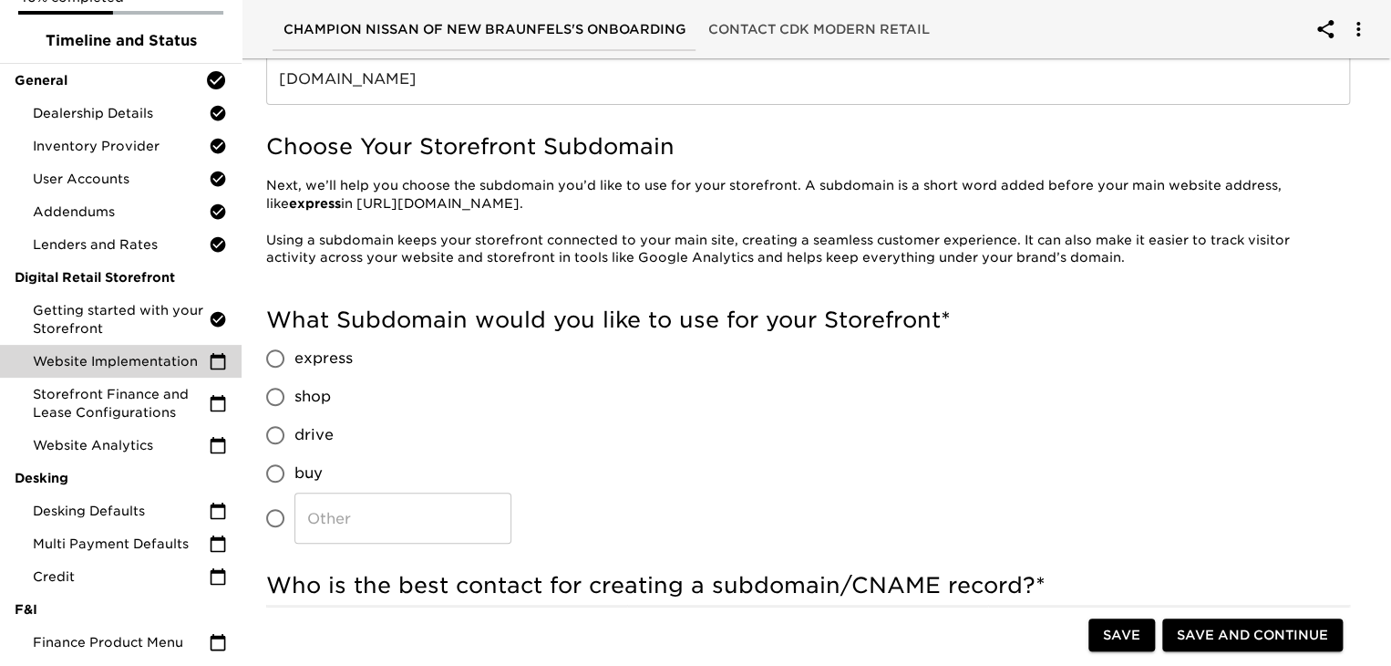
scroll to position [206, 0]
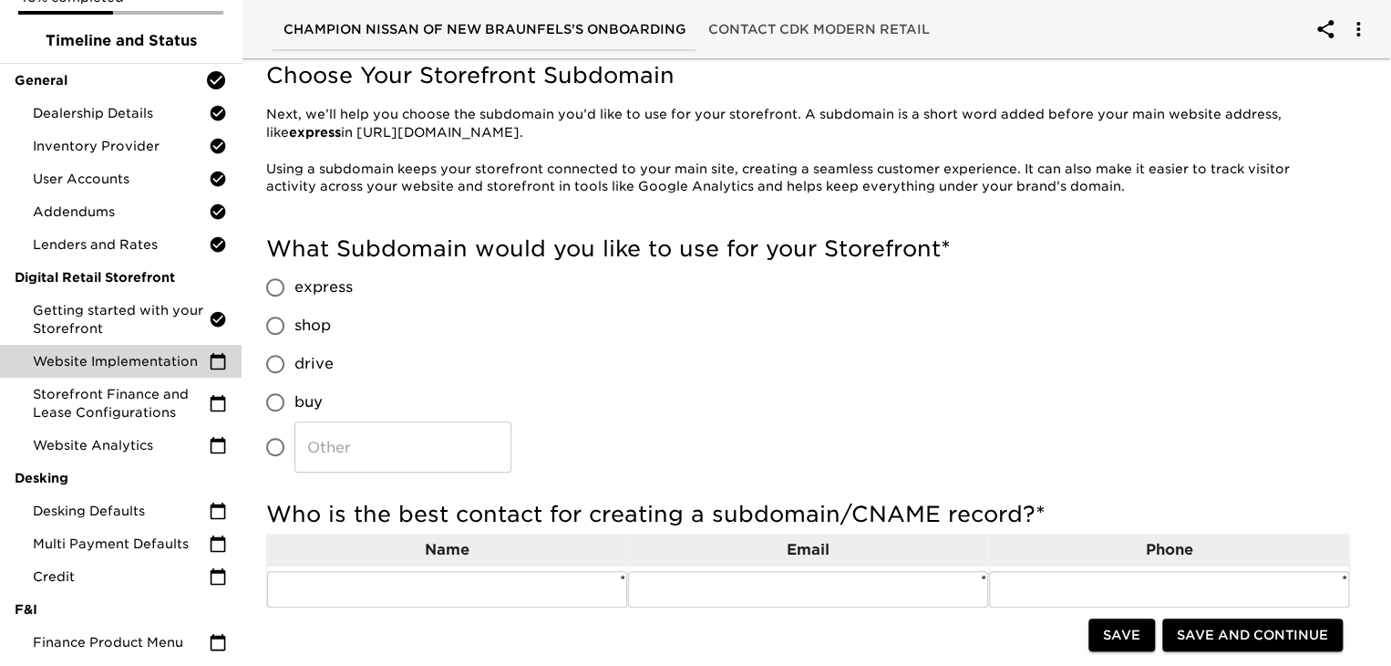
click at [281, 323] on input "shop" at bounding box center [275, 325] width 38 height 38
radio input "true"
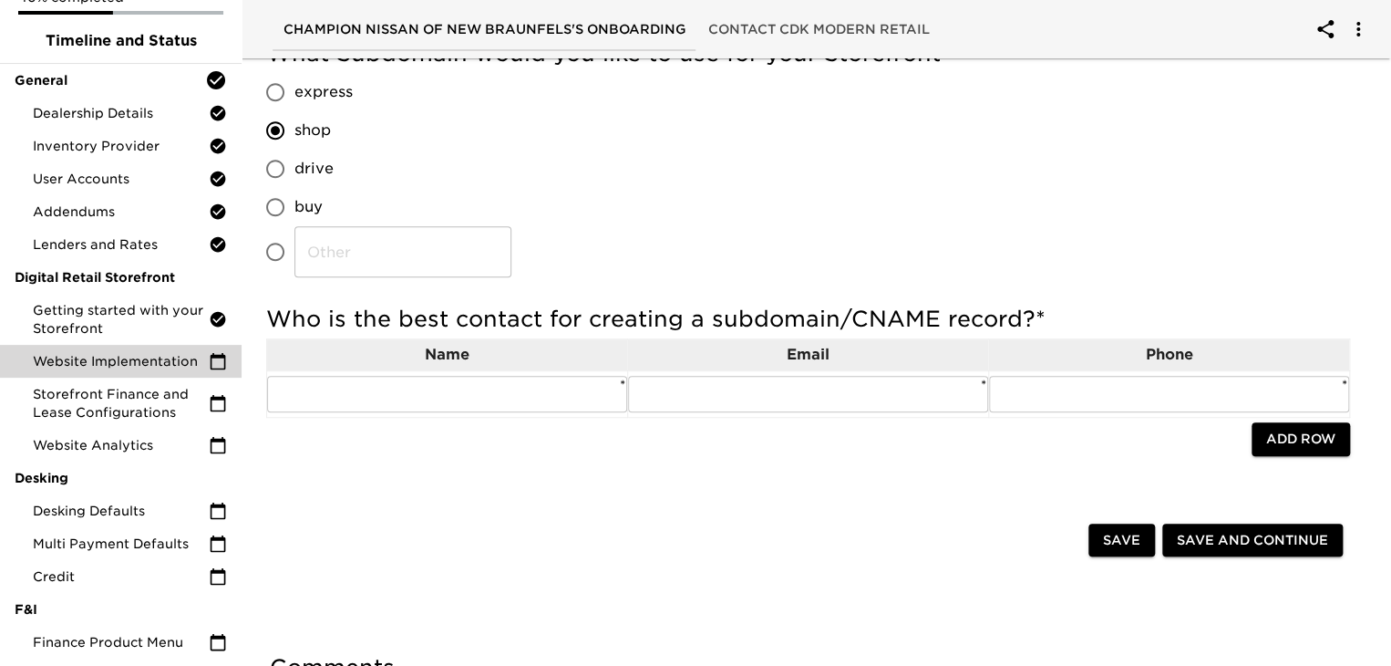
scroll to position [401, 0]
click at [579, 398] on input "text" at bounding box center [447, 394] width 360 height 36
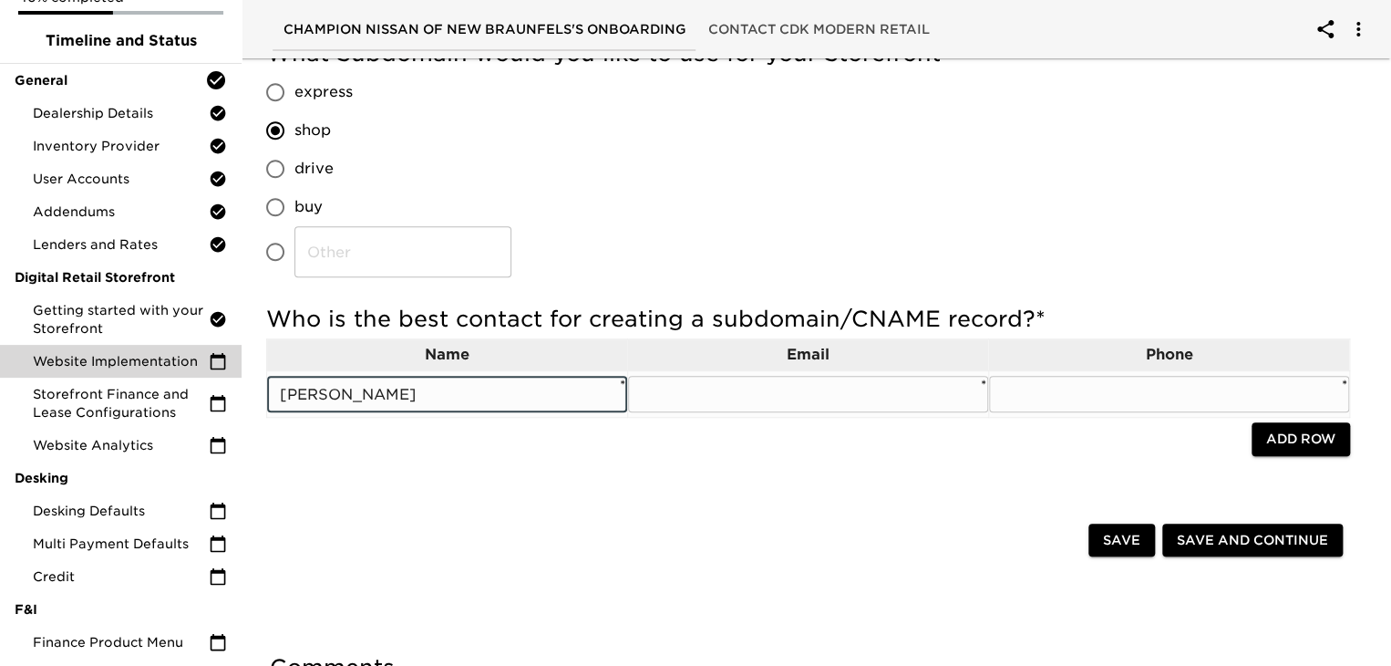
type input "[PERSON_NAME]"
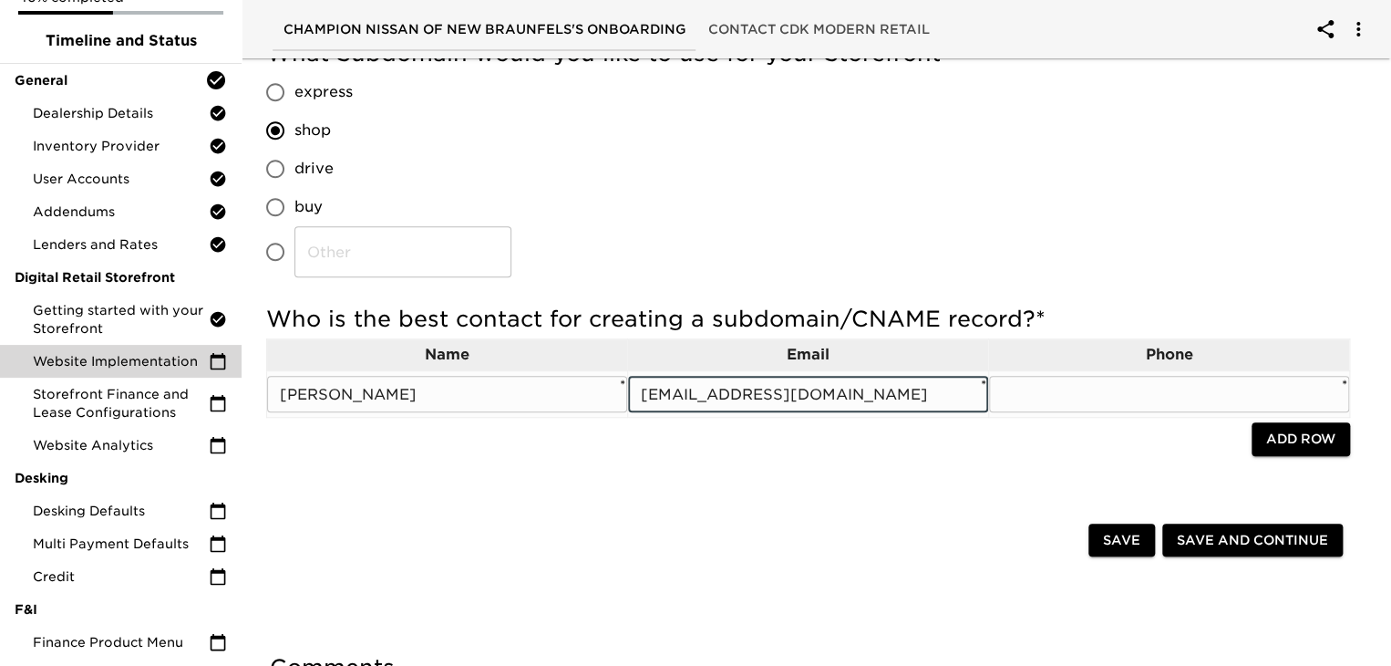
type input "[EMAIL_ADDRESS][DOMAIN_NAME]"
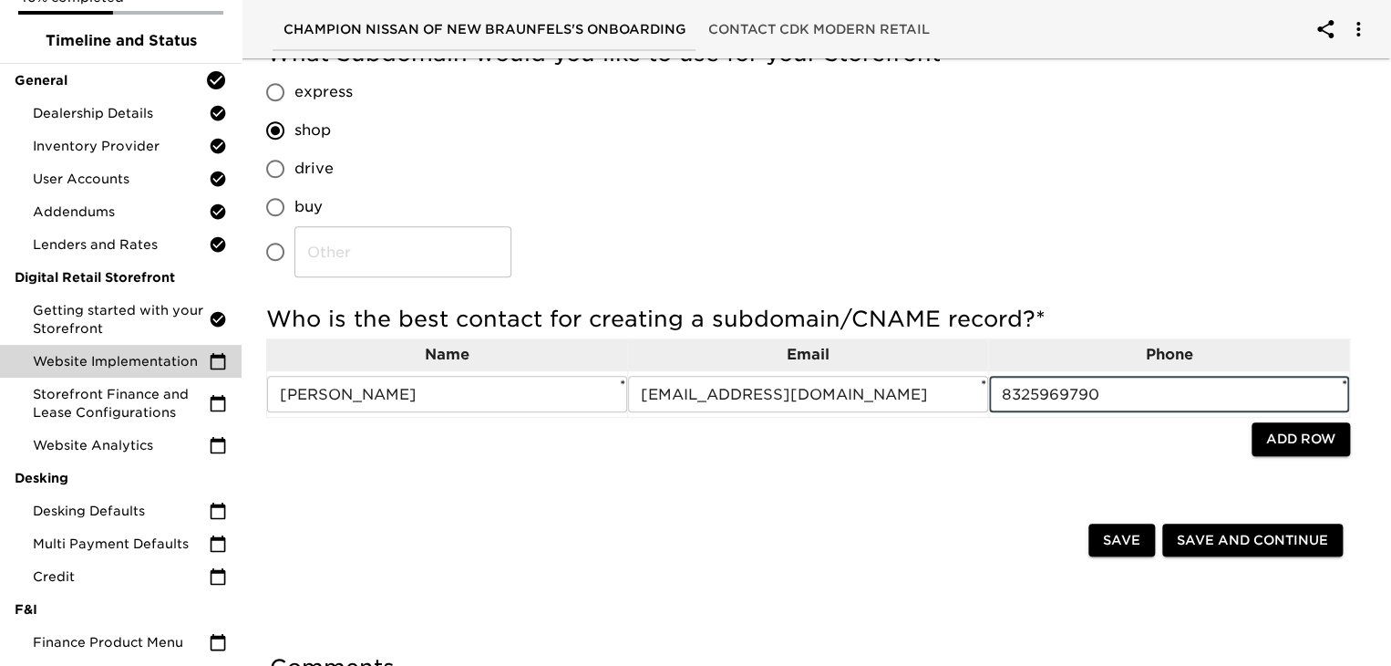
type input "8325969790"
click at [1209, 520] on div "Save and Continue" at bounding box center [1253, 540] width 188 height 41
click at [1201, 540] on span "Save and Continue" at bounding box center [1252, 540] width 151 height 23
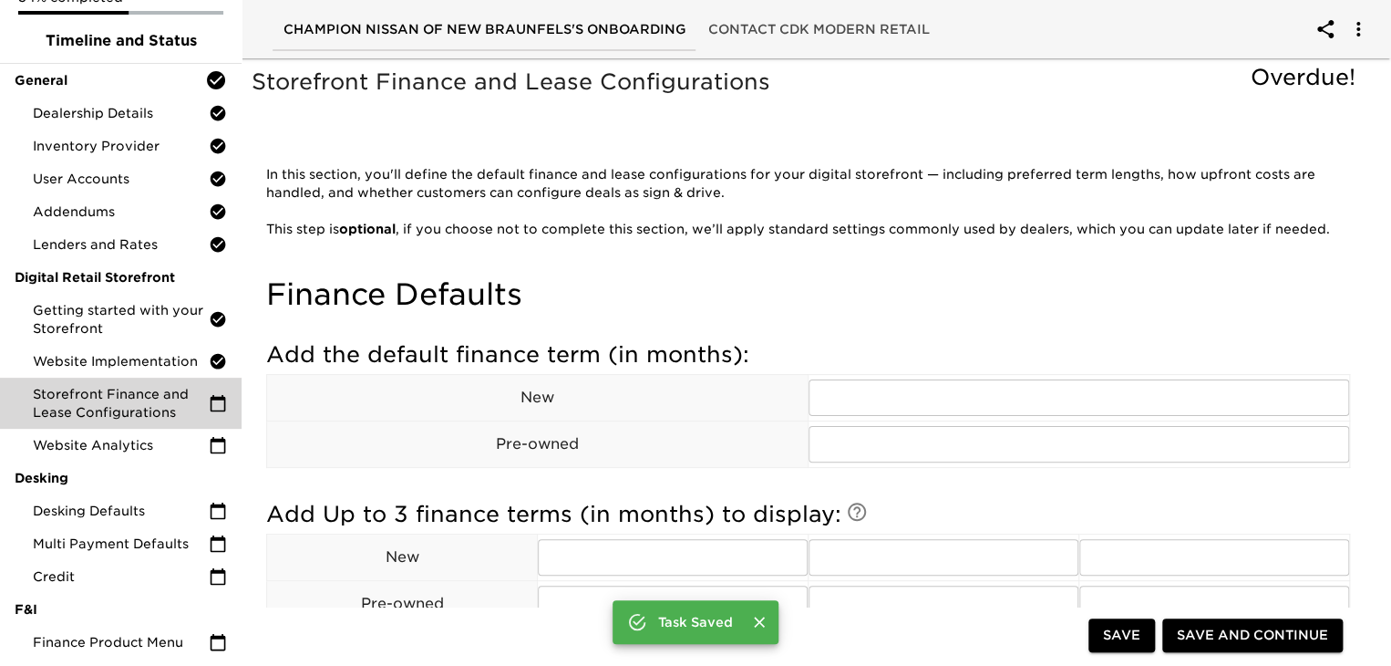
scroll to position [12, 0]
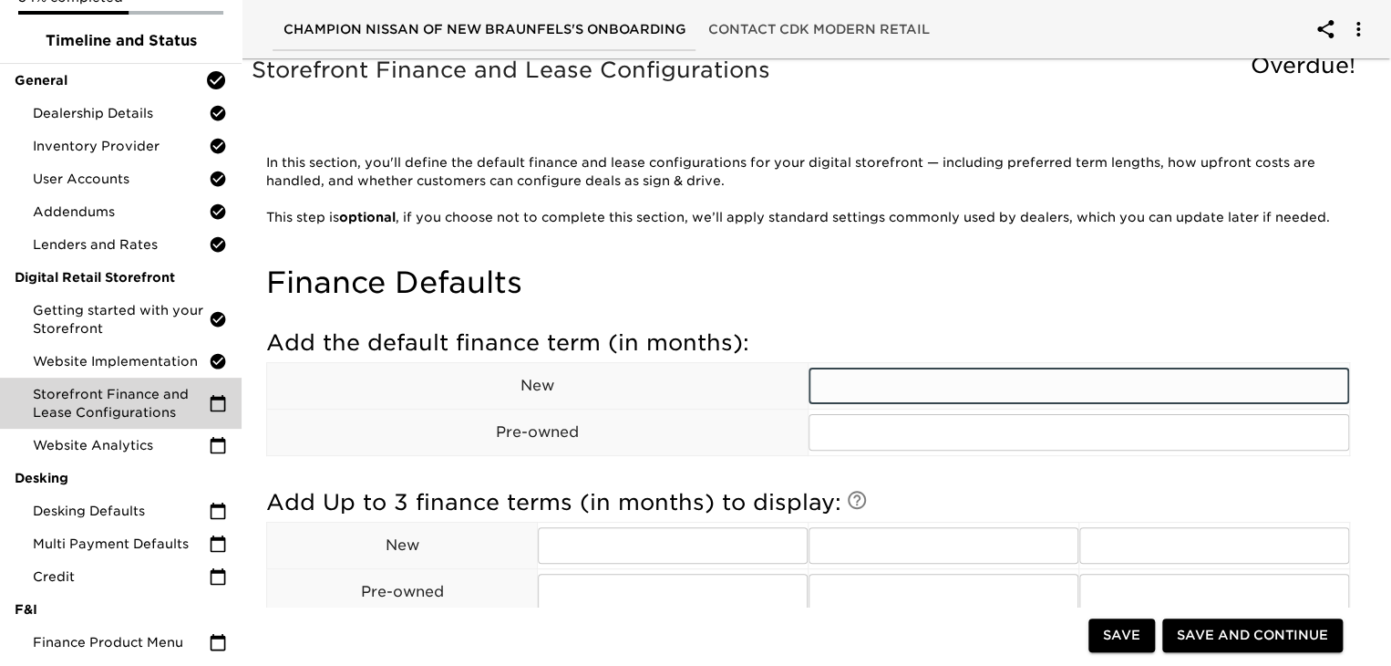
click at [825, 383] on input "text" at bounding box center [1079, 385] width 541 height 36
type input "60"
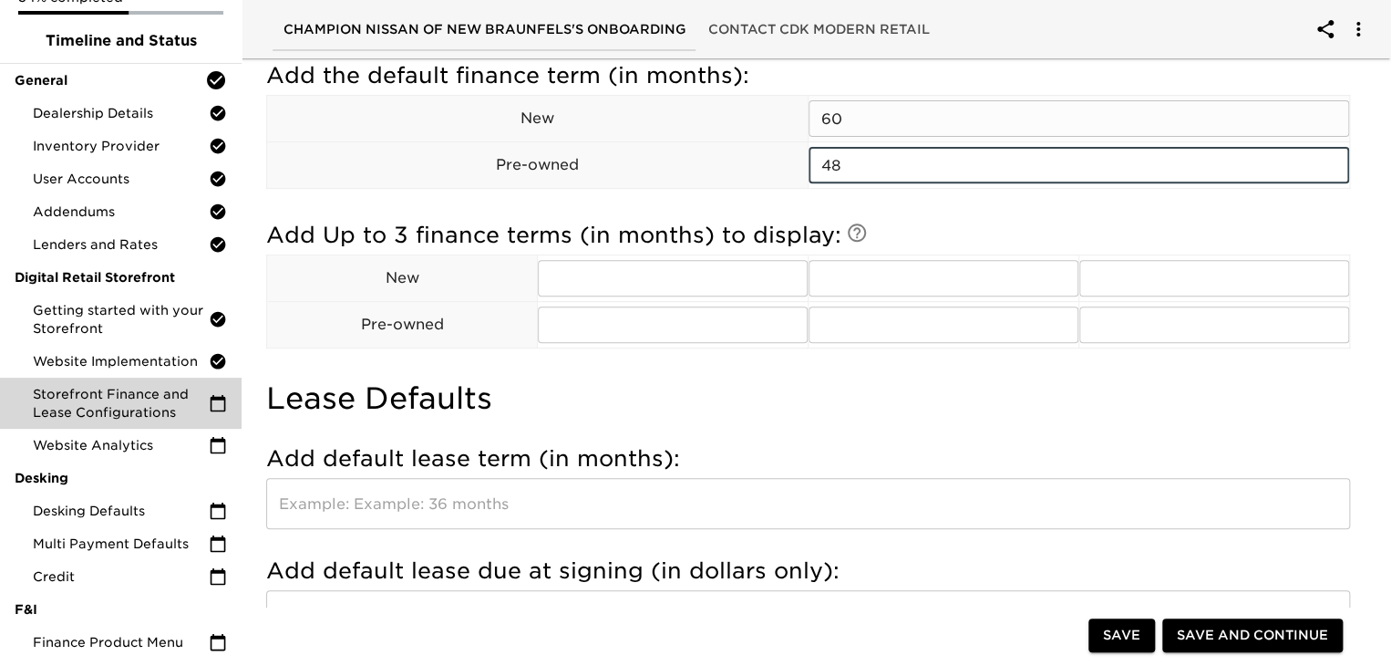
scroll to position [281, 0]
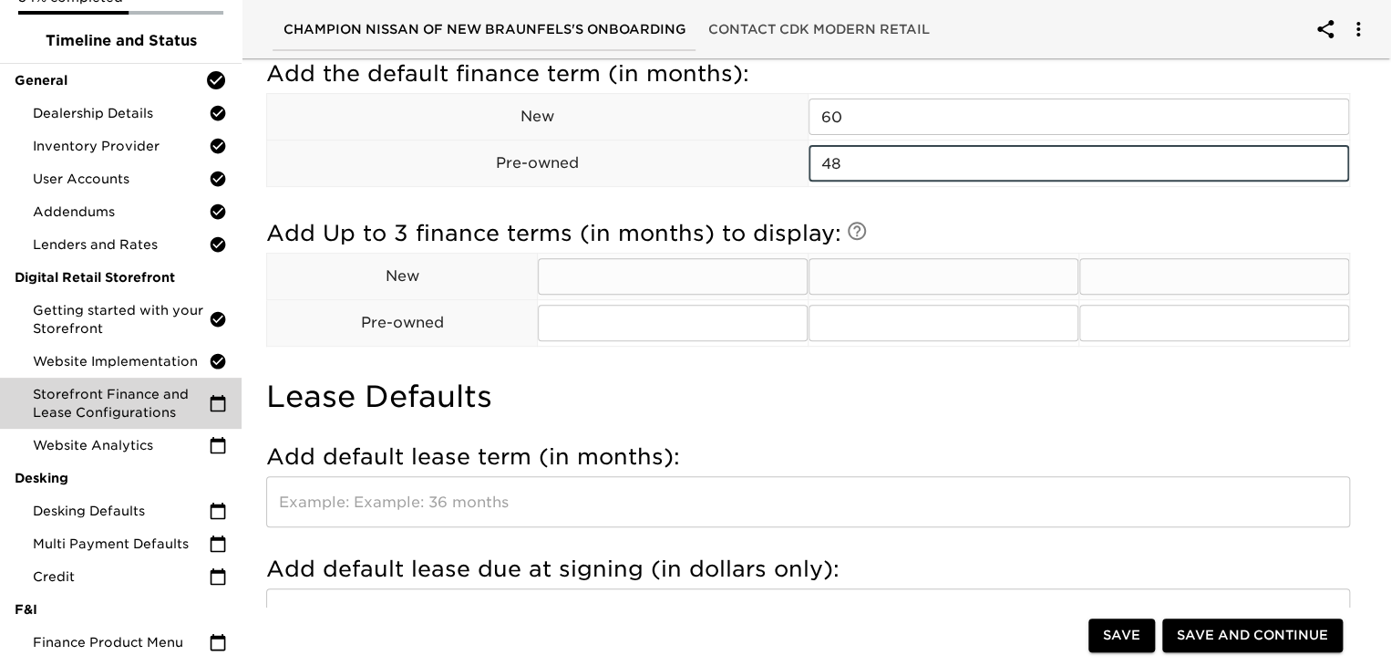
type input "48"
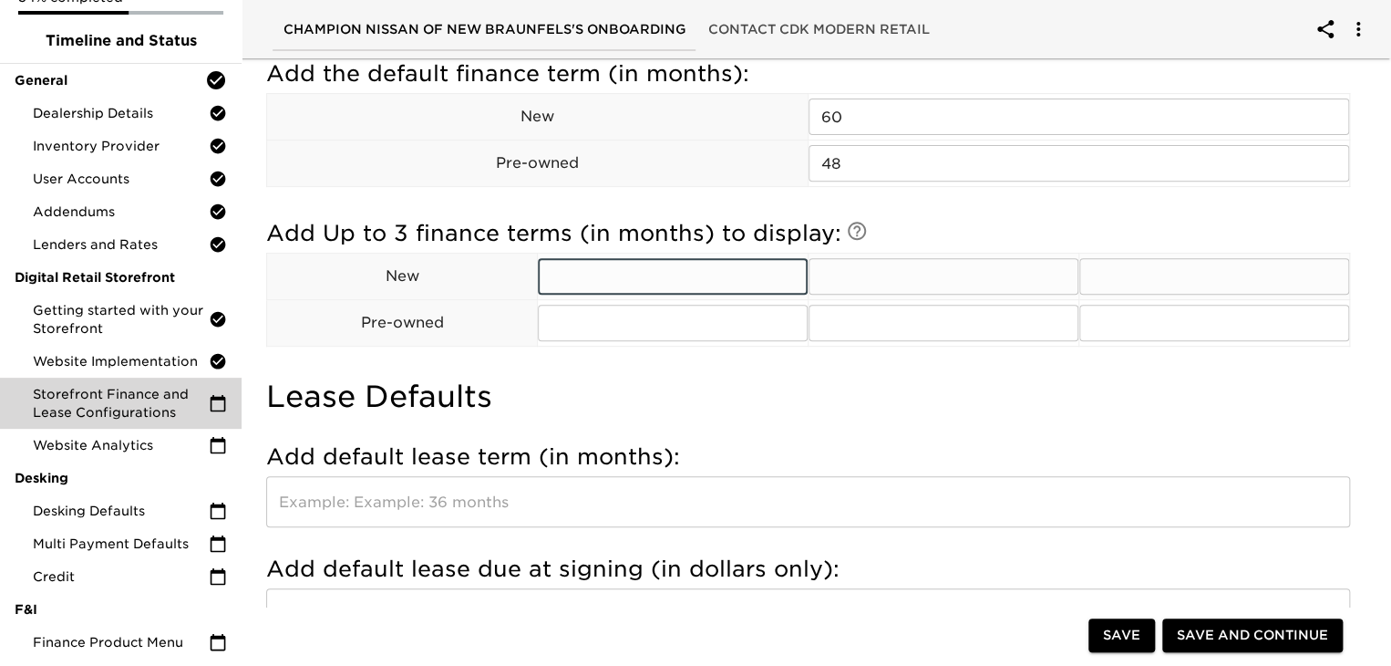
click at [627, 273] on input "text" at bounding box center [673, 276] width 270 height 36
type input "48"
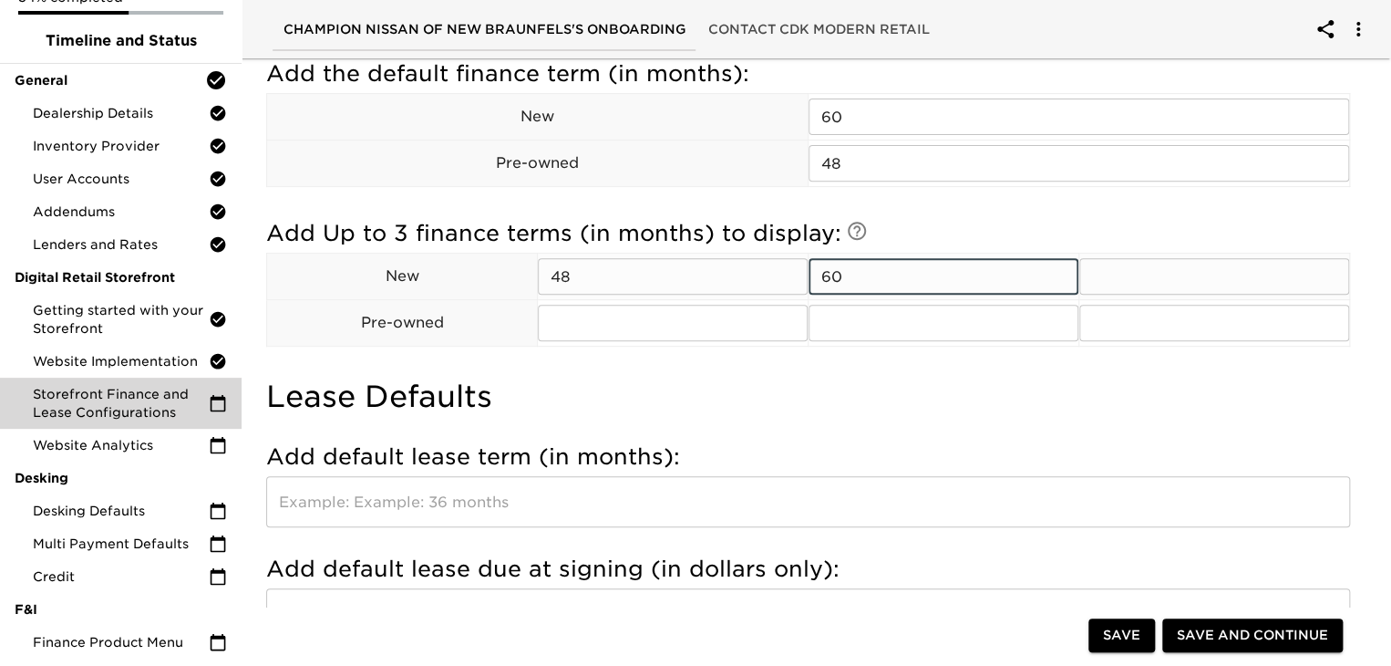
type input "60"
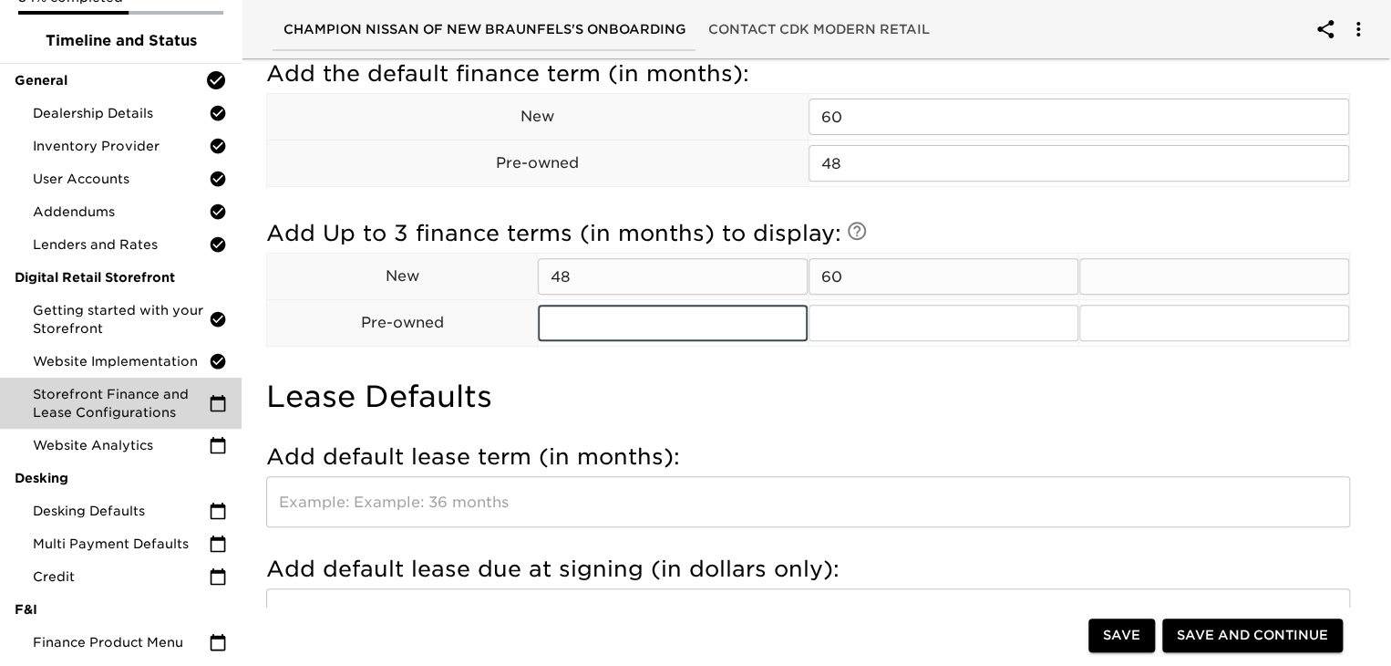
click at [1237, 273] on input "text" at bounding box center [1215, 276] width 270 height 36
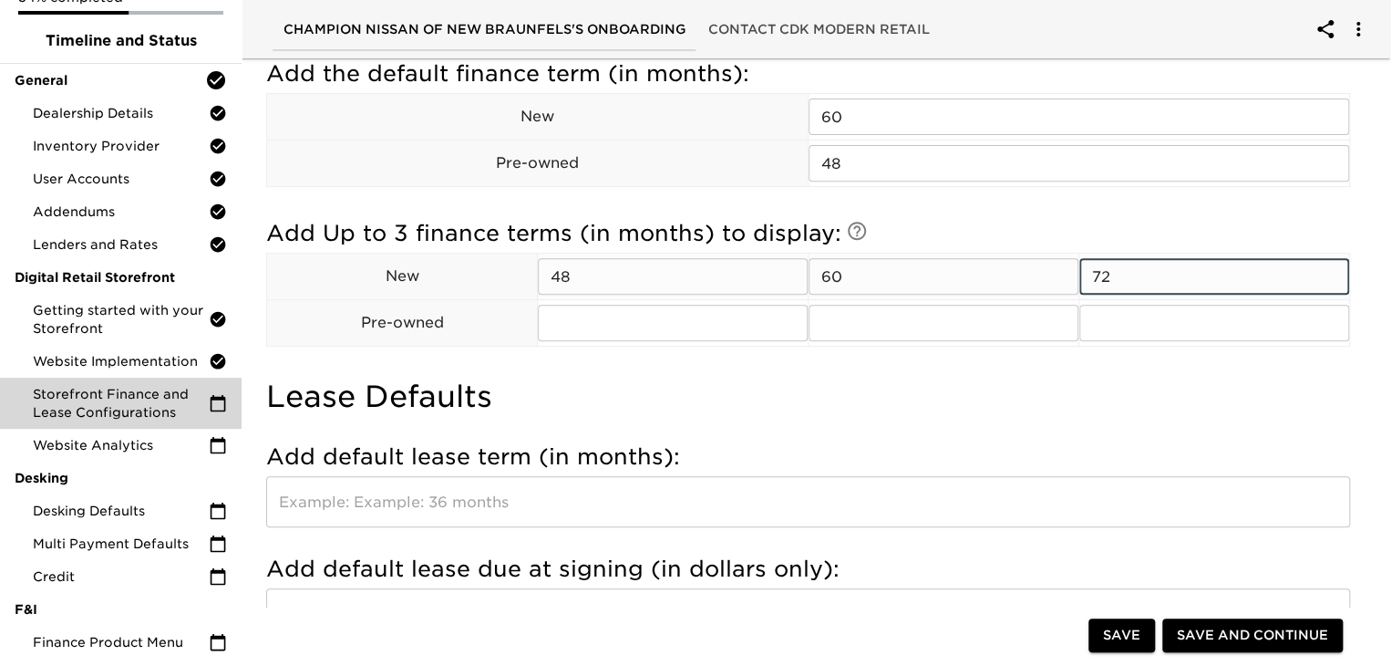
type input "72"
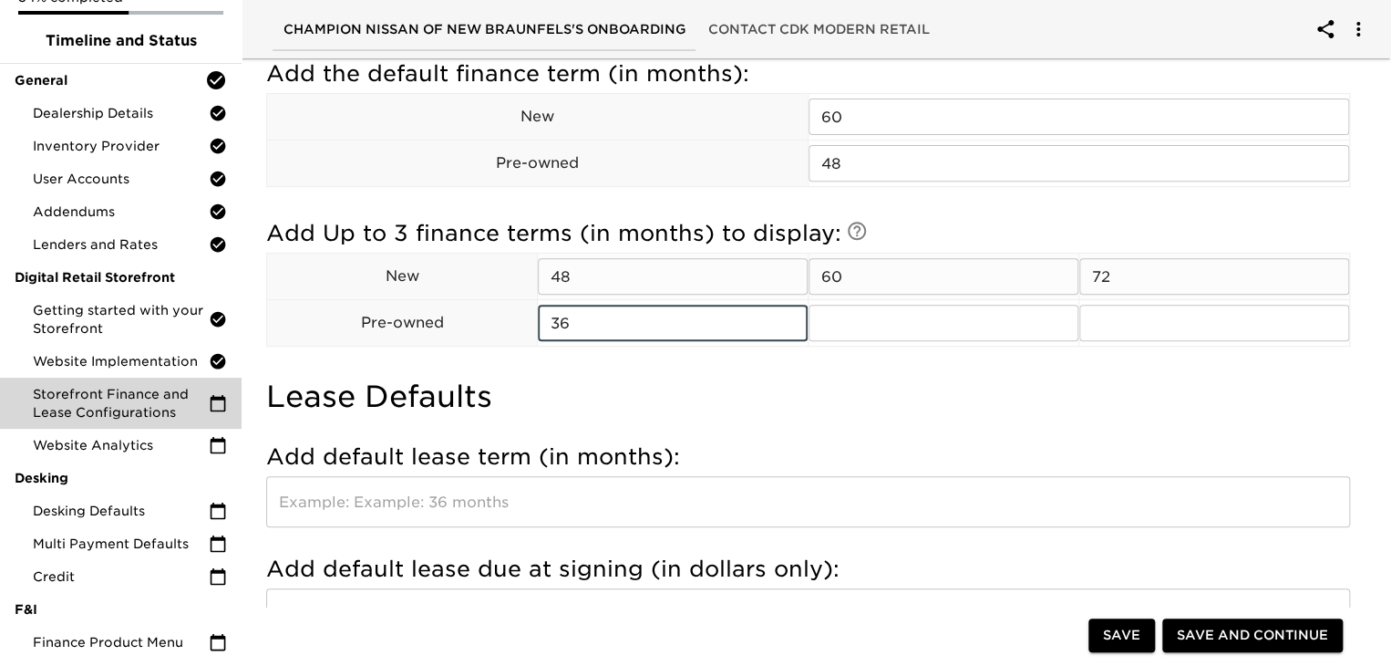
type input "36"
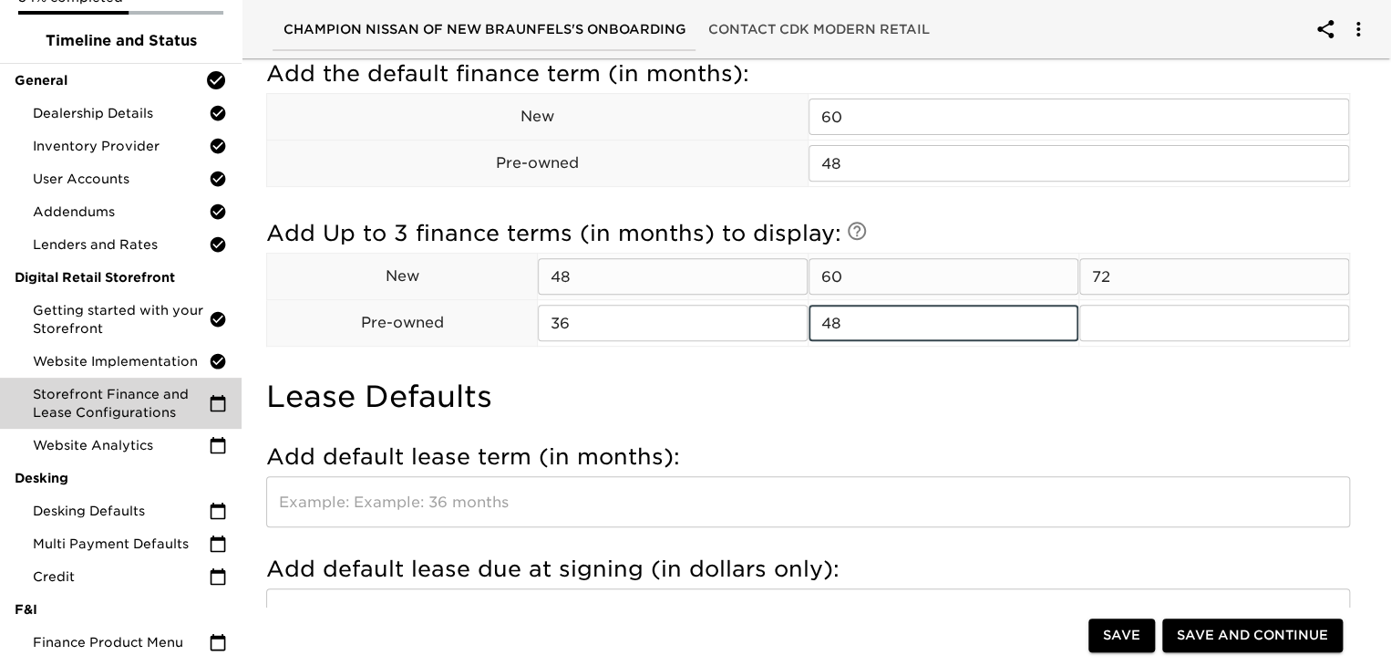
type input "48"
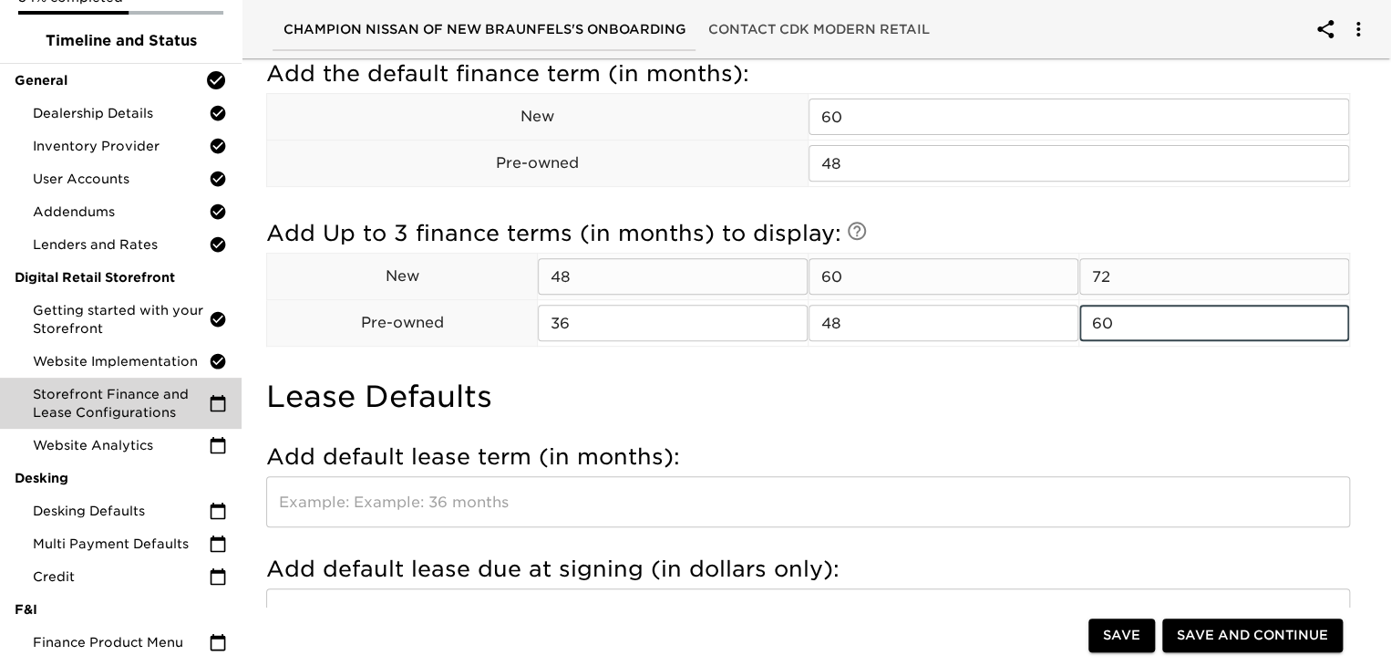
scroll to position [514, 0]
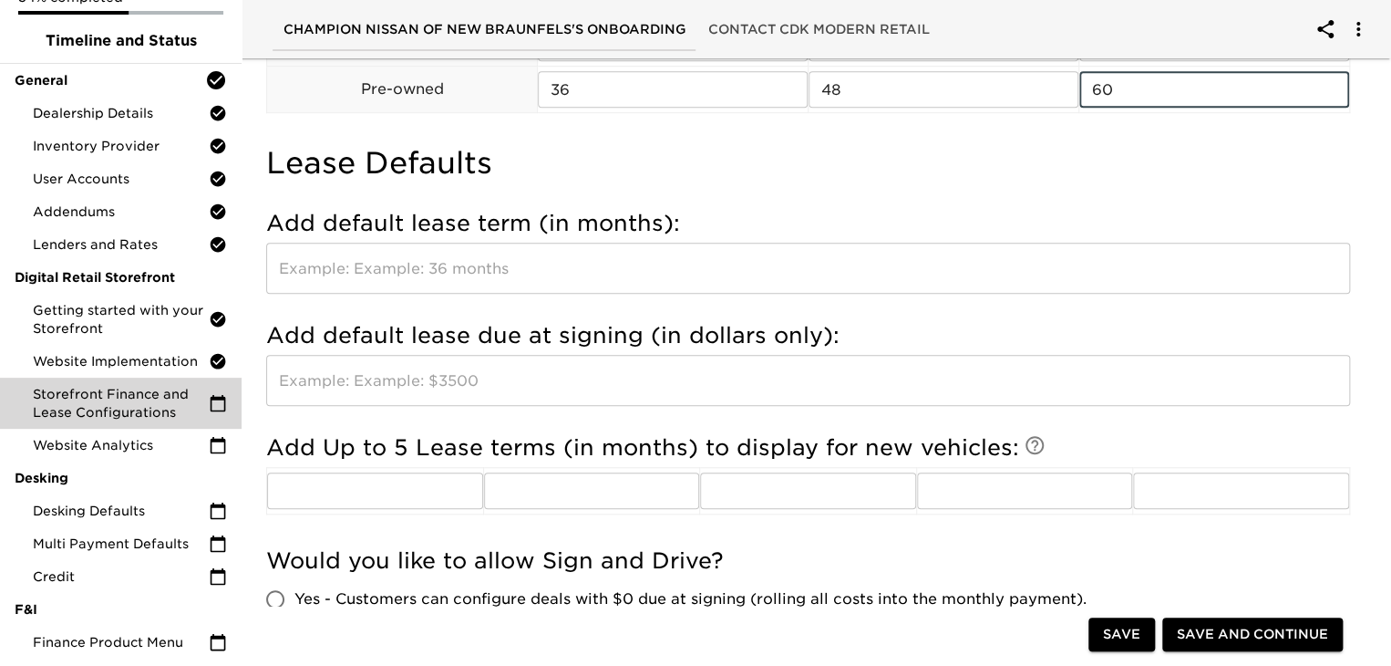
type input "60"
click at [412, 263] on input "text" at bounding box center [808, 268] width 1084 height 51
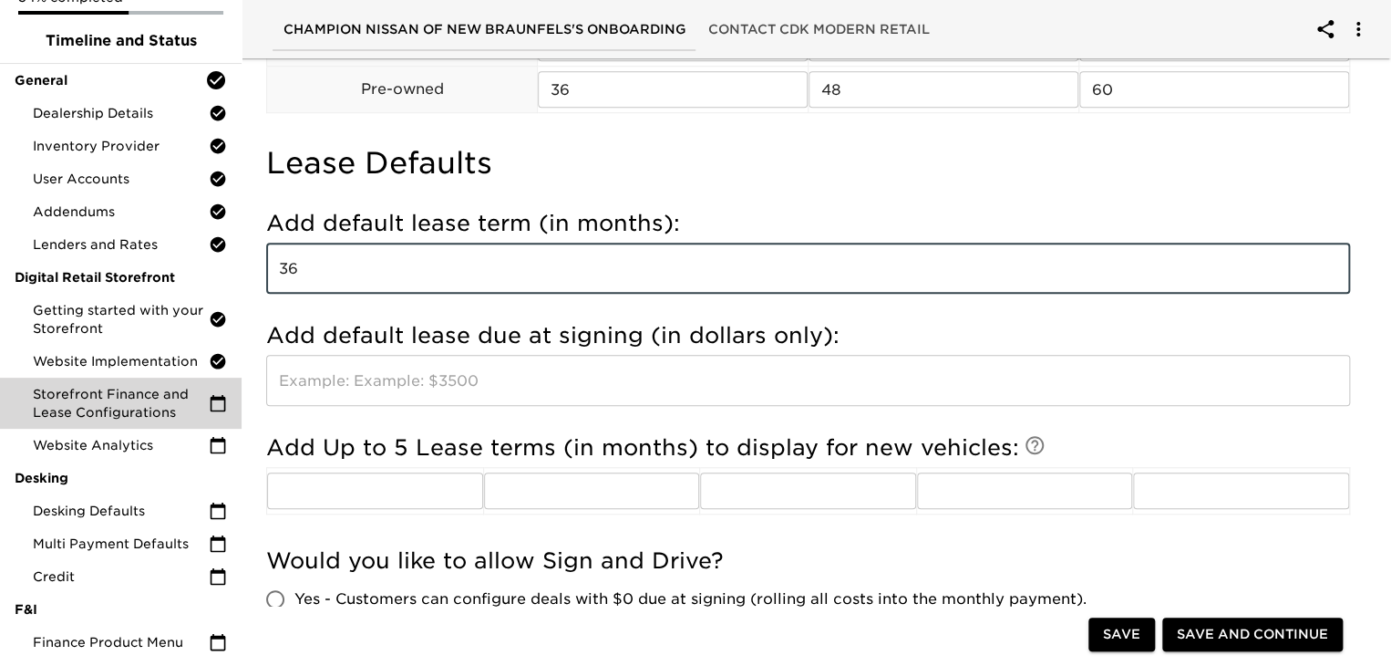
type input "36"
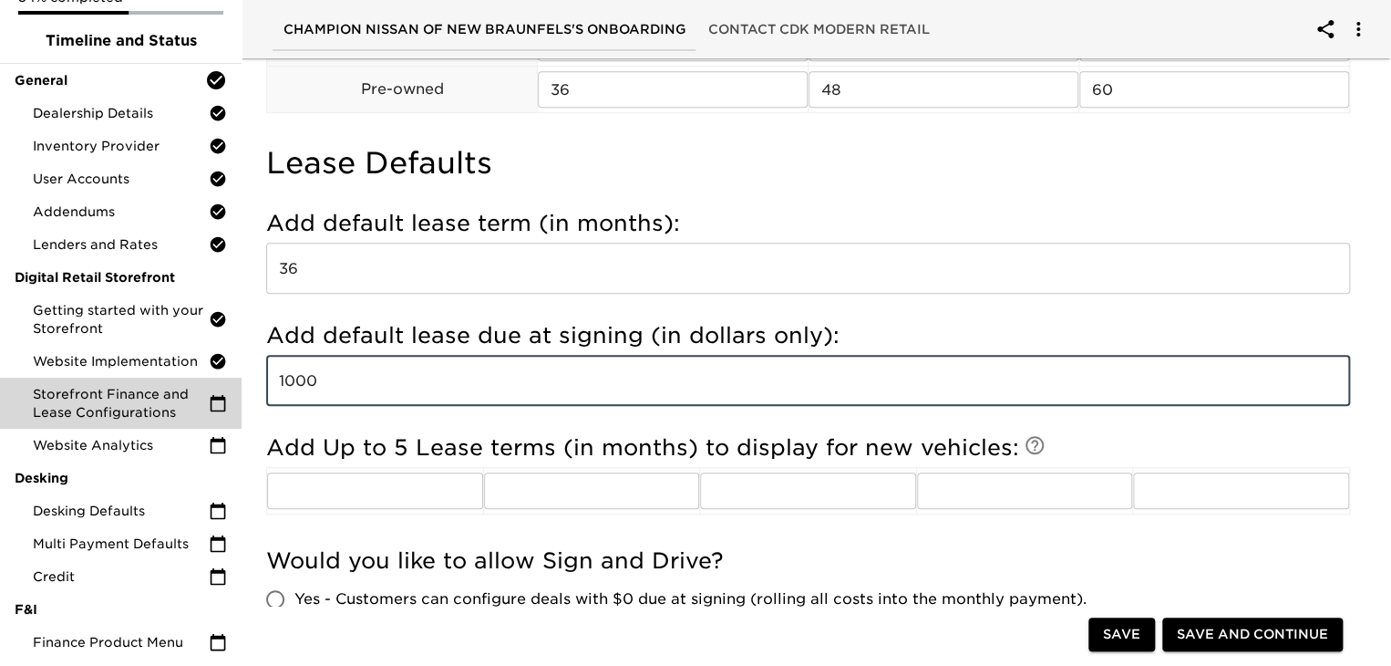
type input "1000"
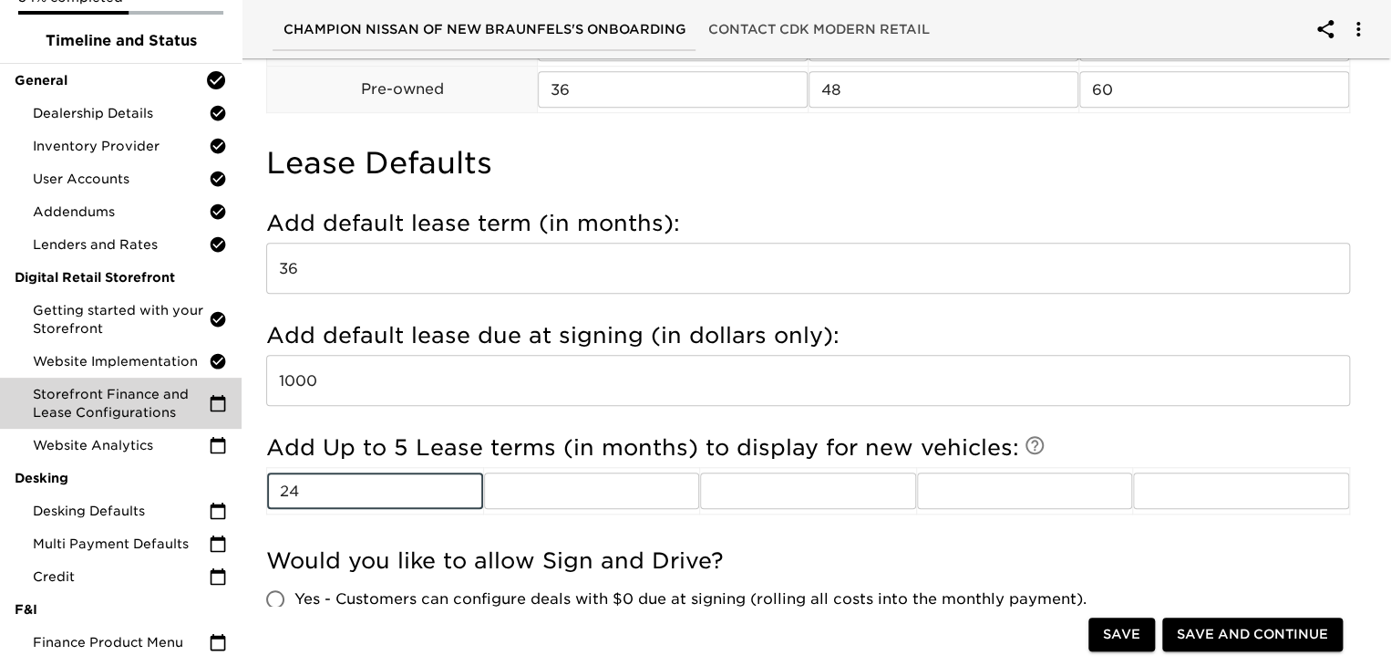
type input "24"
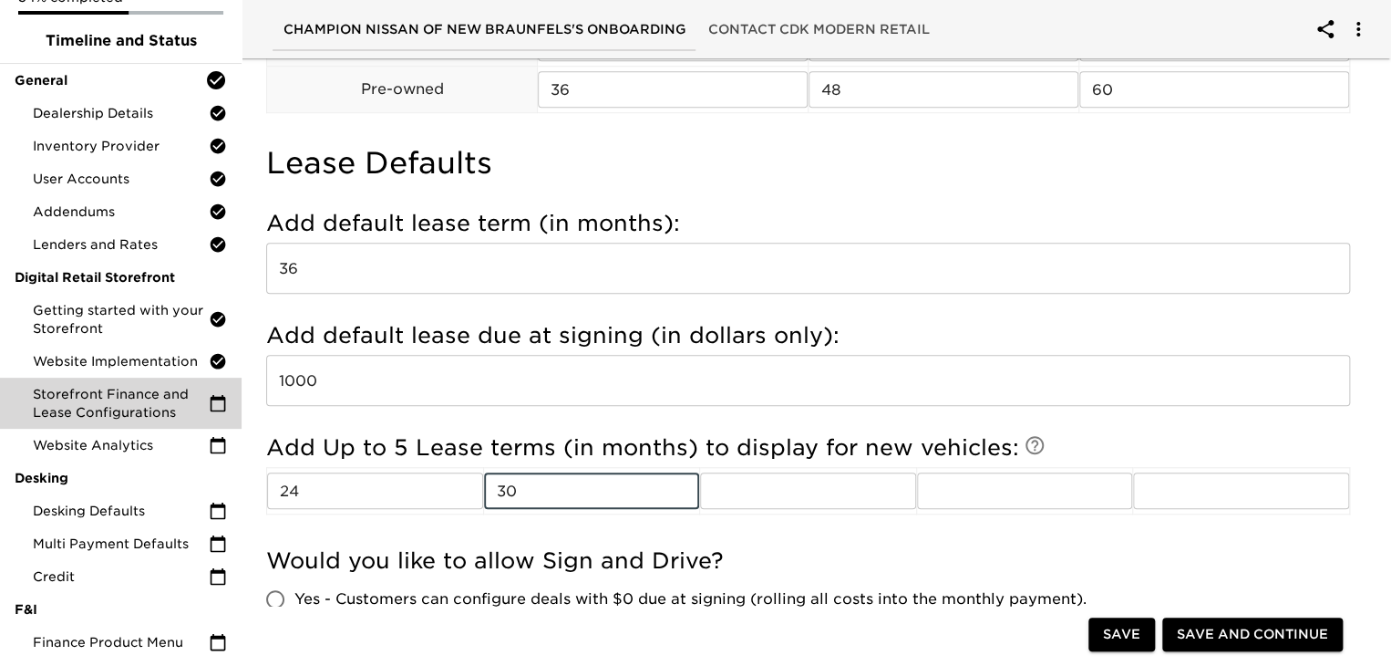
type input "30"
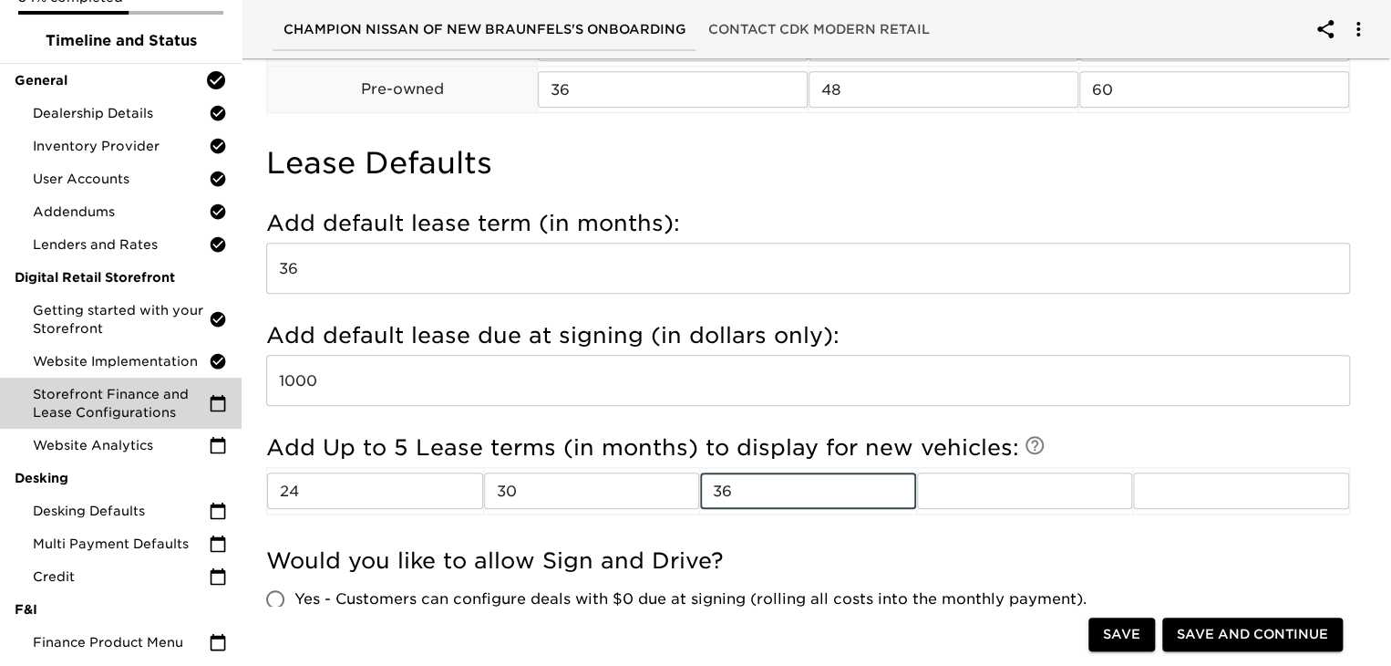
type input "36"
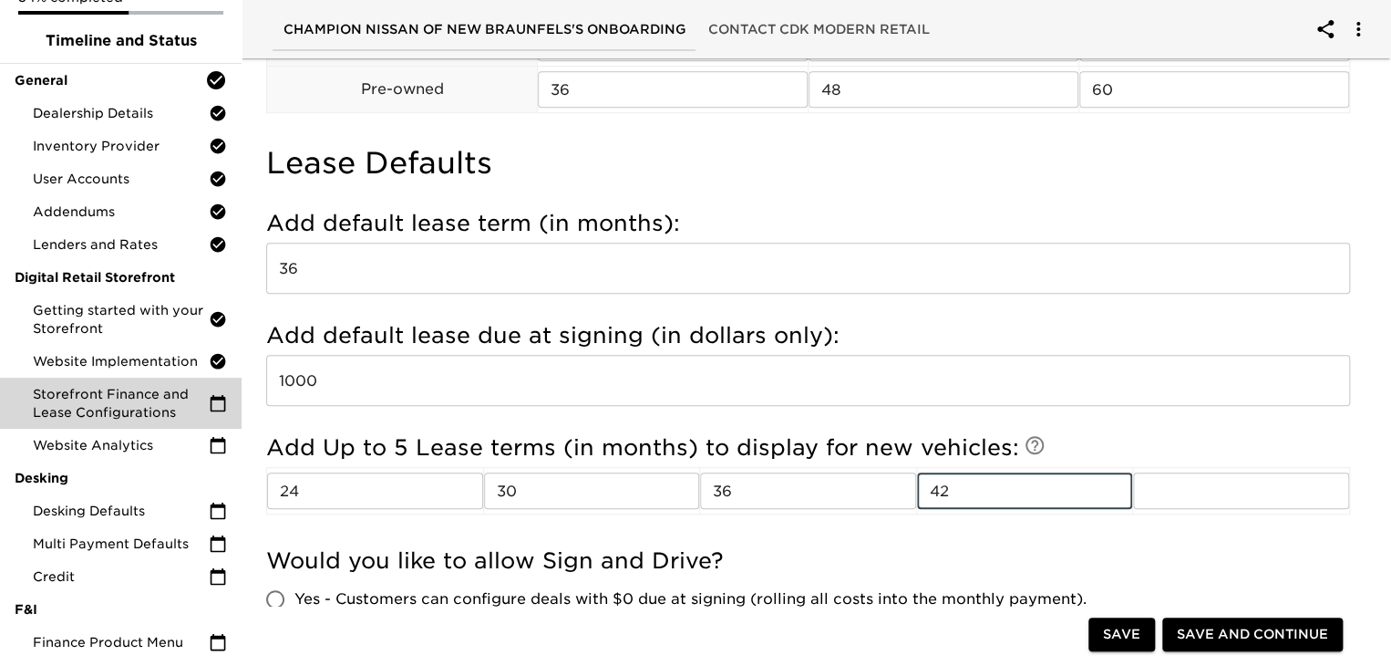
type input "42"
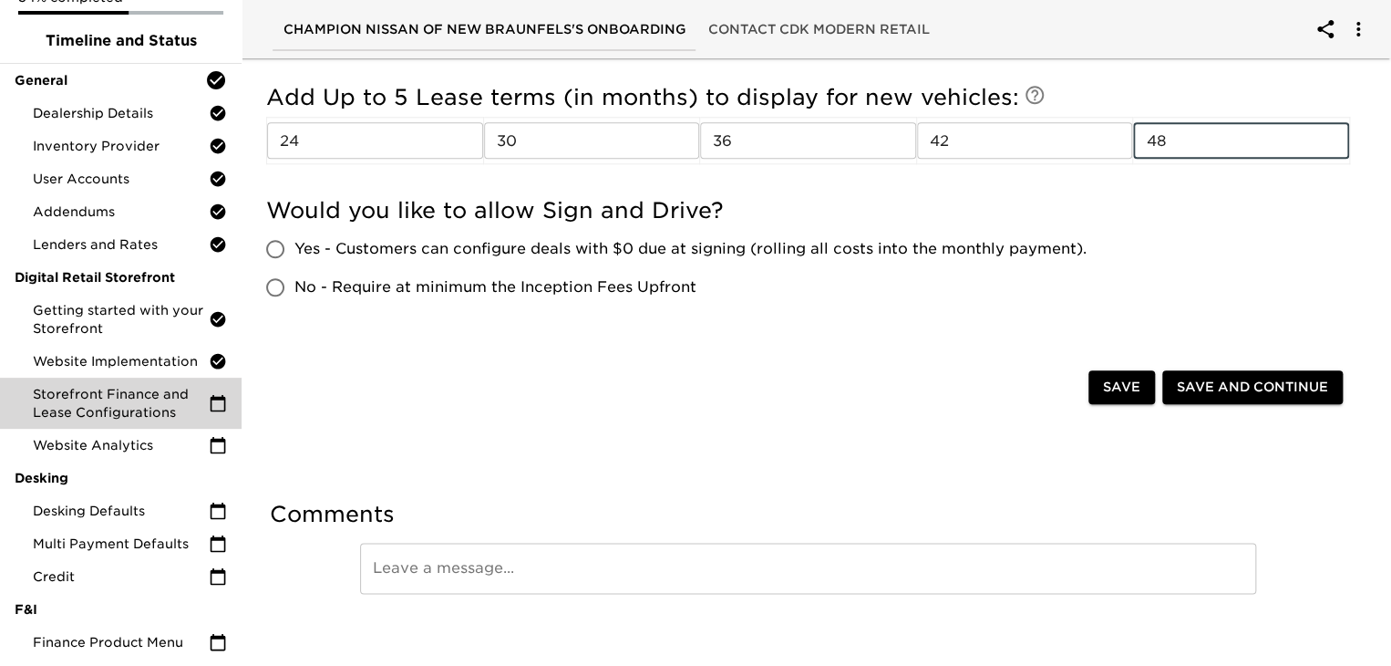
scroll to position [877, 0]
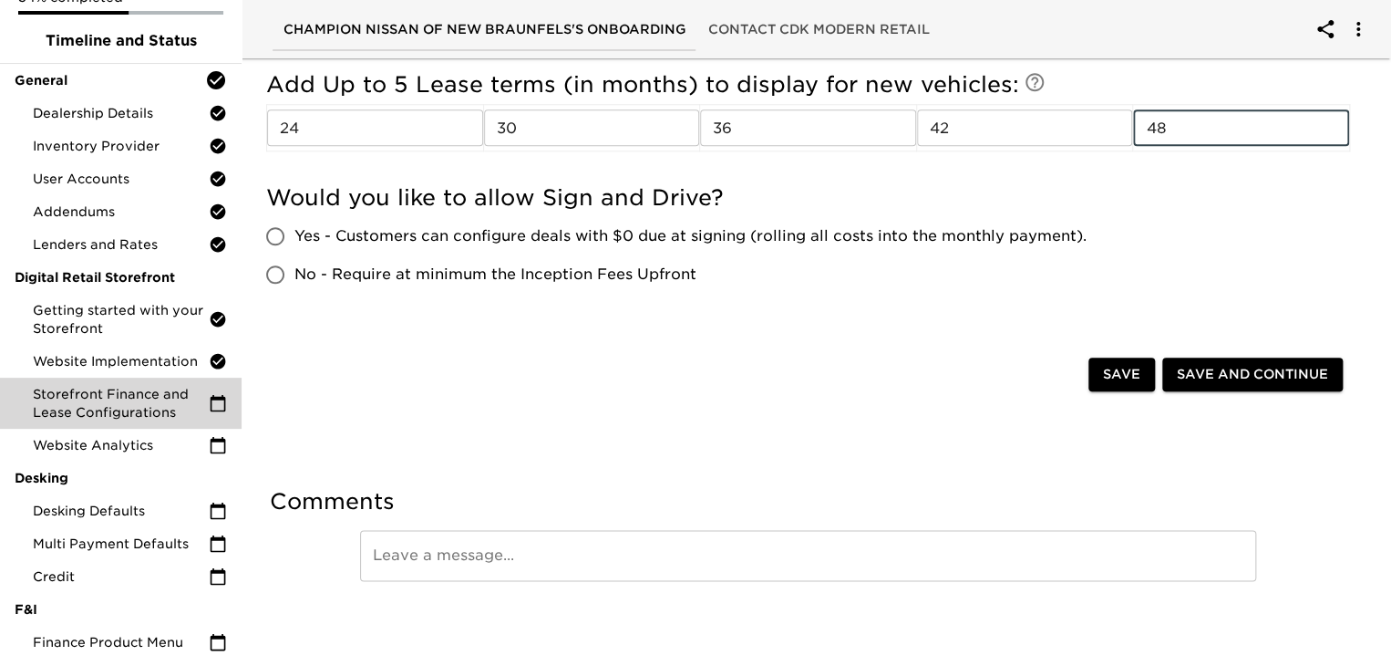
type input "48"
click at [302, 274] on span "No - Require at minimum the Inception Fees Upfront" at bounding box center [495, 274] width 402 height 22
click at [294, 274] on input "No - Require at minimum the Inception Fees Upfront" at bounding box center [275, 274] width 38 height 38
radio input "true"
click at [1258, 377] on span "Save and Continue" at bounding box center [1252, 374] width 151 height 23
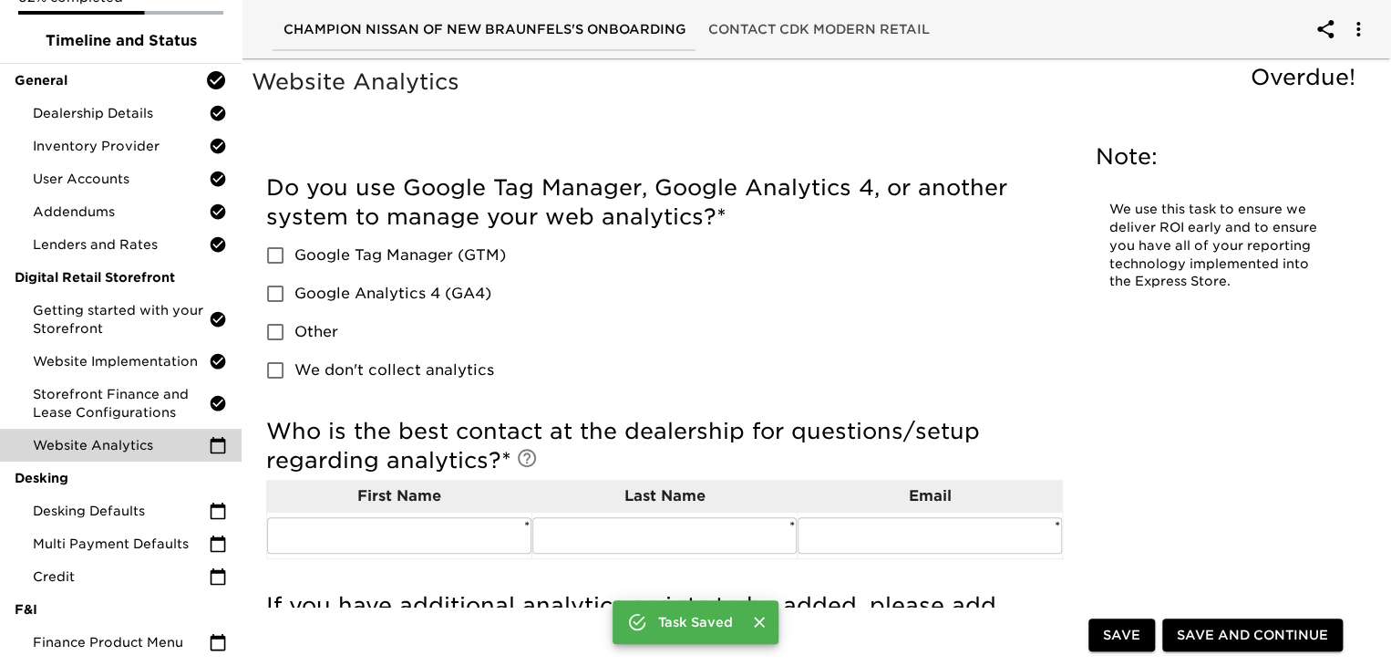
drag, startPoint x: 1258, startPoint y: 377, endPoint x: 728, endPoint y: 293, distance: 537.4
click at [728, 293] on div "Website Analytics Overdue! Note: We use this task to ensure we deliver ROI earl…" at bounding box center [808, 412] width 1121 height 697
click at [595, 315] on div "Do you use Google Tag Manager, Google Analytics 4, or another system to manage …" at bounding box center [664, 281] width 797 height 216
click at [284, 373] on input "We don't collect analytics" at bounding box center [275, 370] width 38 height 38
checkbox input "true"
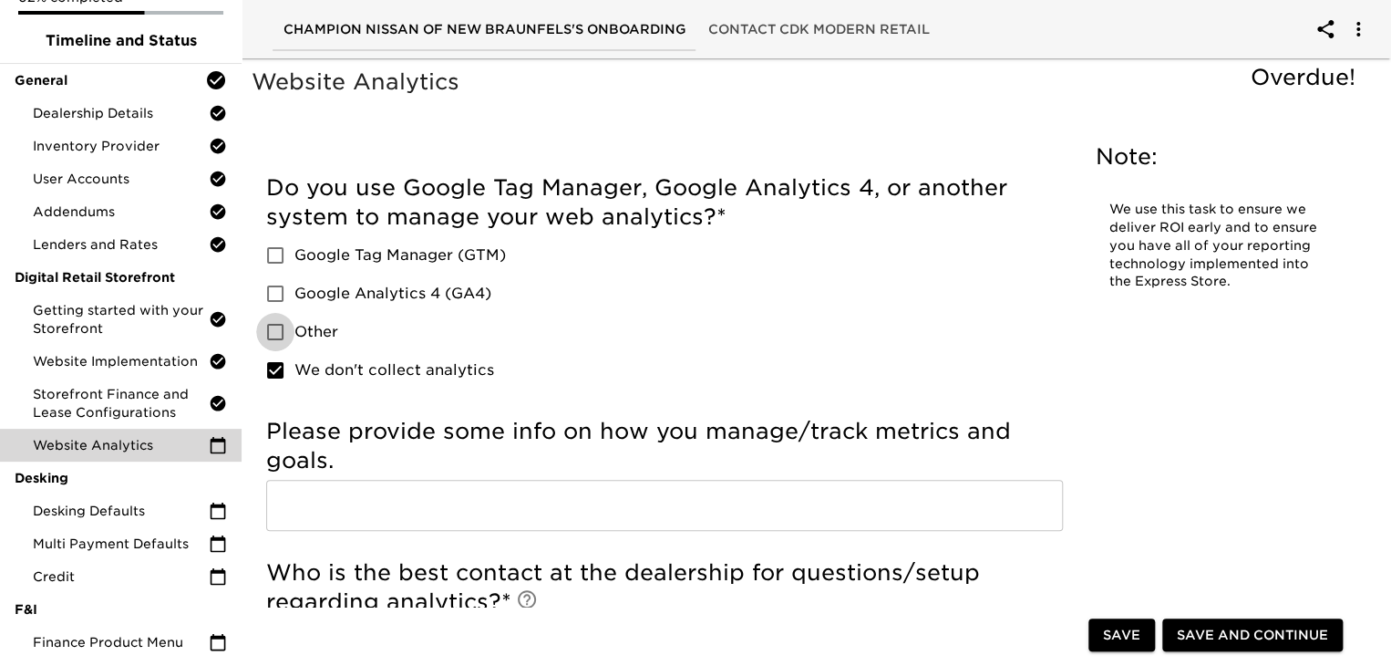
click at [272, 333] on input "Other" at bounding box center [275, 332] width 38 height 38
checkbox input "true"
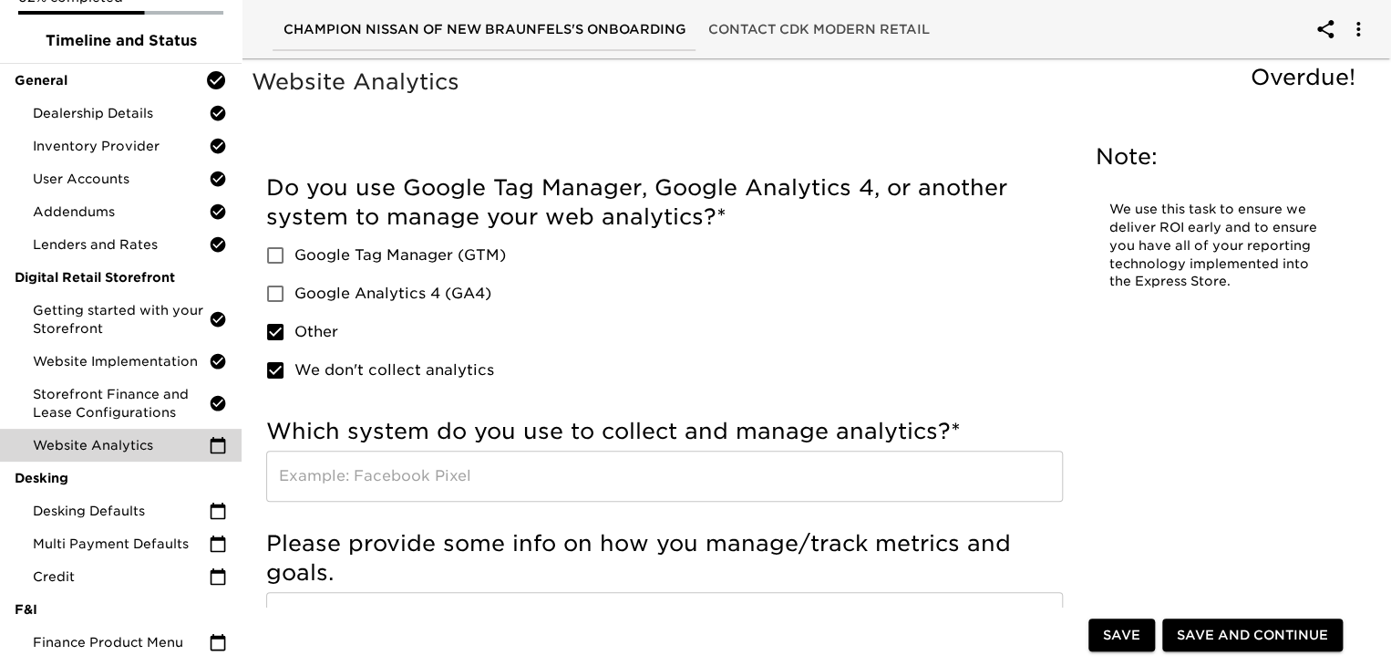
scroll to position [11, 0]
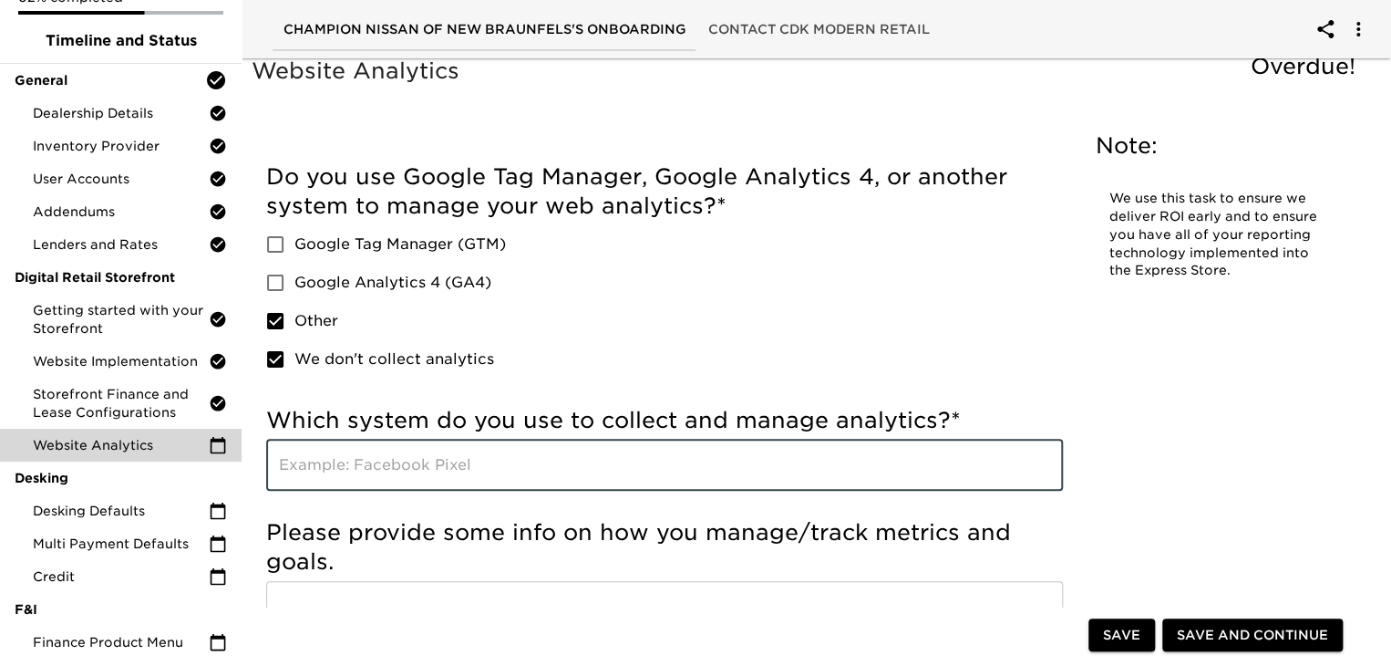
click at [452, 460] on input "text" at bounding box center [664, 464] width 797 height 51
type input "L"
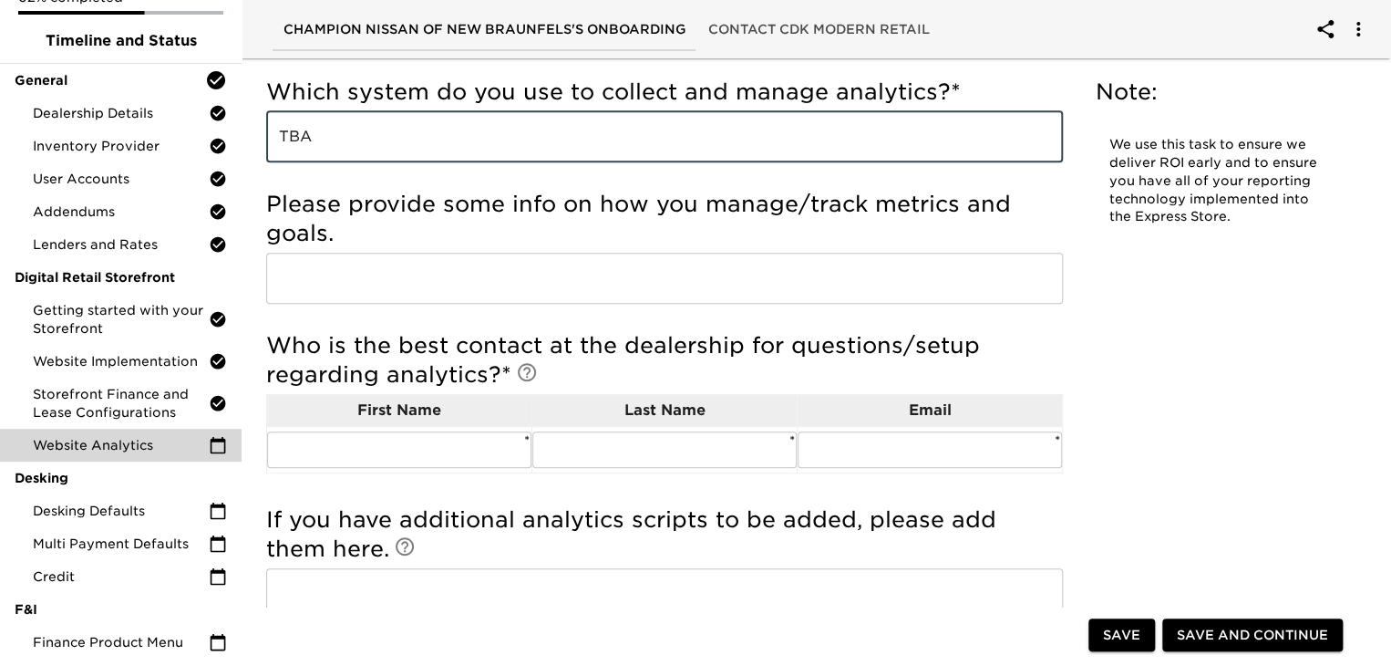
scroll to position [348, 0]
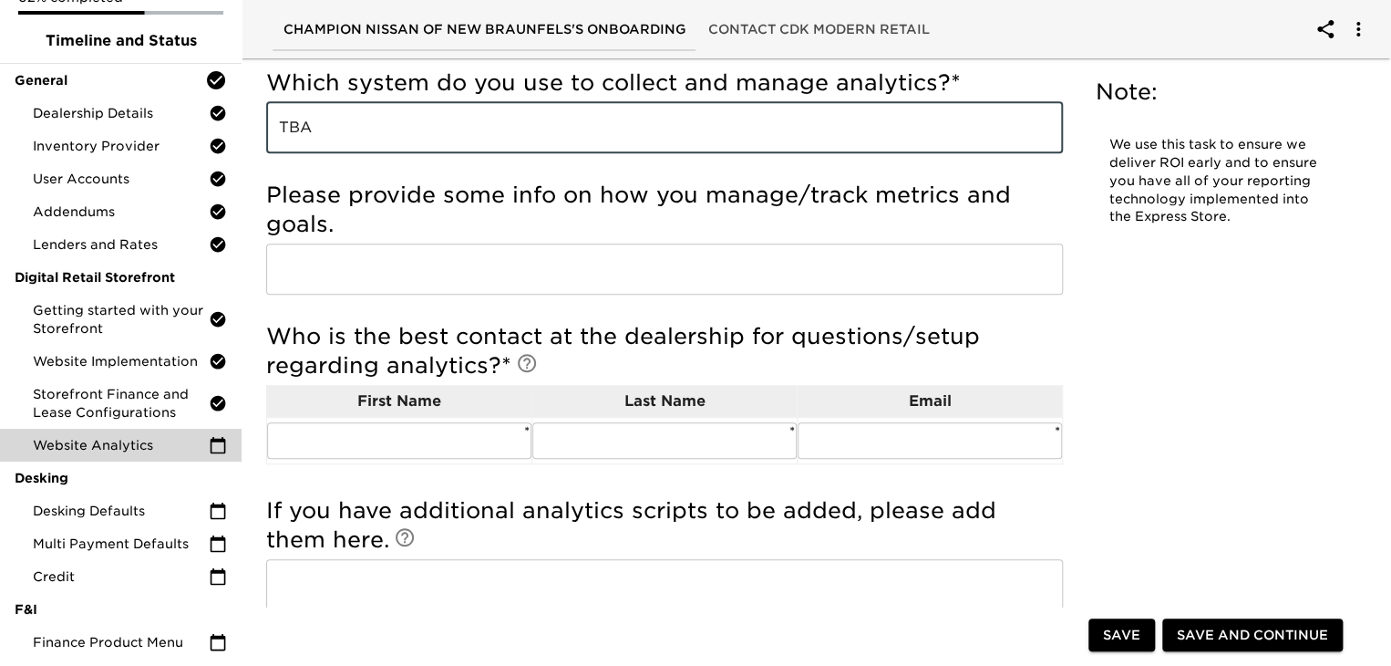
type input "TBA"
click at [553, 260] on input "text" at bounding box center [664, 268] width 797 height 51
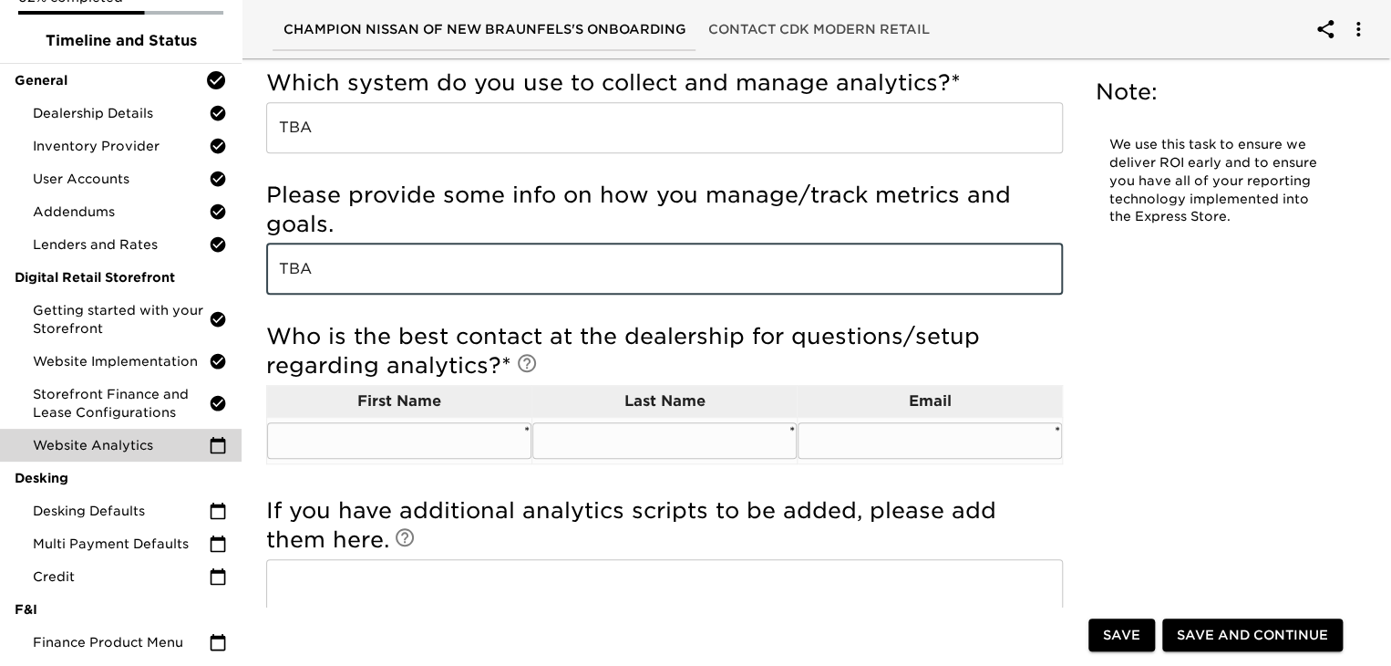
type input "TBA"
click at [417, 439] on input "text" at bounding box center [399, 440] width 264 height 36
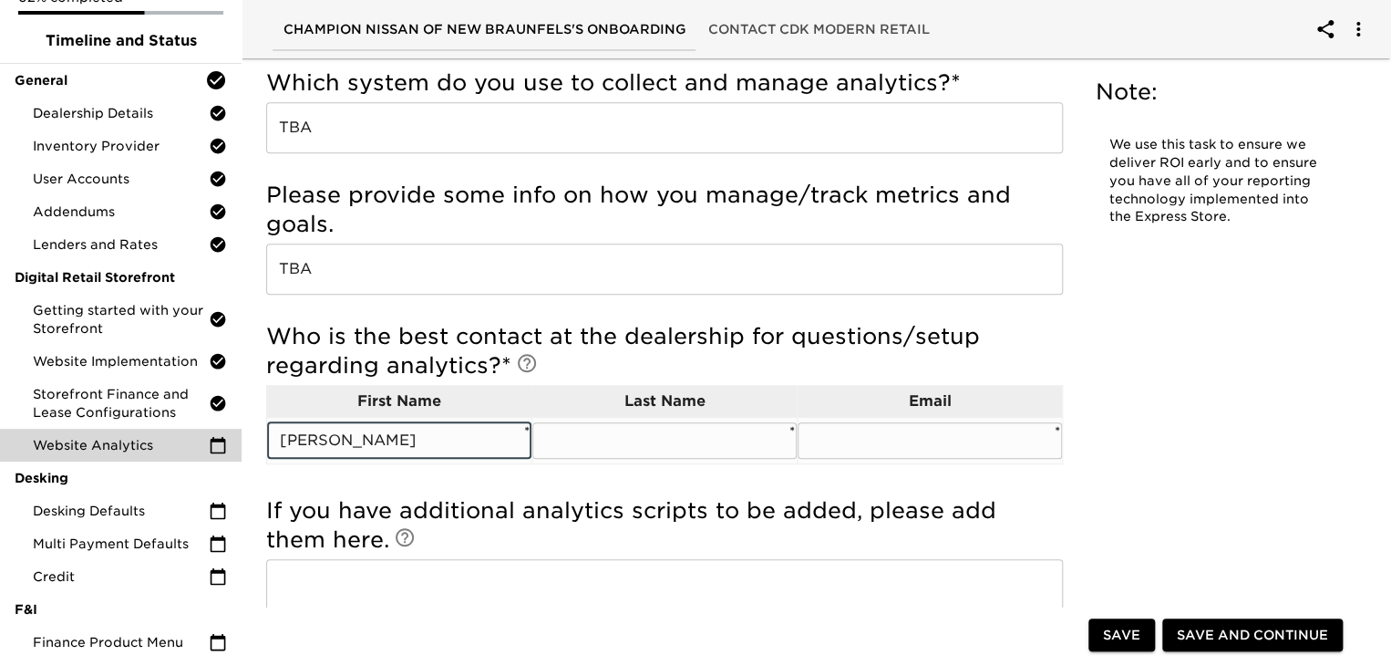
type input "[PERSON_NAME]"
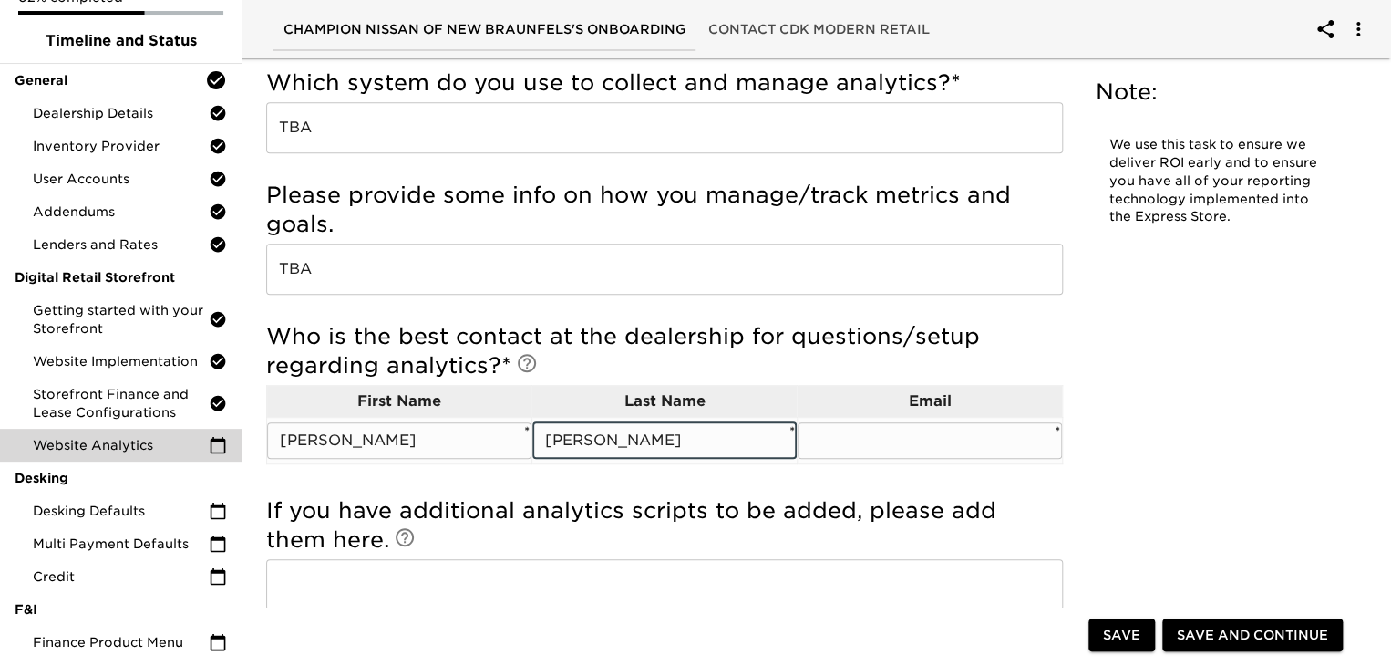
type input "[PERSON_NAME]"
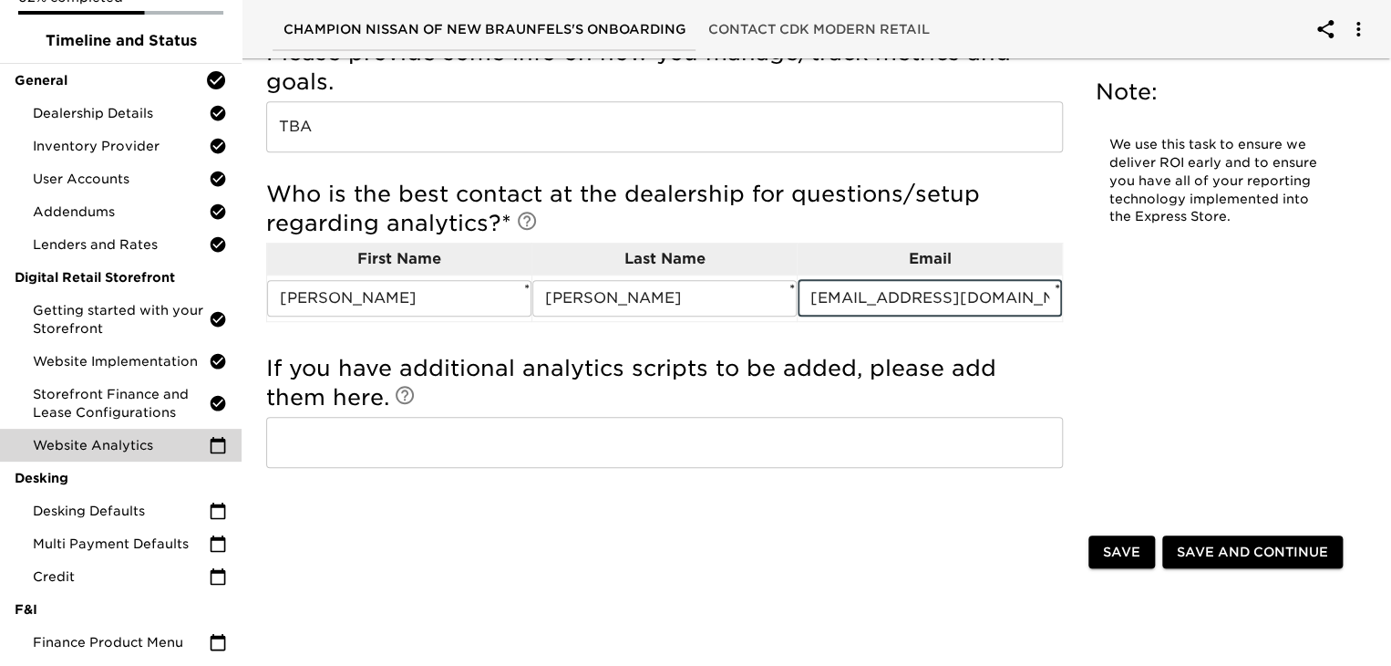
scroll to position [489, 0]
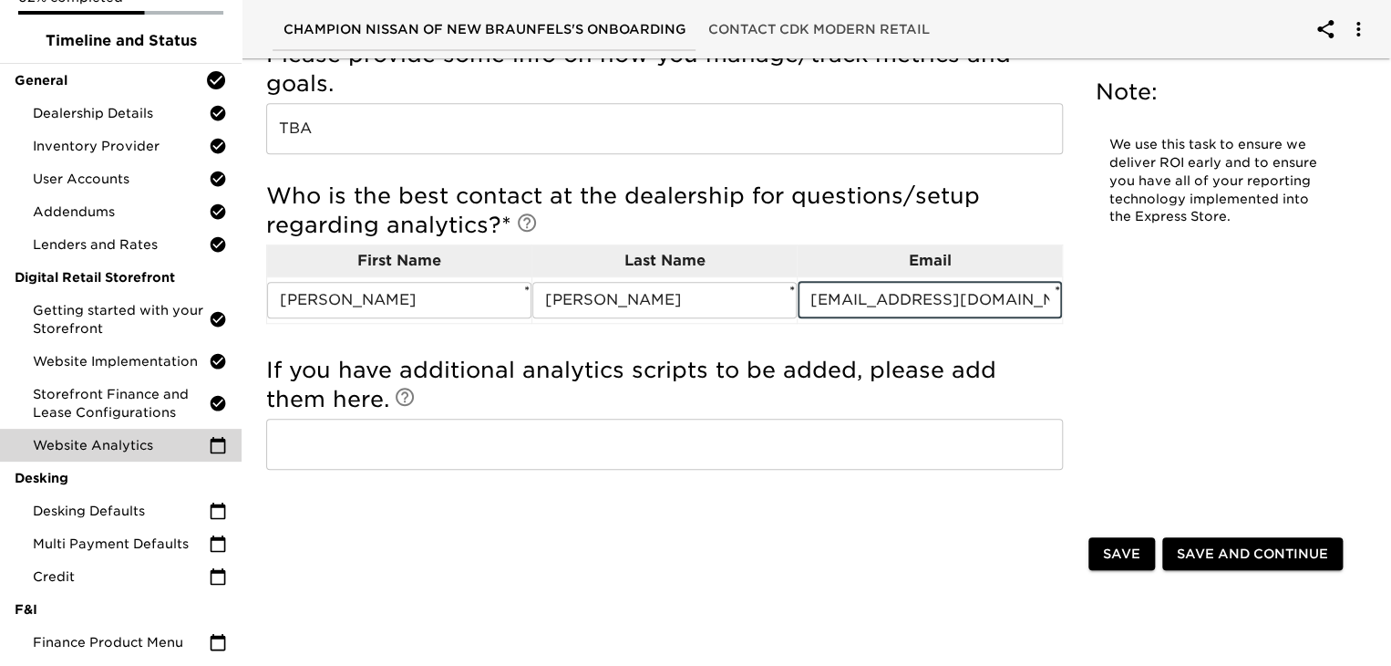
type input "[EMAIL_ADDRESS][DOMAIN_NAME]"
click at [1200, 546] on span "Save and Continue" at bounding box center [1252, 553] width 151 height 23
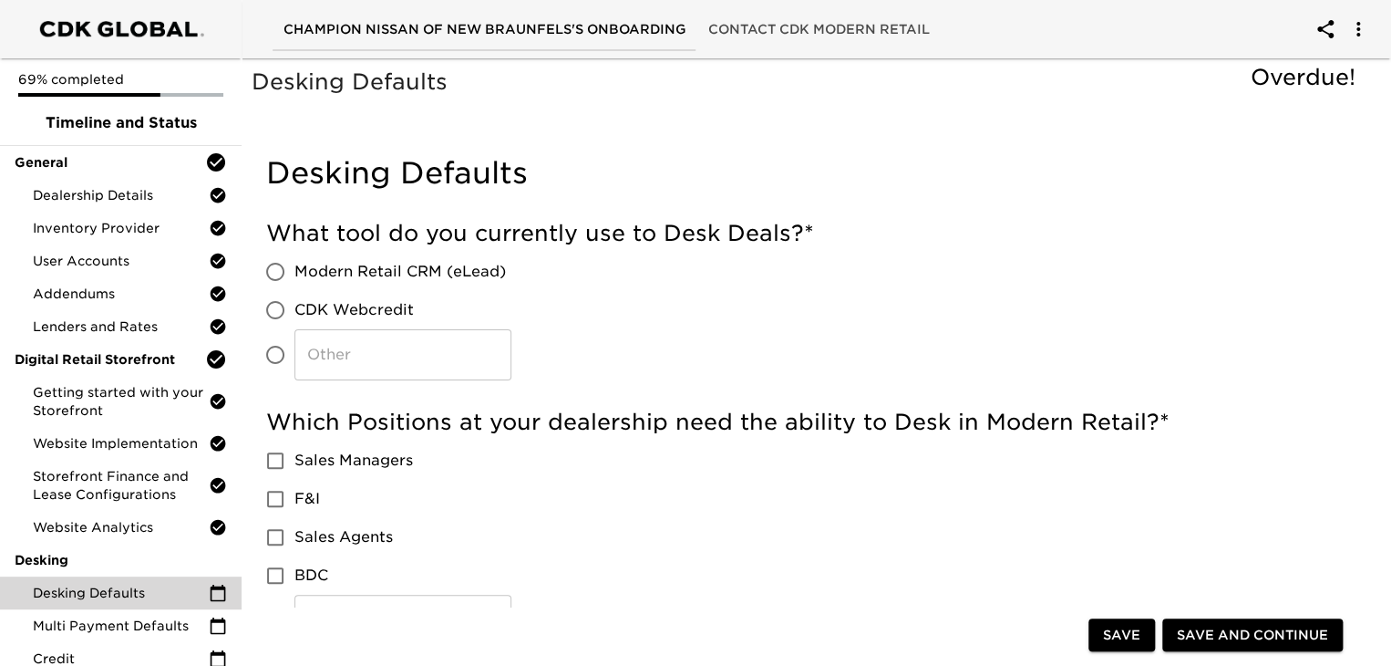
click at [270, 282] on input "Modern Retail CRM (eLead)" at bounding box center [275, 272] width 38 height 38
radio input "true"
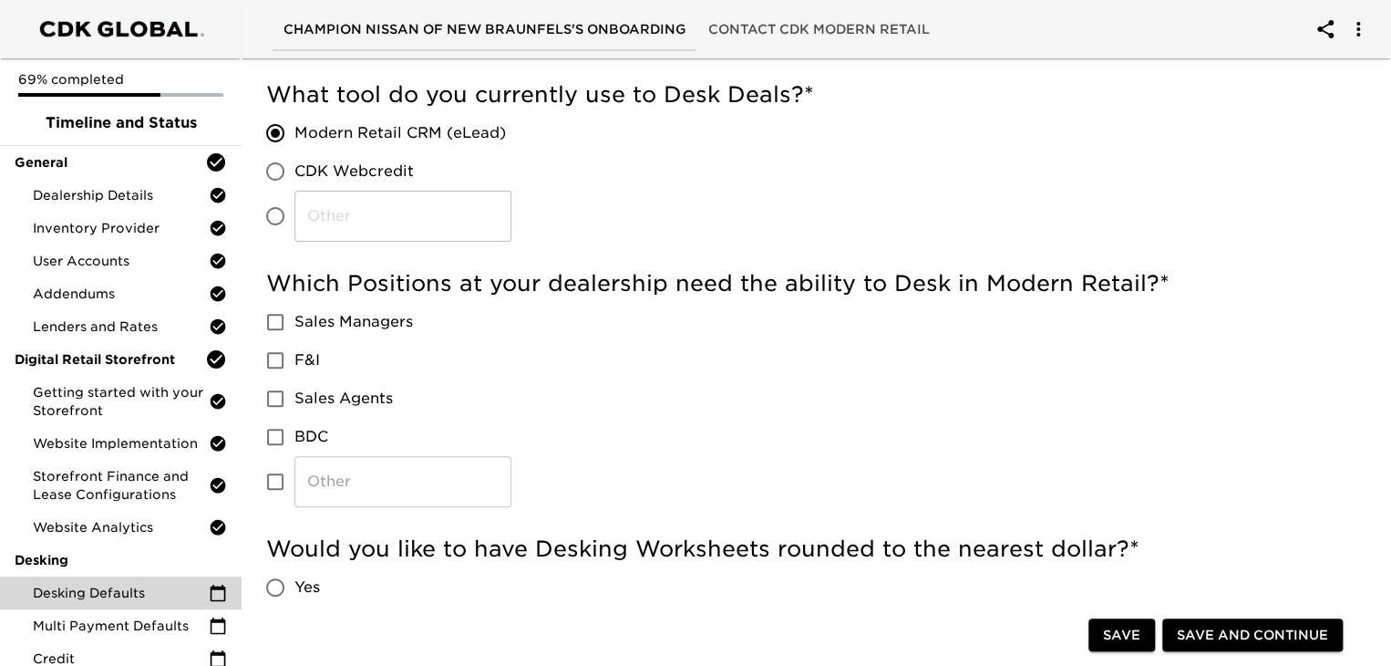
click at [365, 315] on span "Sales Managers" at bounding box center [353, 322] width 119 height 22
click at [294, 315] on input "Sales Managers" at bounding box center [275, 322] width 38 height 38
checkbox input "true"
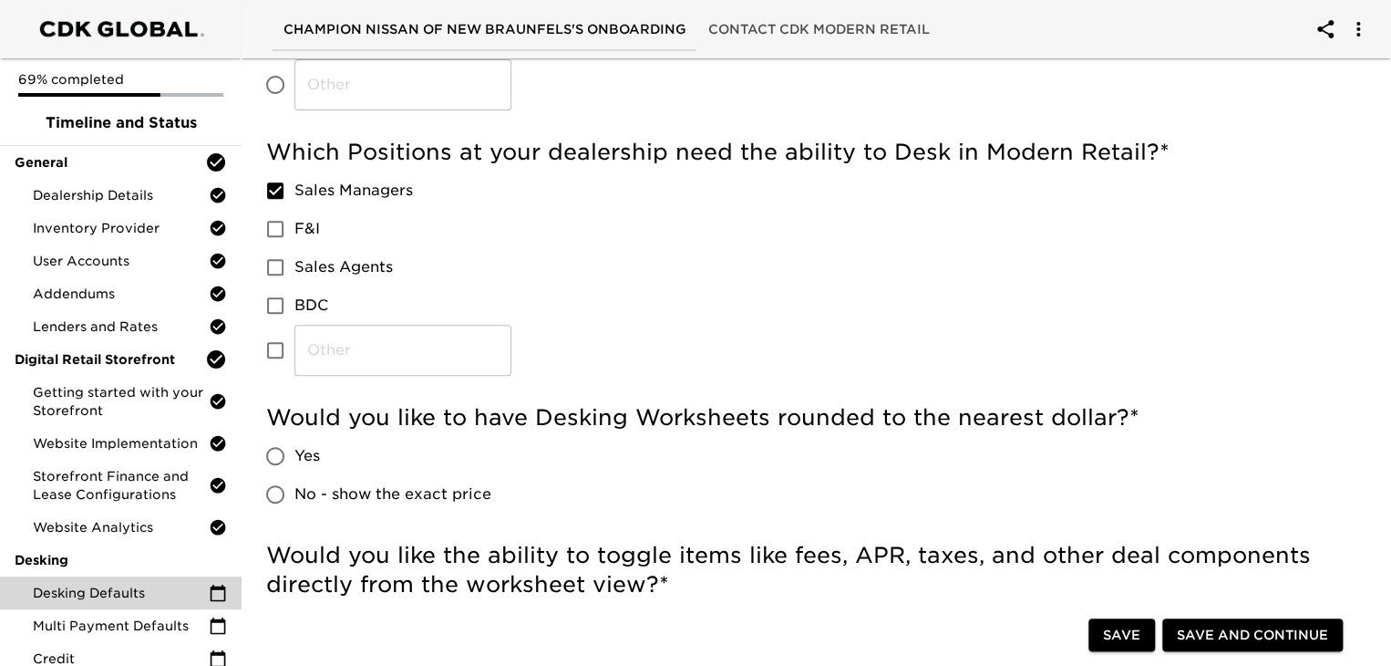
scroll to position [310, 0]
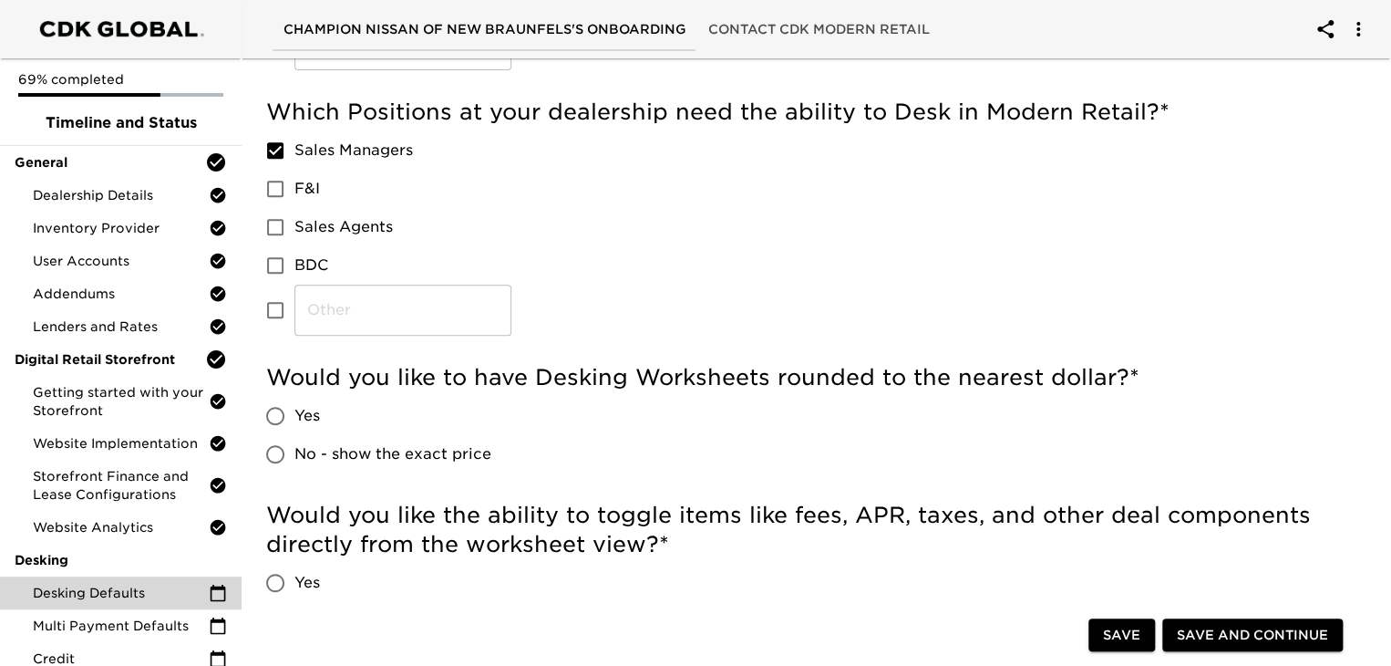
click at [300, 413] on span "Yes" at bounding box center [307, 416] width 26 height 22
click at [294, 413] on input "Yes" at bounding box center [275, 416] width 38 height 38
radio input "true"
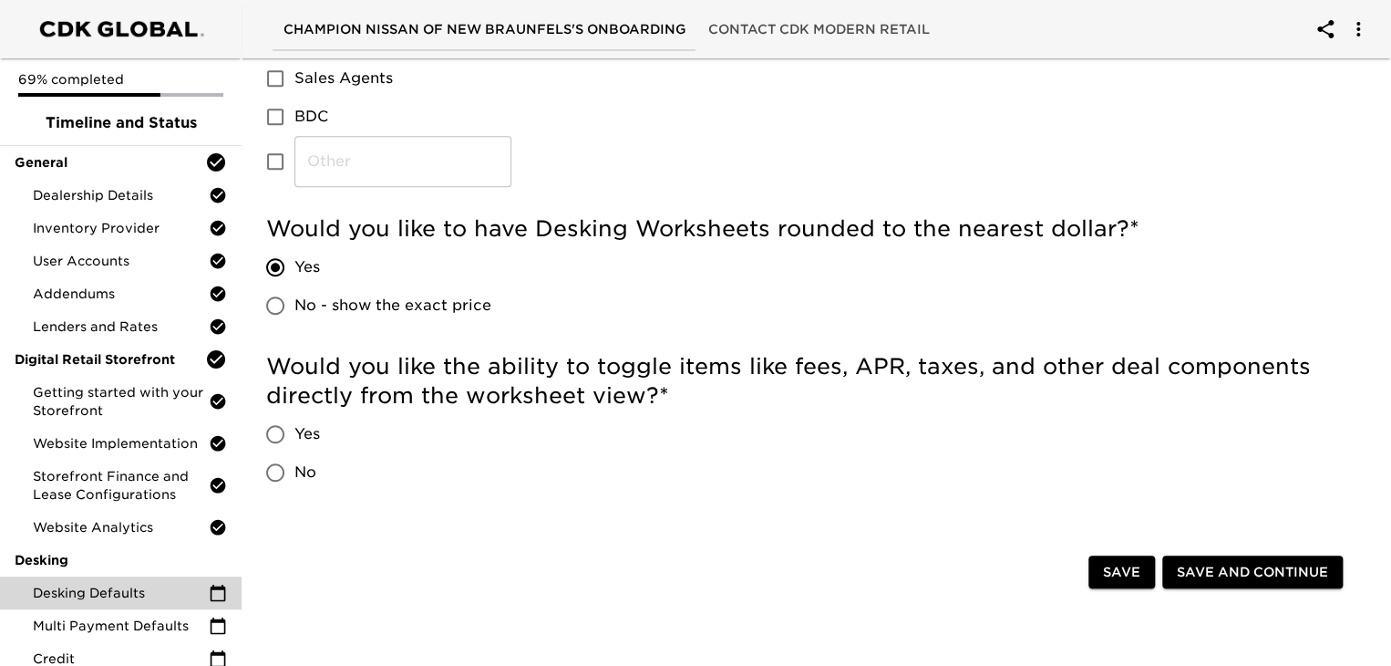
scroll to position [487, 0]
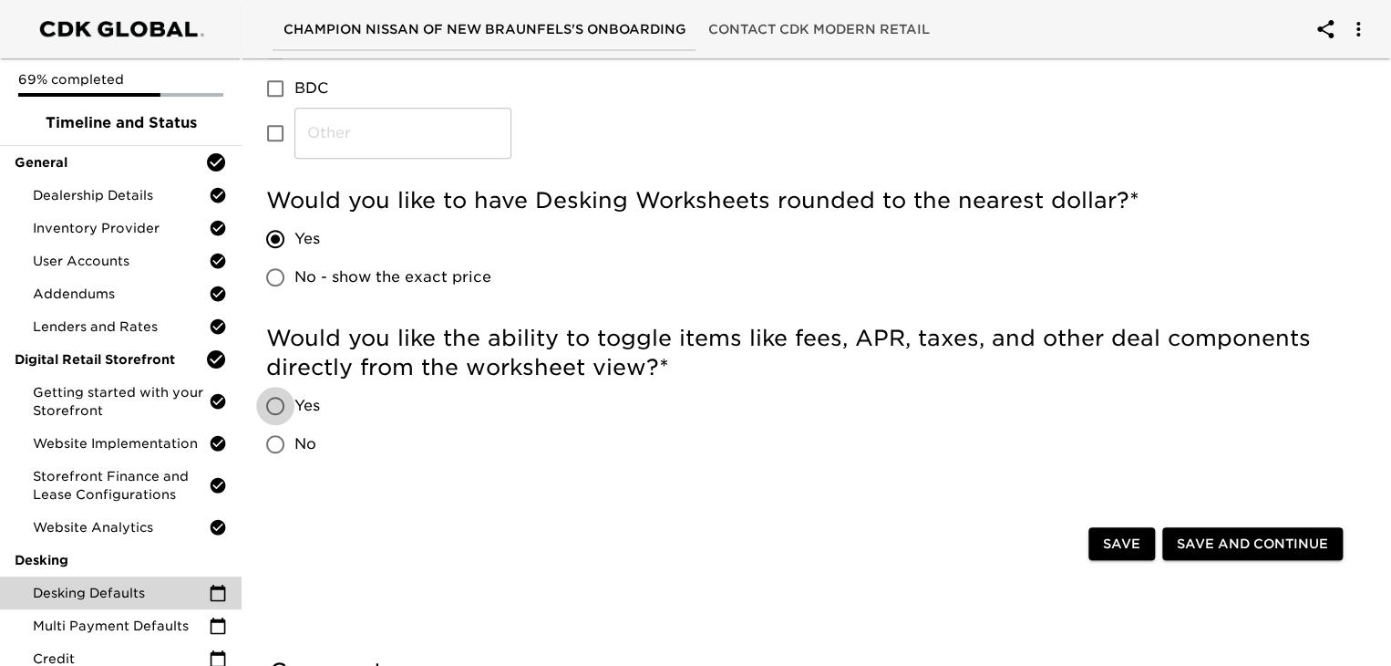
click at [285, 403] on input "Yes" at bounding box center [275, 406] width 38 height 38
radio input "true"
click at [1255, 541] on span "Save and Continue" at bounding box center [1252, 543] width 151 height 23
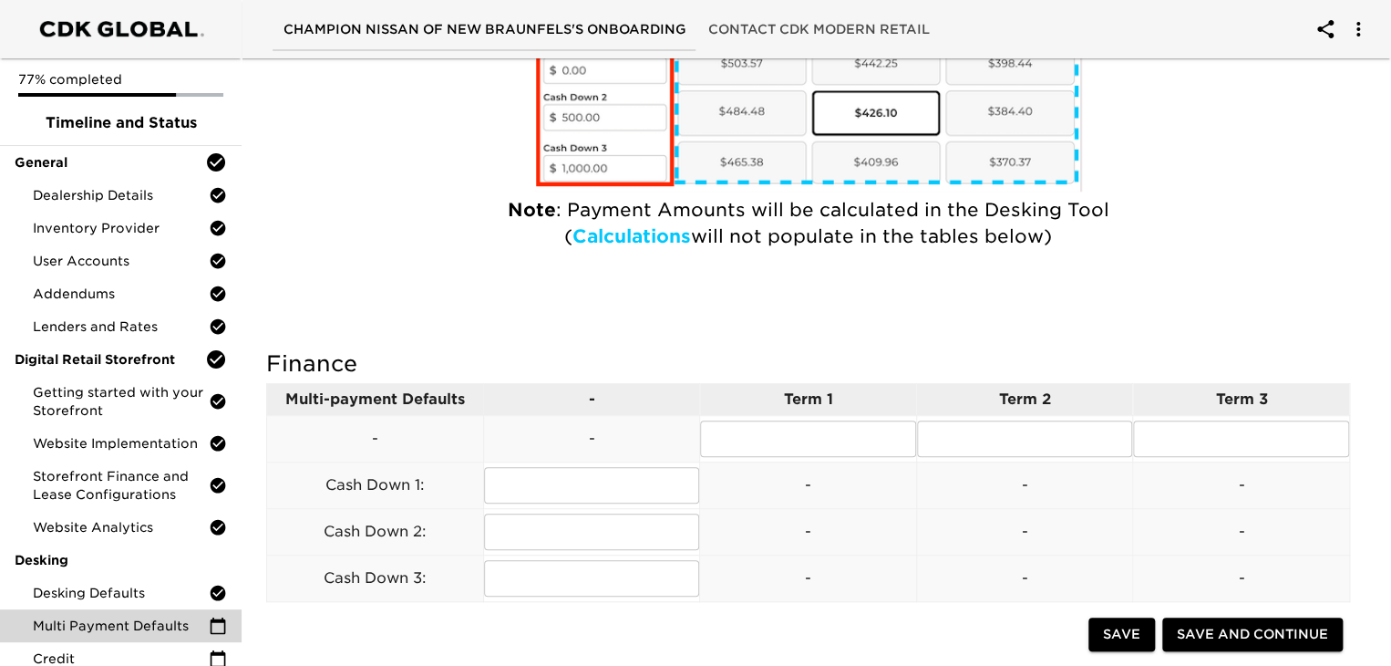
scroll to position [463, 0]
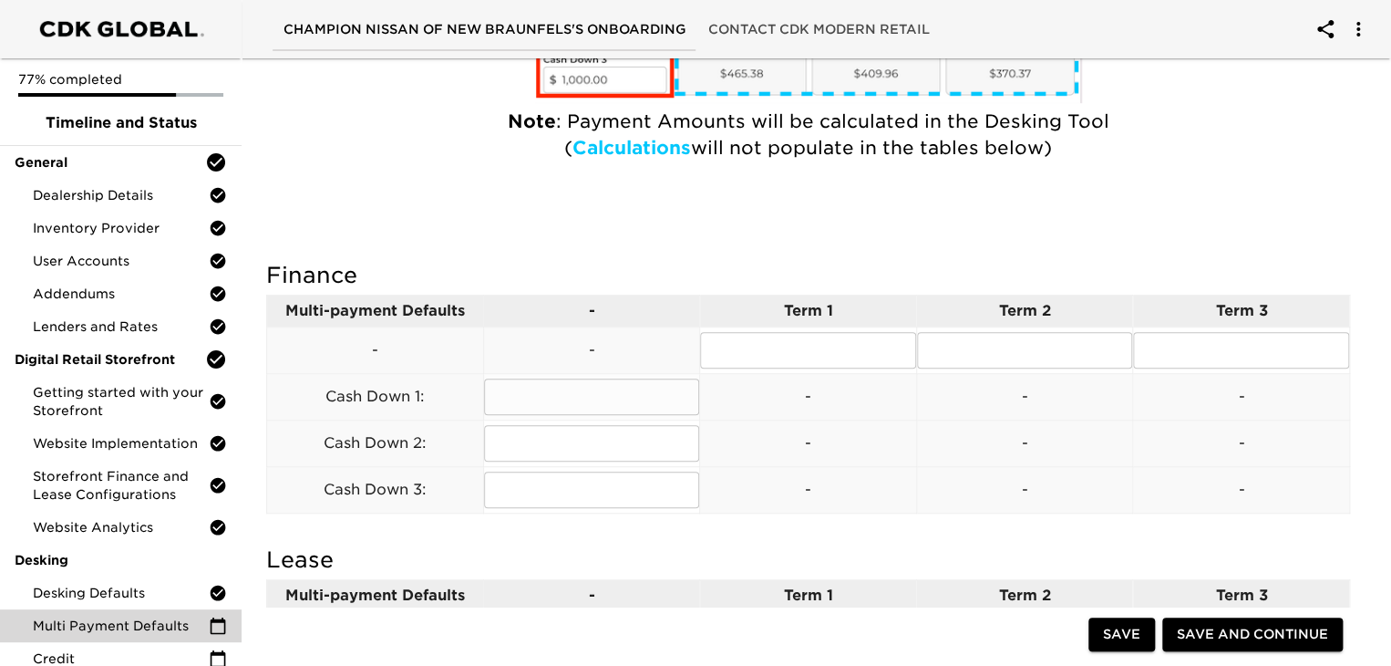
click at [616, 405] on input "text" at bounding box center [592, 396] width 216 height 36
type input "10"
type input "20"
type input "30%"
click at [634, 443] on input "20" at bounding box center [592, 443] width 216 height 36
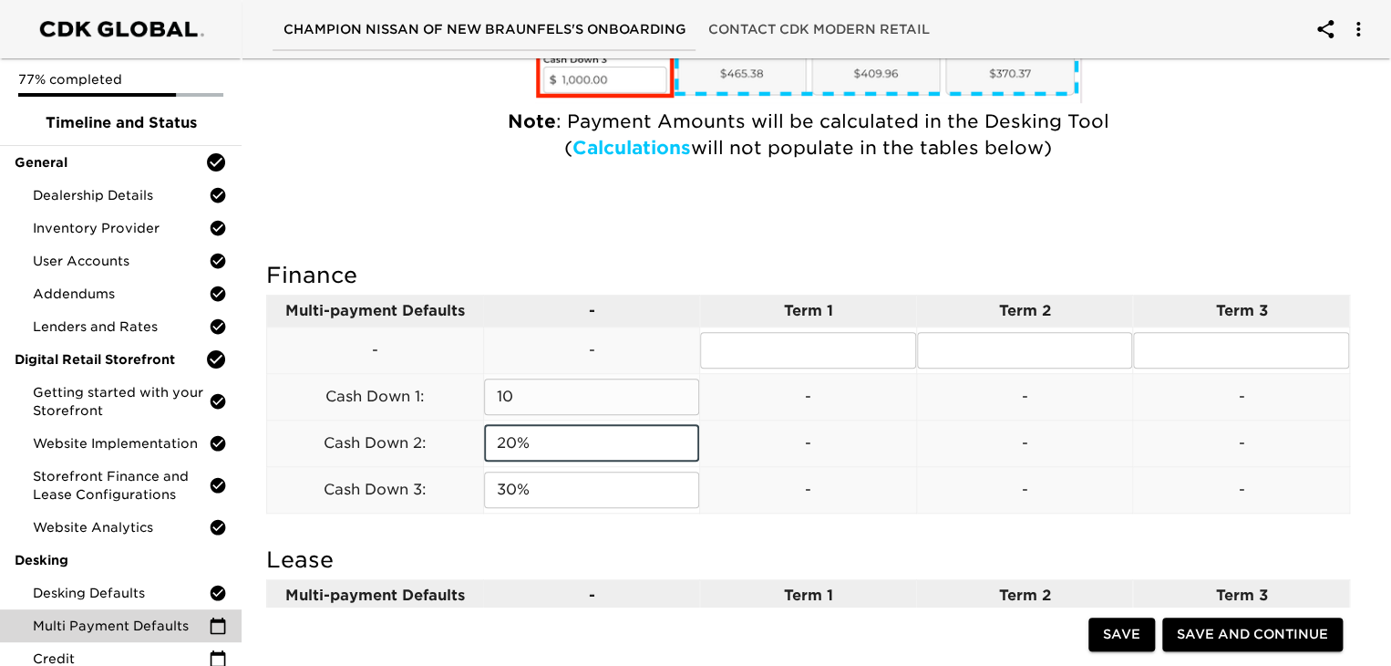
type input "20%"
click at [609, 391] on input "10" at bounding box center [592, 396] width 216 height 36
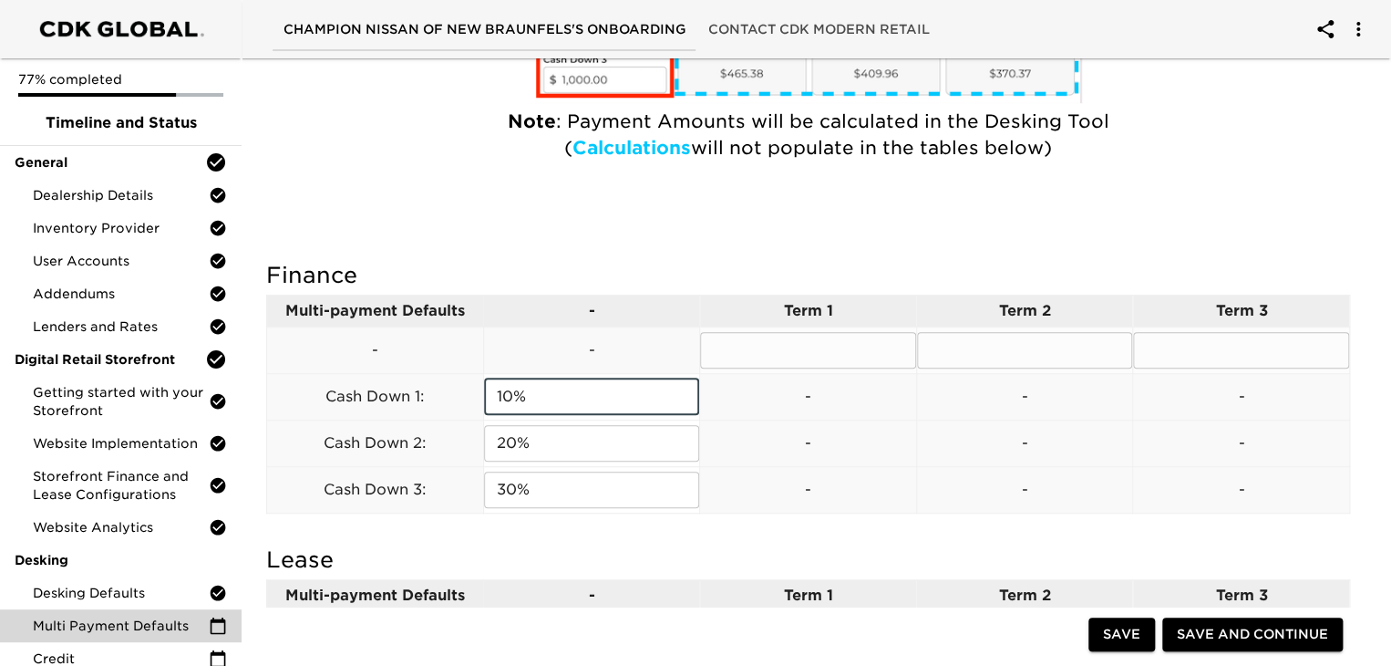
type input "10%"
click at [791, 347] on input "text" at bounding box center [808, 350] width 216 height 36
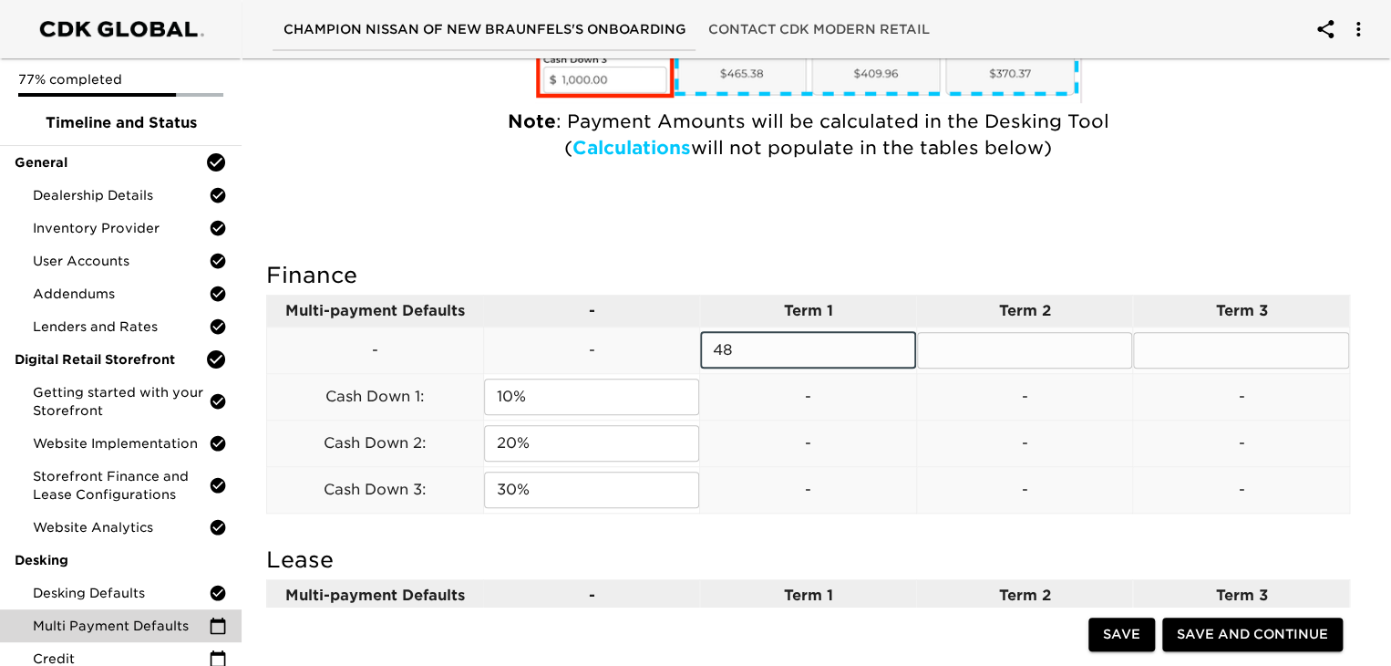
type input "48"
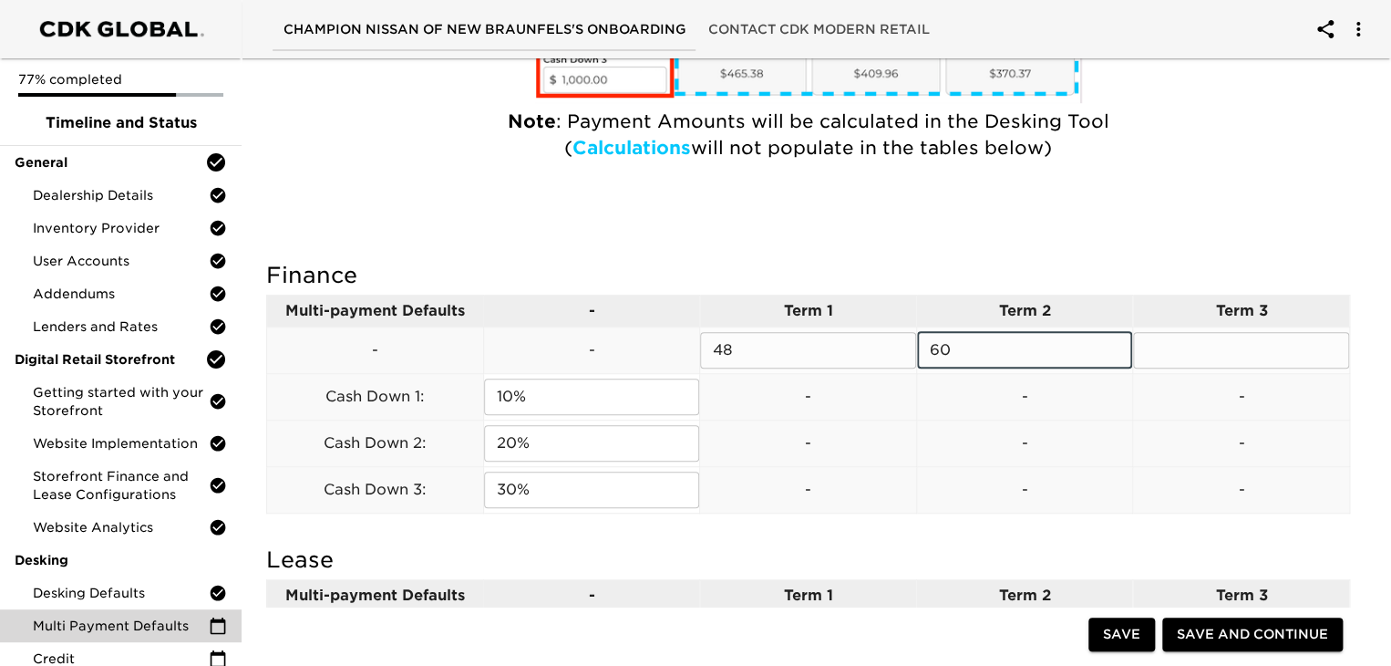
type input "60"
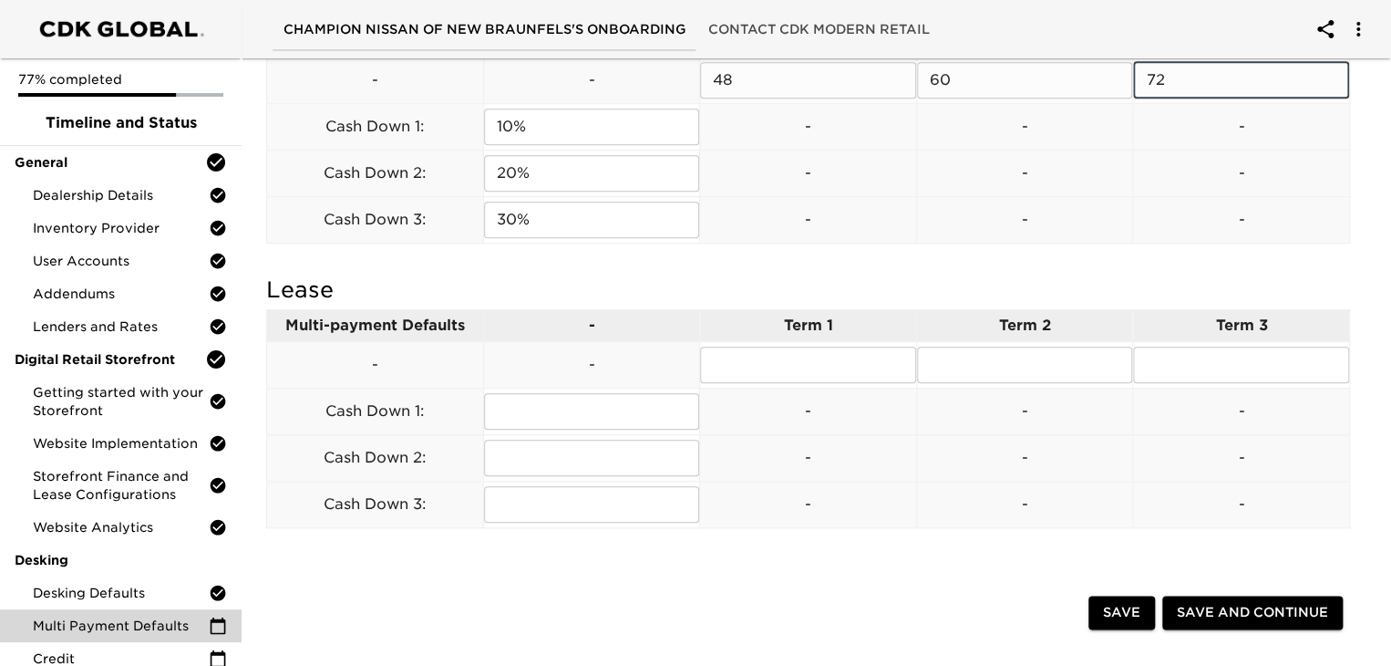
scroll to position [760, 0]
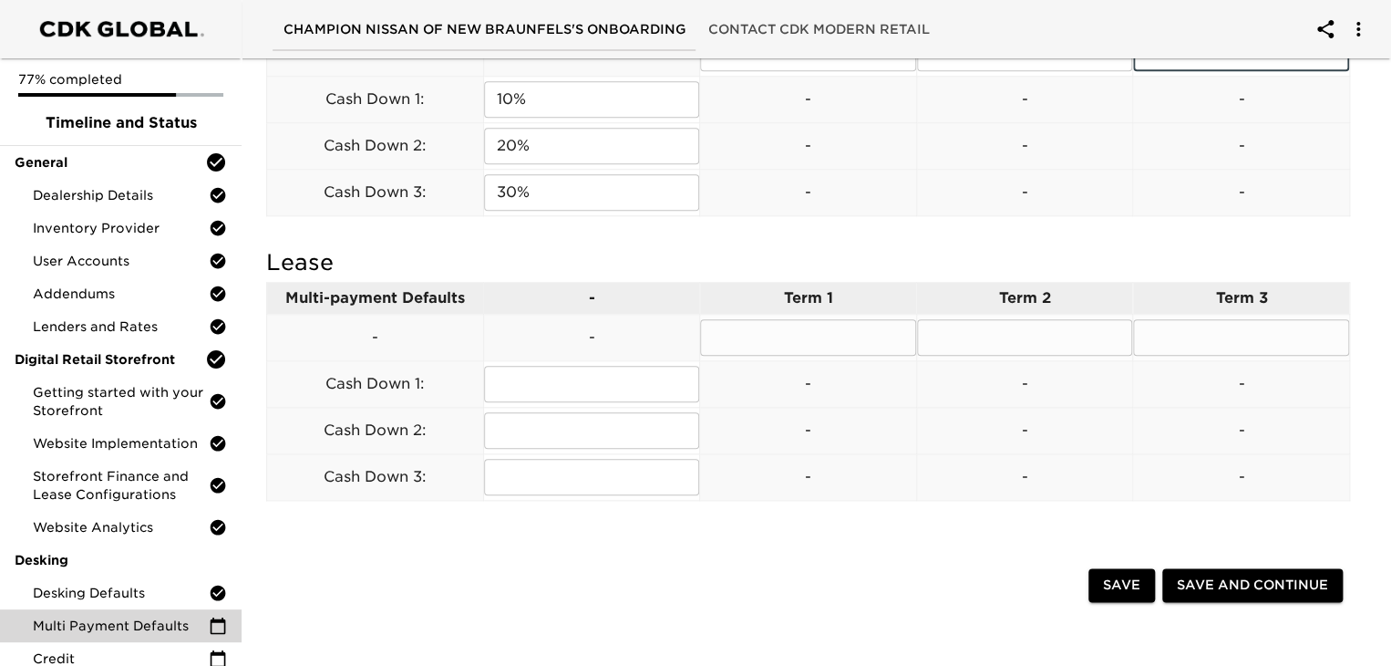
type input "72"
click at [759, 351] on input "text" at bounding box center [808, 337] width 216 height 36
type input "24"
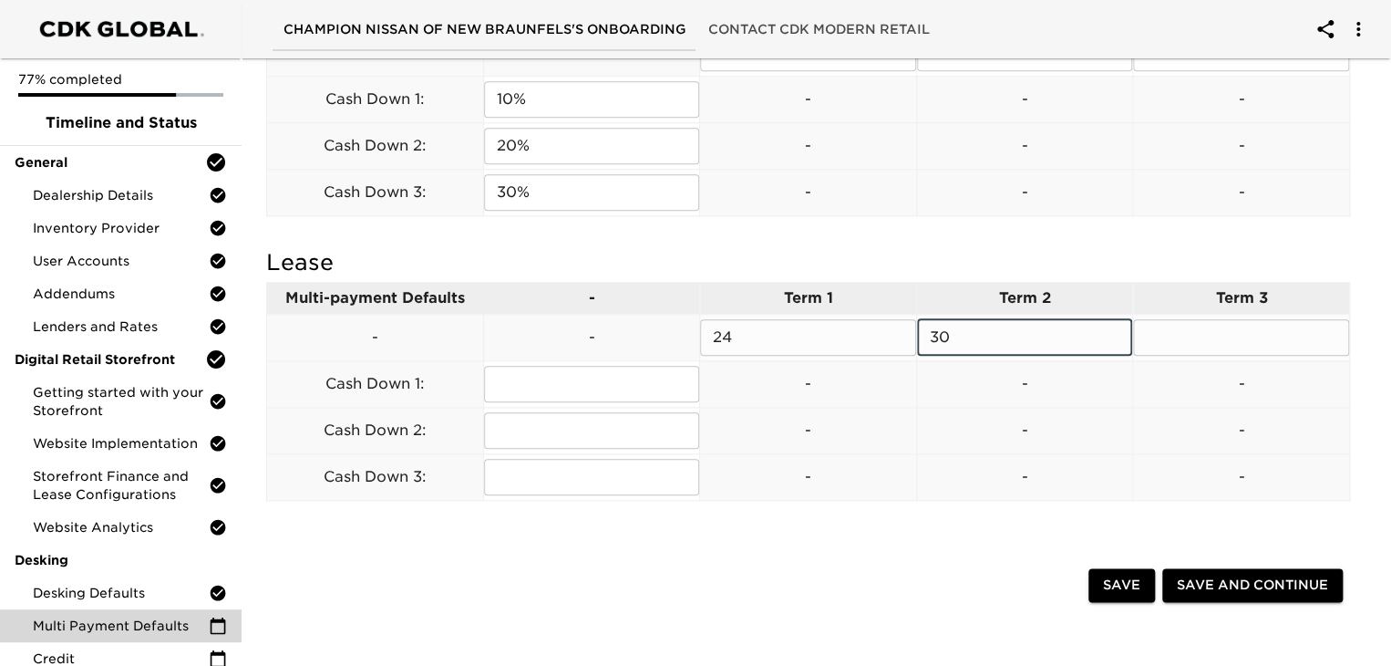
type input "30"
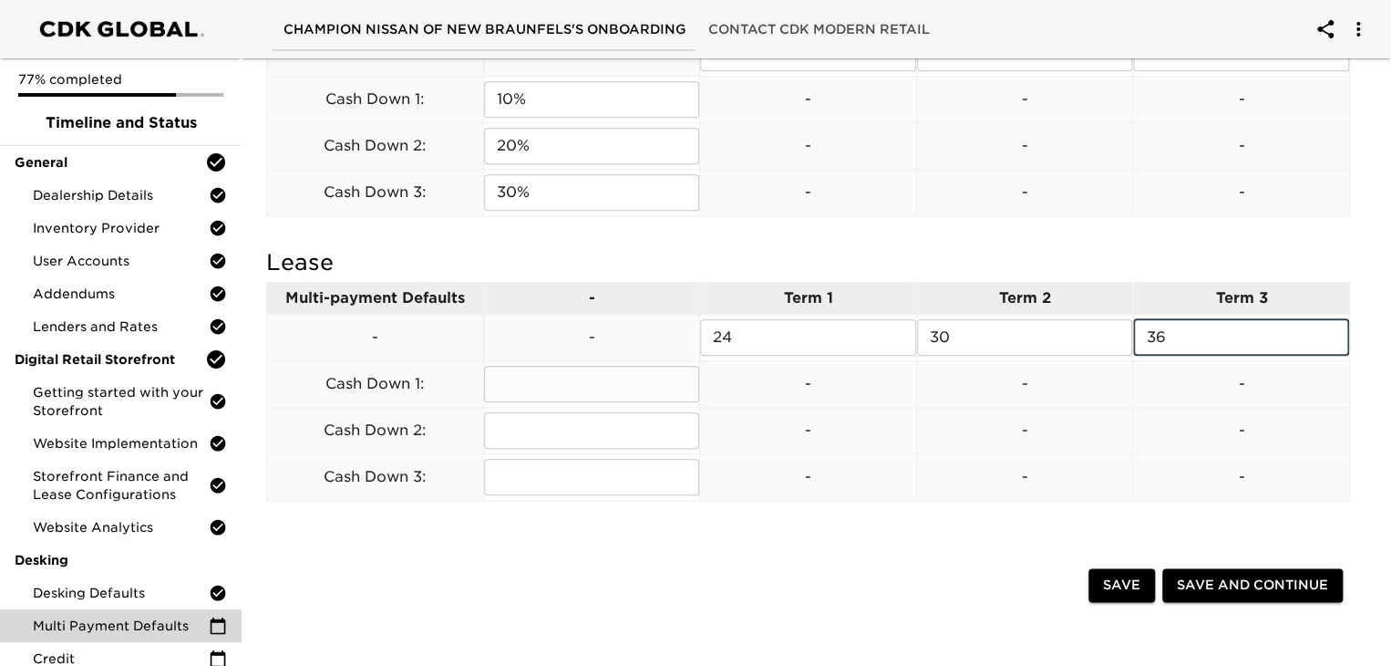
type input "36"
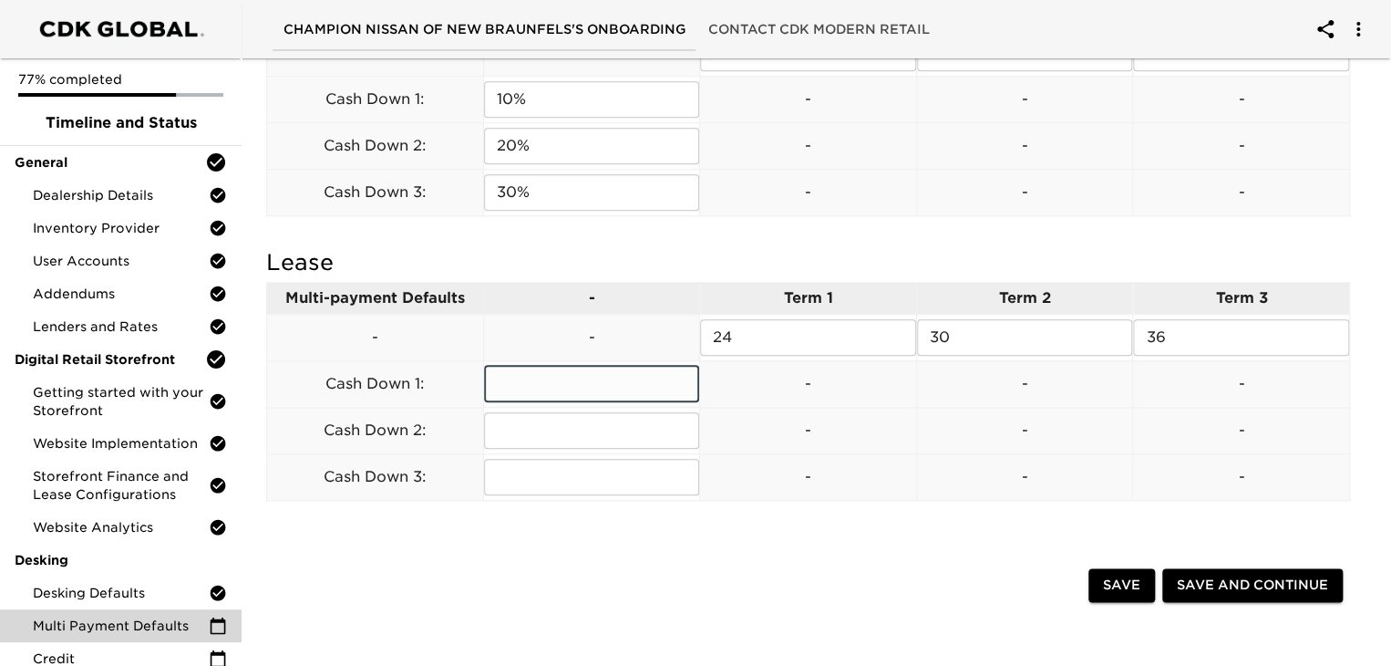
click at [590, 387] on input "text" at bounding box center [592, 384] width 216 height 36
type input "500"
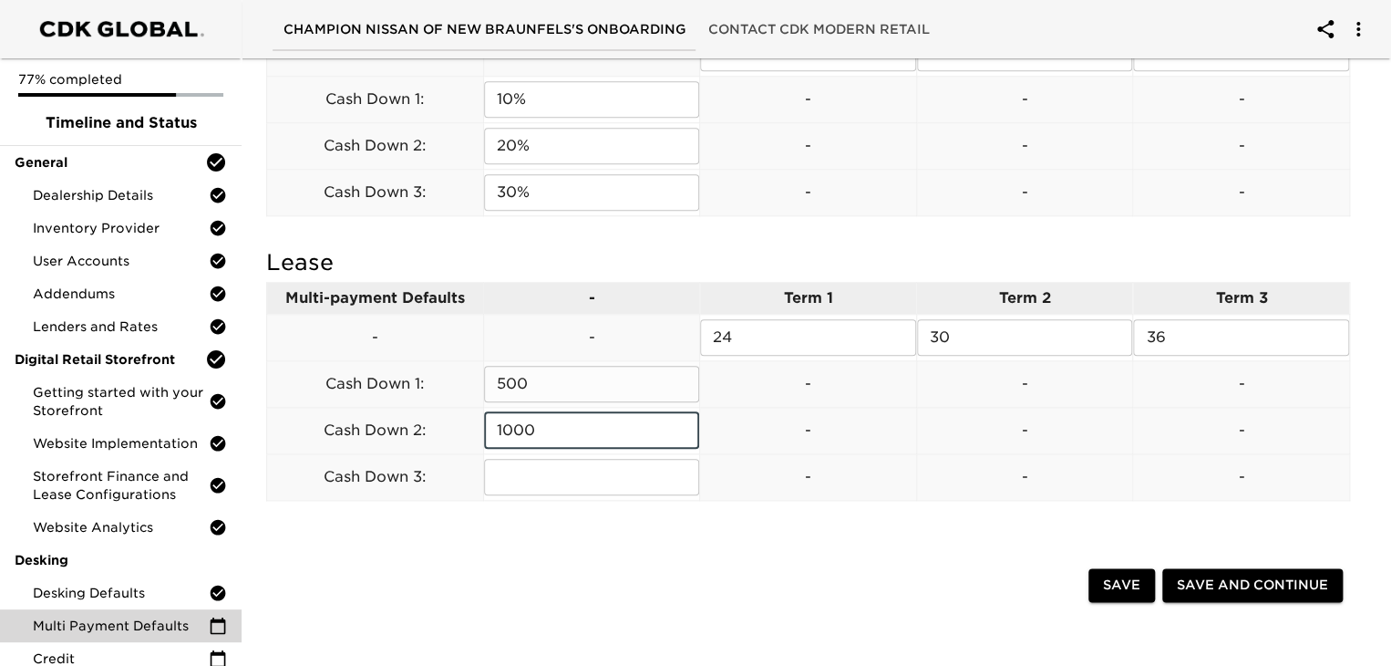
type input "1000"
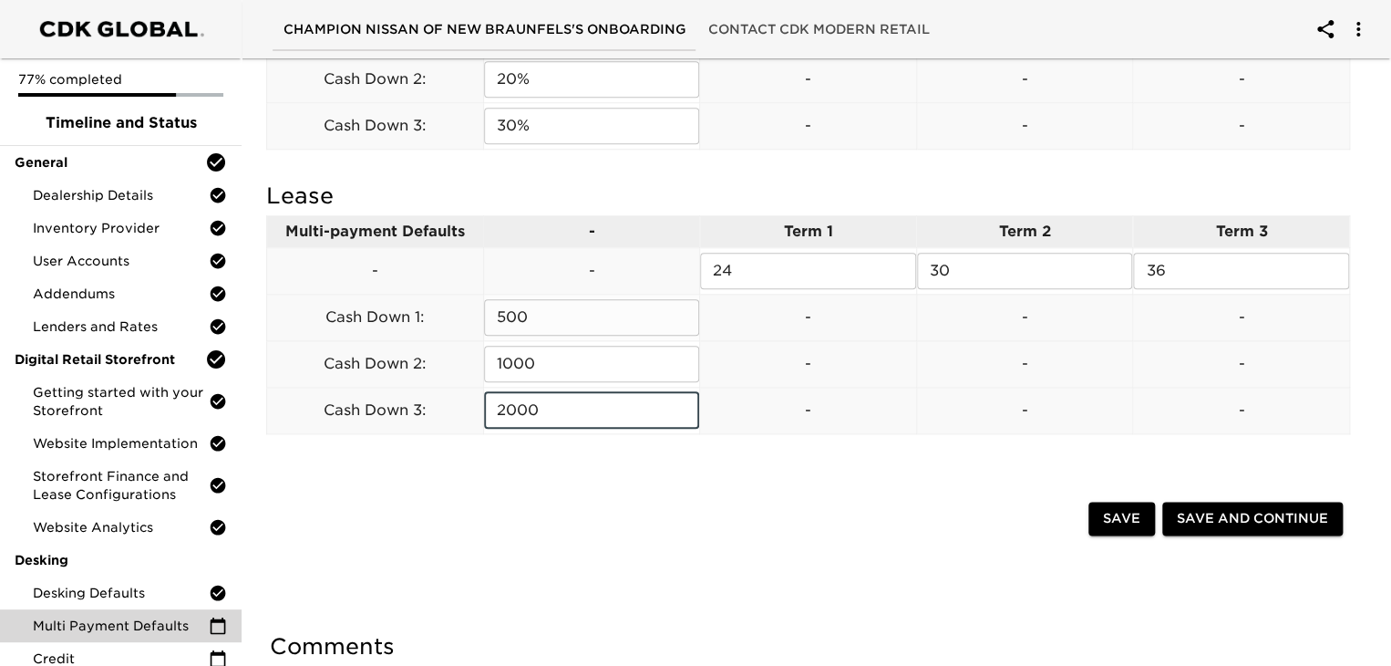
scroll to position [826, 0]
type input "2000"
click at [1204, 520] on span "Save and Continue" at bounding box center [1252, 519] width 151 height 23
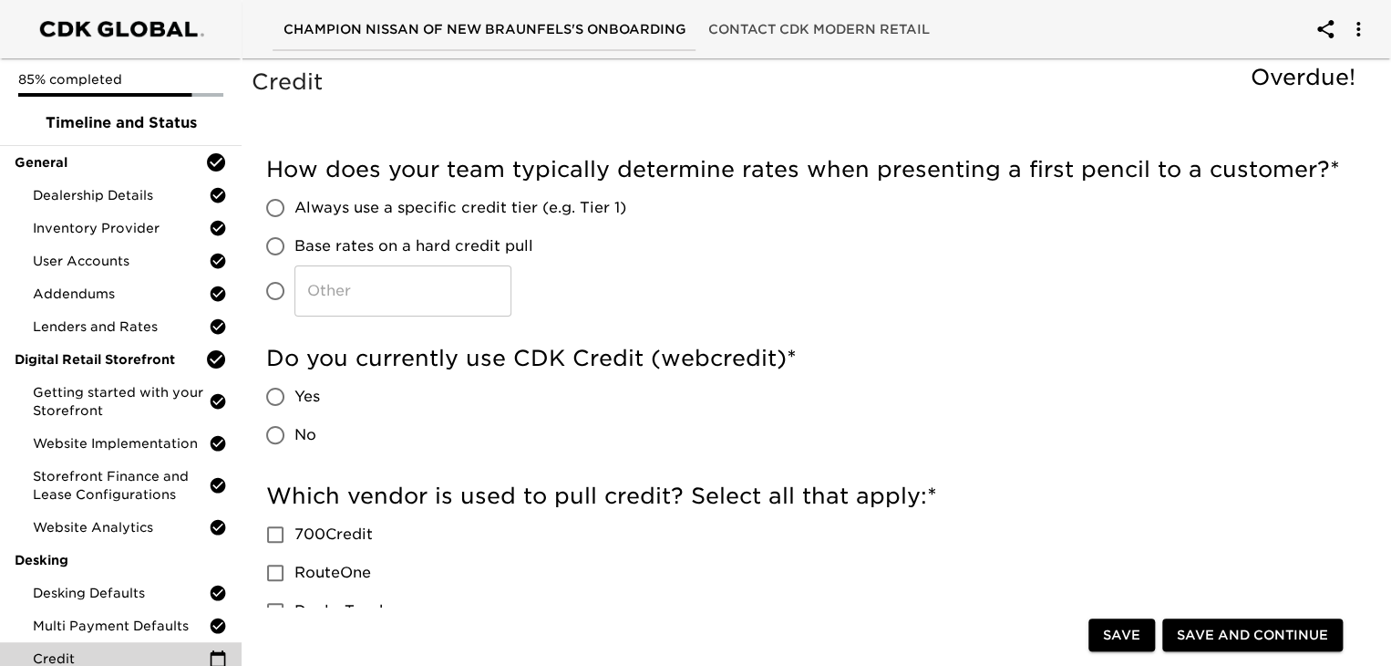
click at [445, 212] on span "Always use a specific credit tier (e.g. Tier 1)" at bounding box center [460, 208] width 332 height 22
click at [294, 212] on input "Always use a specific credit tier (e.g. Tier 1)" at bounding box center [275, 208] width 38 height 38
radio input "true"
click at [281, 399] on input "Yes" at bounding box center [275, 396] width 38 height 38
radio input "true"
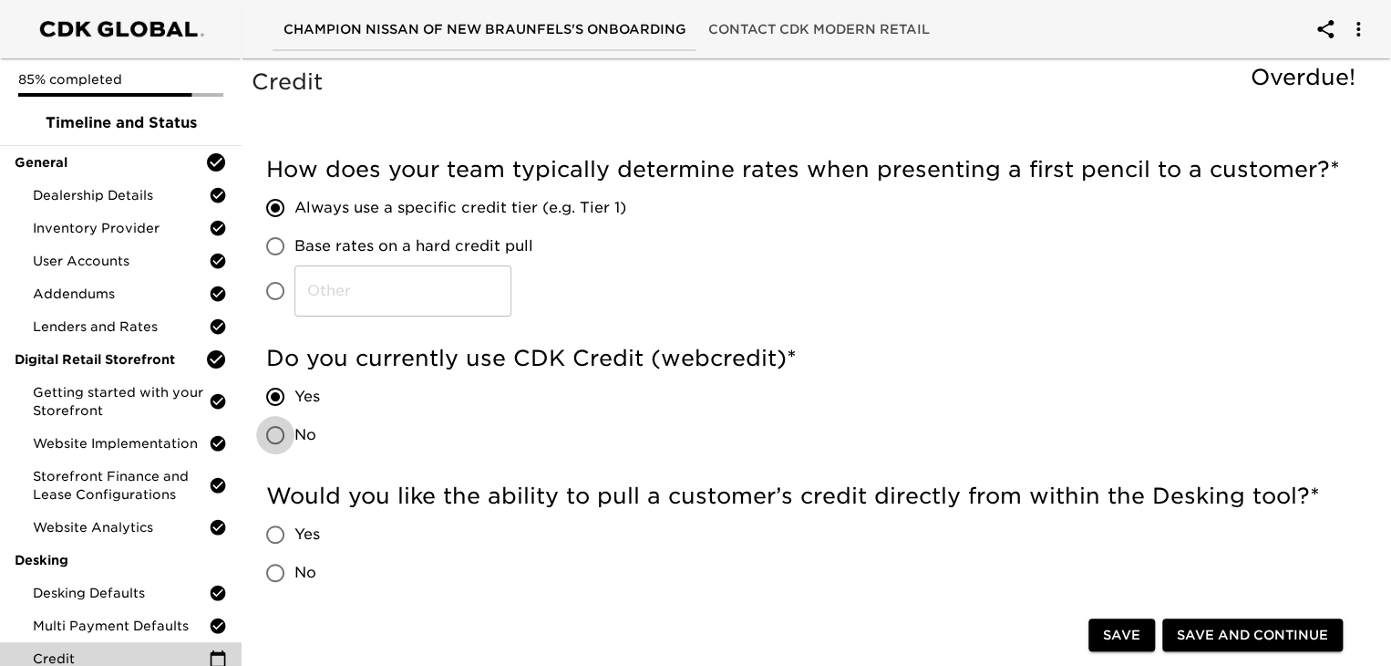
click at [279, 429] on input "No" at bounding box center [275, 435] width 38 height 38
radio input "true"
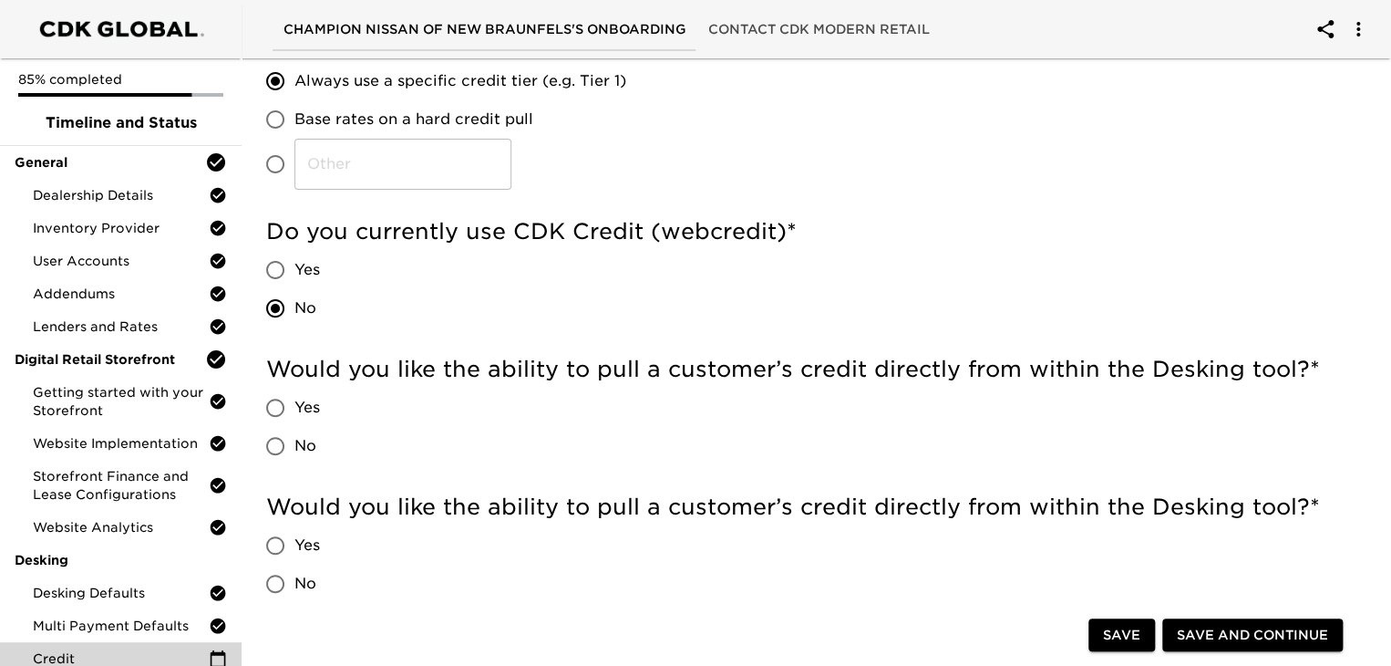
scroll to position [128, 0]
click at [285, 442] on input "No" at bounding box center [275, 445] width 38 height 38
radio input "true"
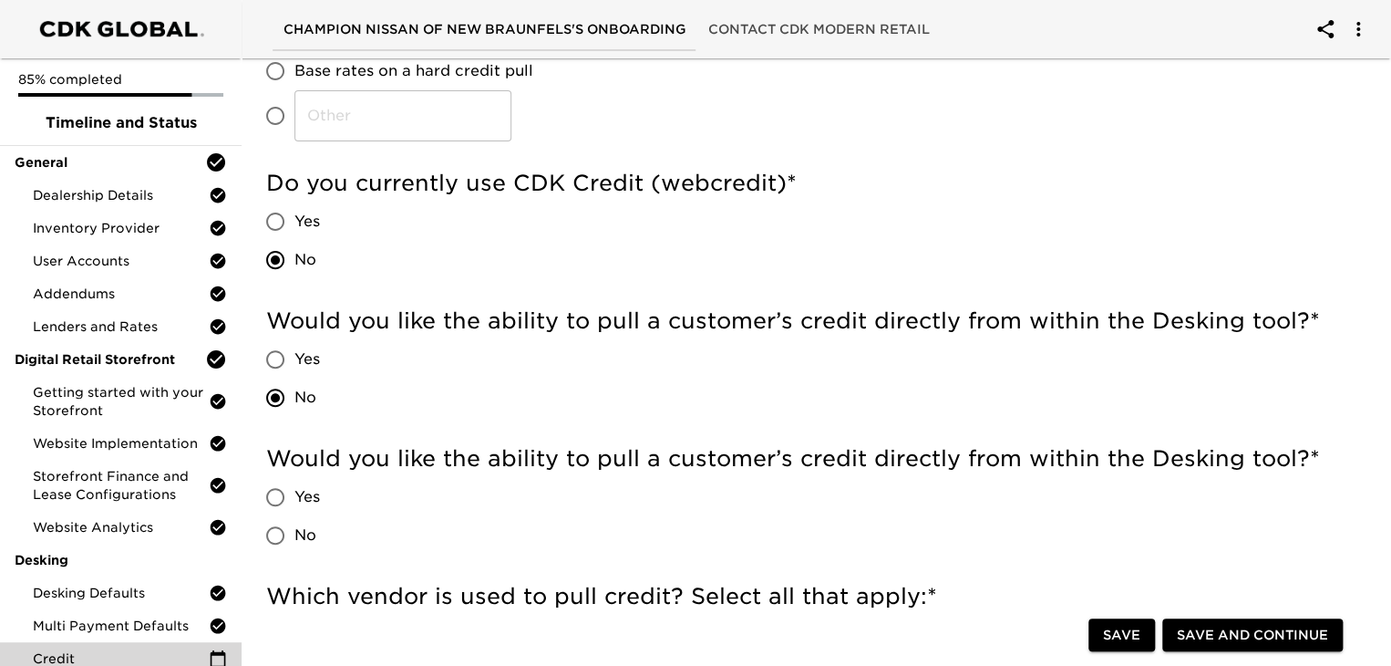
click at [300, 536] on span "No" at bounding box center [305, 535] width 22 height 22
click at [294, 536] on input "No" at bounding box center [275, 535] width 38 height 38
radio input "true"
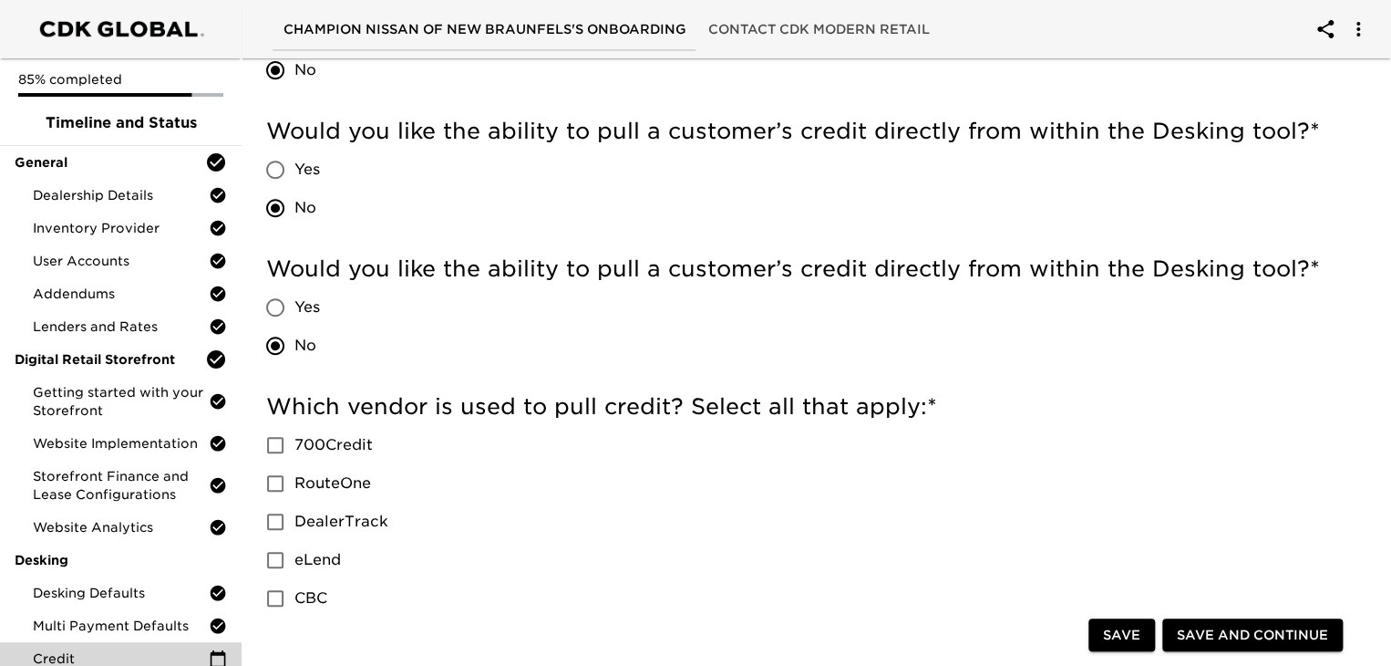
scroll to position [394, 0]
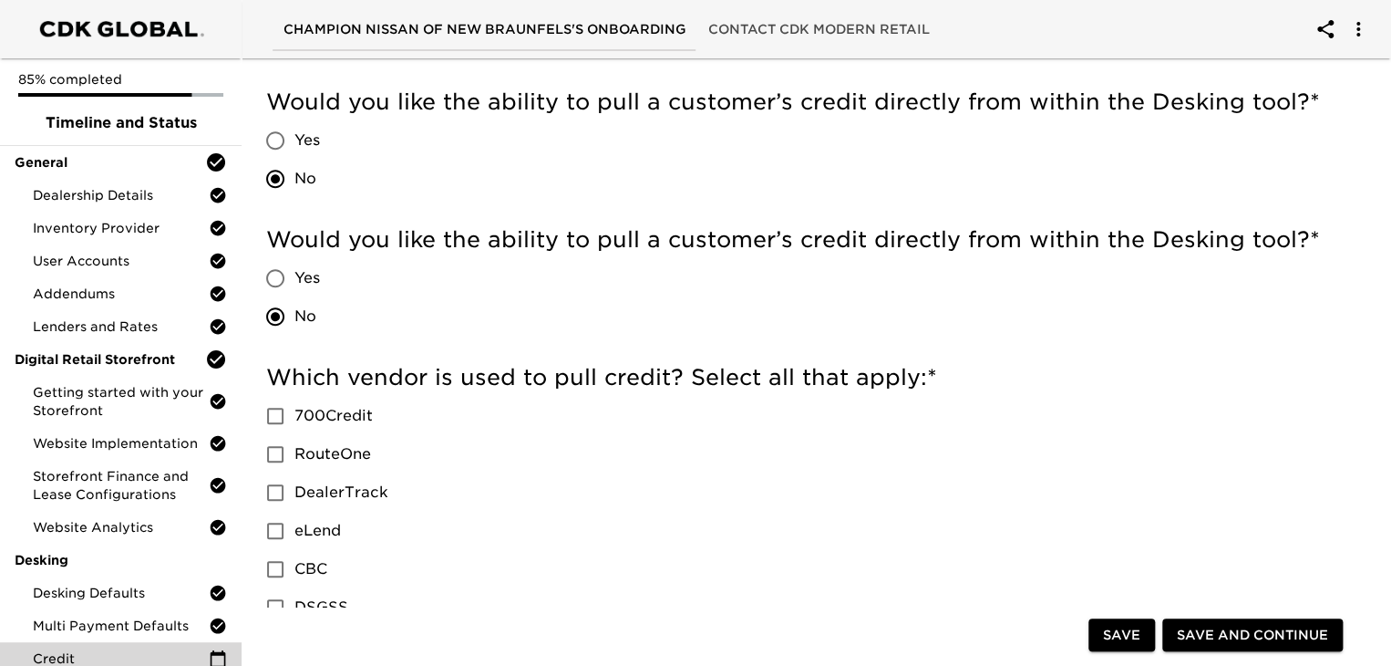
click at [350, 419] on span "700Credit" at bounding box center [333, 416] width 78 height 22
click at [294, 419] on input "700Credit" at bounding box center [275, 416] width 38 height 38
checkbox input "true"
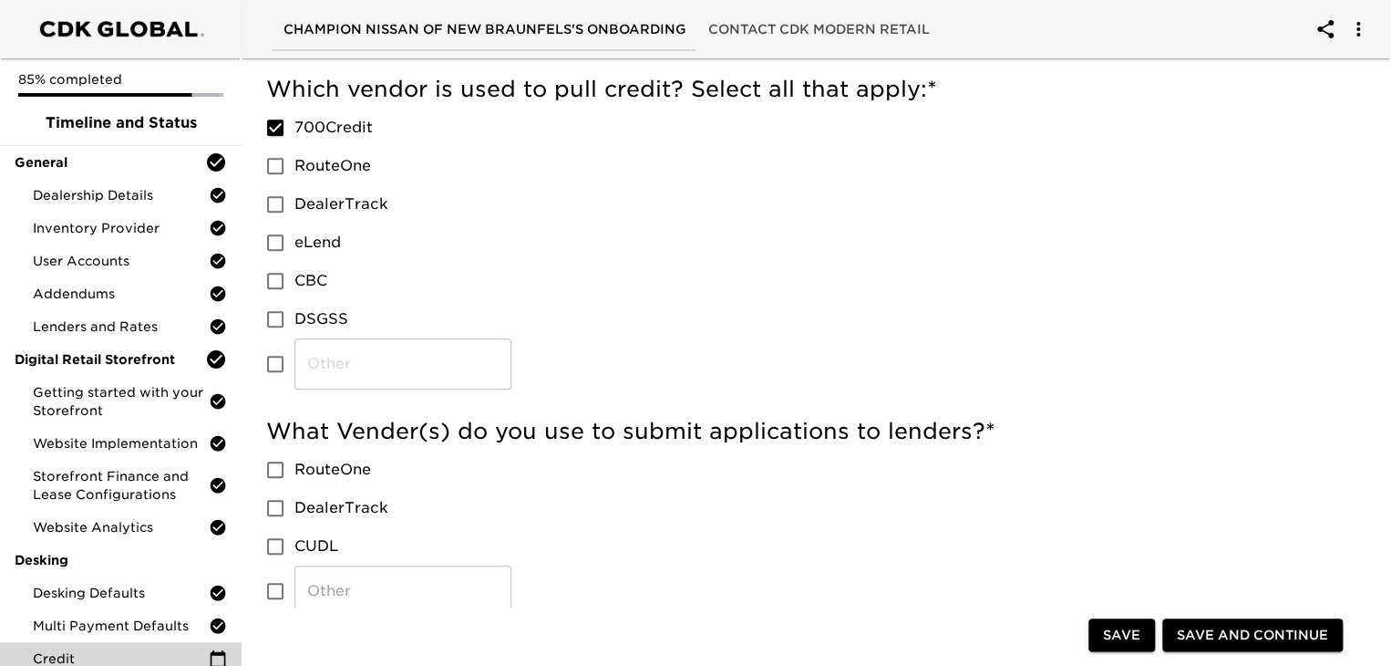
scroll to position [912, 0]
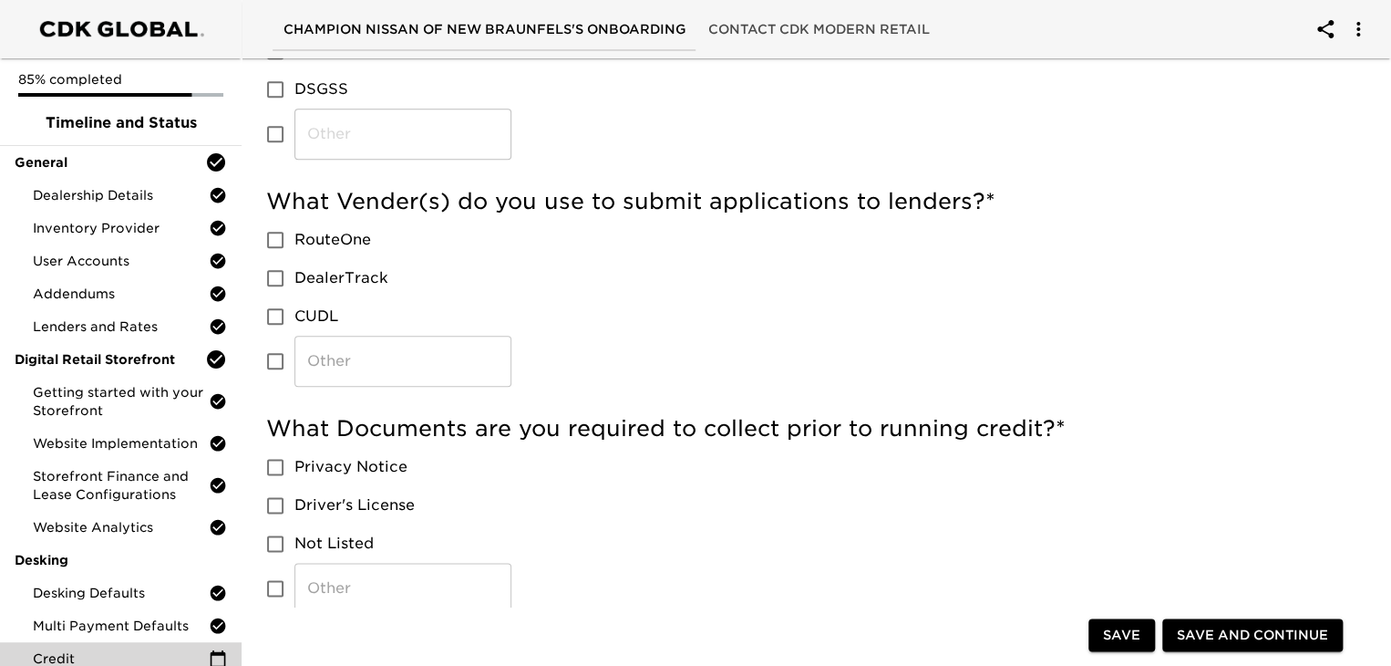
click at [349, 281] on span "DealerTrack" at bounding box center [341, 278] width 94 height 22
click at [294, 281] on input "DealerTrack" at bounding box center [275, 278] width 38 height 38
checkbox input "true"
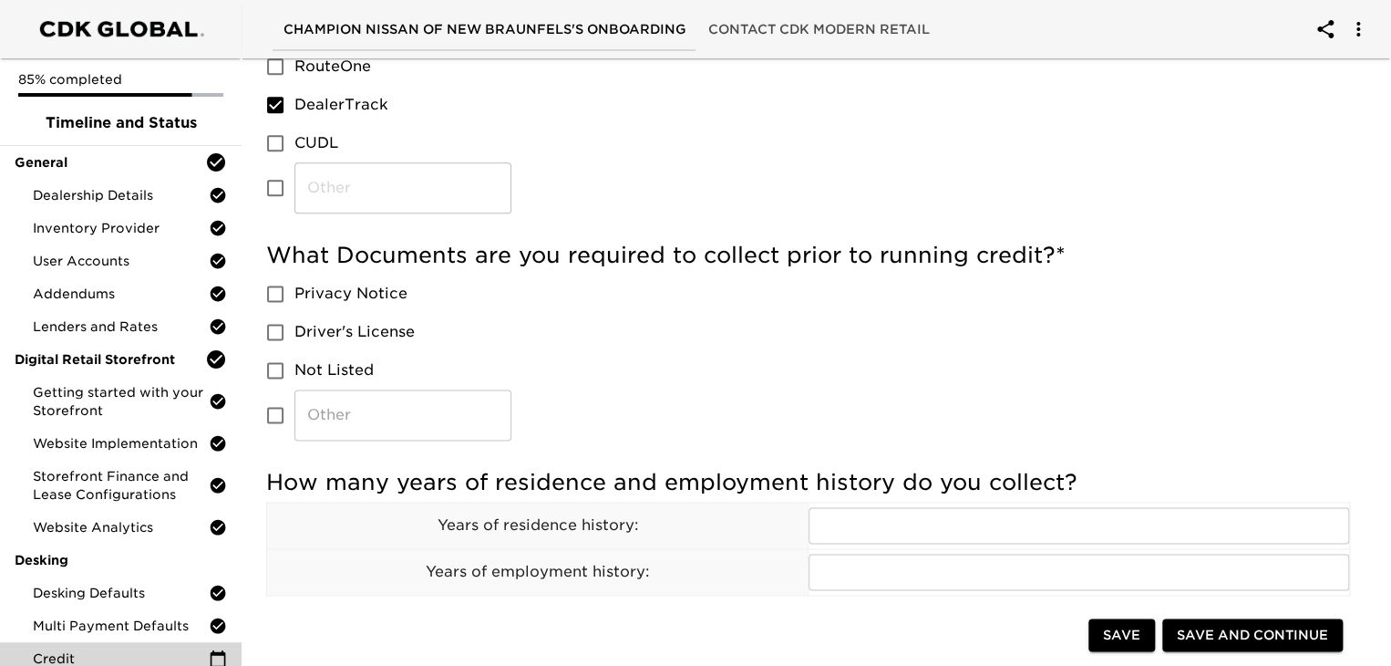
scroll to position [1083, 0]
click at [282, 144] on input "CUDL" at bounding box center [275, 145] width 38 height 38
checkbox input "true"
click at [275, 326] on input "Driver's License" at bounding box center [275, 334] width 38 height 38
checkbox input "true"
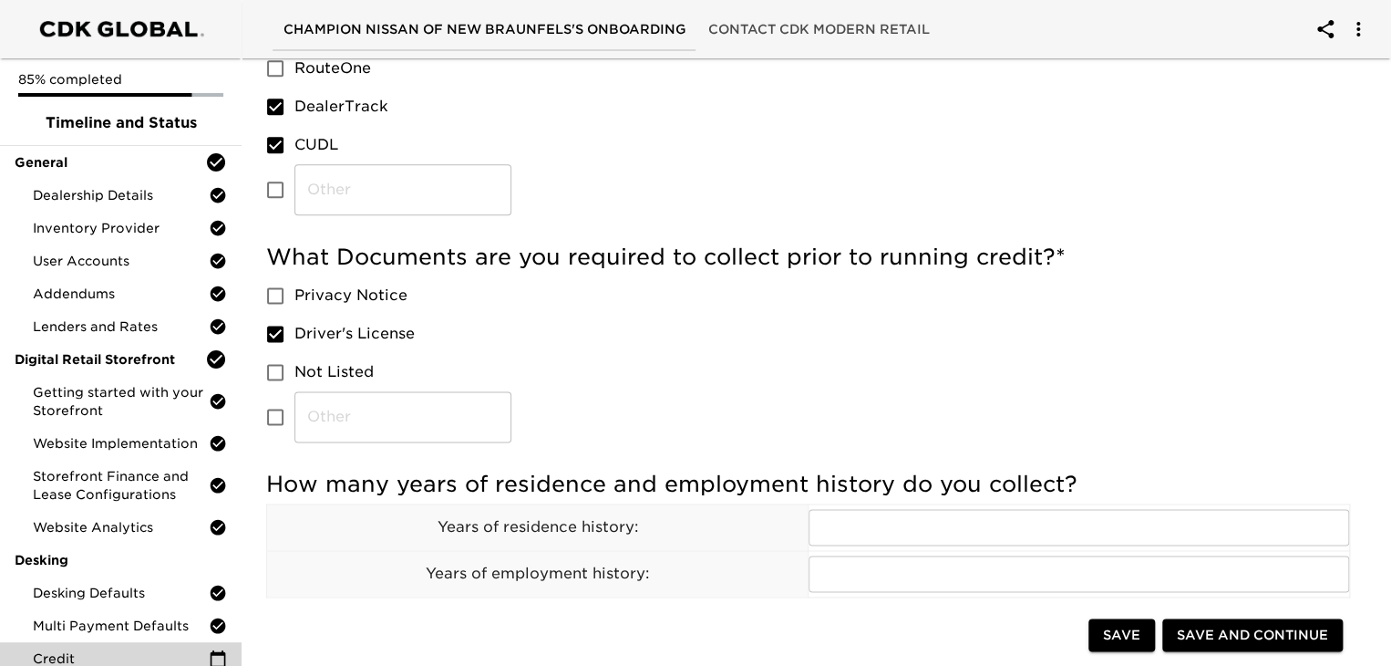
click at [277, 297] on input "Privacy Notice" at bounding box center [275, 295] width 38 height 38
checkbox input "true"
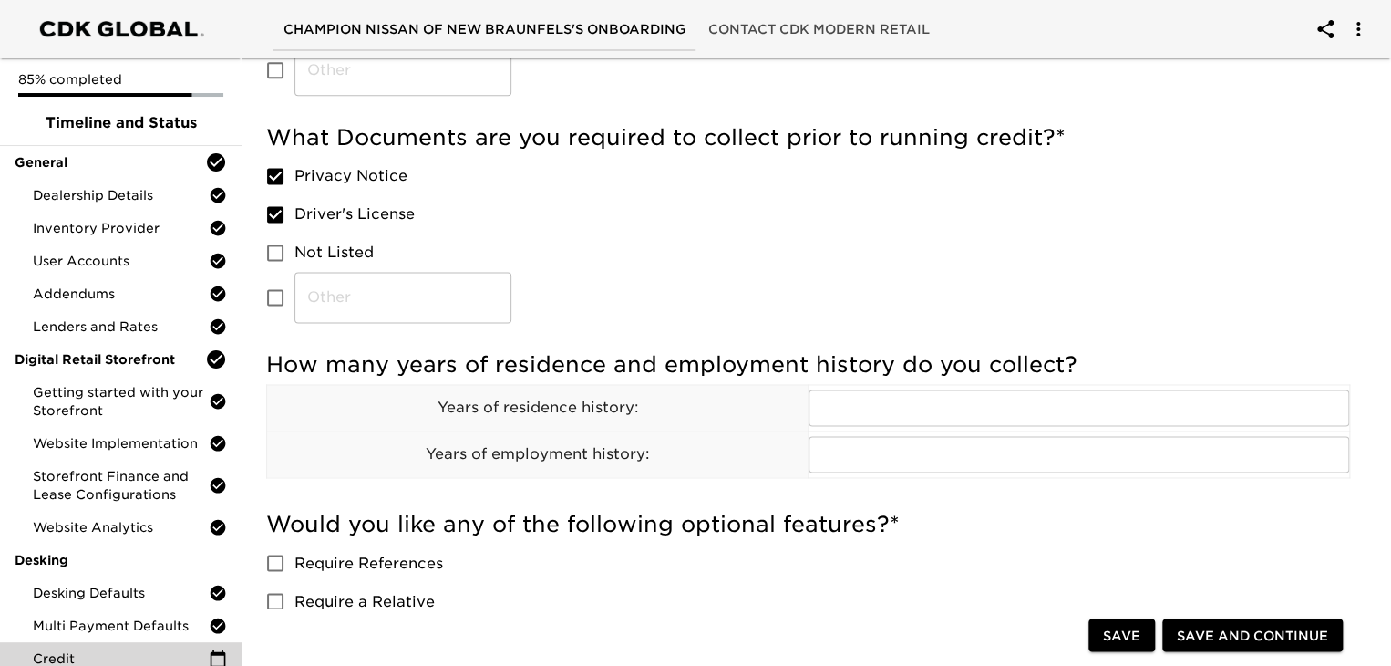
scroll to position [1269, 0]
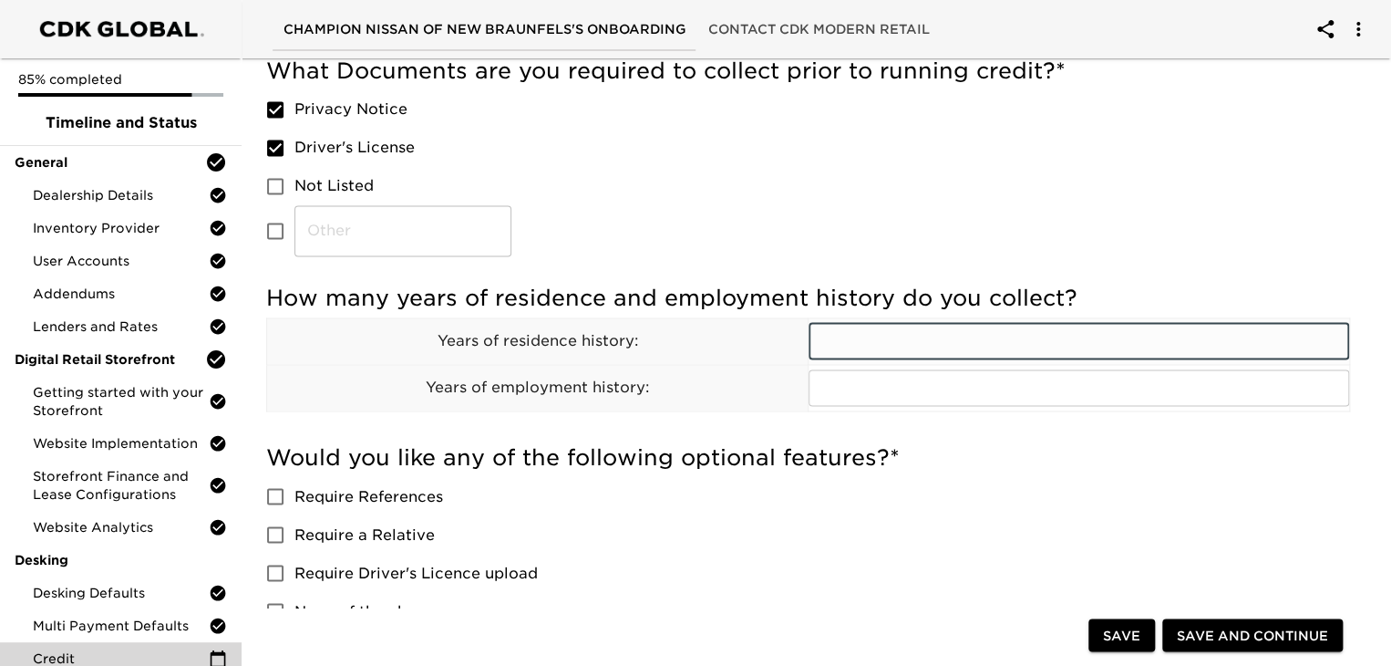
click at [890, 337] on input "text" at bounding box center [1079, 341] width 541 height 36
type input "1"
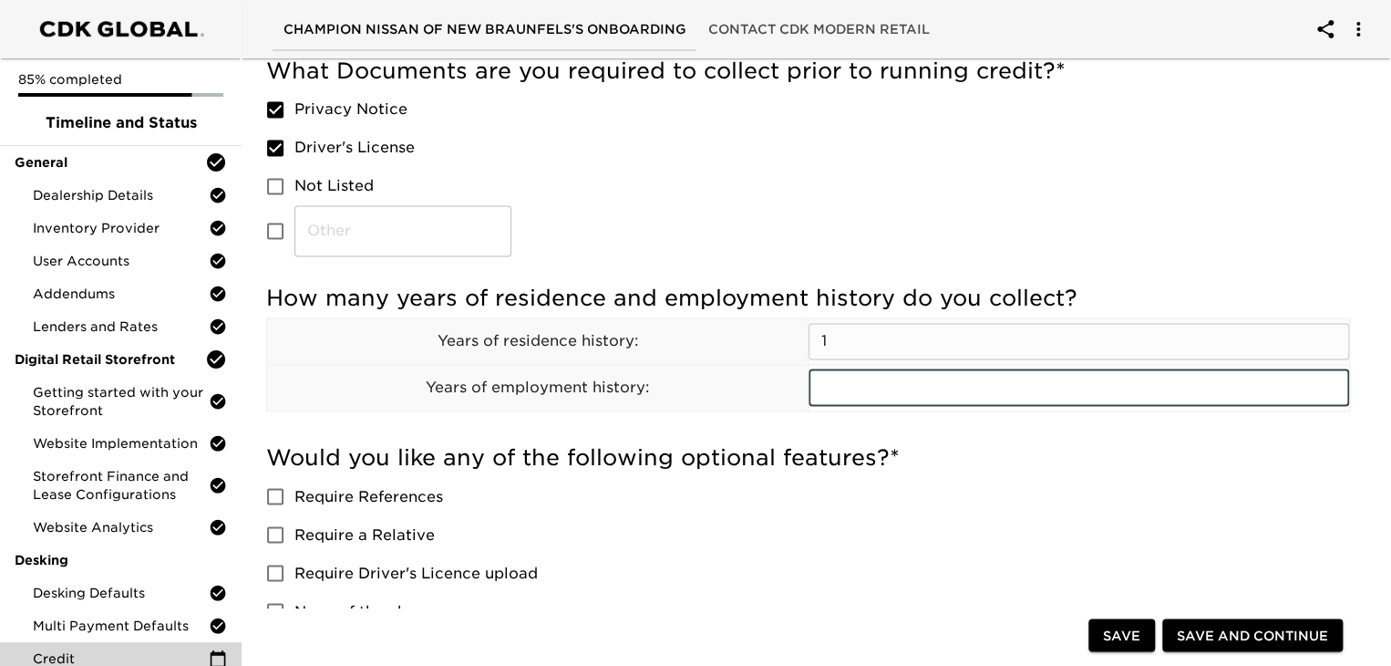
type input "2"
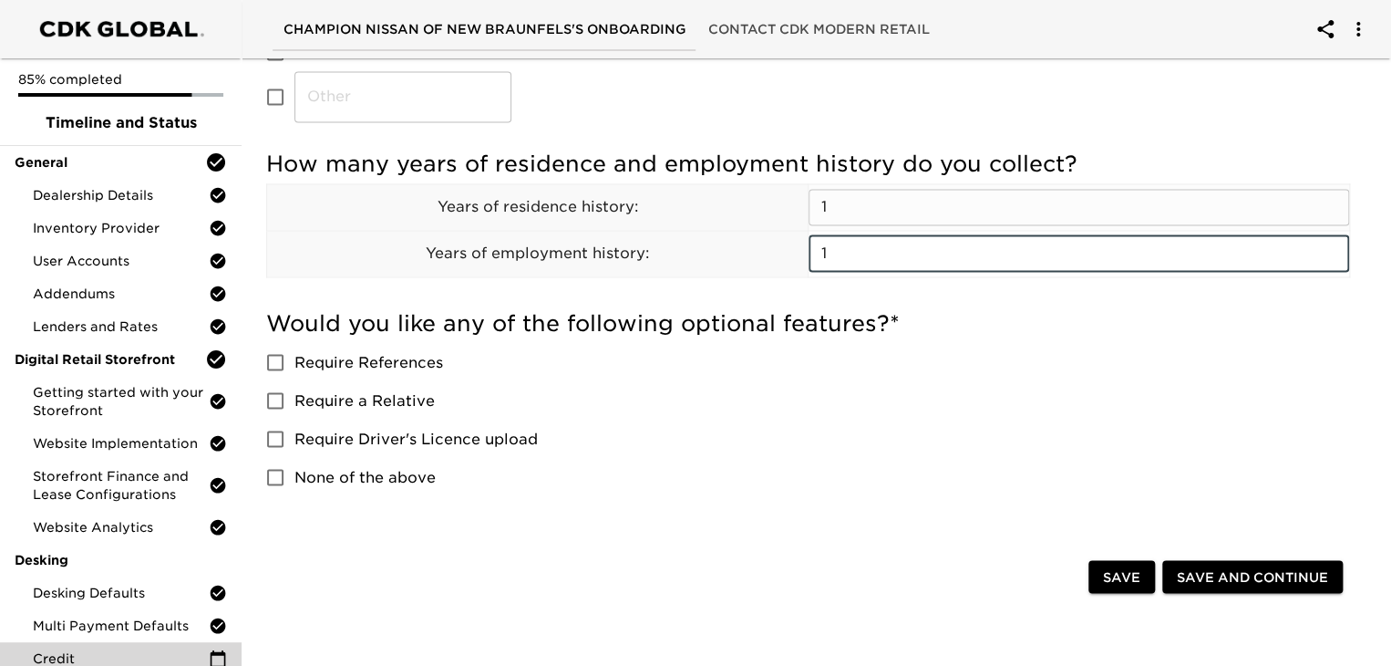
scroll to position [1404, 0]
type input "1"
click at [265, 351] on input "Require References" at bounding box center [275, 361] width 38 height 38
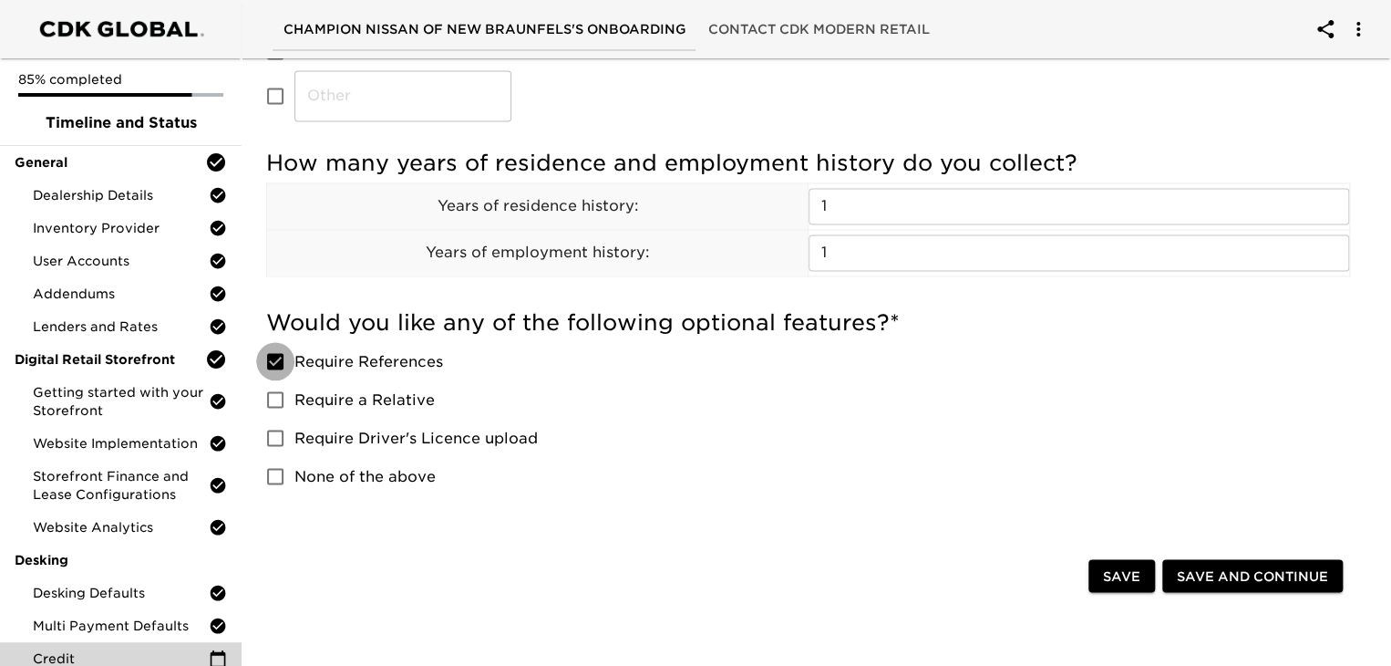
click at [274, 373] on input "Require References" at bounding box center [275, 361] width 38 height 38
checkbox input "false"
click at [275, 387] on input "Require a Relative" at bounding box center [275, 399] width 38 height 38
checkbox input "true"
click at [280, 356] on input "Require References" at bounding box center [275, 361] width 38 height 38
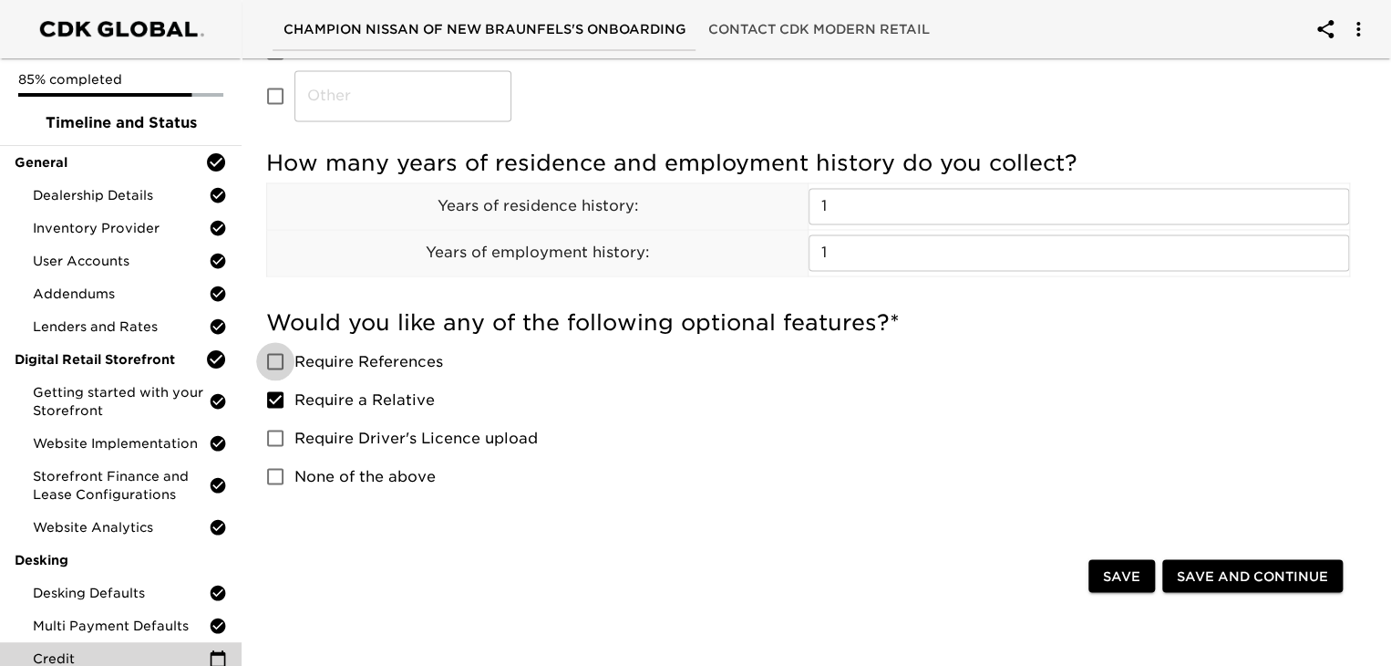
checkbox input "true"
click at [281, 388] on input "Require a Relative" at bounding box center [275, 399] width 38 height 38
checkbox input "false"
click at [285, 428] on input "Require Driver's Licence upload" at bounding box center [275, 437] width 38 height 38
checkbox input "true"
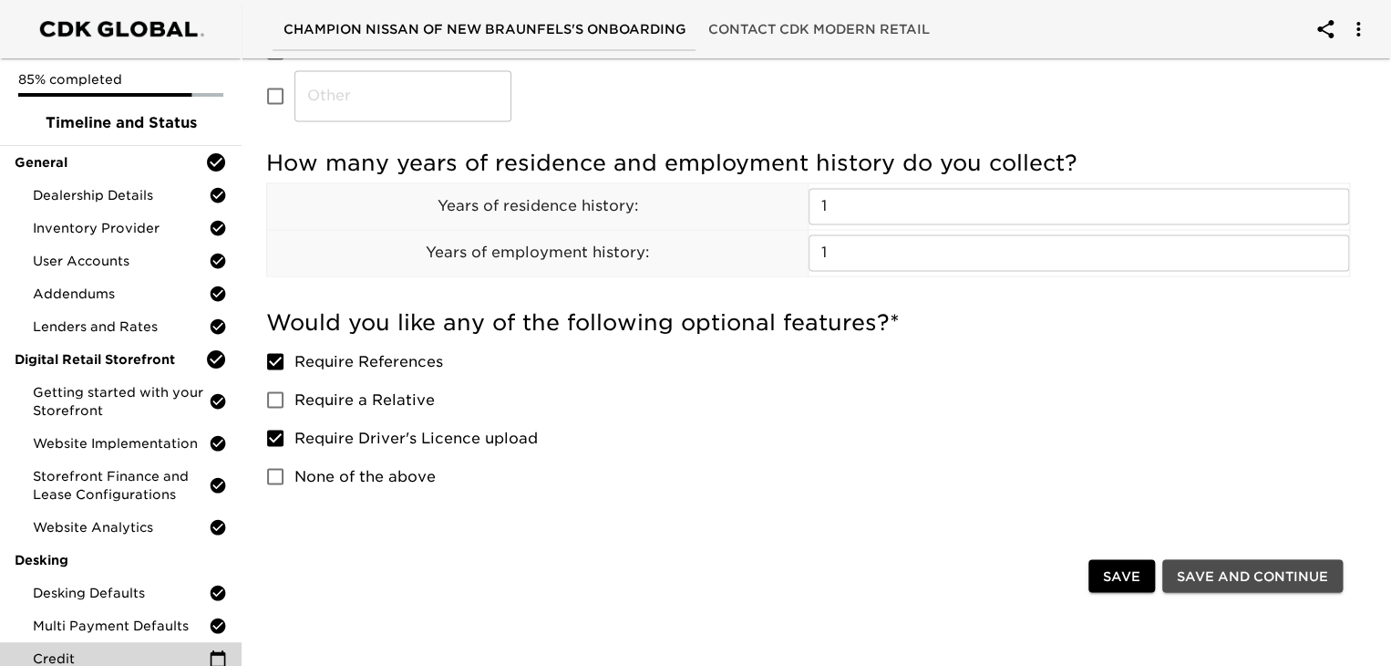
click at [1255, 569] on span "Save and Continue" at bounding box center [1252, 575] width 151 height 23
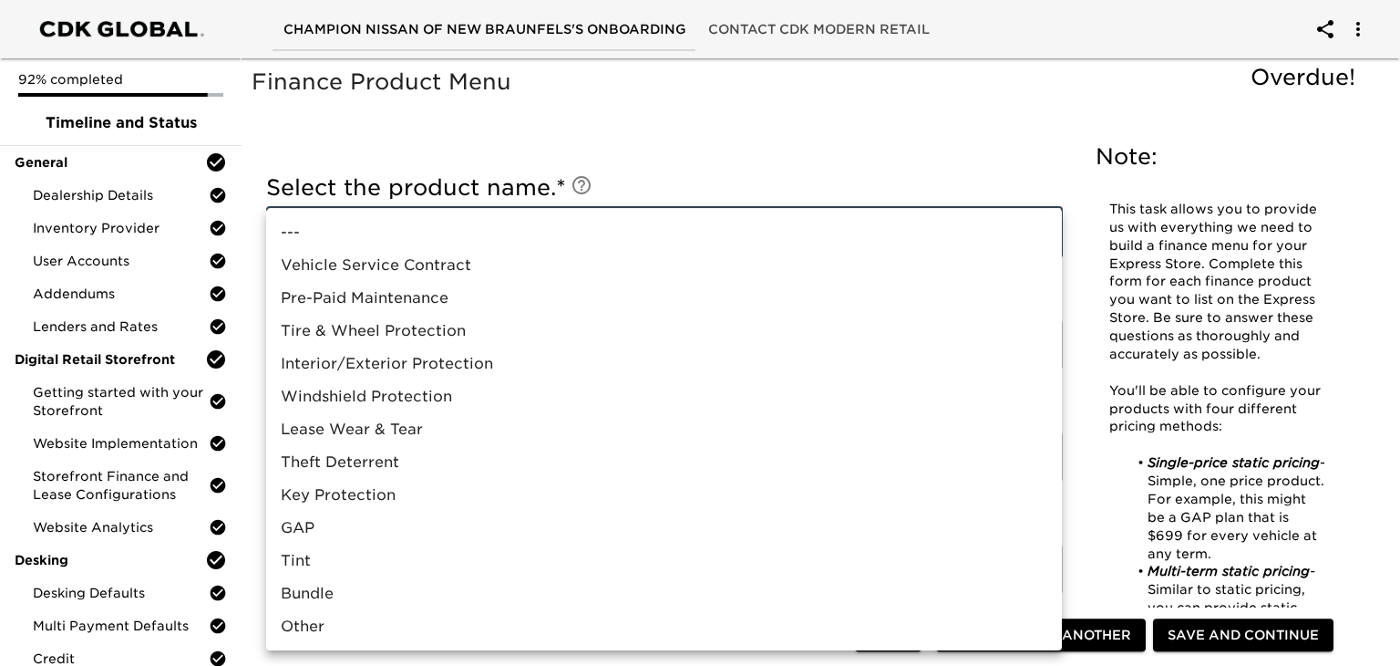
click at [635, 165] on div at bounding box center [700, 333] width 1400 height 666
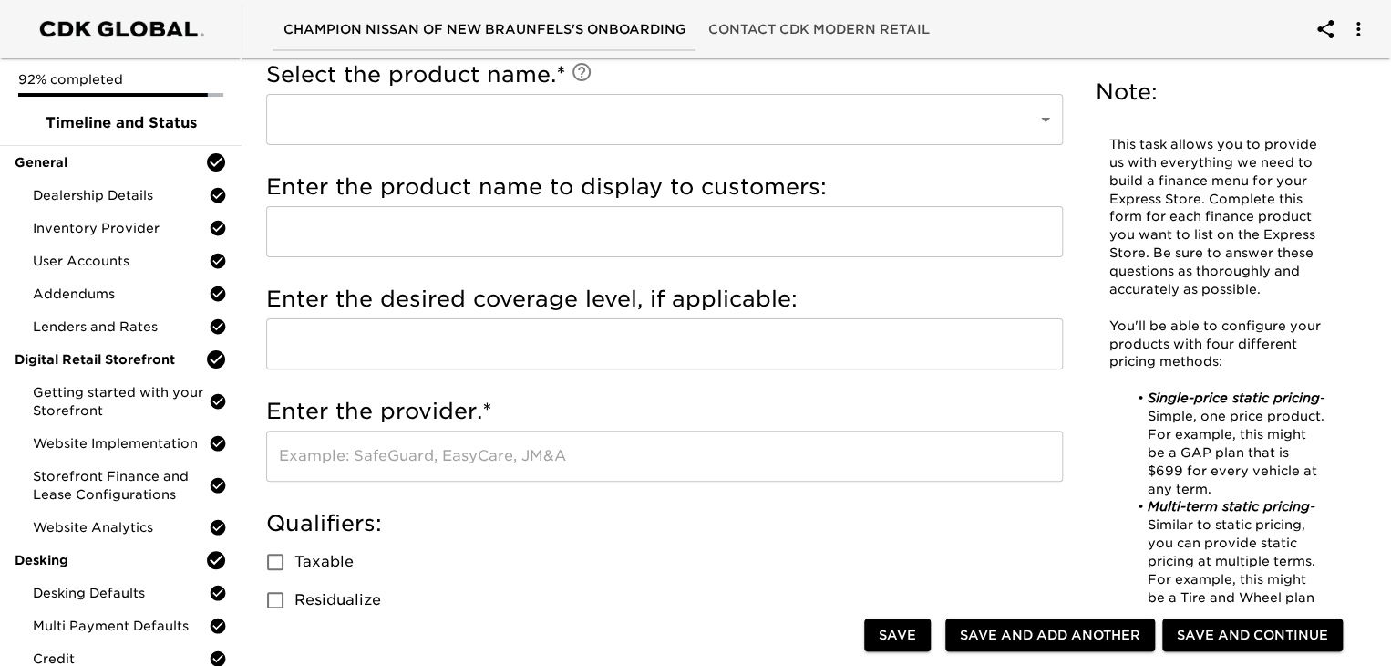
scroll to position [132, 0]
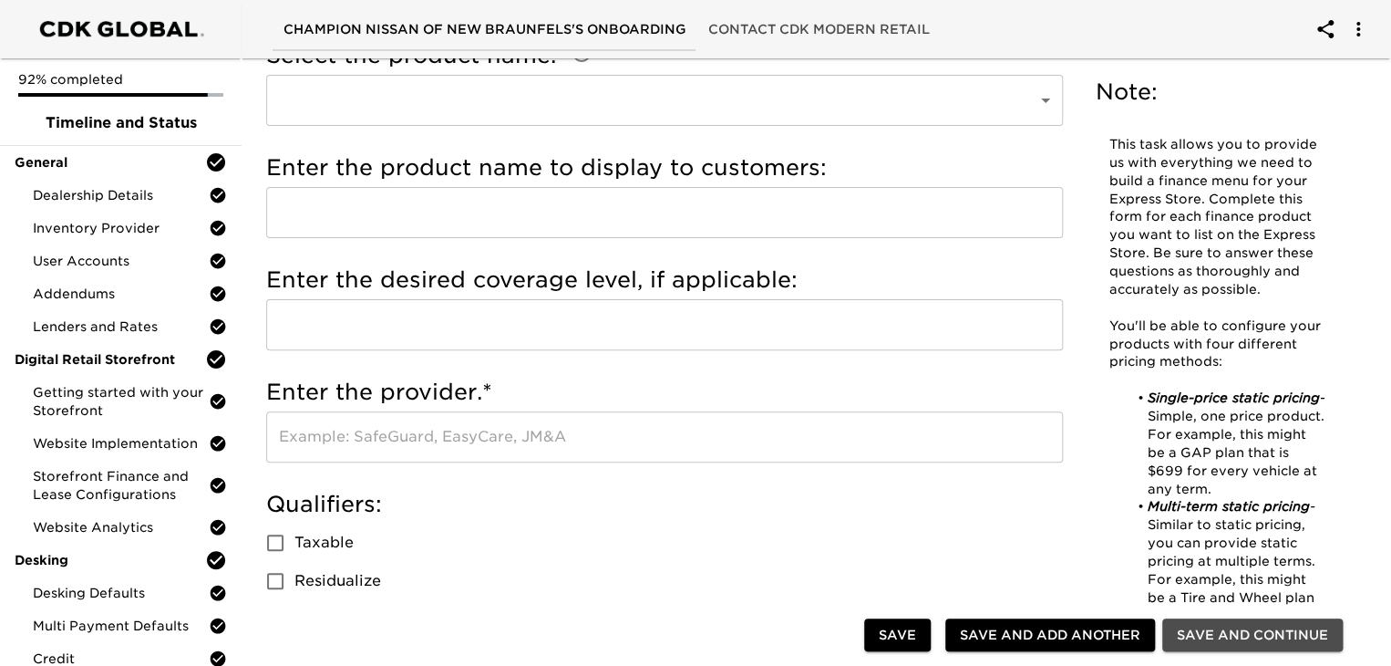
click at [1215, 646] on button "Save and Continue" at bounding box center [1252, 635] width 181 height 34
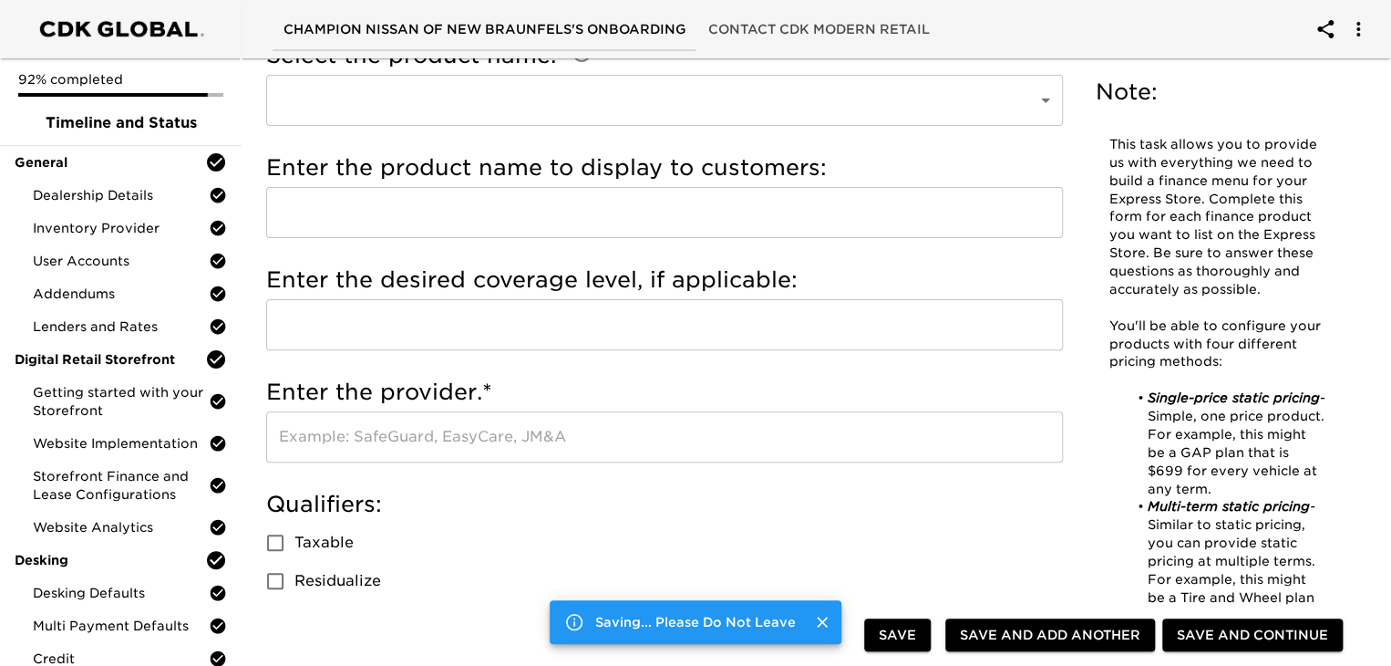
scroll to position [0, 0]
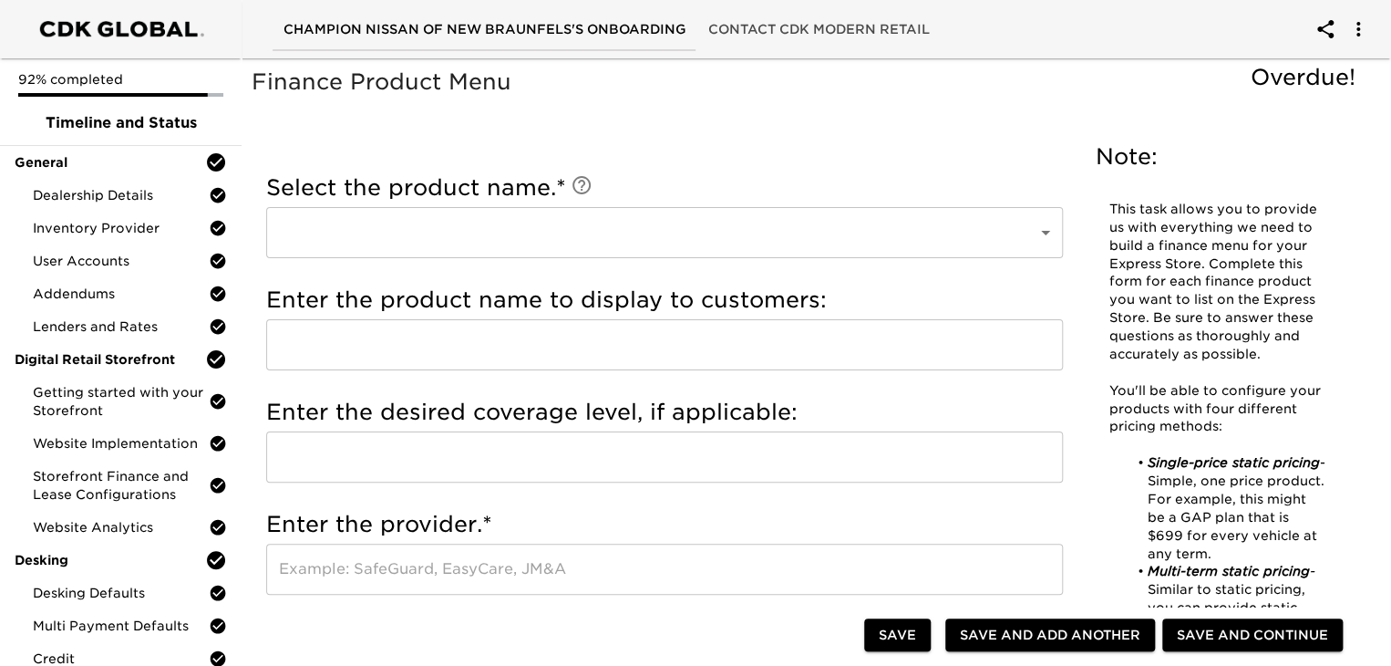
click at [1192, 635] on span "Save and Continue" at bounding box center [1252, 635] width 151 height 23
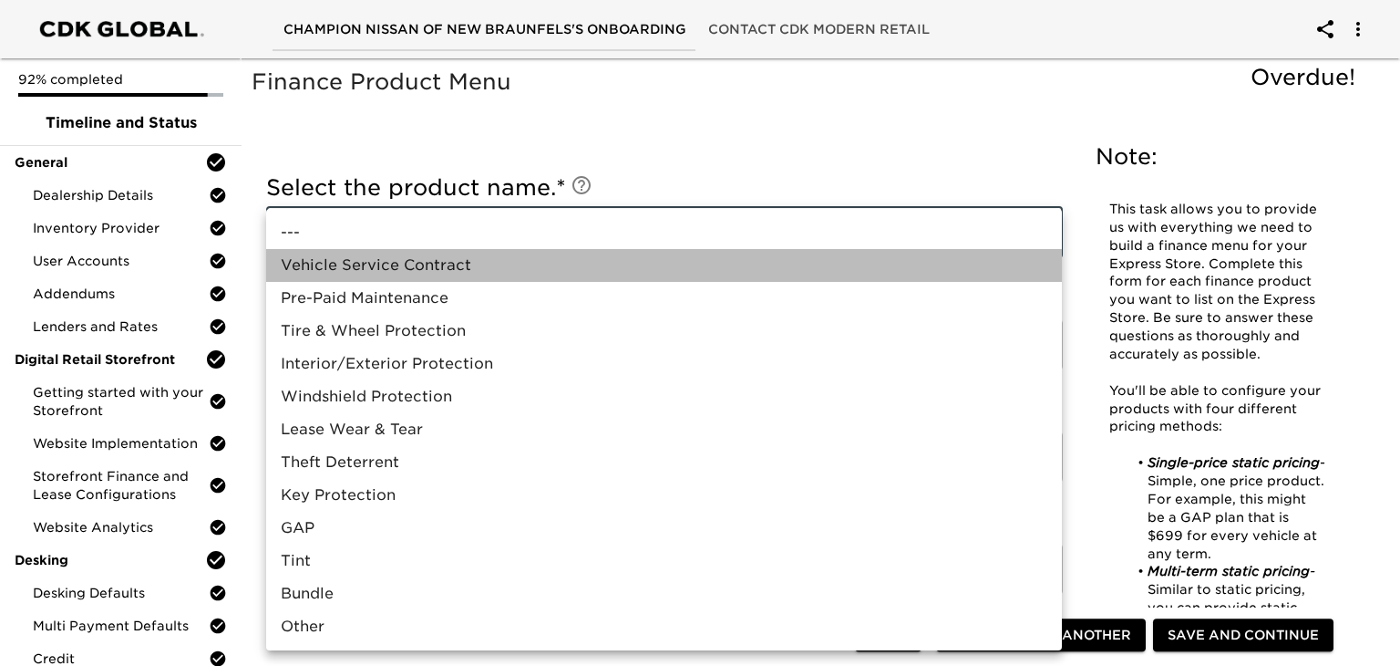
click at [389, 271] on li "Vehicle Service Contract" at bounding box center [664, 265] width 796 height 33
type input "Vehicle Service Contract"
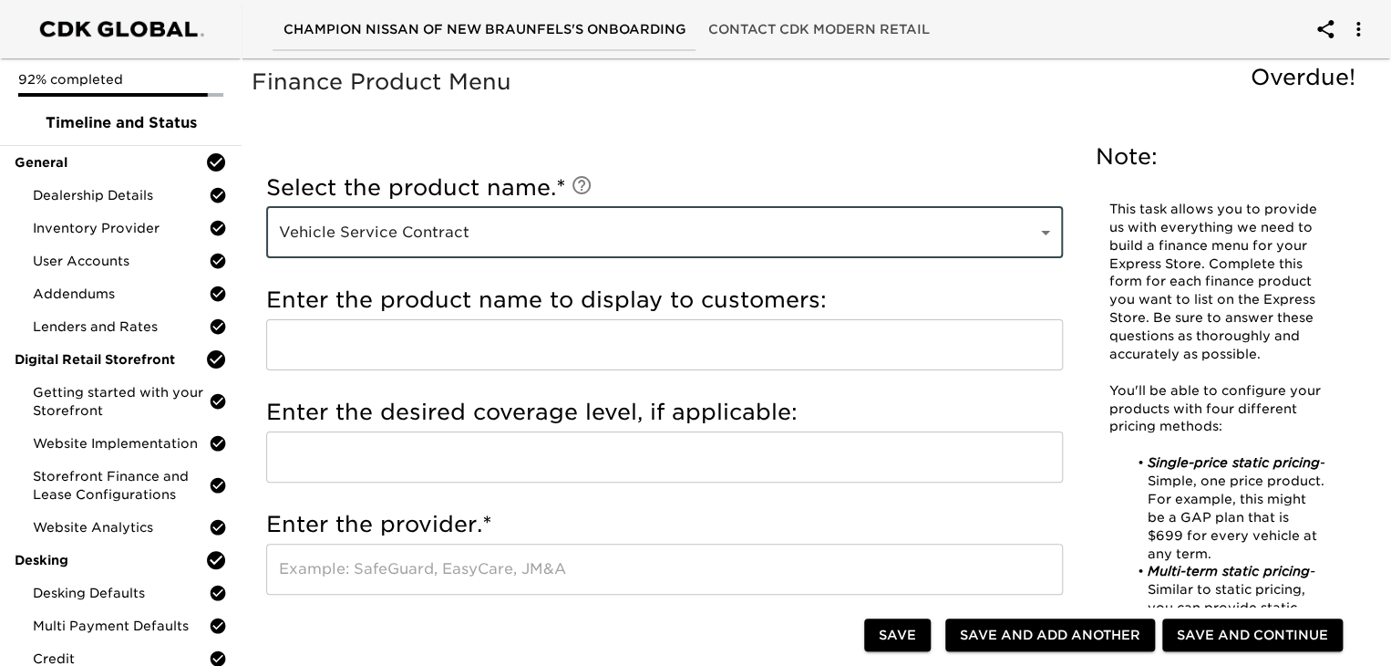
click at [369, 346] on input "text" at bounding box center [664, 344] width 797 height 51
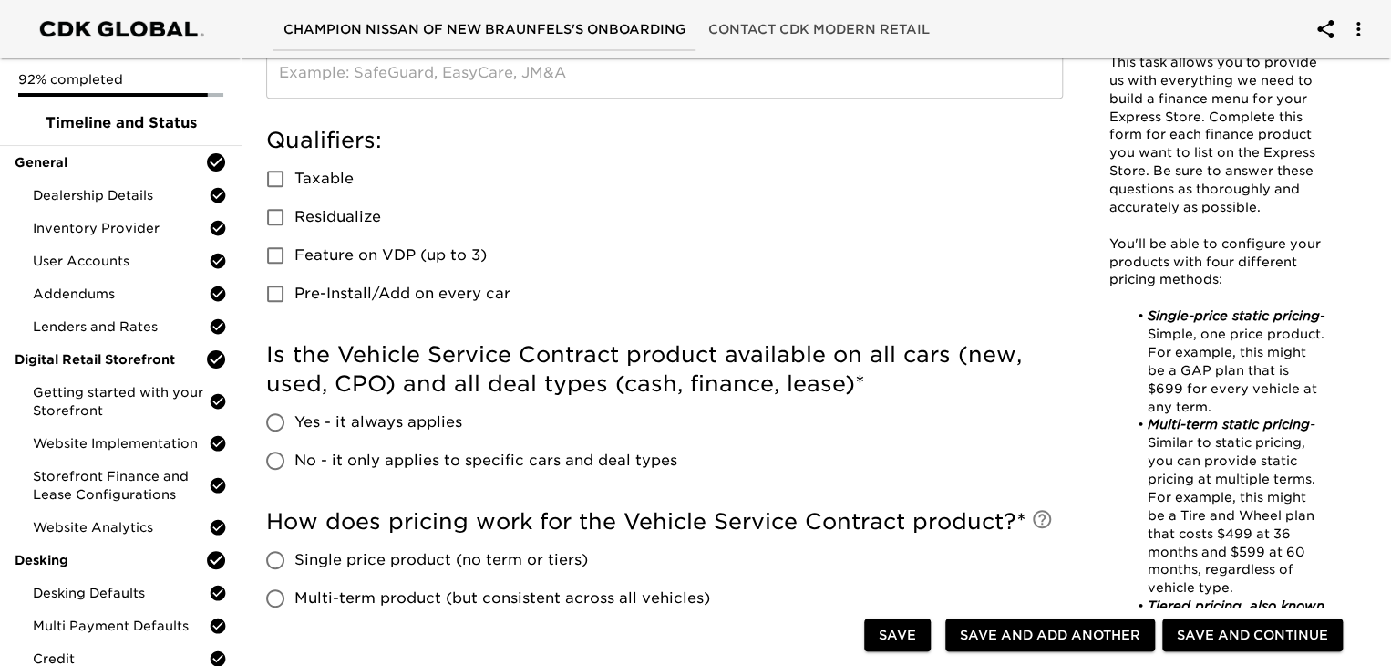
scroll to position [495, 0]
click at [515, 335] on div "Is the Vehicle Service Contract product available on all cars (new, used, CPO) …" at bounding box center [664, 415] width 797 height 167
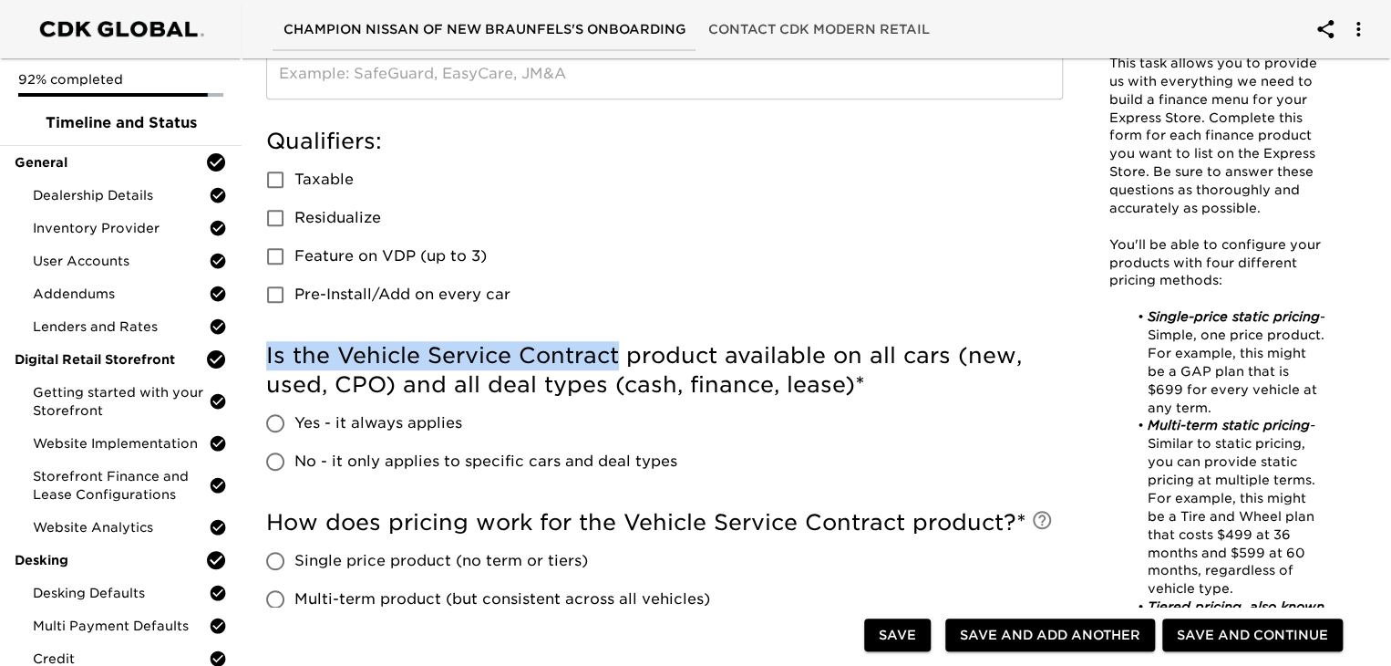
drag, startPoint x: 515, startPoint y: 335, endPoint x: 594, endPoint y: 259, distance: 109.6
click at [594, 259] on div "Select the product name. * Vehicle Service Contract Vehicle Service Contract ​ …" at bounding box center [665, 290] width 826 height 1272
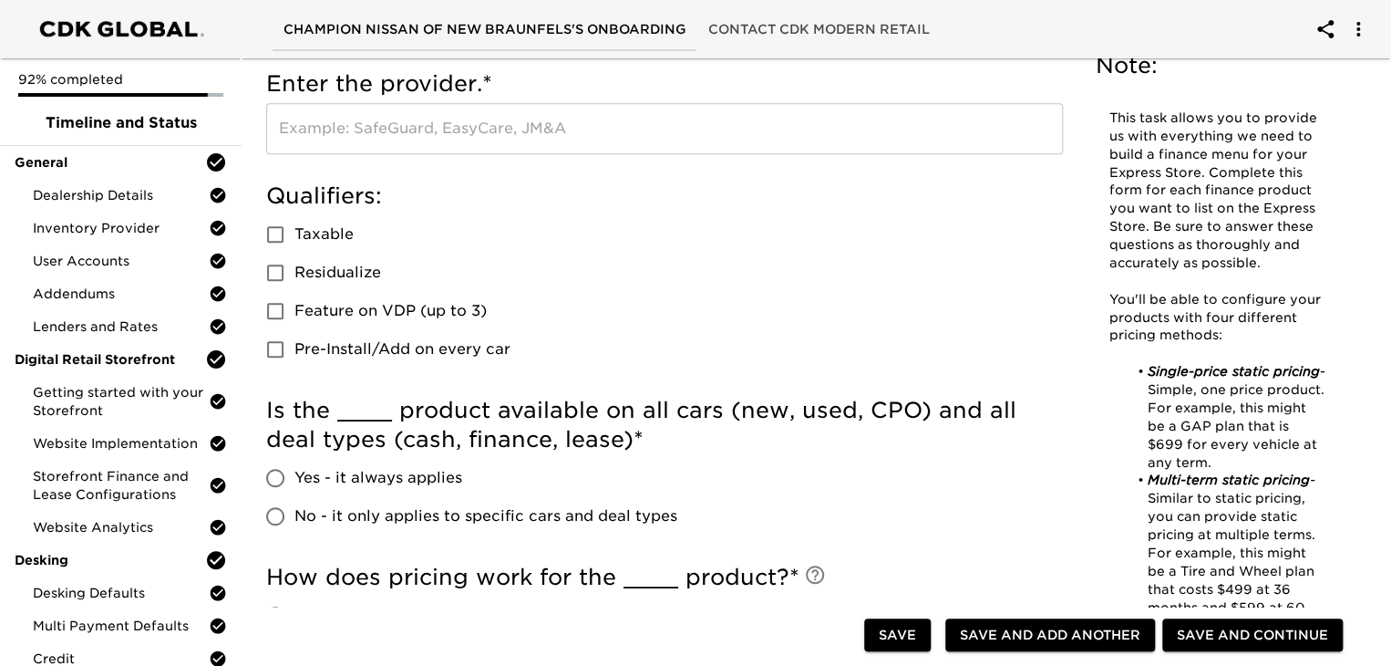
scroll to position [0, 0]
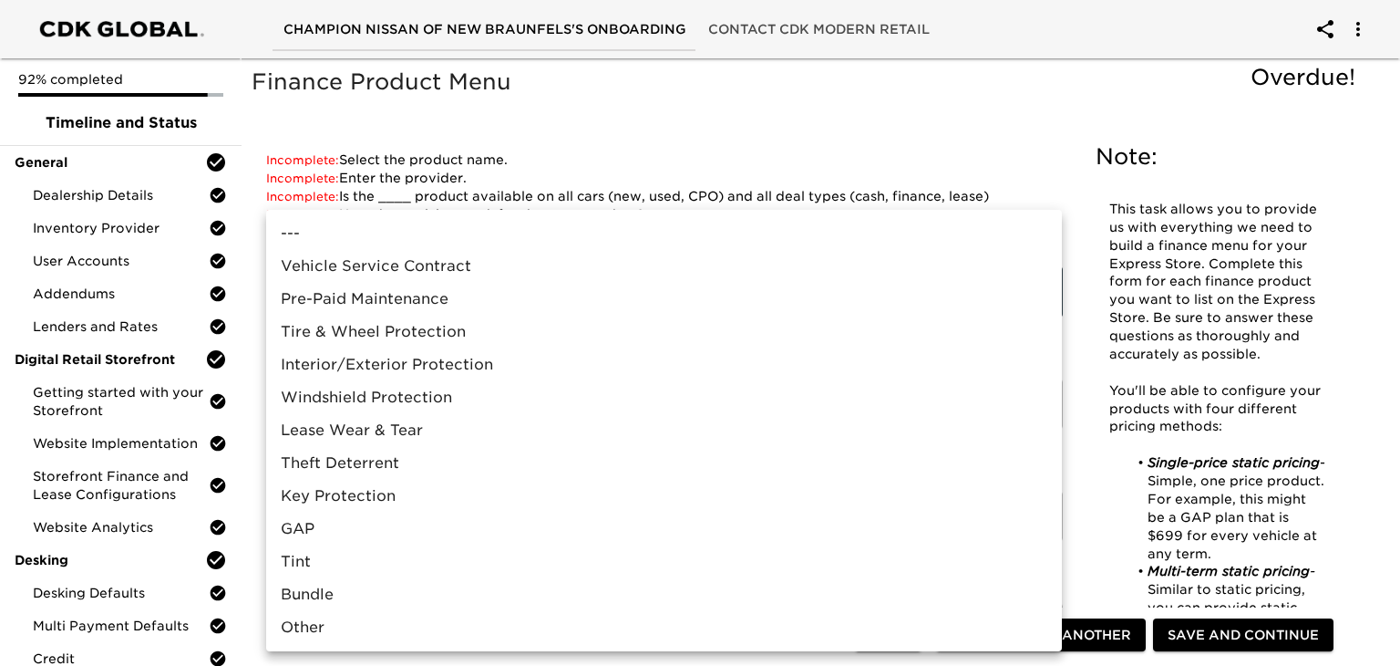
click at [661, 136] on div at bounding box center [700, 333] width 1400 height 666
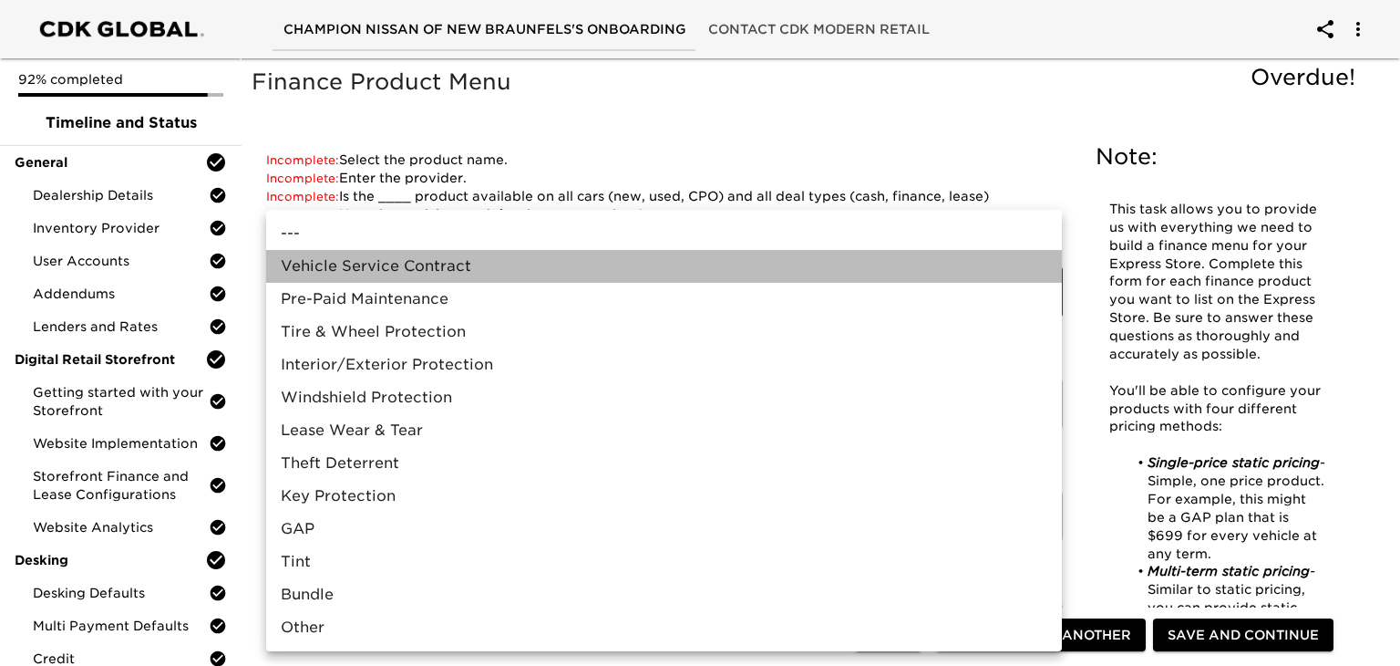
click at [464, 274] on li "Vehicle Service Contract" at bounding box center [664, 266] width 796 height 33
type input "Vehicle Service Contract"
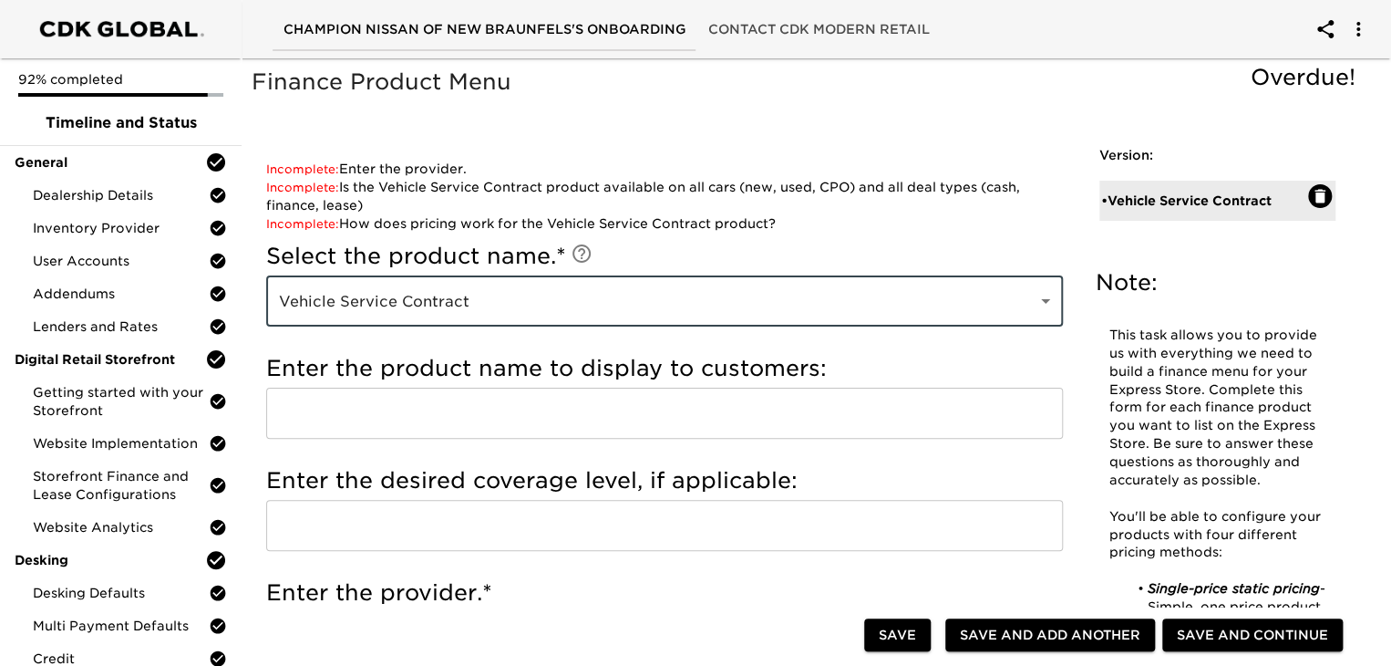
click at [388, 406] on input "text" at bounding box center [664, 412] width 797 height 51
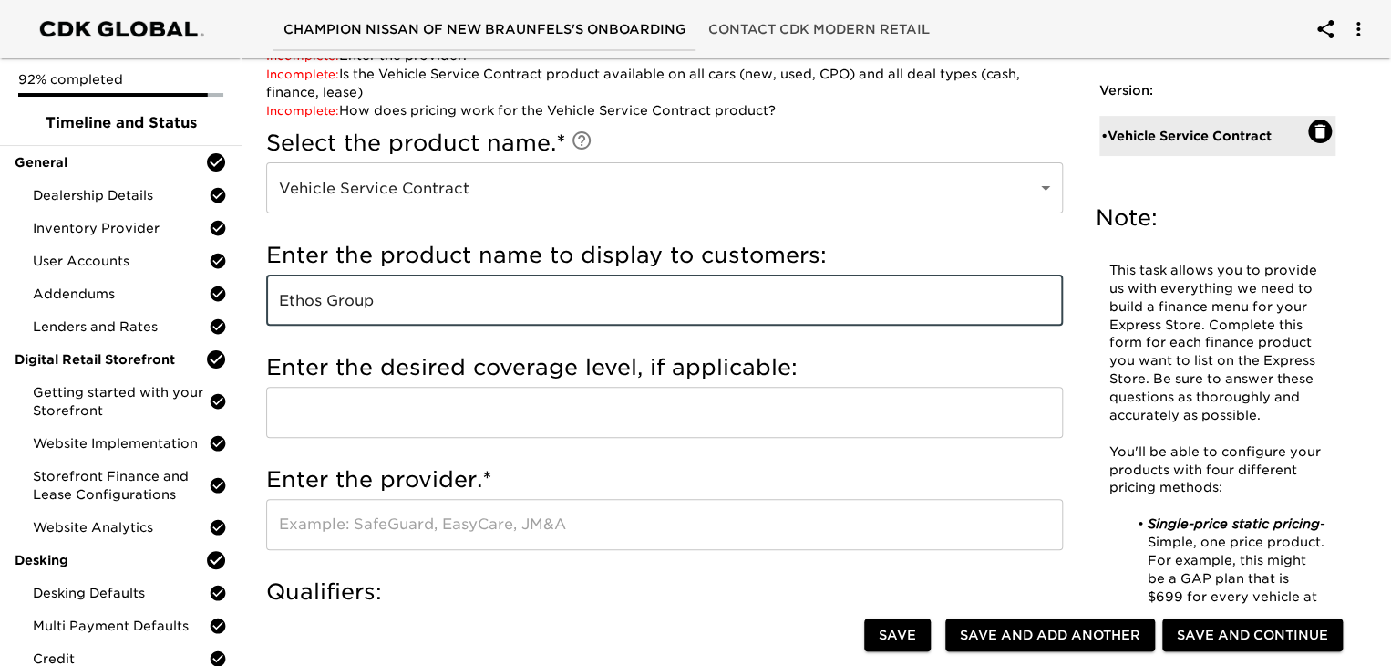
scroll to position [131, 0]
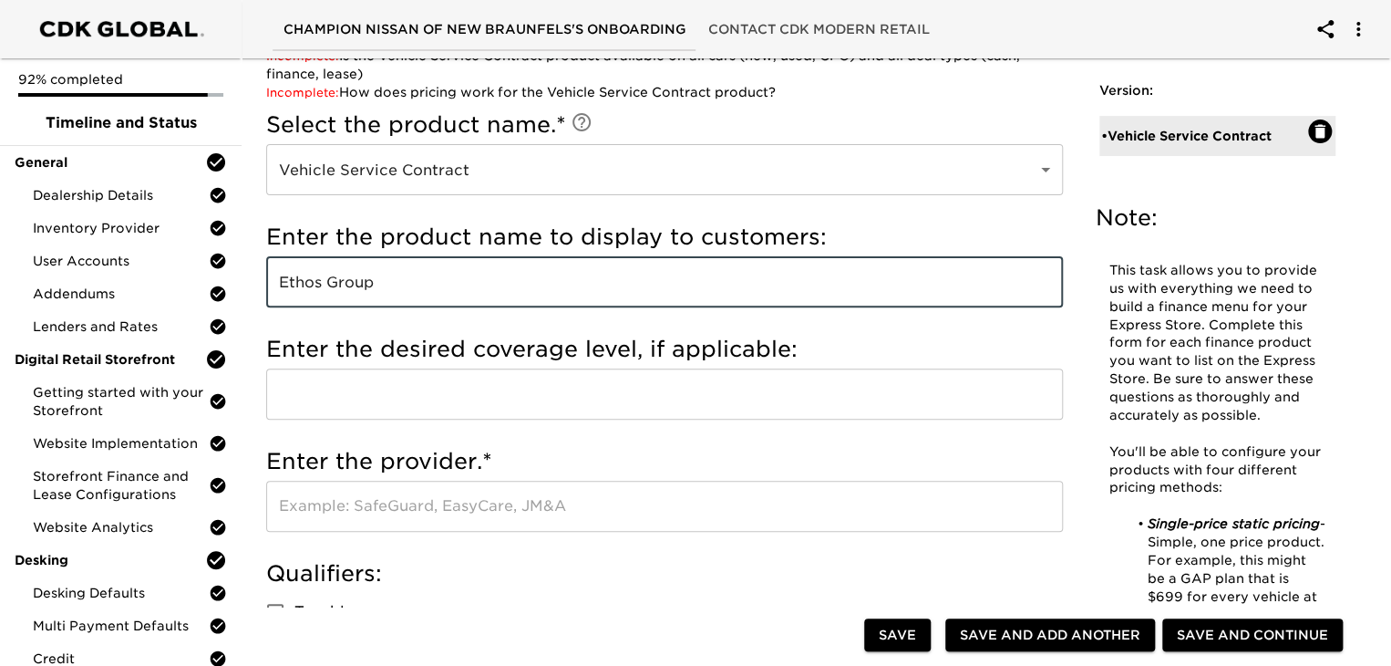
type input "Ethos Group"
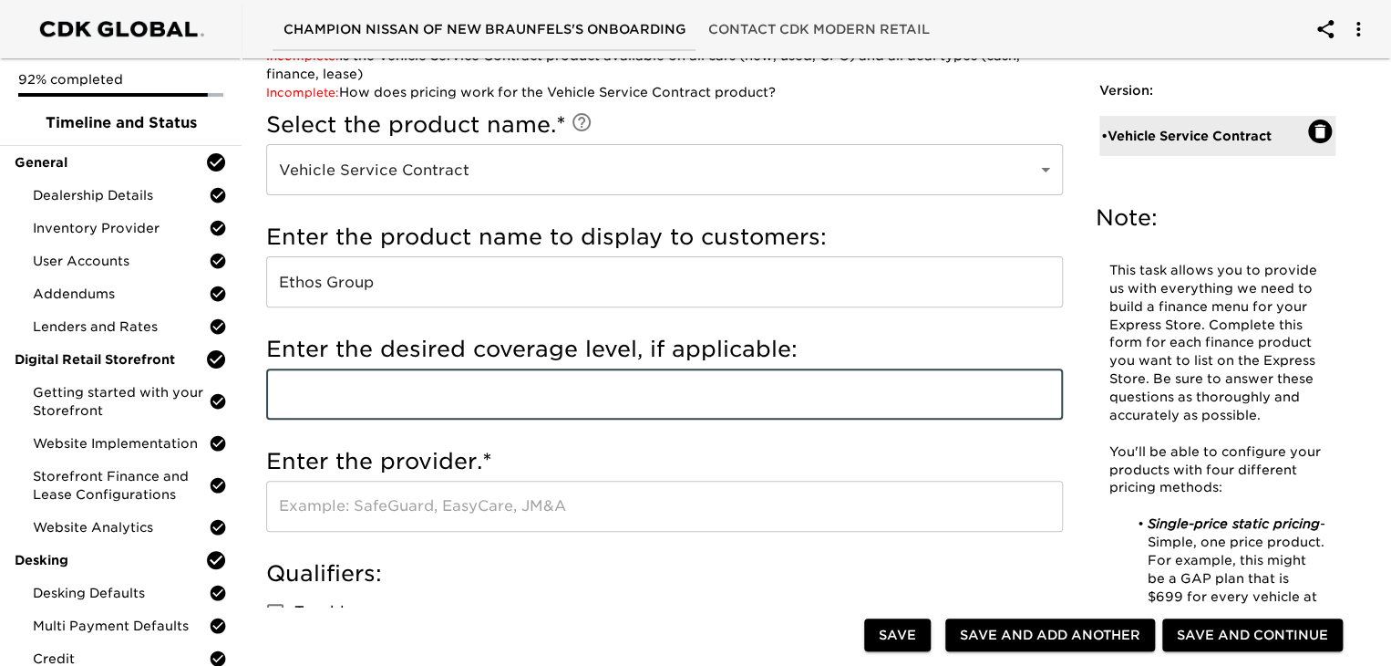
click at [394, 405] on input "text" at bounding box center [664, 393] width 797 height 51
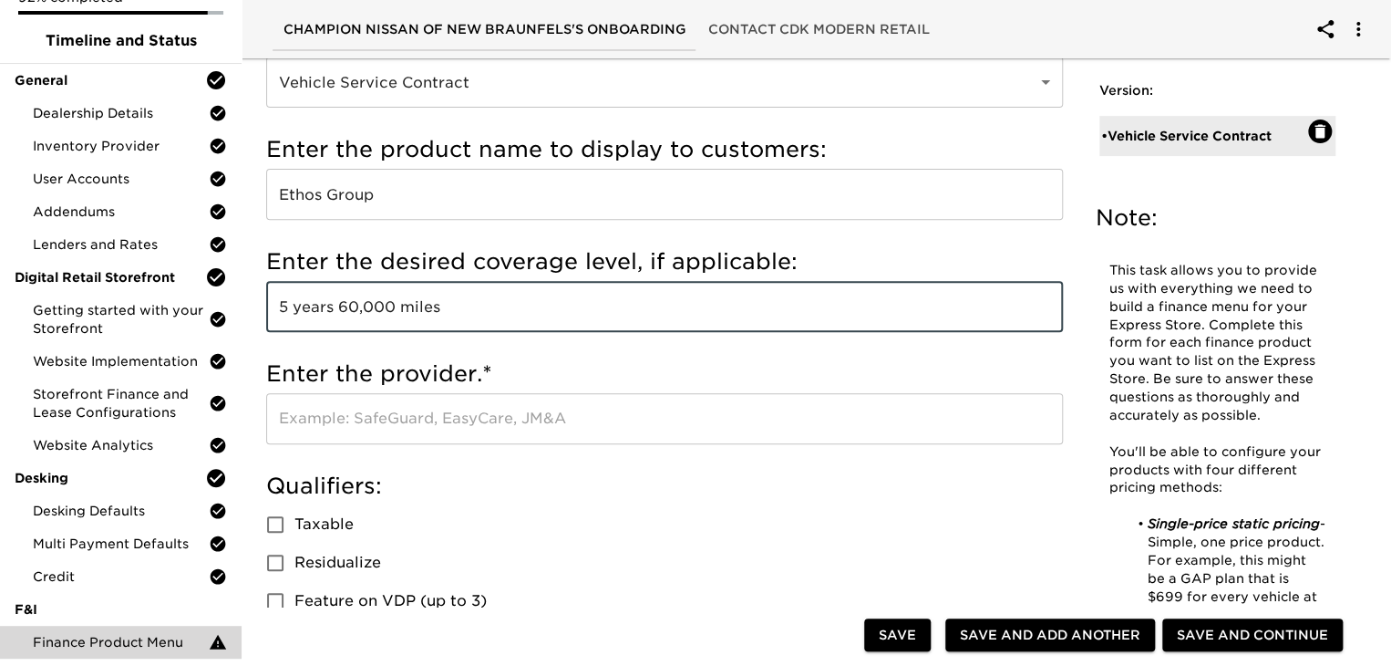
scroll to position [222, 0]
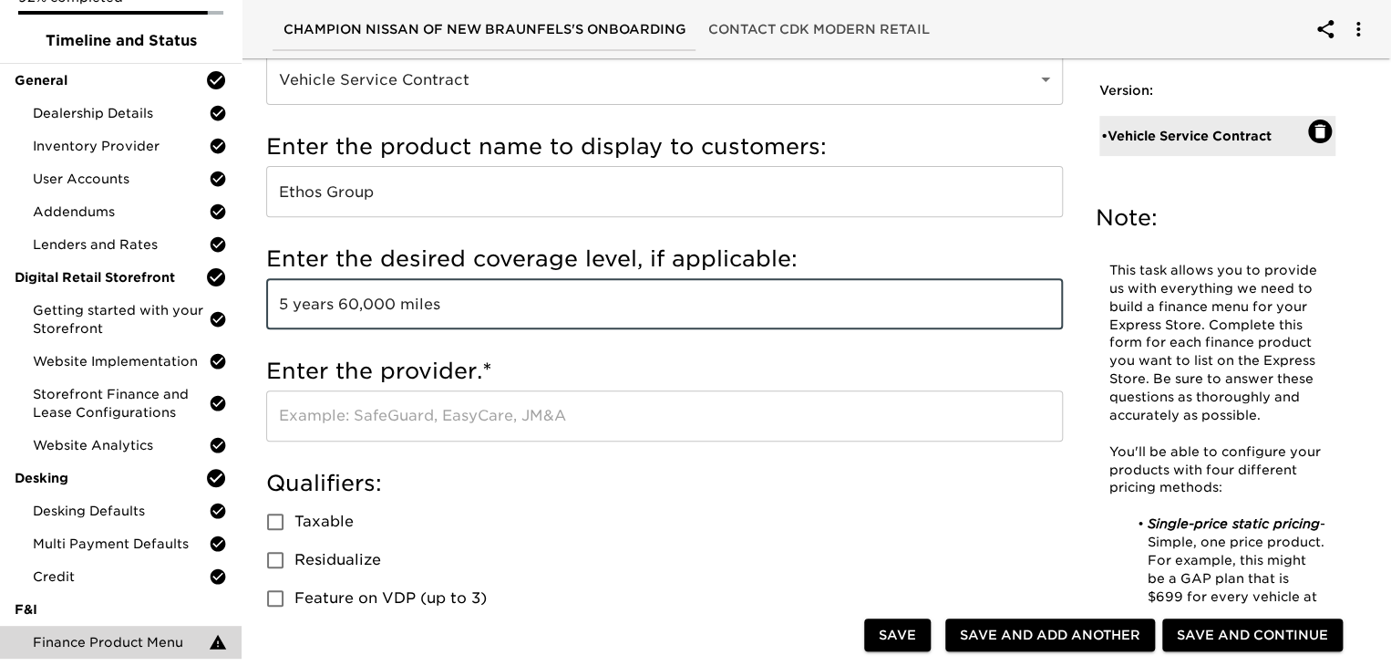
type input "5 years 60,000 miles"
click at [453, 425] on input "text" at bounding box center [664, 415] width 797 height 51
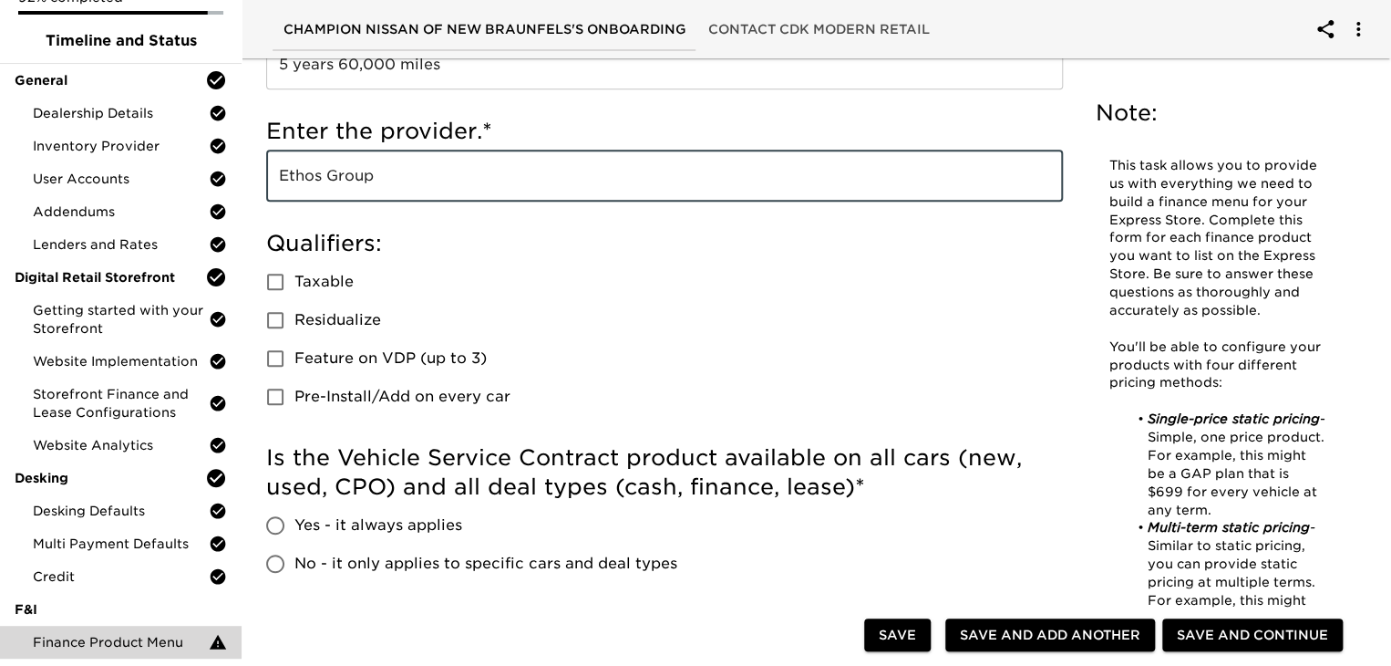
scroll to position [590, 0]
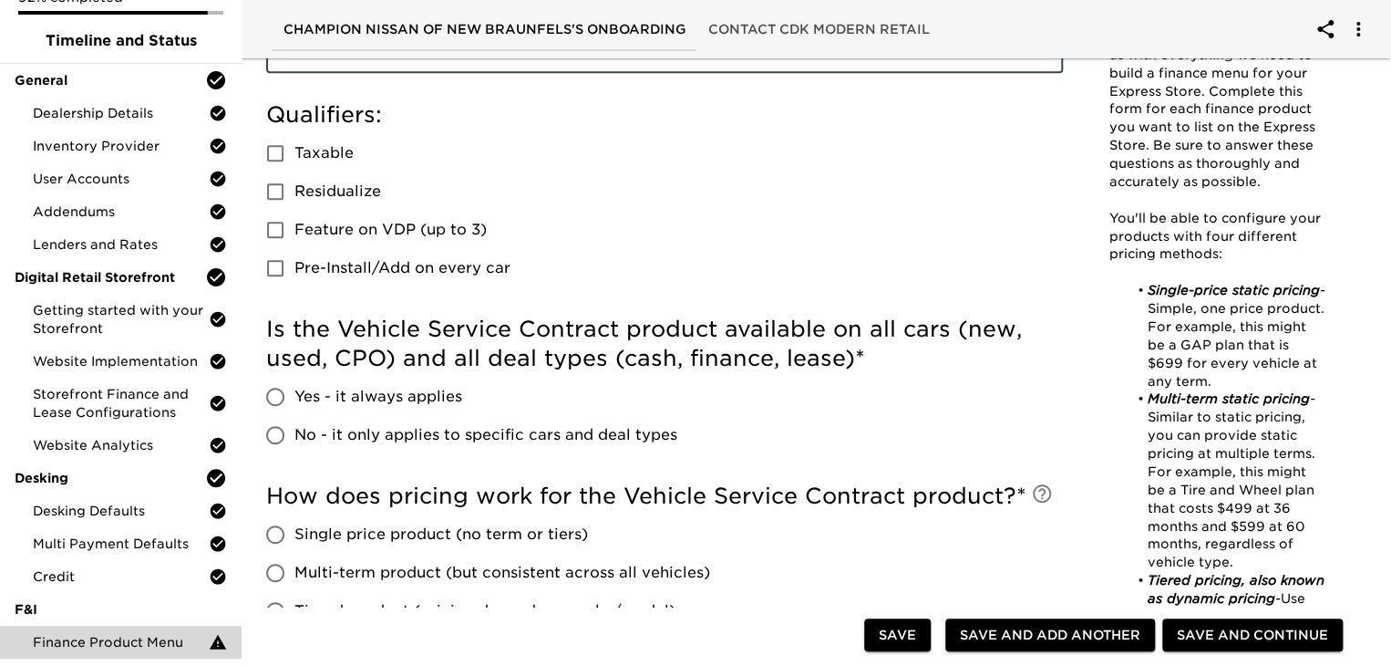
type input "Ethos Group"
click at [270, 225] on input "Feature on VDP (up to 3)" at bounding box center [275, 230] width 38 height 38
checkbox input "true"
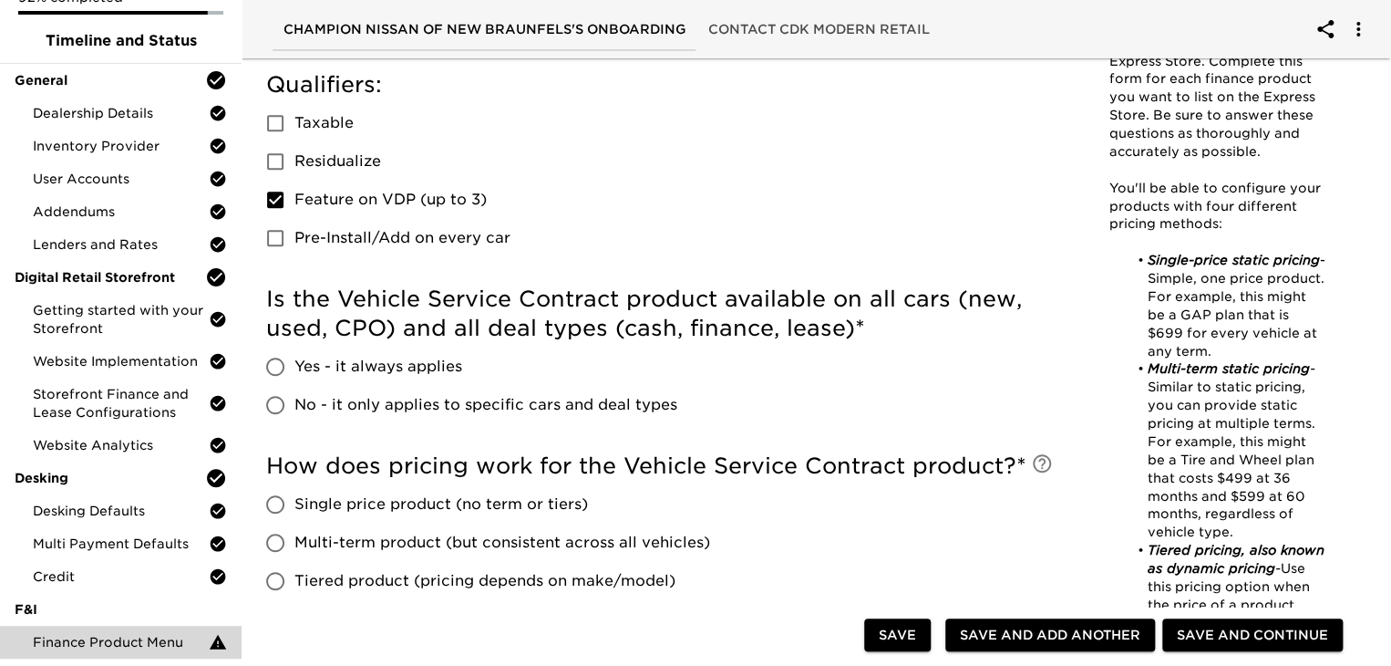
scroll to position [619, 0]
click at [306, 373] on span "Yes - it always applies" at bounding box center [378, 367] width 168 height 22
click at [294, 373] on input "Yes - it always applies" at bounding box center [275, 367] width 38 height 38
radio input "true"
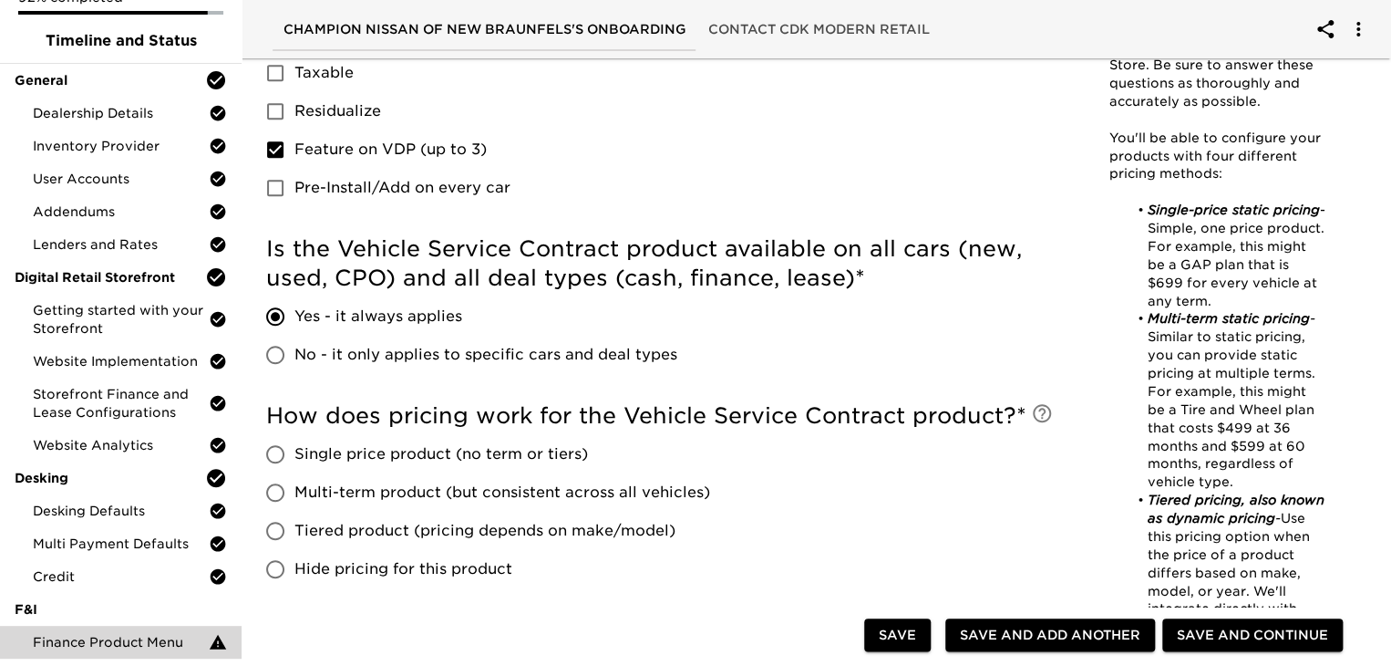
click at [467, 359] on span "No - it only applies to specific cars and deal types" at bounding box center [485, 355] width 383 height 22
click at [294, 359] on input "No - it only applies to specific cars and deal types" at bounding box center [275, 355] width 38 height 38
radio input "true"
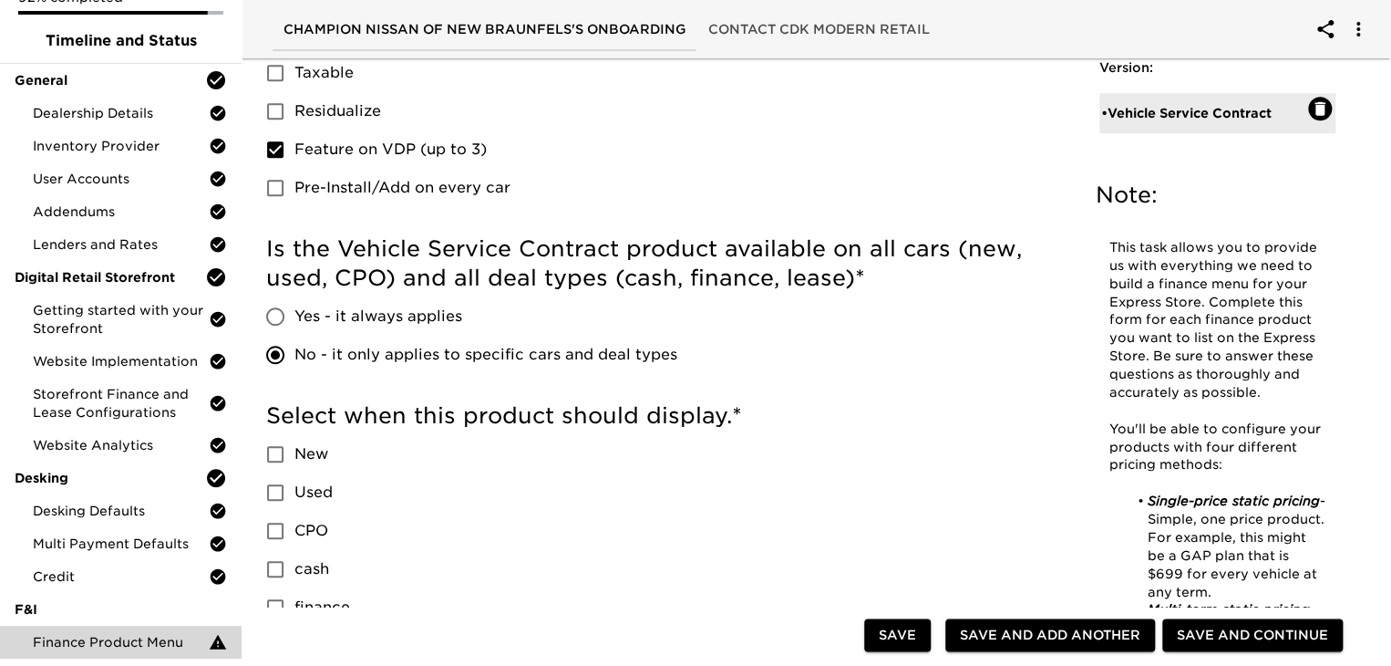
scroll to position [861, 0]
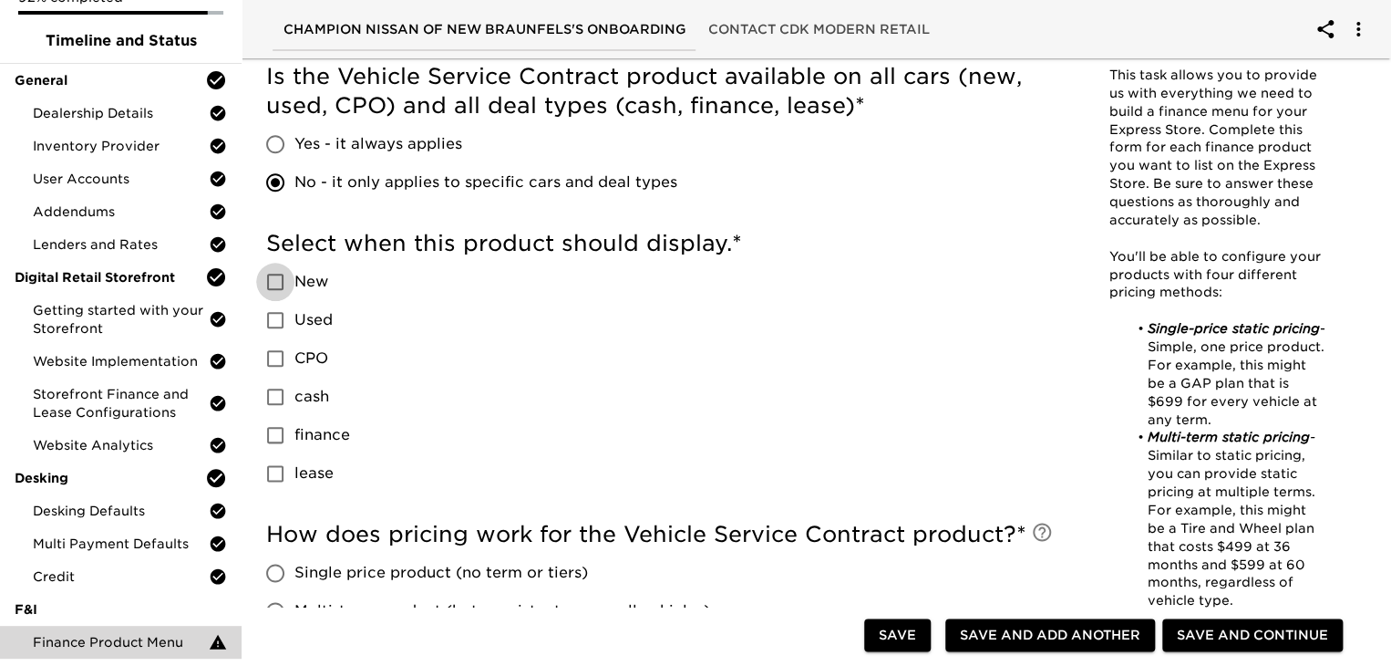
click at [284, 292] on input "New" at bounding box center [275, 282] width 38 height 38
checkbox input "true"
click at [277, 318] on input "Used" at bounding box center [275, 320] width 38 height 38
checkbox input "true"
click at [286, 370] on input "CPO" at bounding box center [275, 358] width 38 height 38
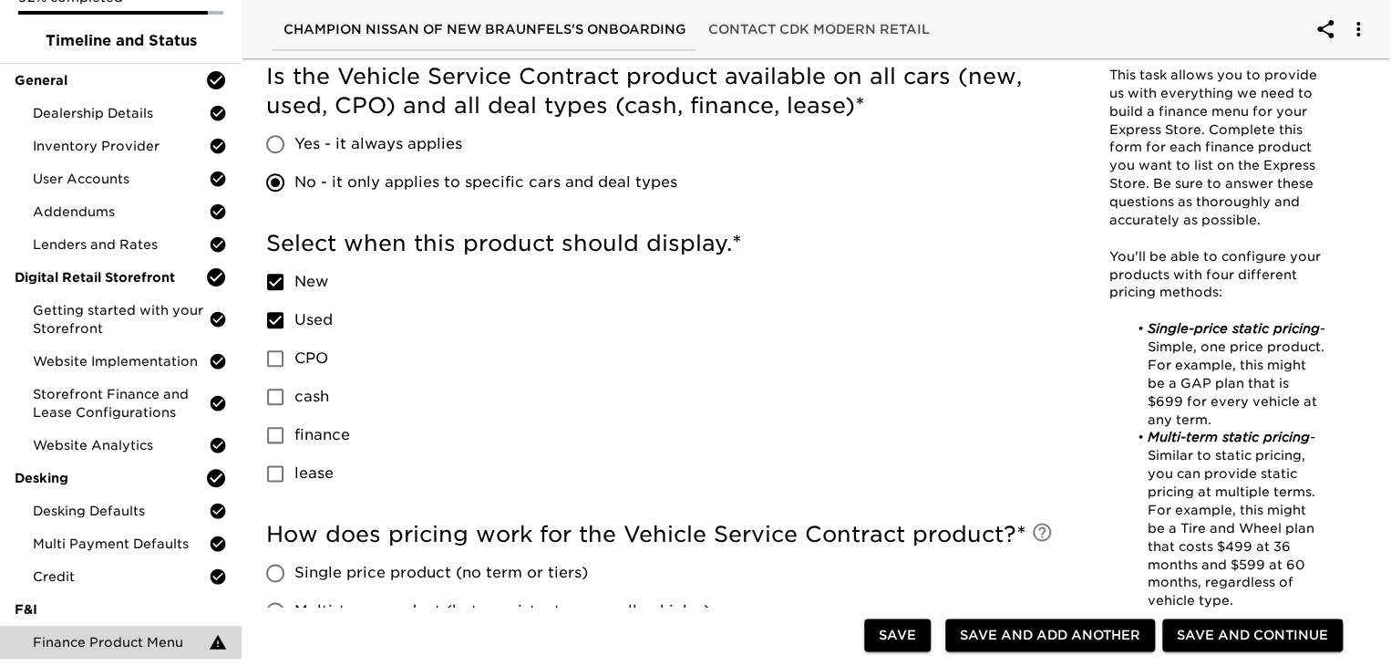
checkbox input "true"
click at [284, 416] on input "cash" at bounding box center [275, 396] width 38 height 38
checkbox input "true"
click at [276, 444] on input "finance" at bounding box center [275, 435] width 38 height 38
checkbox input "true"
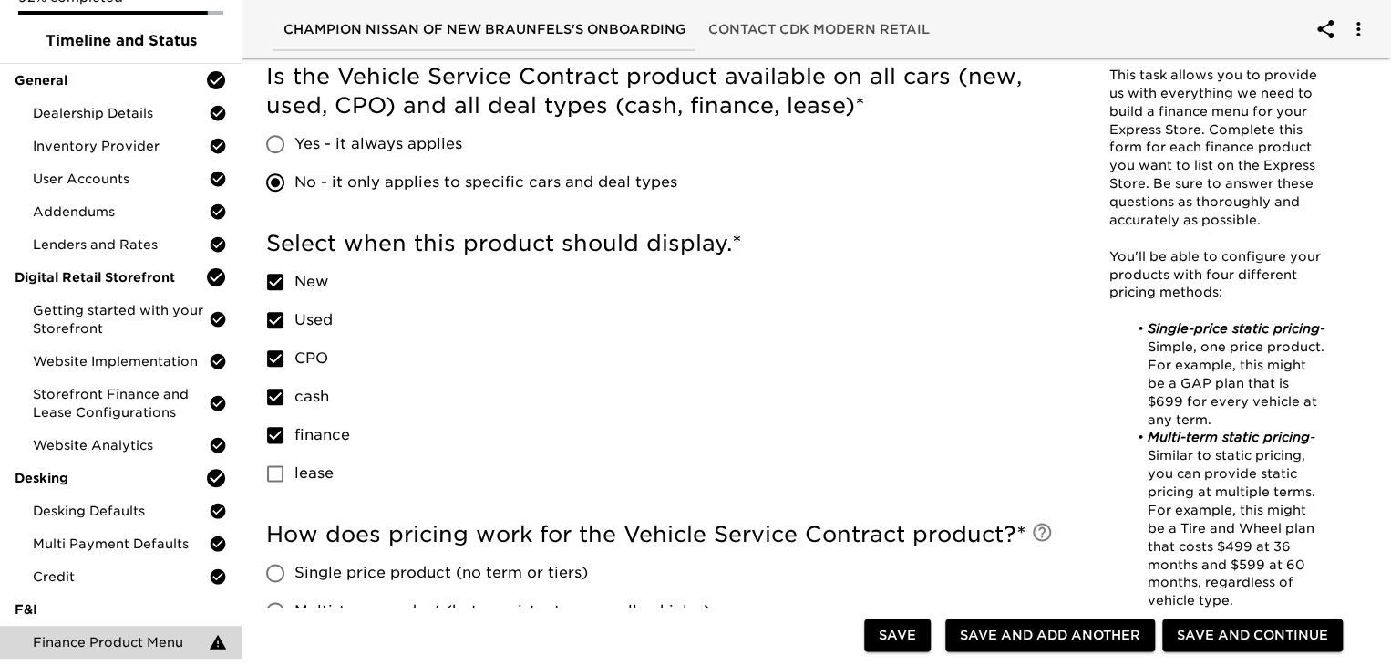
click at [281, 477] on input "lease" at bounding box center [275, 473] width 38 height 38
checkbox input "true"
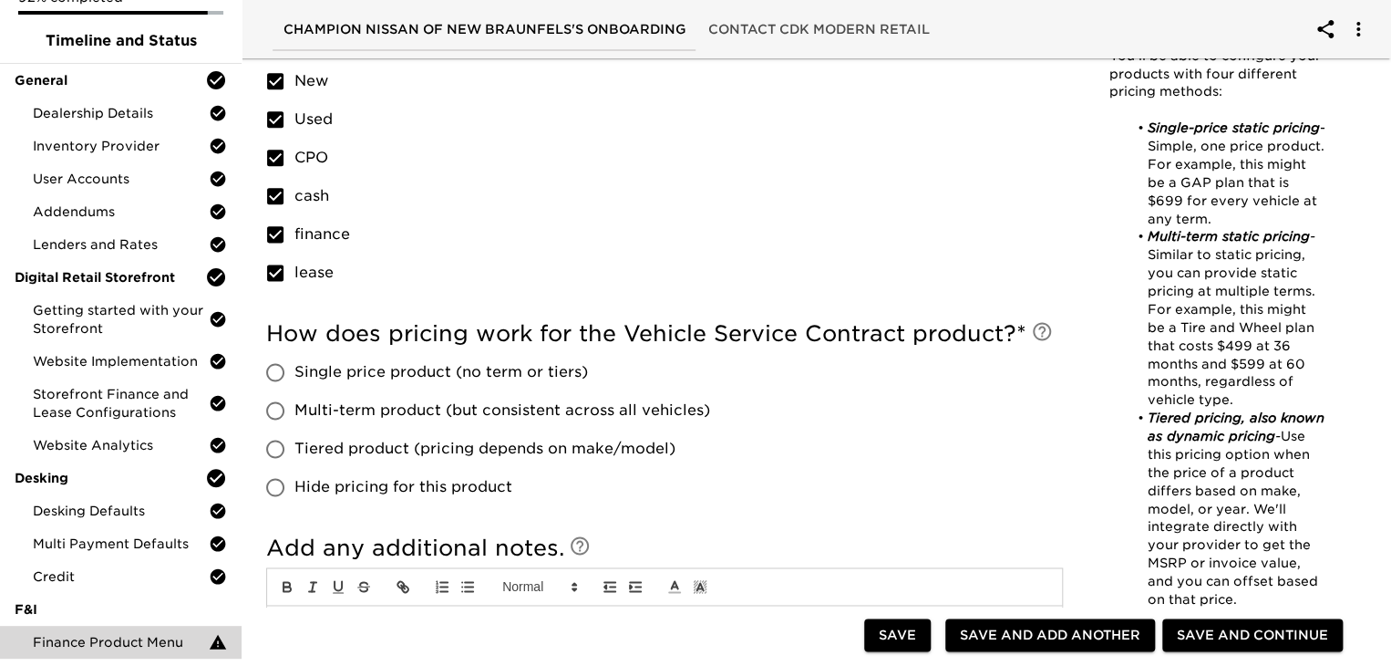
scroll to position [1069, 0]
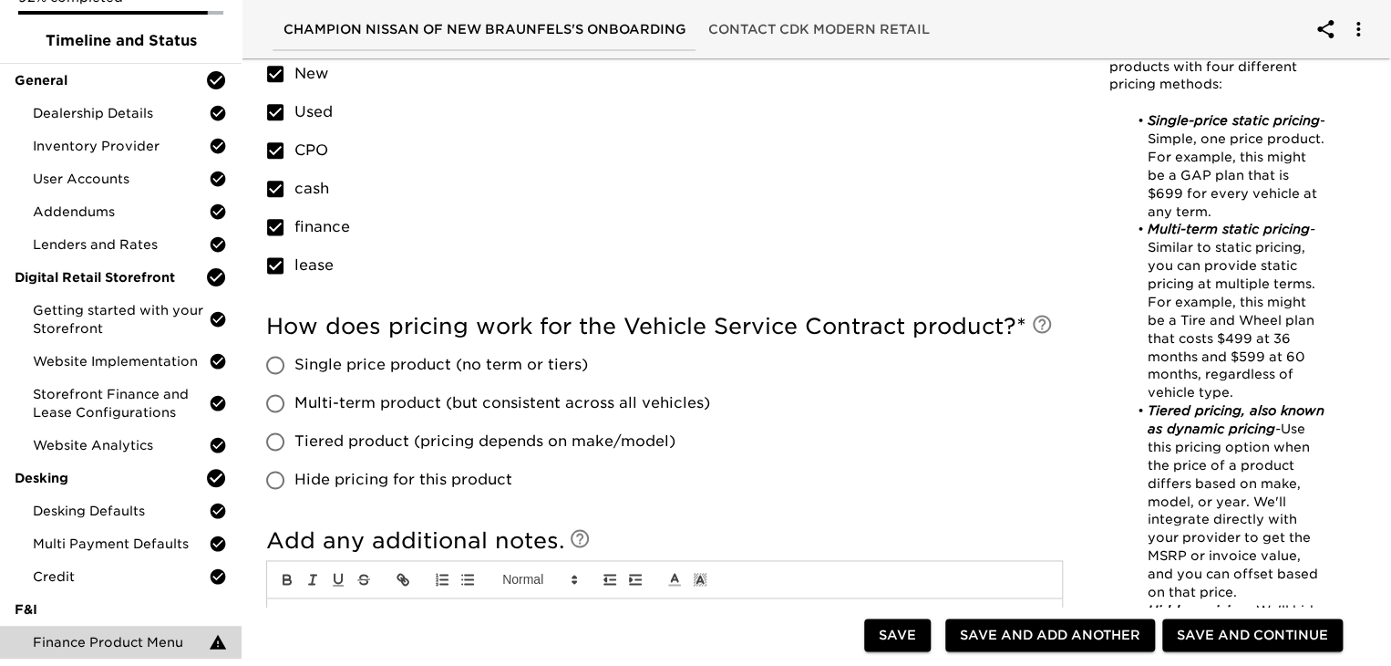
click at [319, 440] on span "Tiered product (pricing depends on make/model)" at bounding box center [484, 441] width 381 height 22
click at [294, 440] on input "Tiered product (pricing depends on make/model)" at bounding box center [275, 441] width 38 height 38
radio input "true"
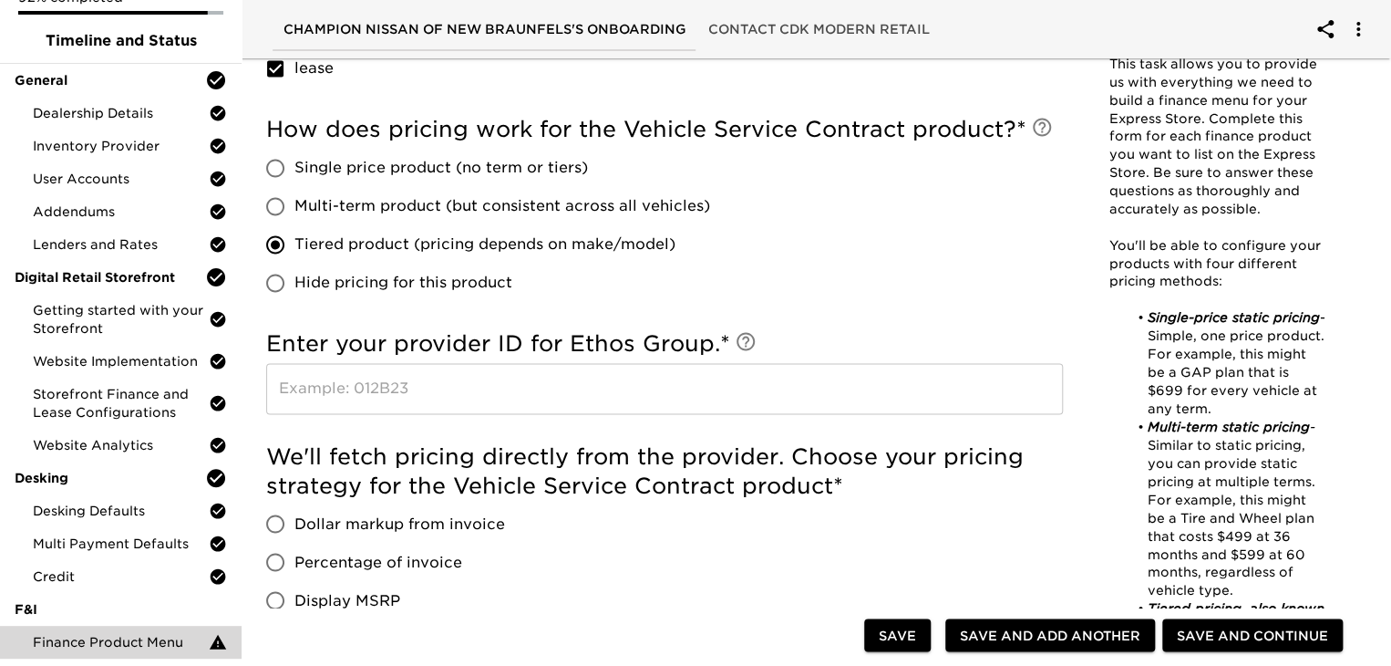
scroll to position [1325, 0]
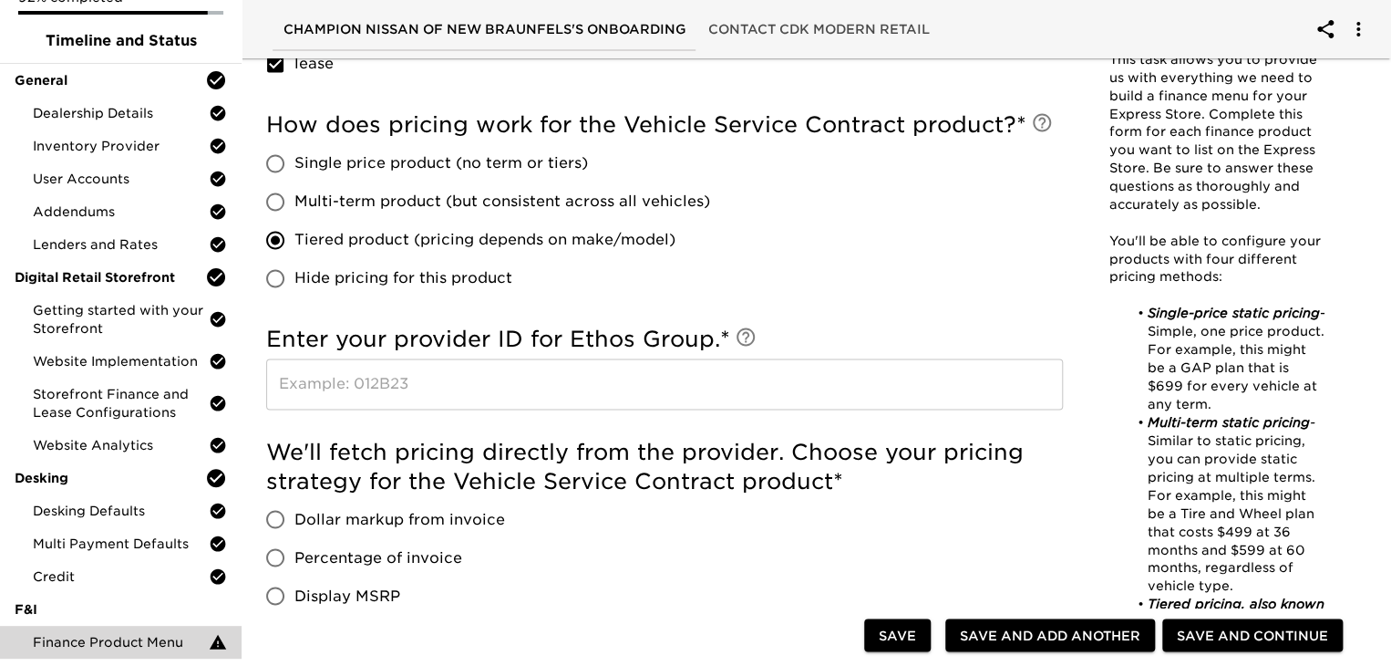
click at [569, 390] on input "text" at bounding box center [664, 383] width 797 height 51
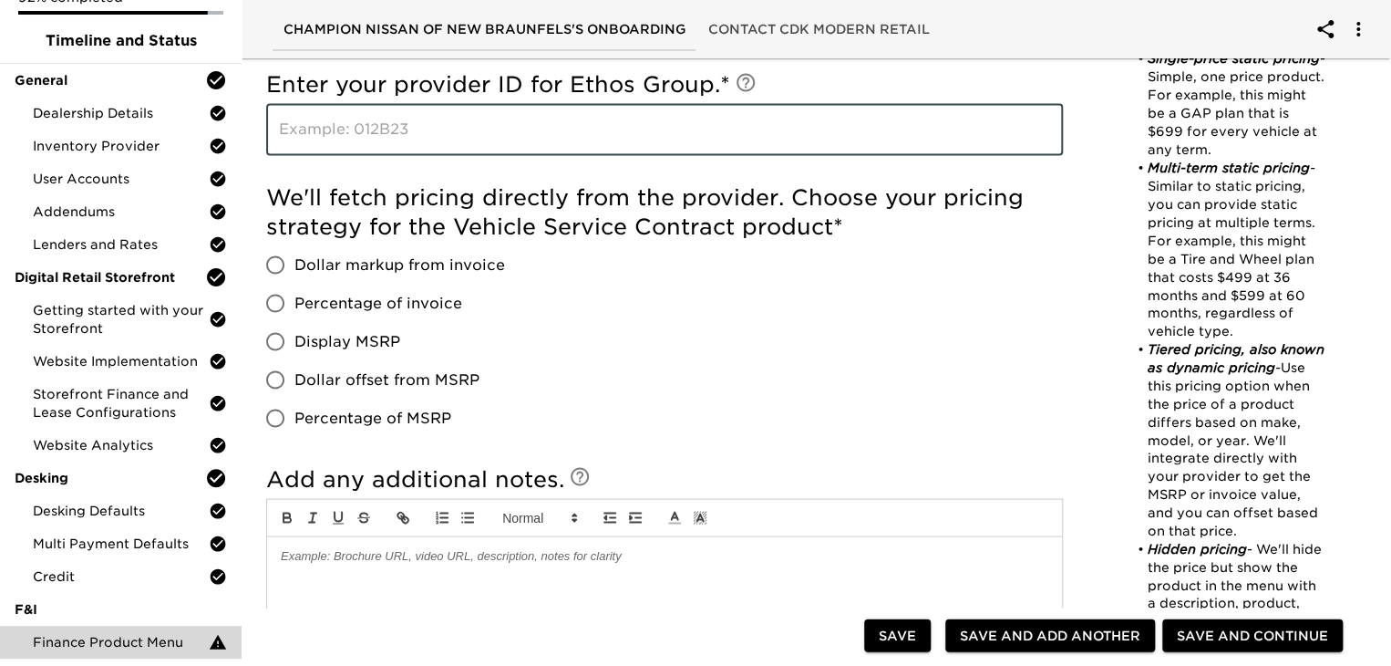
scroll to position [1580, 0]
click at [274, 305] on input "Percentage of invoice" at bounding box center [275, 302] width 38 height 38
radio input "true"
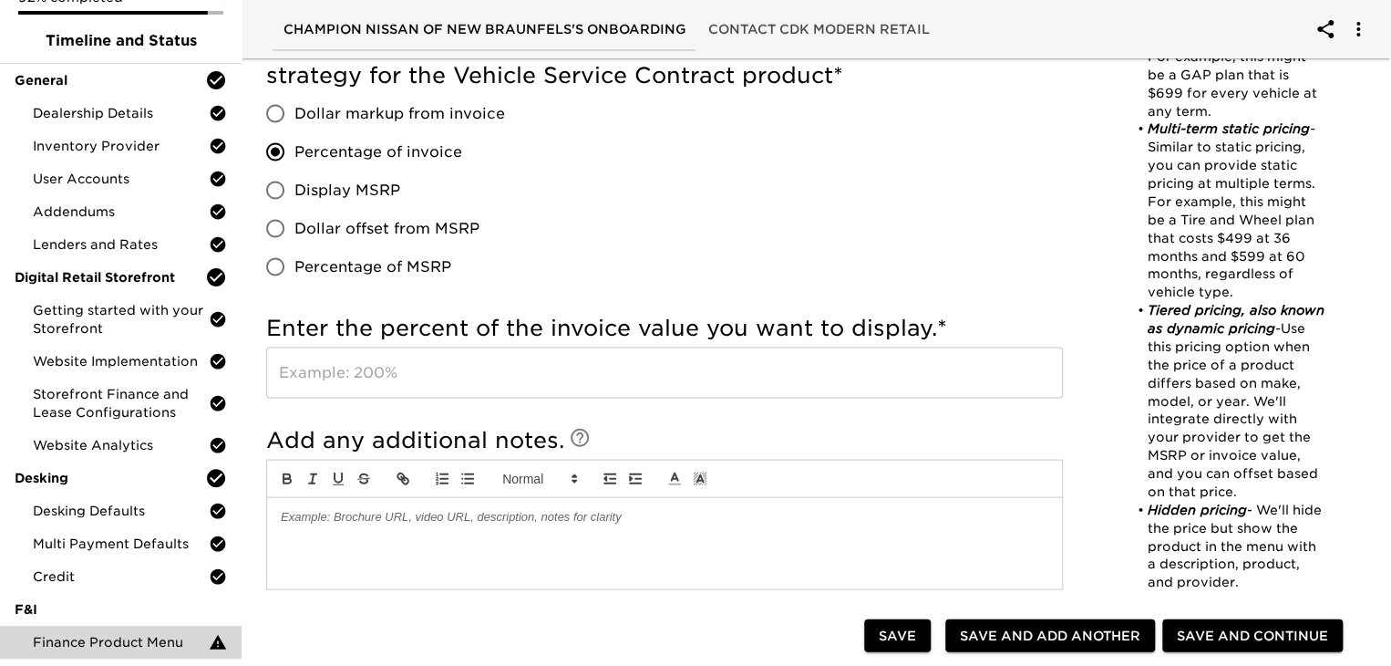
scroll to position [1839, 0]
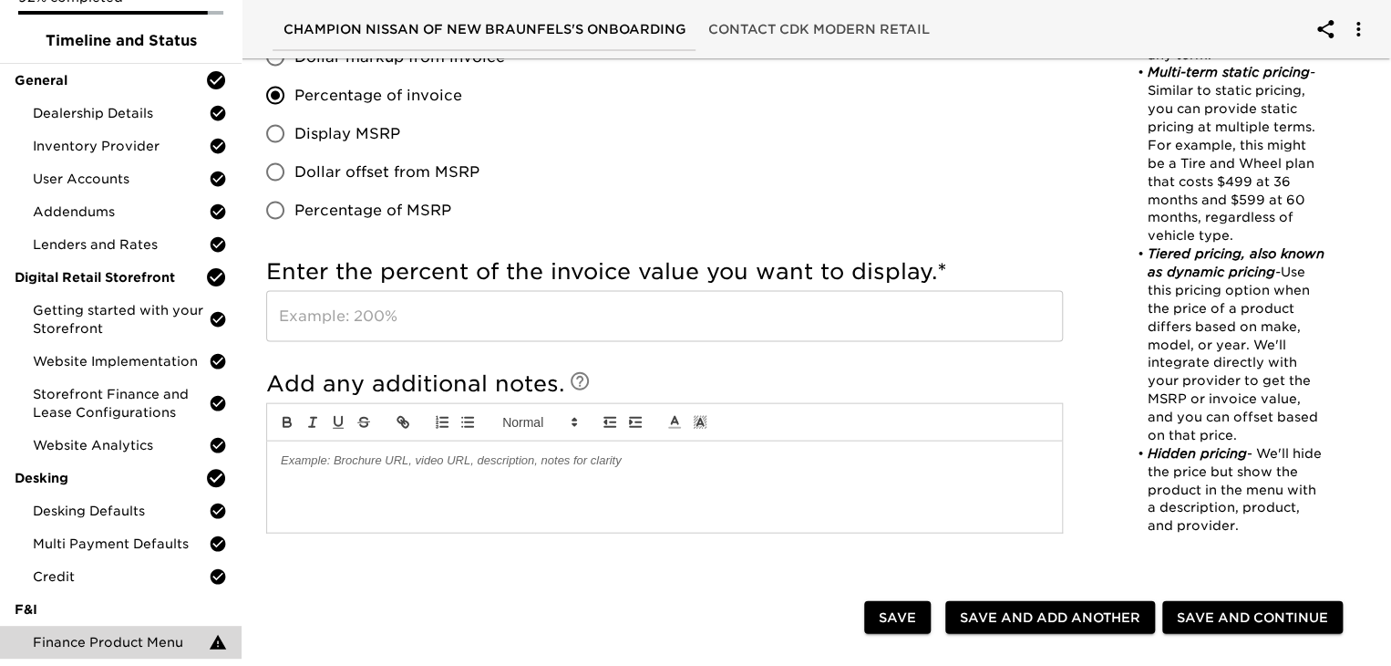
click at [324, 139] on span "Display MSRP" at bounding box center [347, 134] width 106 height 22
click at [294, 139] on input "Display MSRP" at bounding box center [275, 134] width 38 height 38
radio input "true"
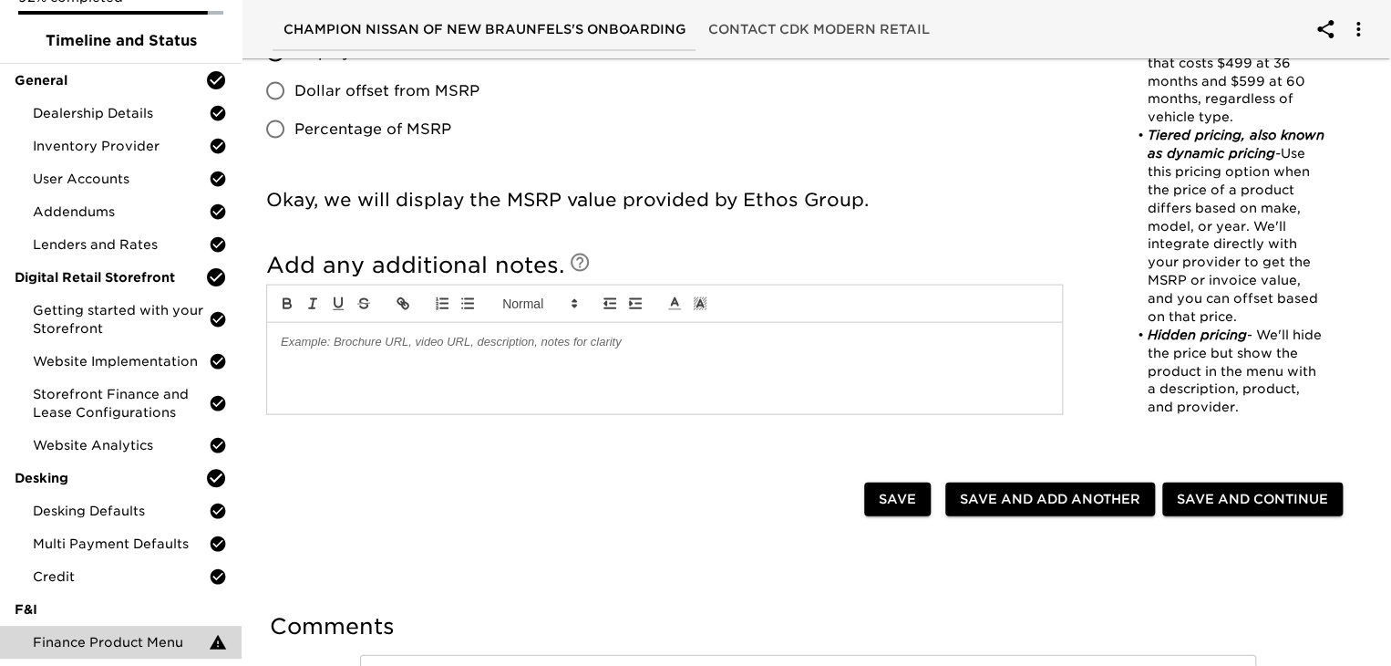
scroll to position [1867, 0]
click at [1212, 501] on span "Save and Continue" at bounding box center [1252, 499] width 151 height 23
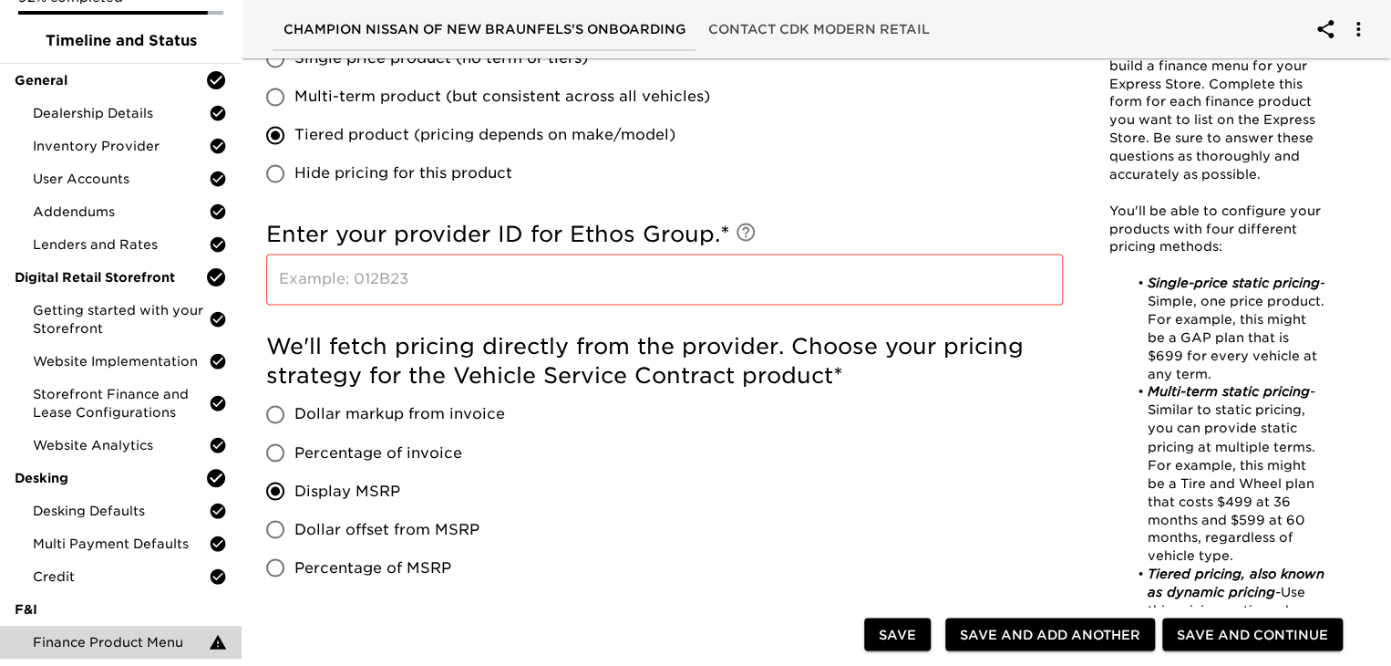
scroll to position [1306, 0]
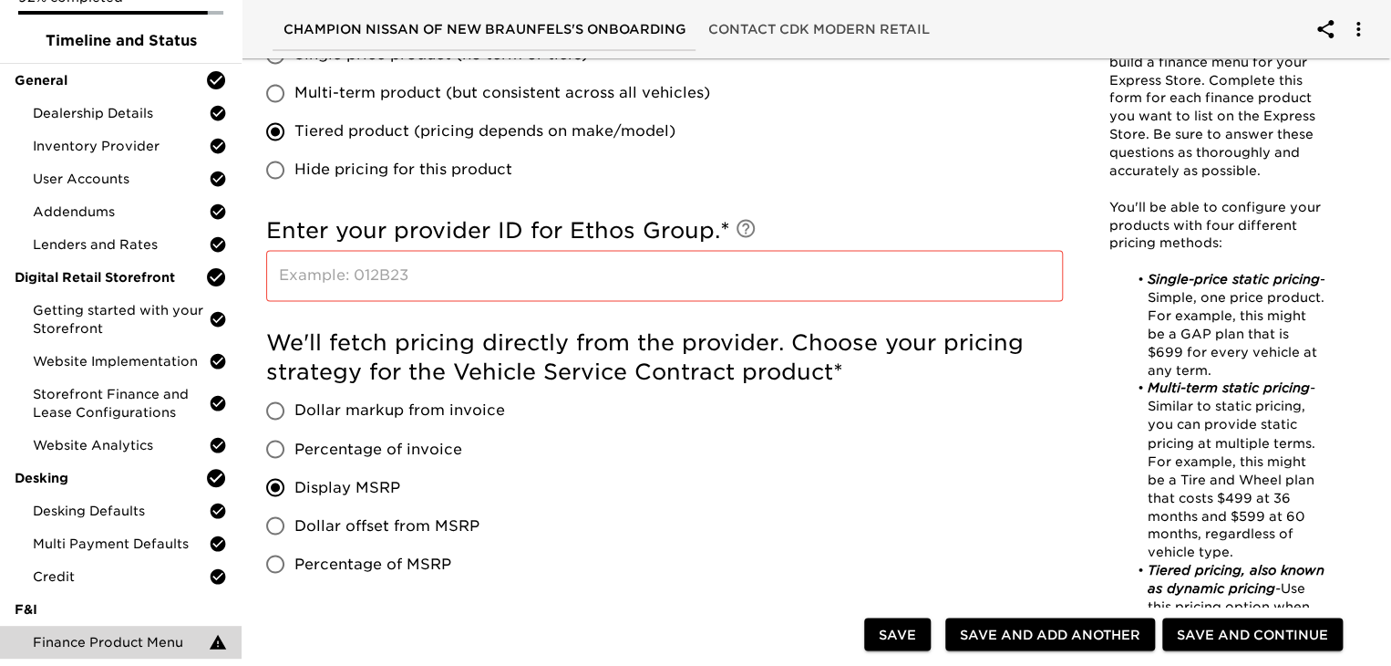
click at [408, 214] on div "Enter your provider ID for Ethos Group. * ​" at bounding box center [664, 263] width 797 height 112
click at [791, 312] on div "Enter your provider ID for Ethos Group. * ​" at bounding box center [664, 263] width 797 height 112
